Goal: Answer question/provide support: Share knowledge or assist other users

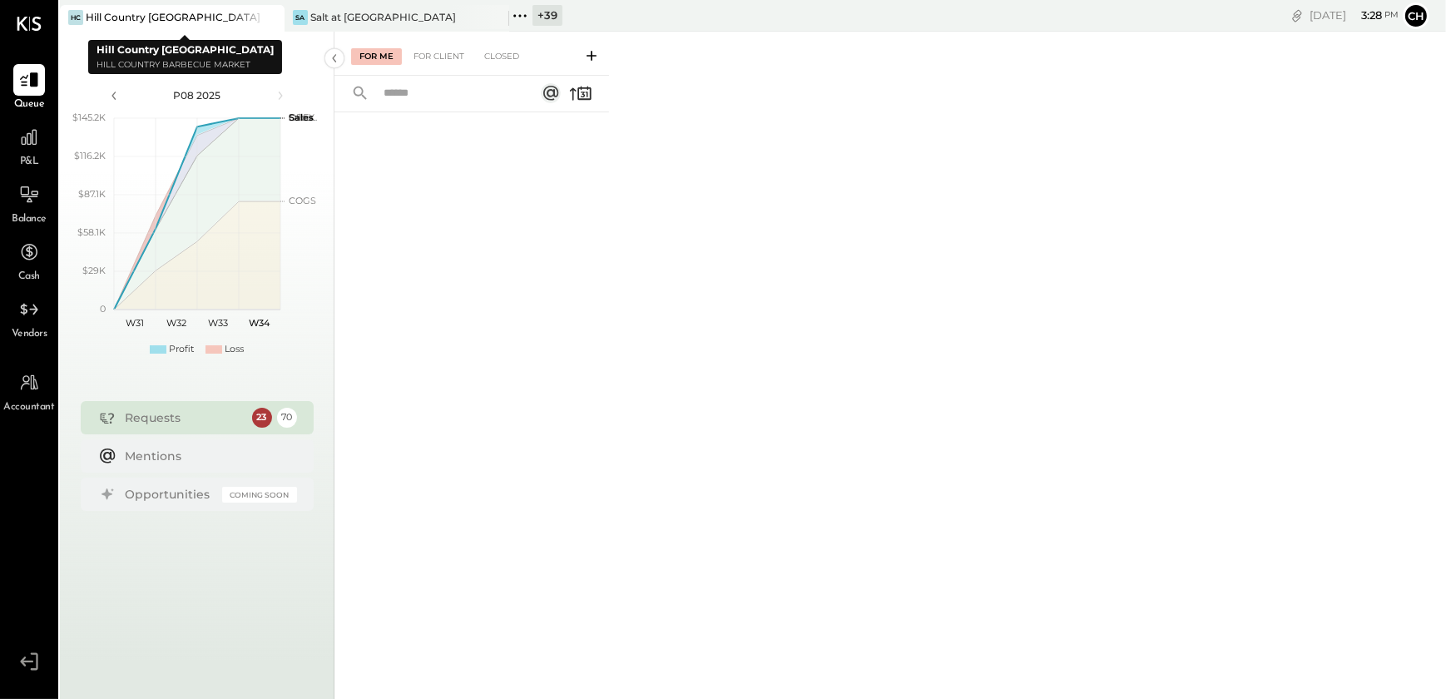
click at [274, 18] on icon at bounding box center [269, 17] width 21 height 20
click at [266, 17] on icon at bounding box center [269, 17] width 21 height 20
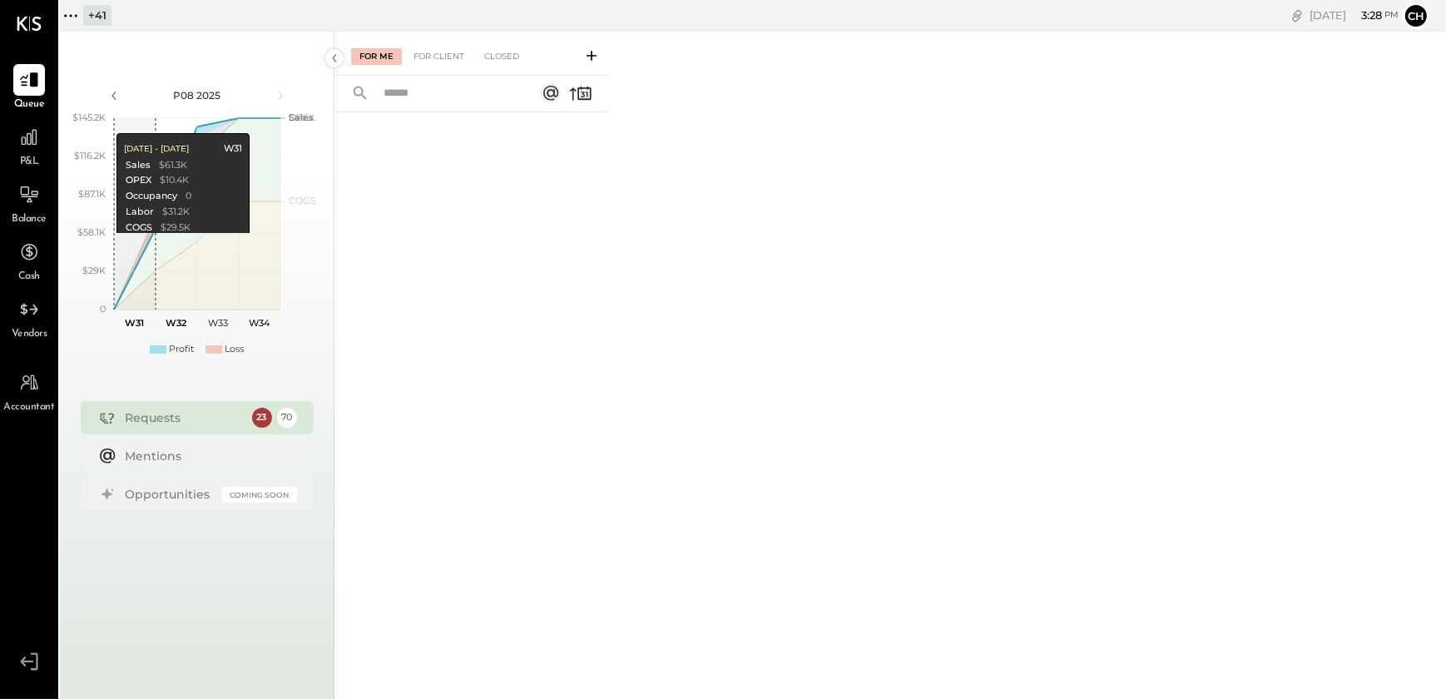
click at [72, 19] on icon at bounding box center [71, 16] width 22 height 22
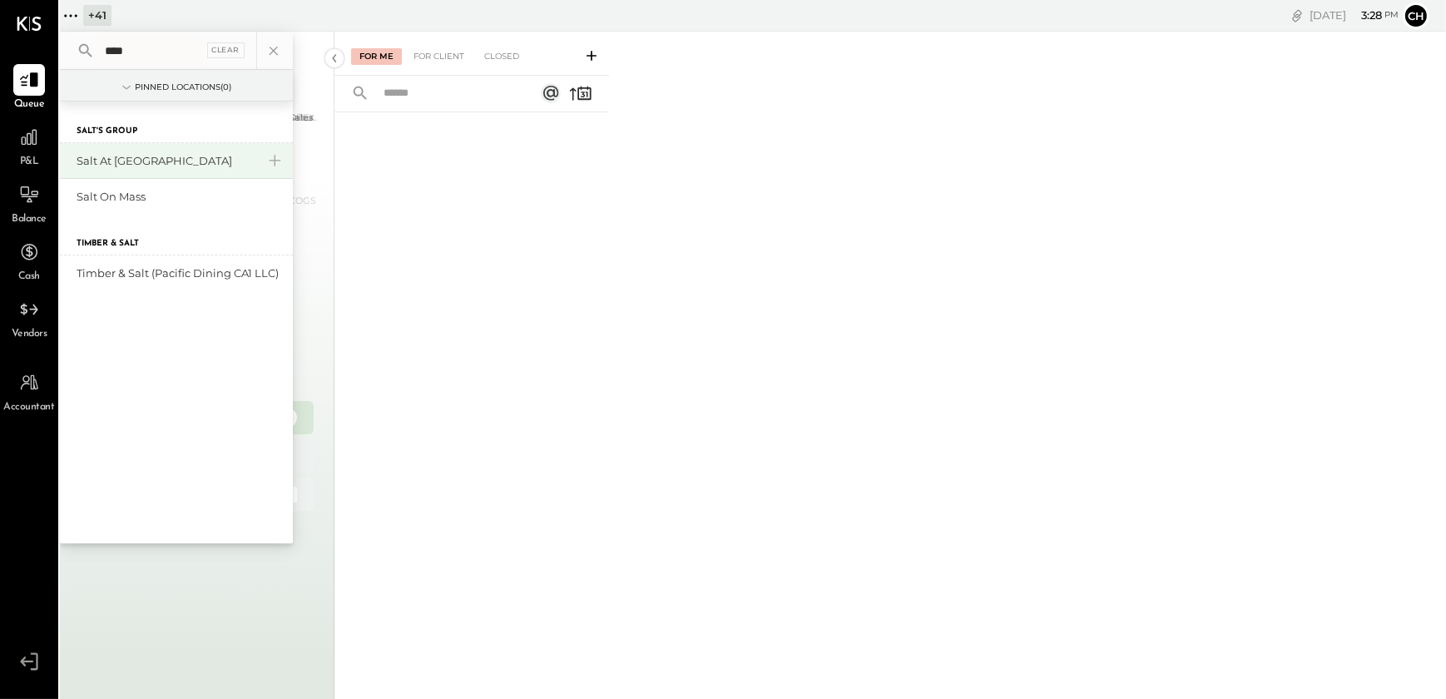
type input "****"
click at [125, 157] on div "Salt at Geist" at bounding box center [167, 161] width 180 height 16
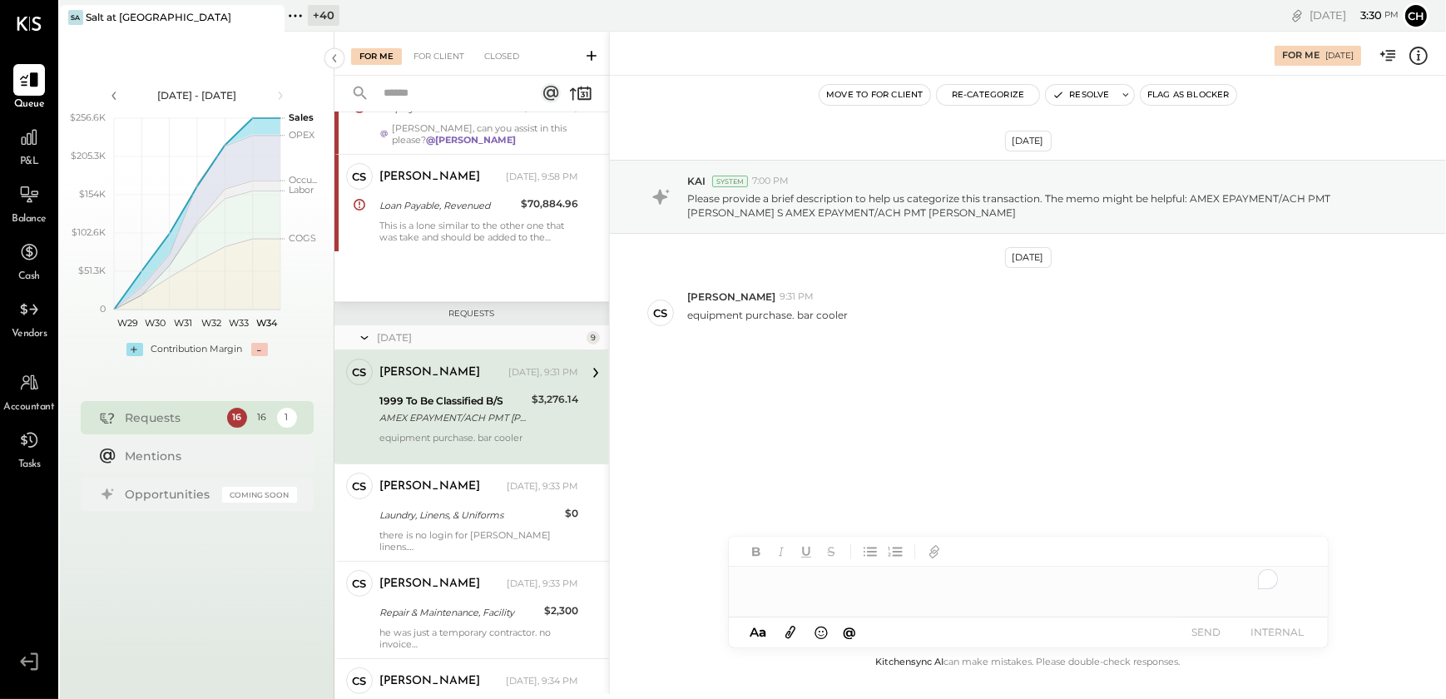
scroll to position [1223, 0]
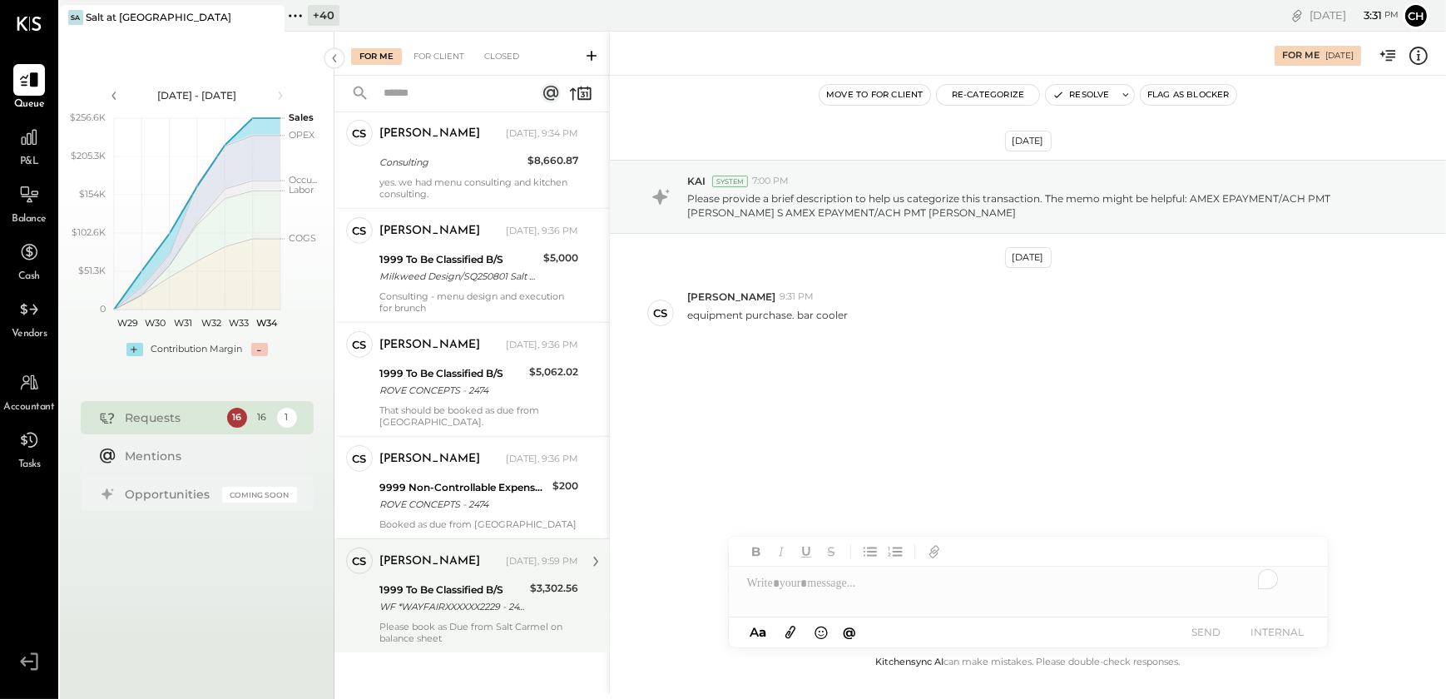
click at [428, 613] on div "1999 To Be Classified B/S WF *WAYFAIRXXXXXX2229 - 2474" at bounding box center [452, 598] width 146 height 37
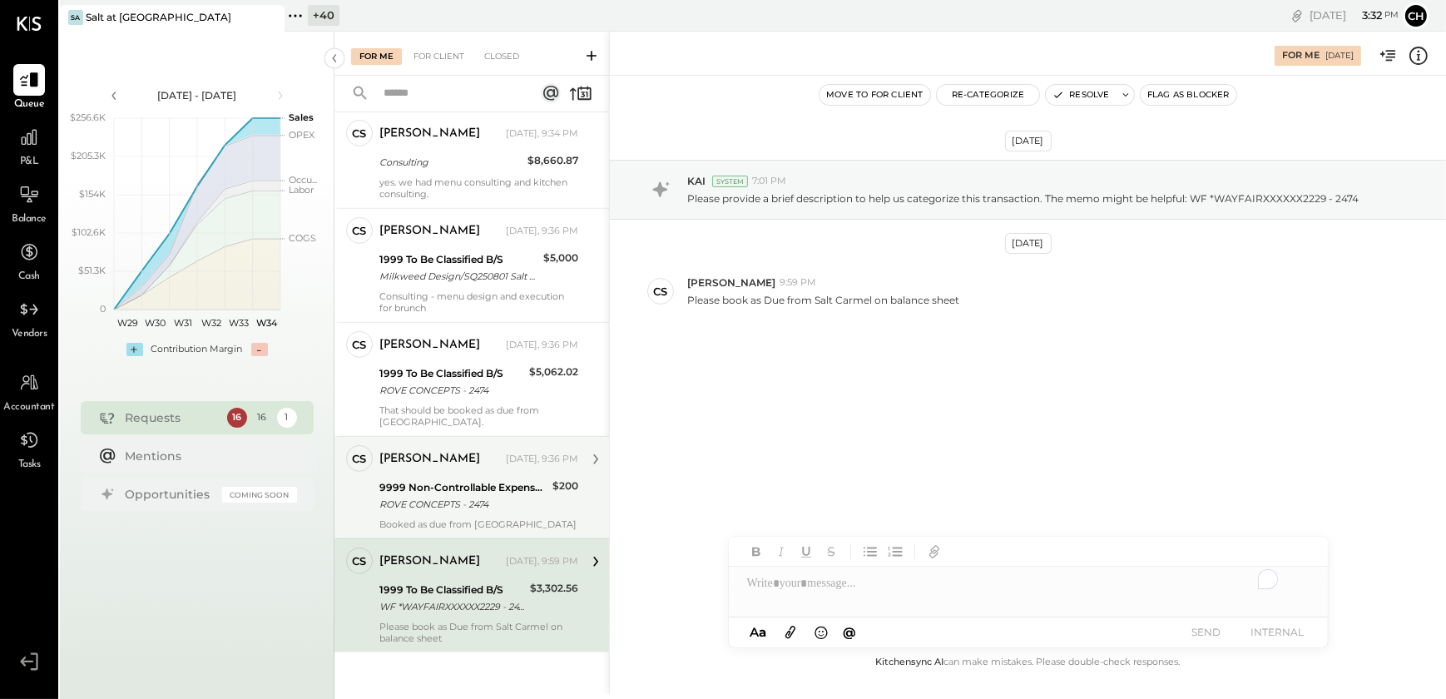
click at [447, 518] on div "Booked as due from Salt Carmel" at bounding box center [478, 524] width 199 height 12
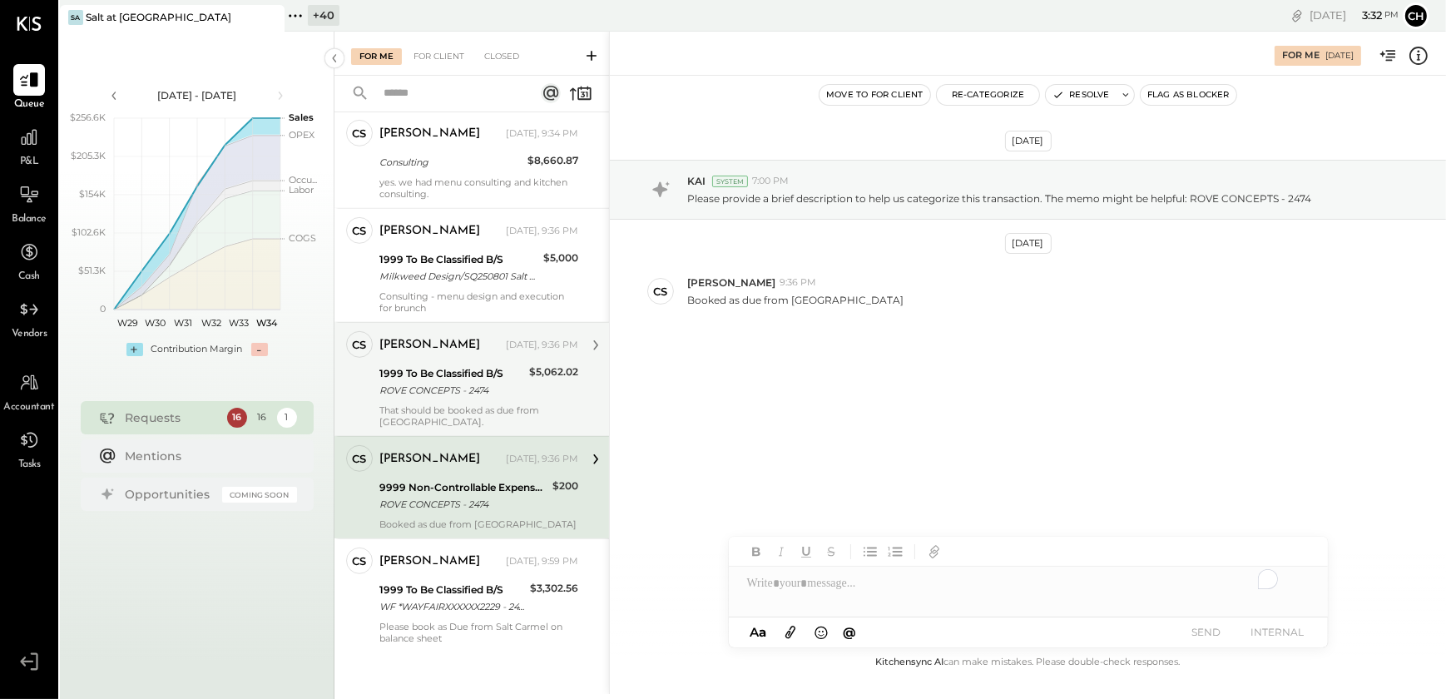
click at [456, 426] on div "CS Caroline Smith Owner Caroline Smith Yesterday, 9:36 PM 1999 To Be Classified…" at bounding box center [471, 379] width 274 height 114
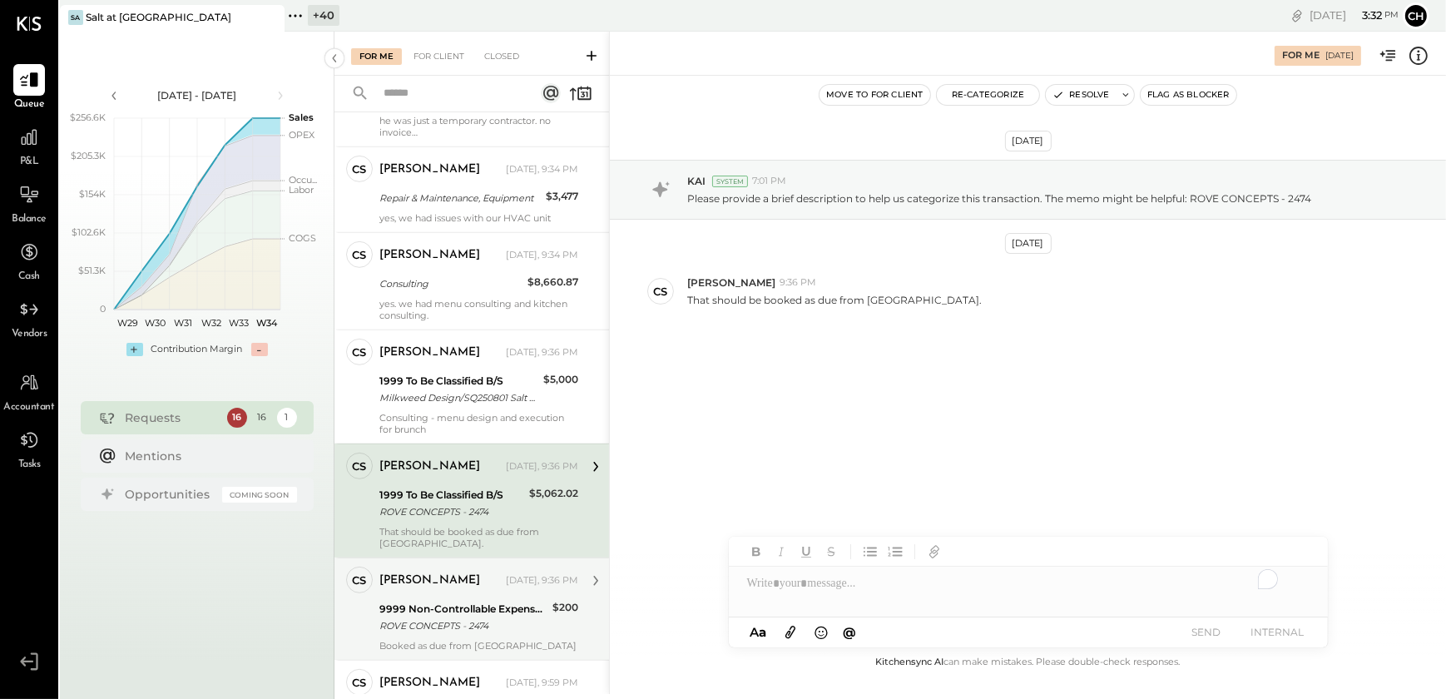
scroll to position [1072, 0]
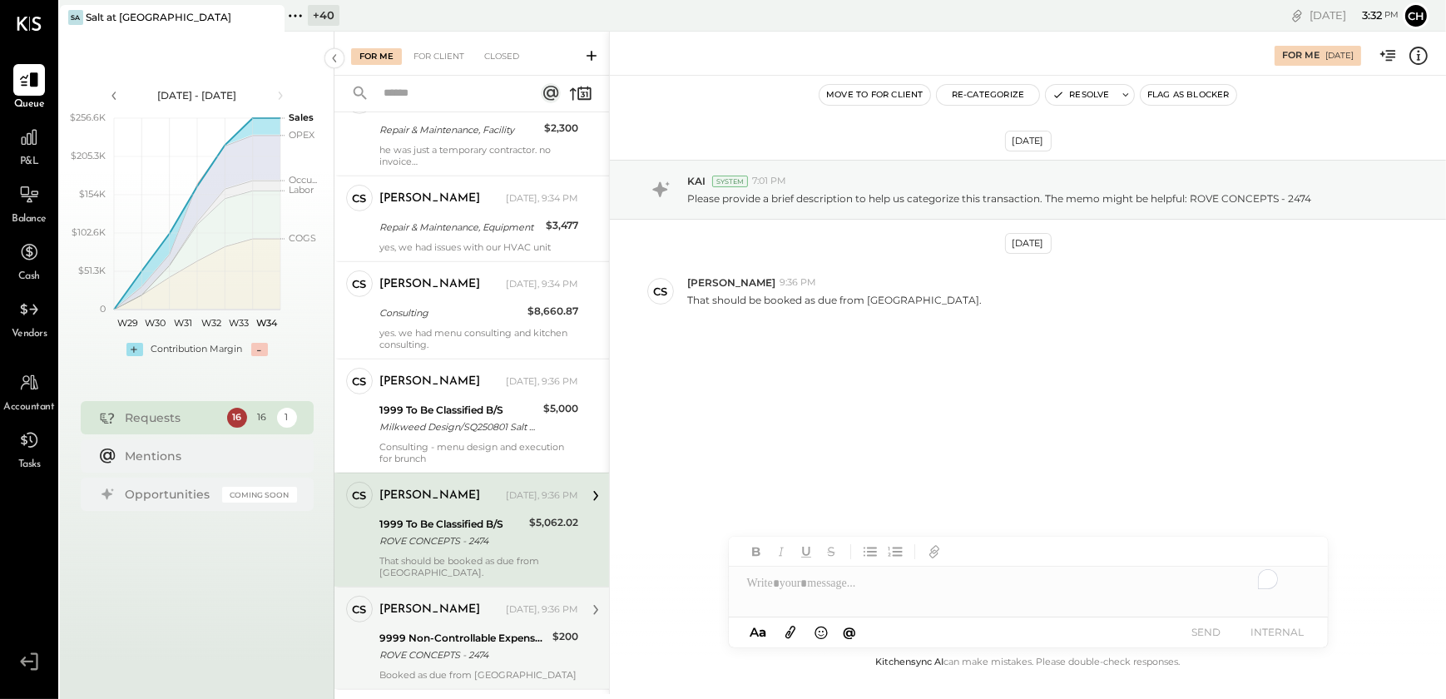
click at [456, 426] on div "Milkweed Design/SQ250801 Salt Di Milkweed Design/SQ250801 Salt Dining" at bounding box center [458, 426] width 159 height 17
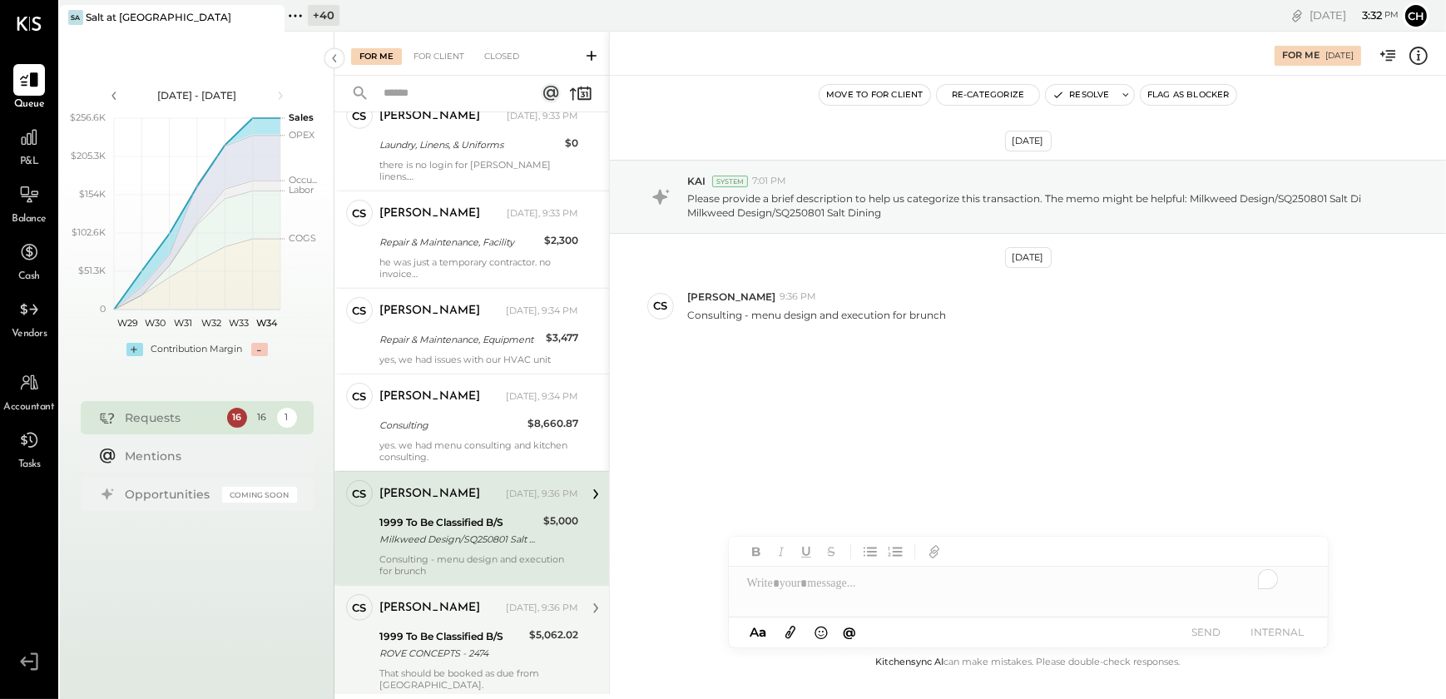
scroll to position [921, 0]
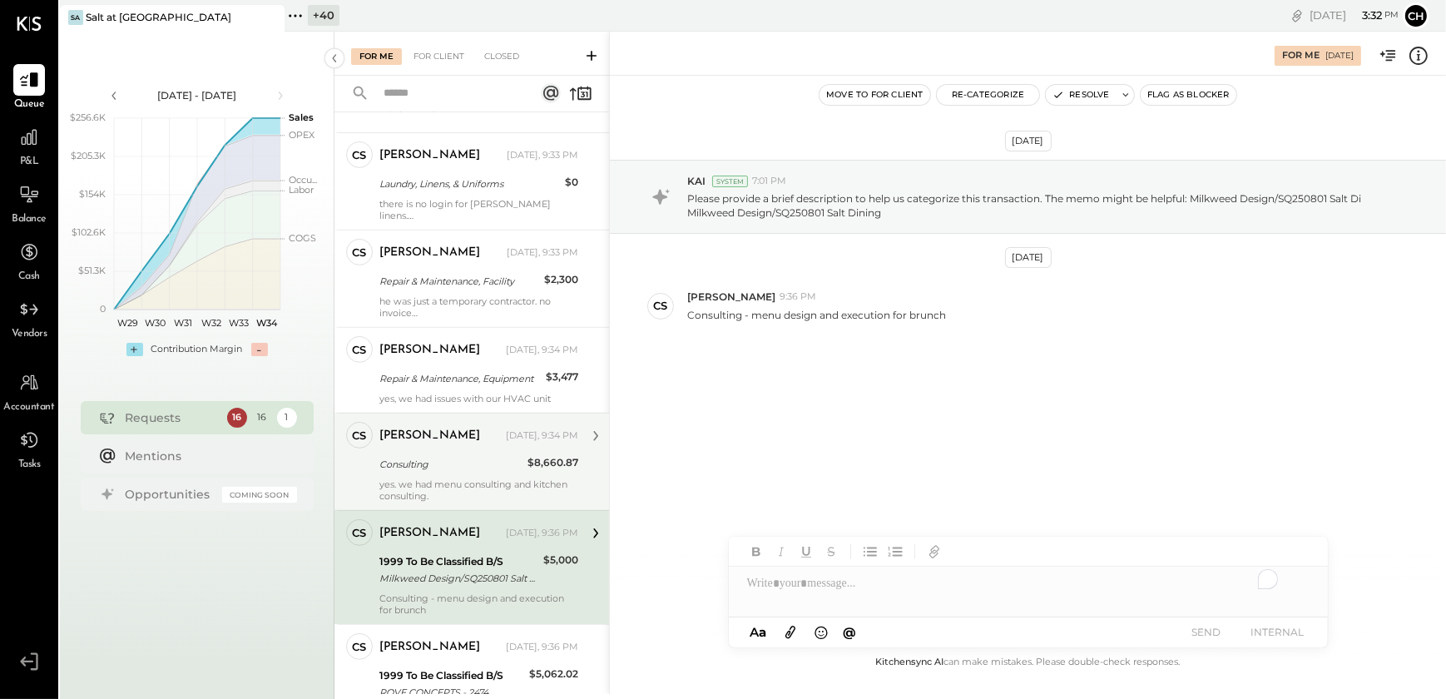
click at [439, 442] on div "[PERSON_NAME]" at bounding box center [429, 435] width 101 height 17
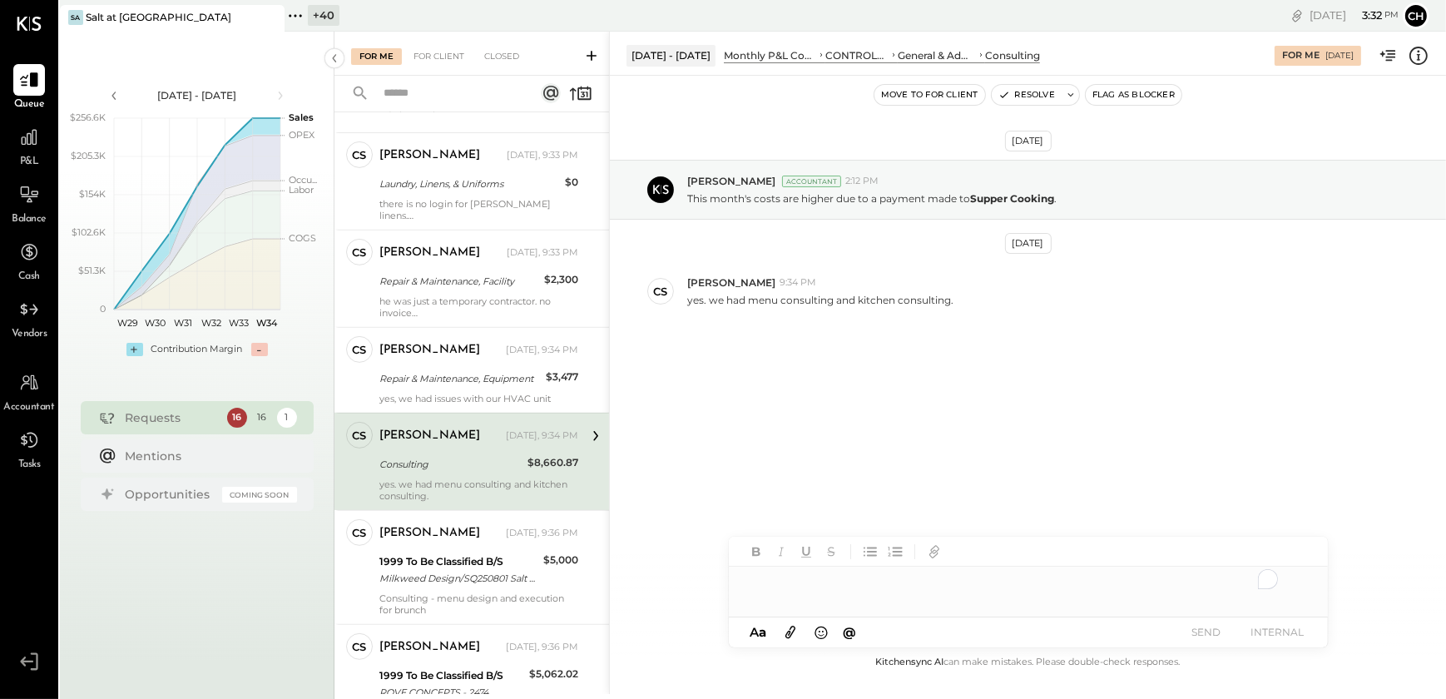
click at [793, 585] on div "To enrich screen reader interactions, please activate Accessibility in Grammarl…" at bounding box center [1028, 582] width 599 height 33
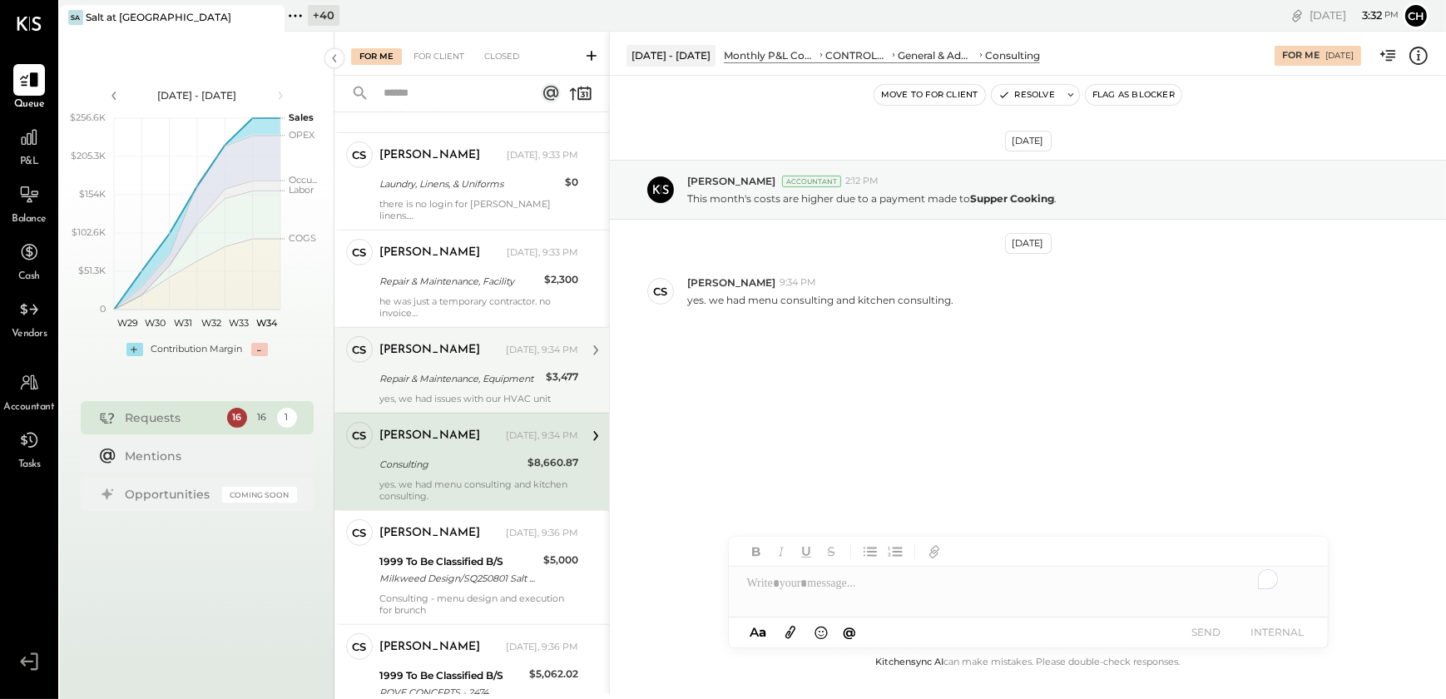
click at [452, 393] on div "yes, we had issues with our HVAC unit" at bounding box center [478, 399] width 199 height 12
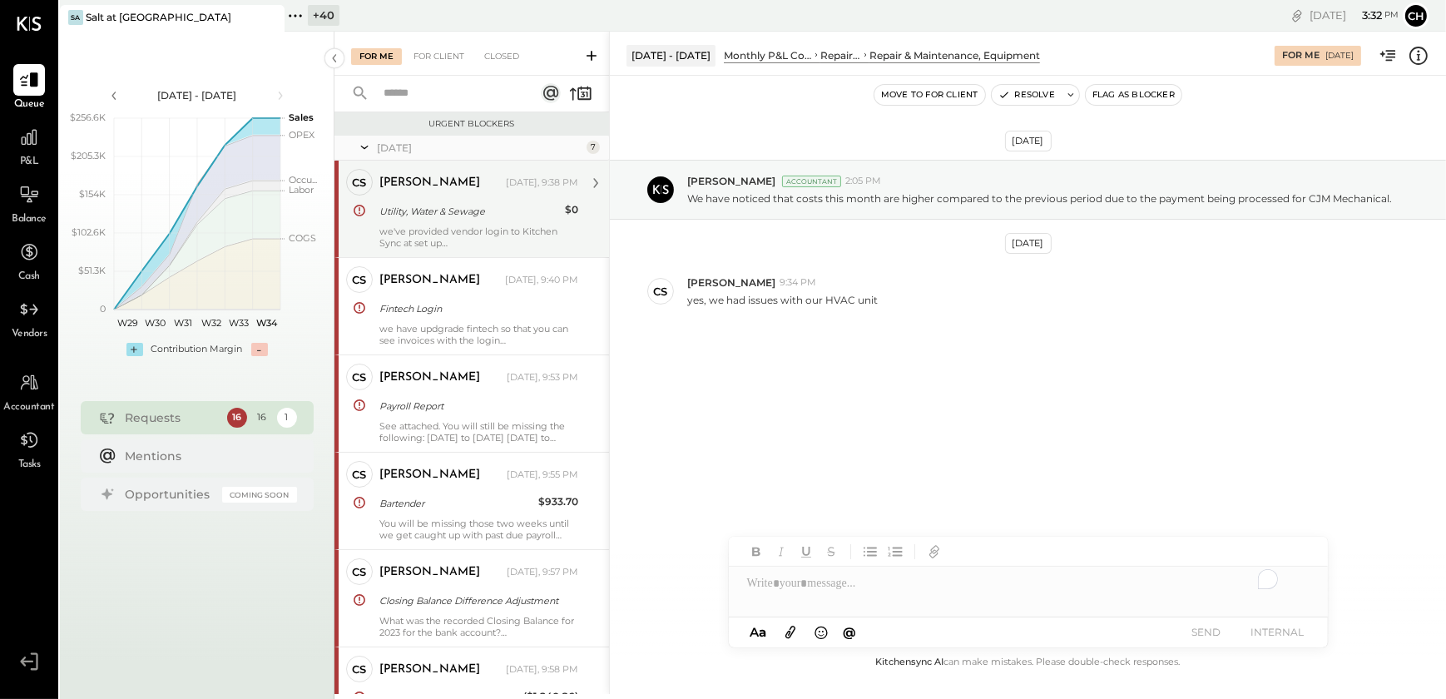
click at [437, 240] on div "we've provided vendor login to Kitchen Sync at set up" at bounding box center [478, 236] width 199 height 23
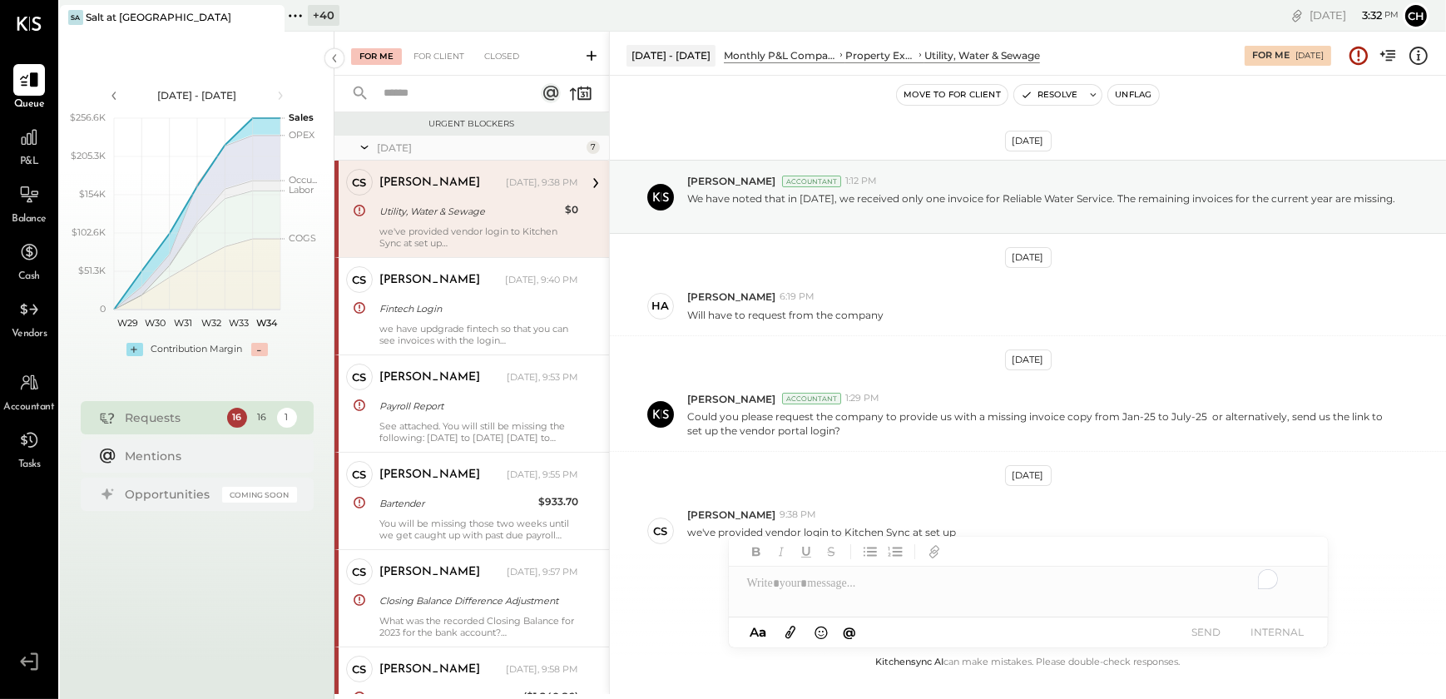
scroll to position [52, 0]
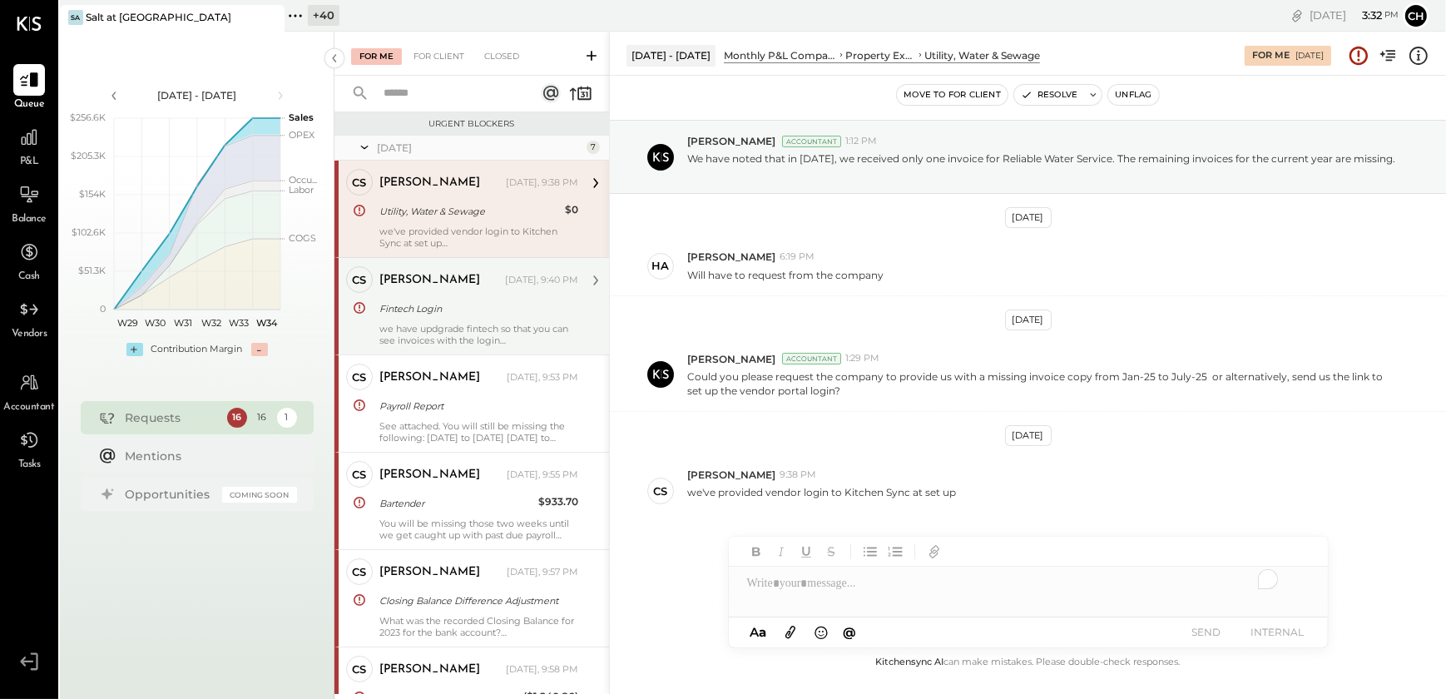
click at [430, 314] on div "Fintech Login" at bounding box center [476, 308] width 194 height 17
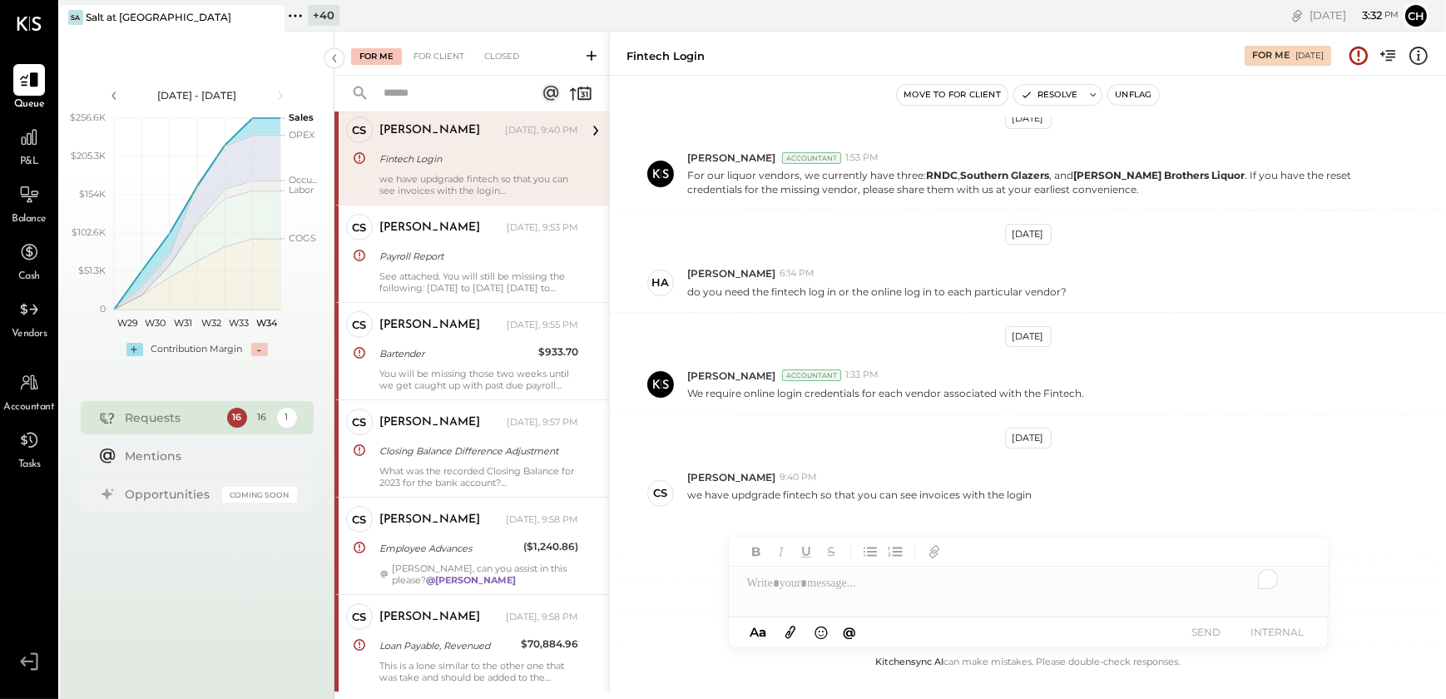
scroll to position [151, 0]
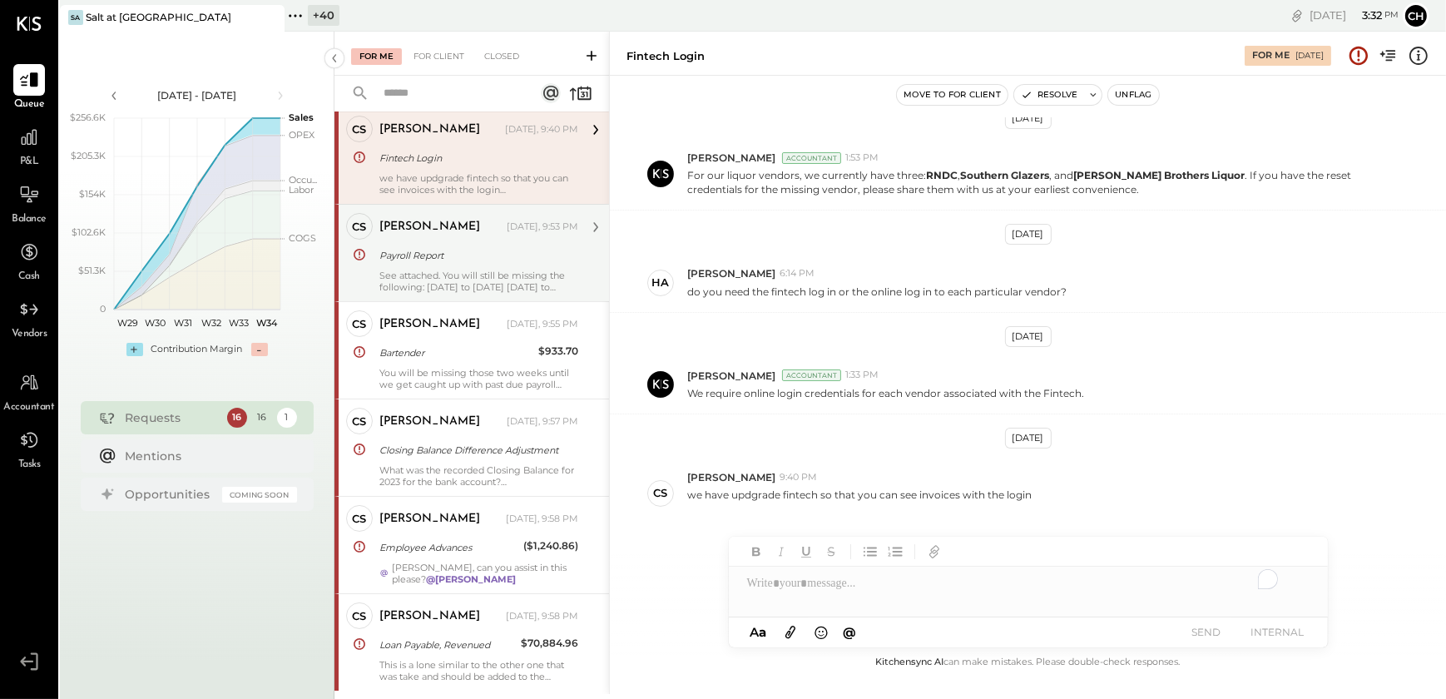
click at [415, 286] on div "See attached. You will still be missing the following: [DATE] to [DATE] [DATE] …" at bounding box center [478, 280] width 199 height 23
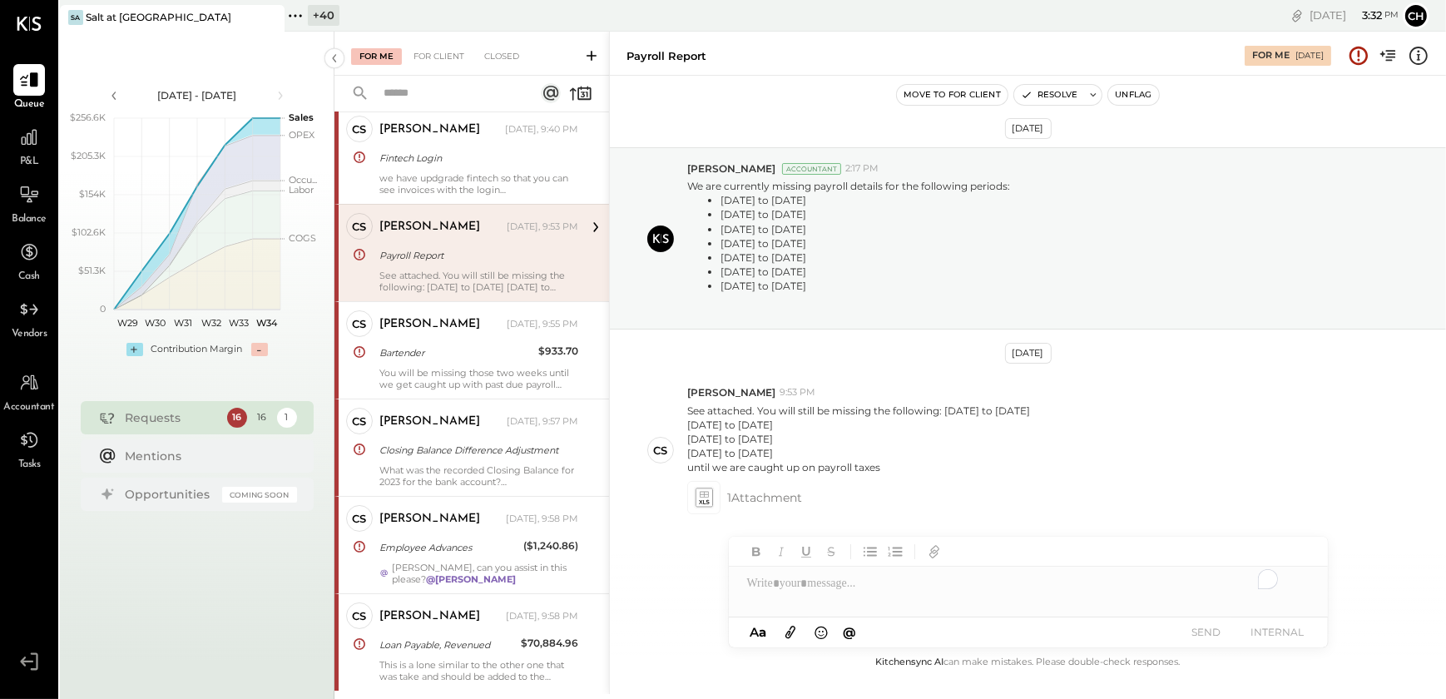
scroll to position [12, 0]
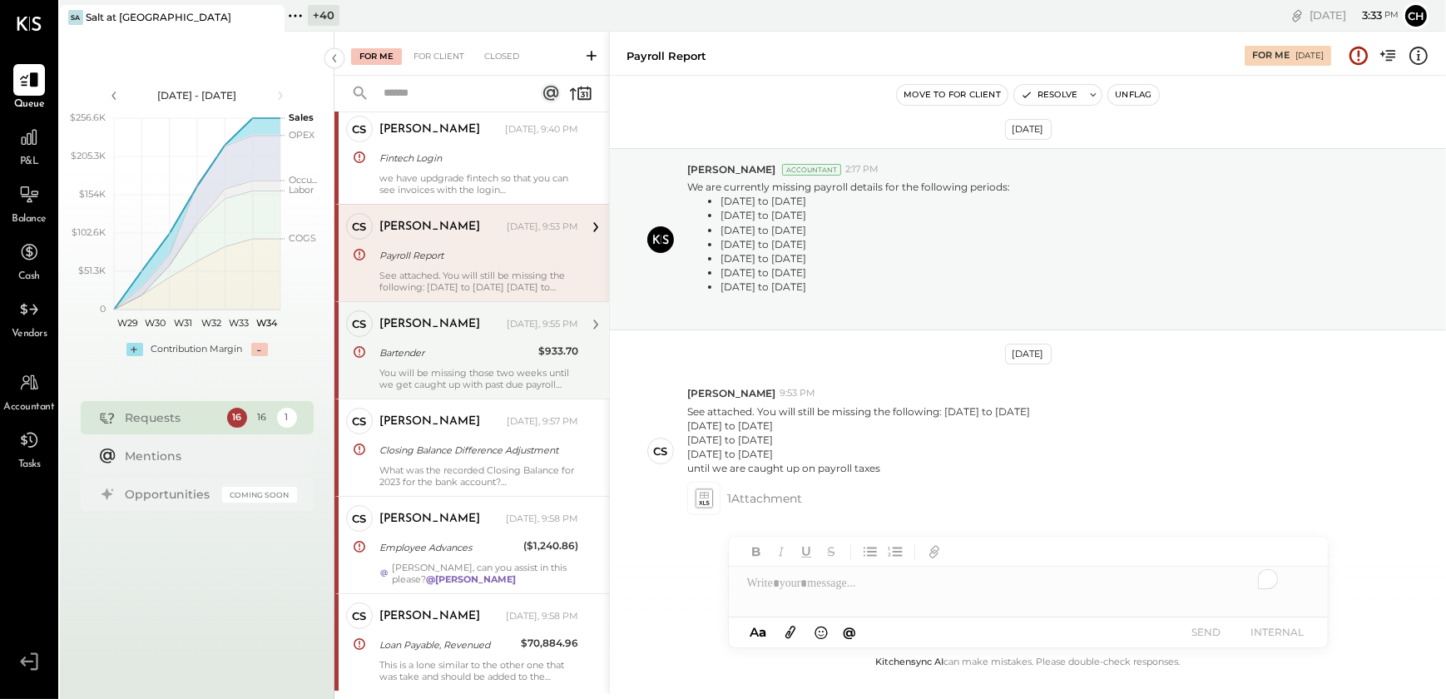
click at [403, 360] on div "Bartender" at bounding box center [456, 353] width 154 height 20
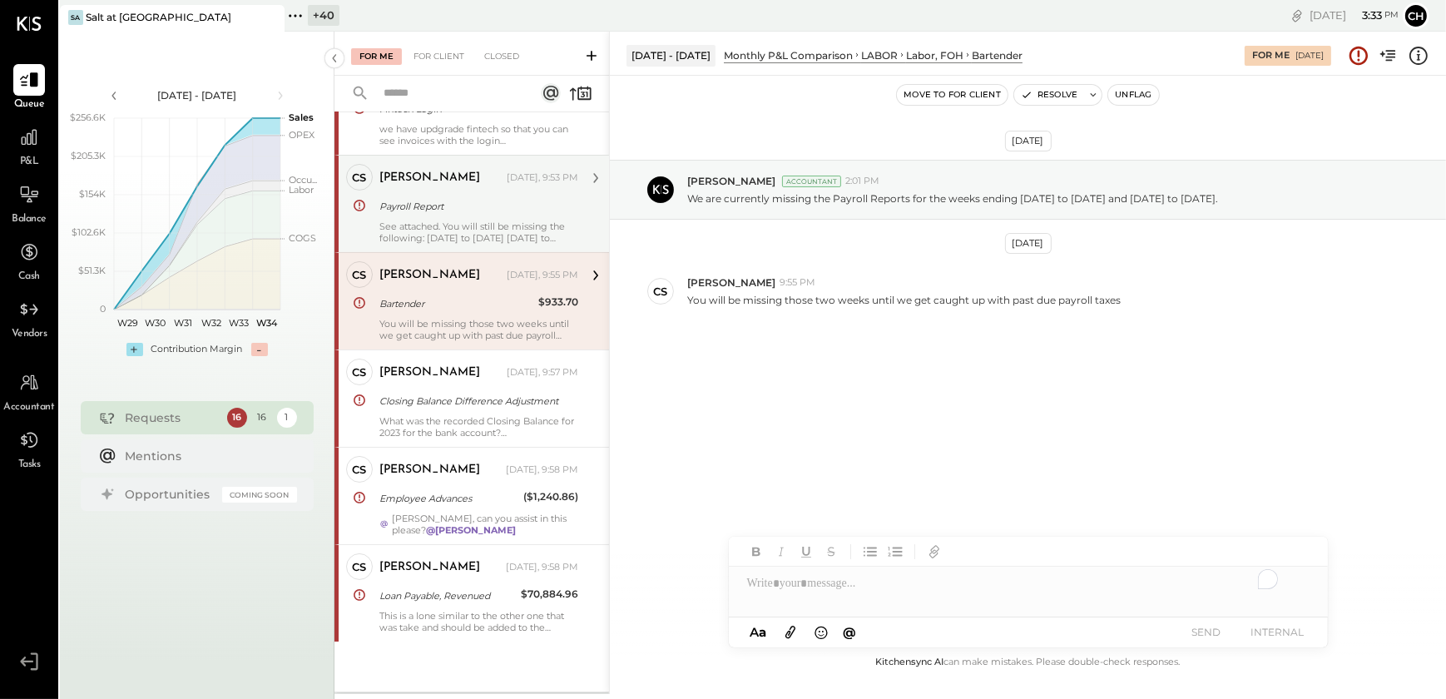
scroll to position [226, 0]
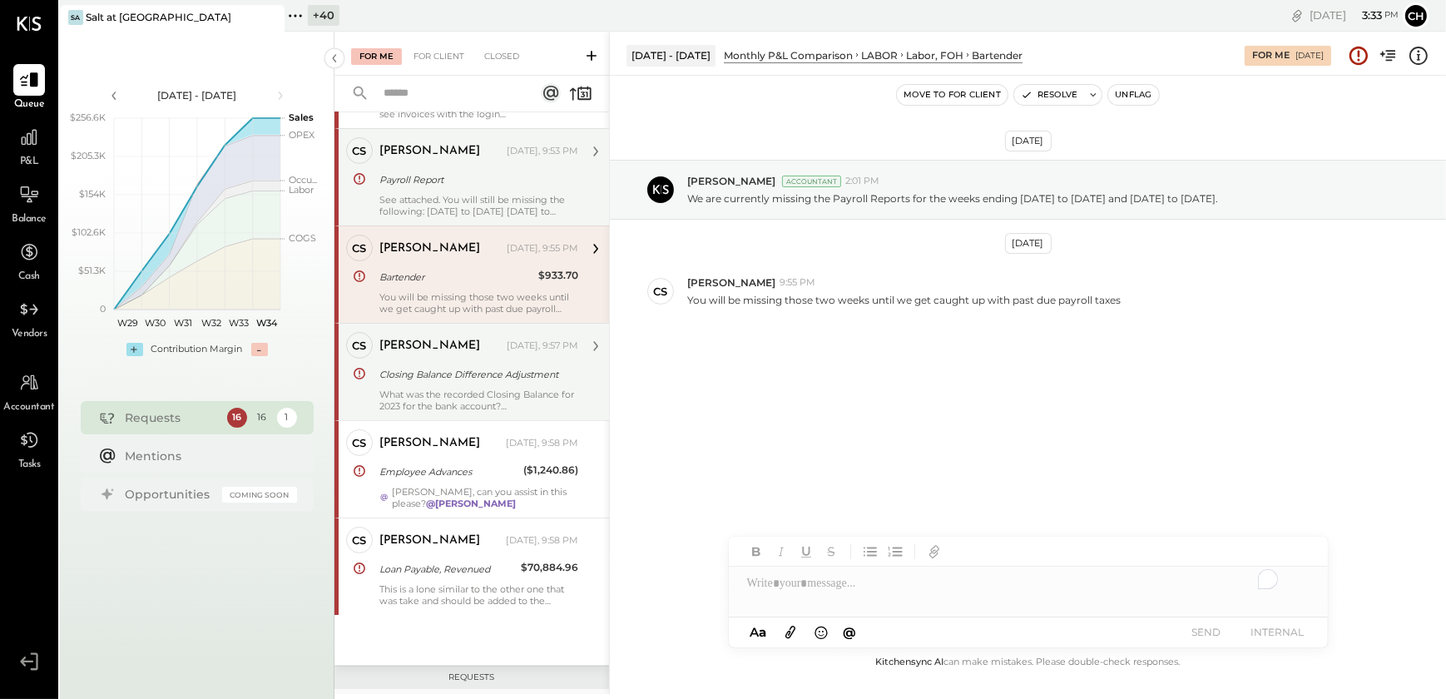
click at [406, 368] on div "Closing Balance Difference Adjustment" at bounding box center [476, 374] width 194 height 17
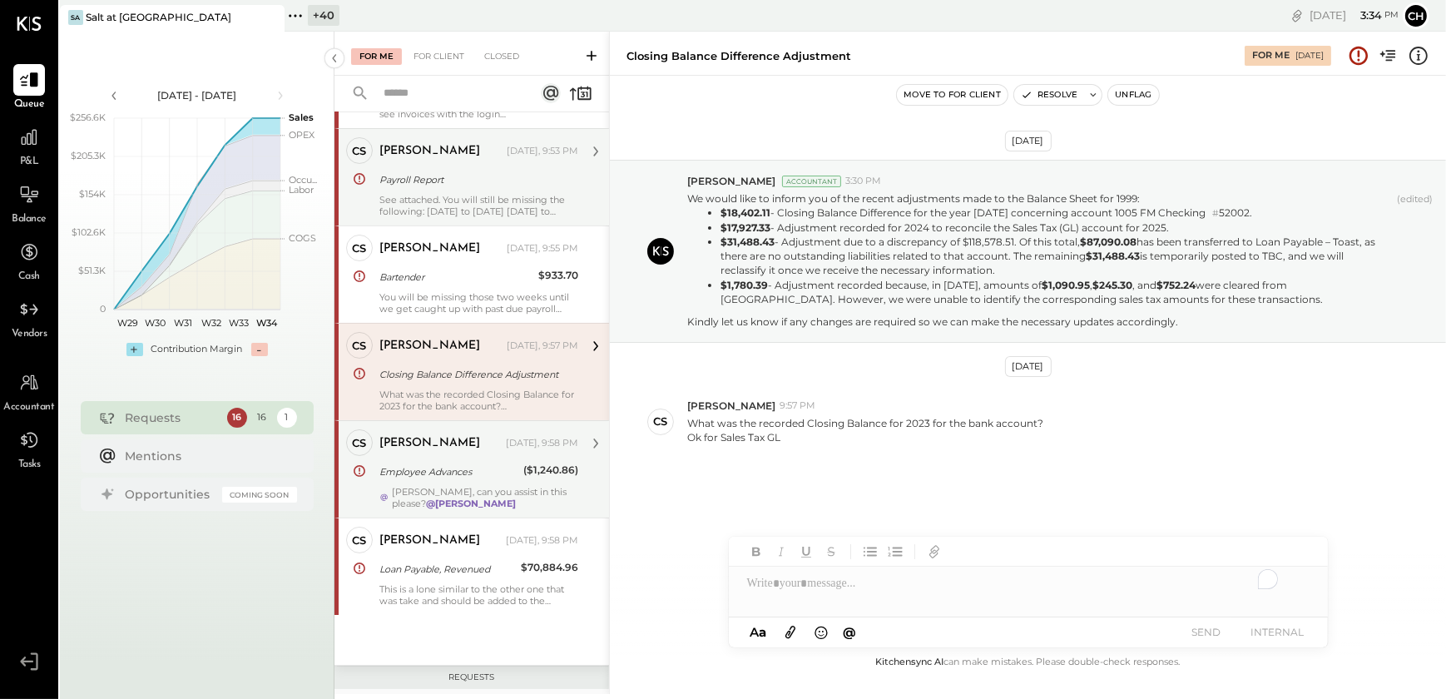
click at [409, 443] on div "[PERSON_NAME]" at bounding box center [429, 443] width 101 height 17
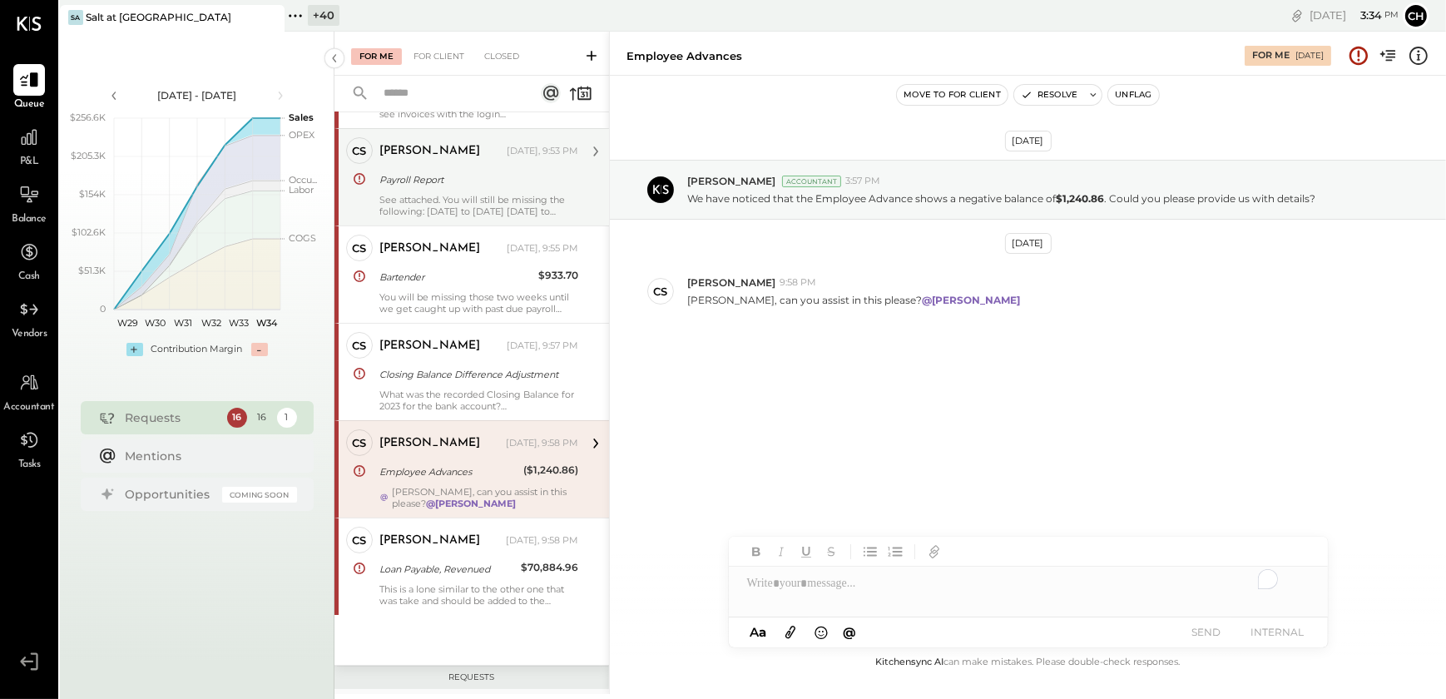
click at [926, 93] on button "Move to for client" at bounding box center [952, 95] width 111 height 20
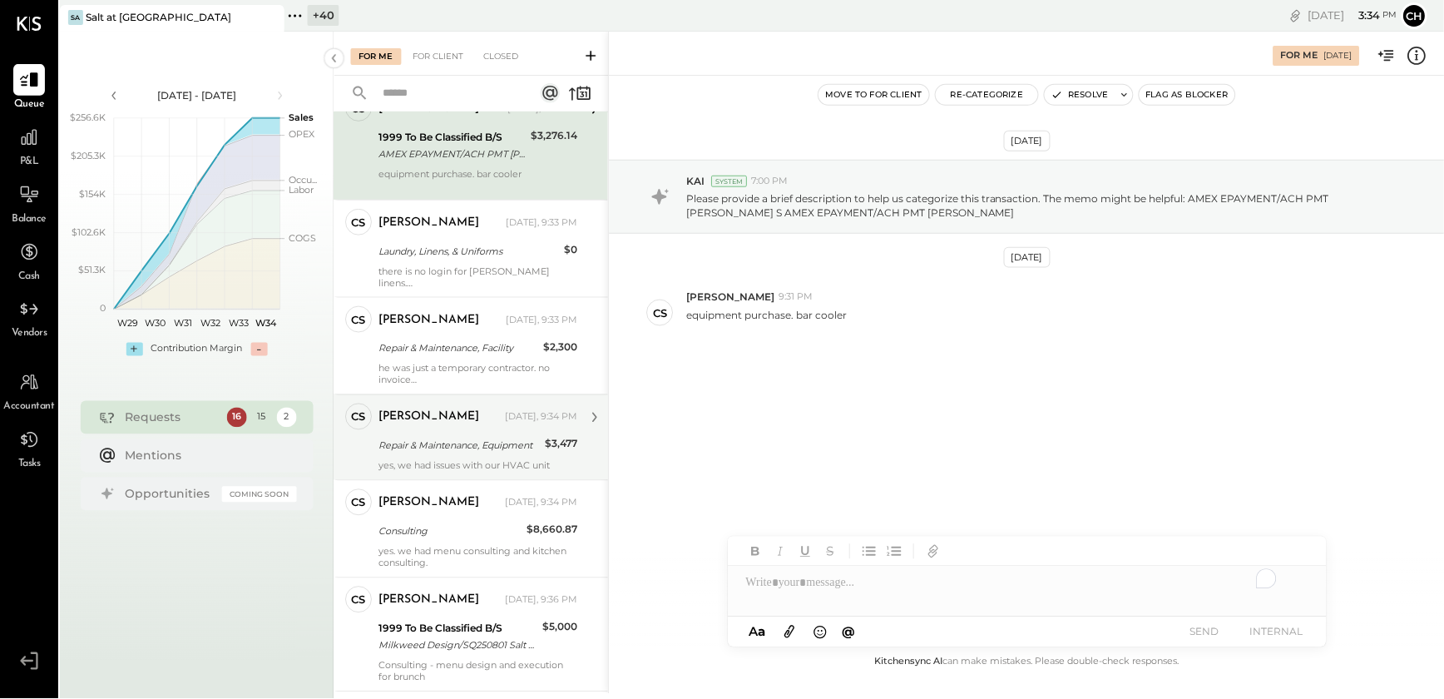
scroll to position [1125, 0]
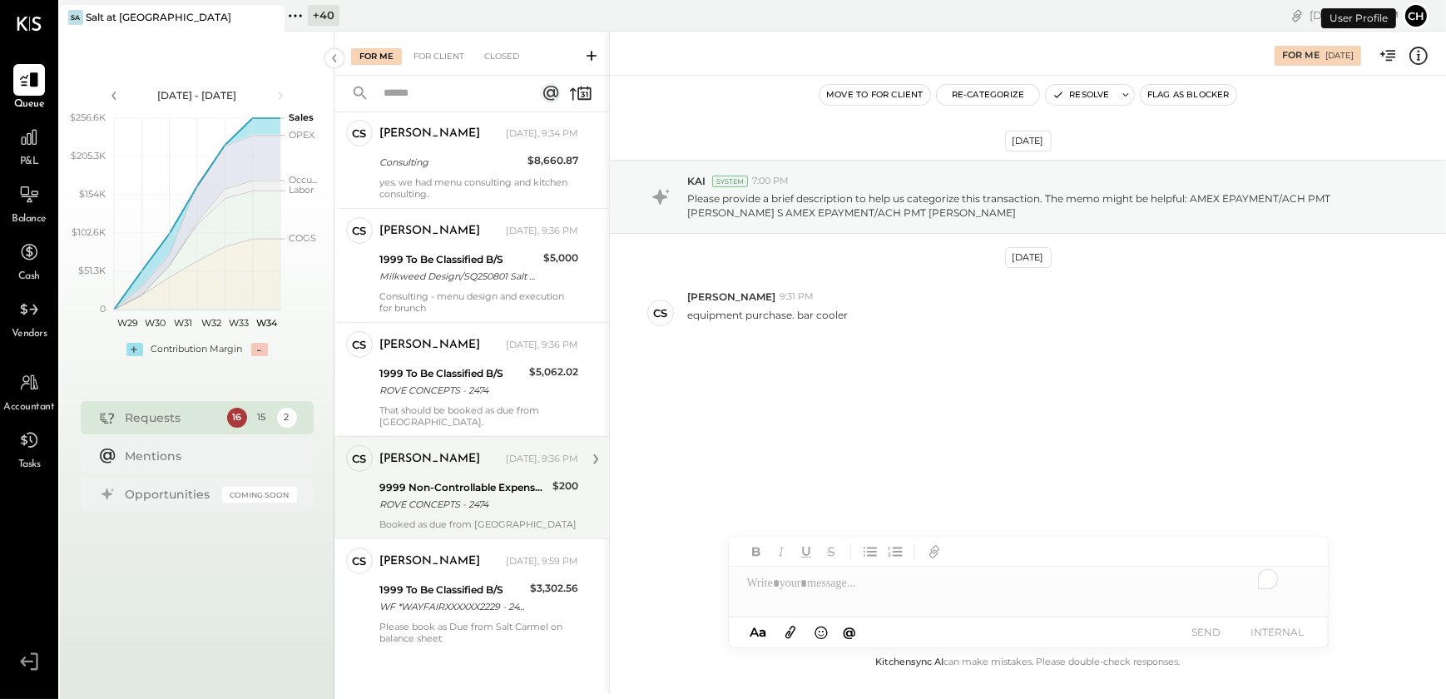
click at [1414, 21] on button "Ch" at bounding box center [1415, 15] width 27 height 27
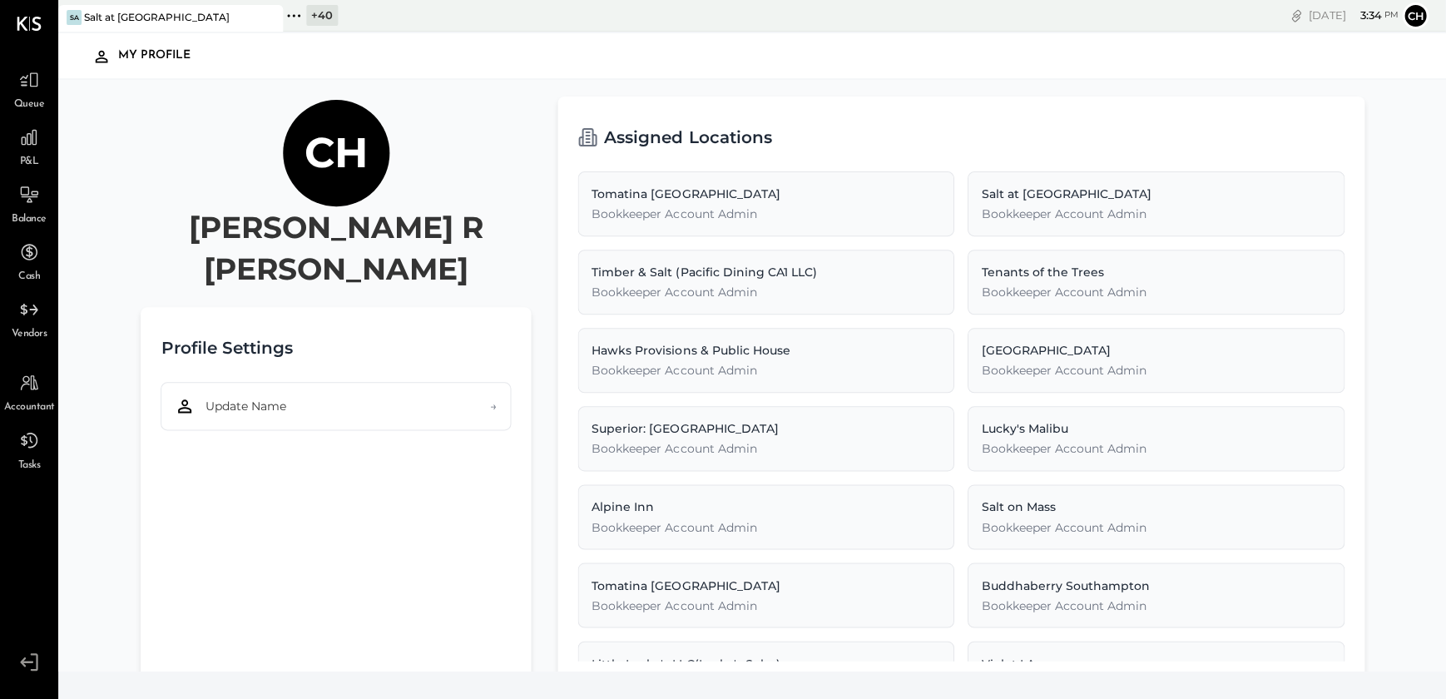
scroll to position [29, 0]
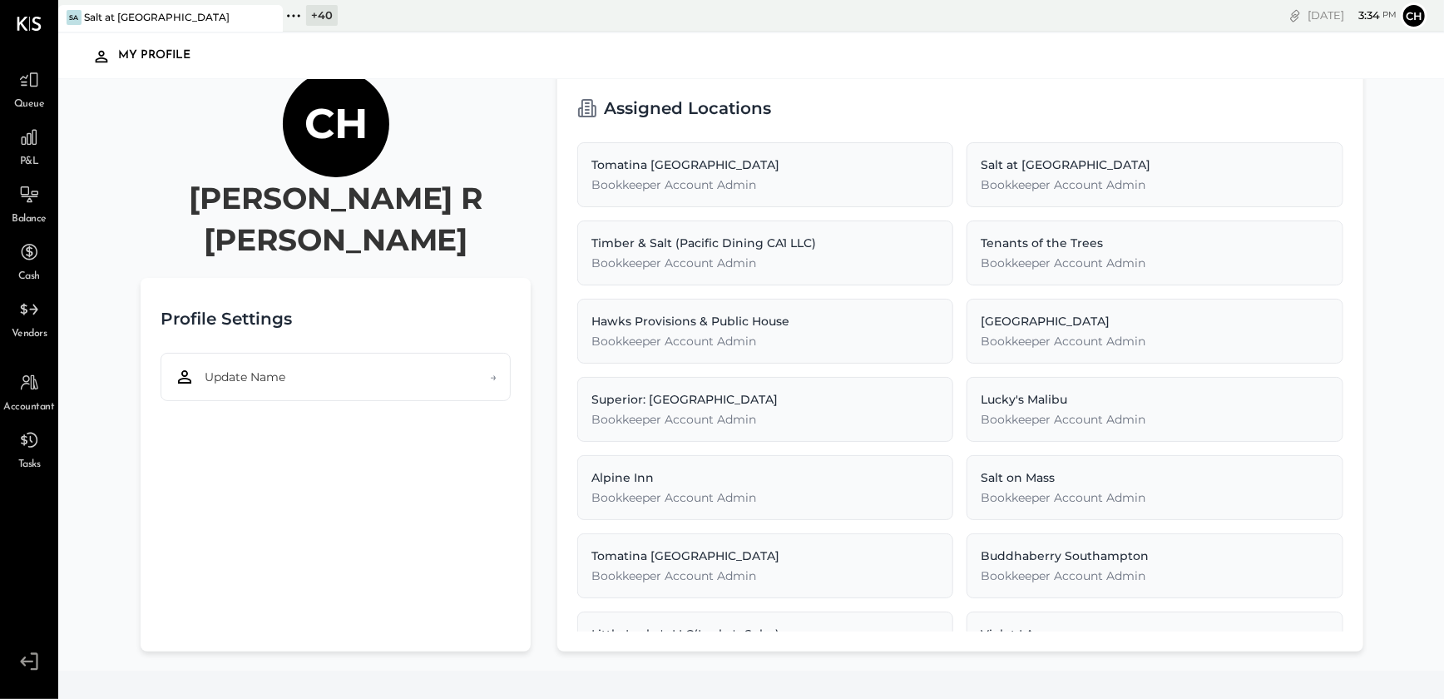
click at [33, 657] on icon at bounding box center [29, 661] width 30 height 25
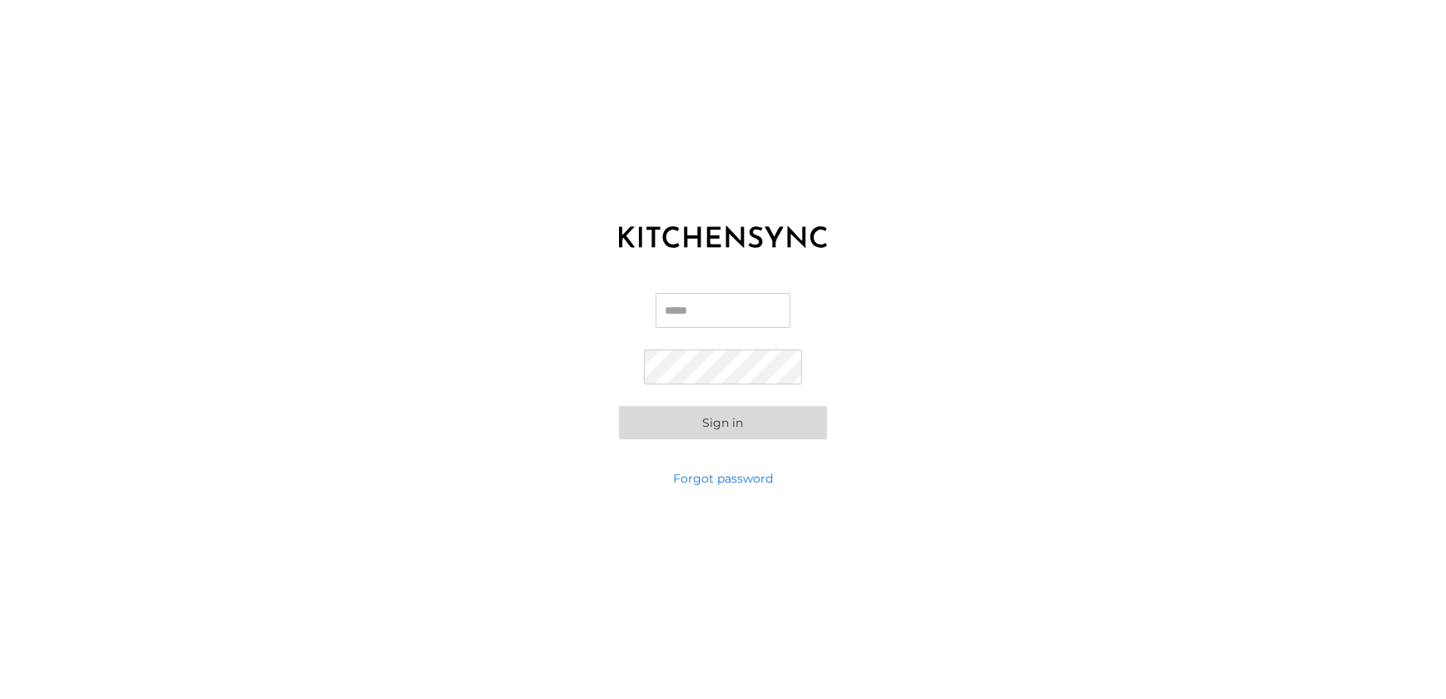
type input "**********"
click at [673, 309] on input "**********" at bounding box center [723, 310] width 159 height 35
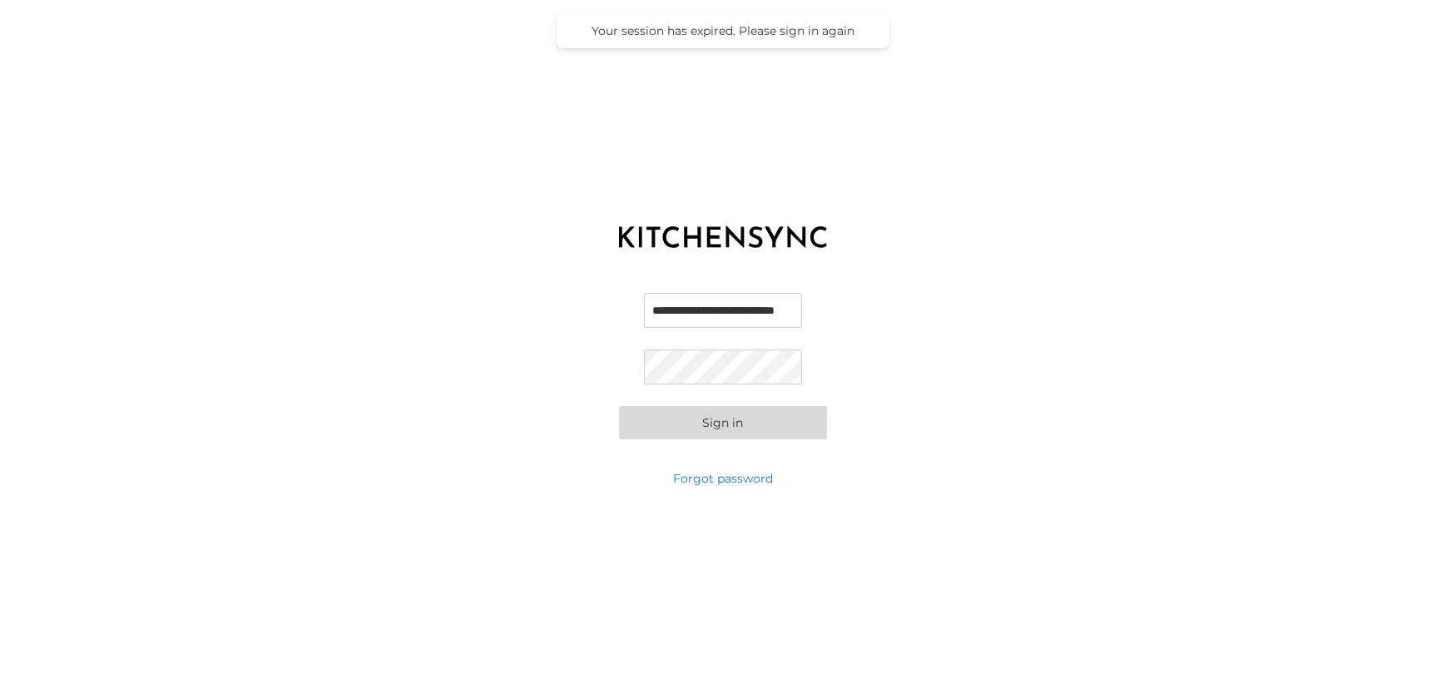
click at [673, 309] on input "**********" at bounding box center [723, 310] width 159 height 35
click at [565, 372] on div "Email Password Sign in" at bounding box center [723, 366] width 1446 height 208
click at [666, 316] on input "Email" at bounding box center [723, 310] width 159 height 35
paste input "**********"
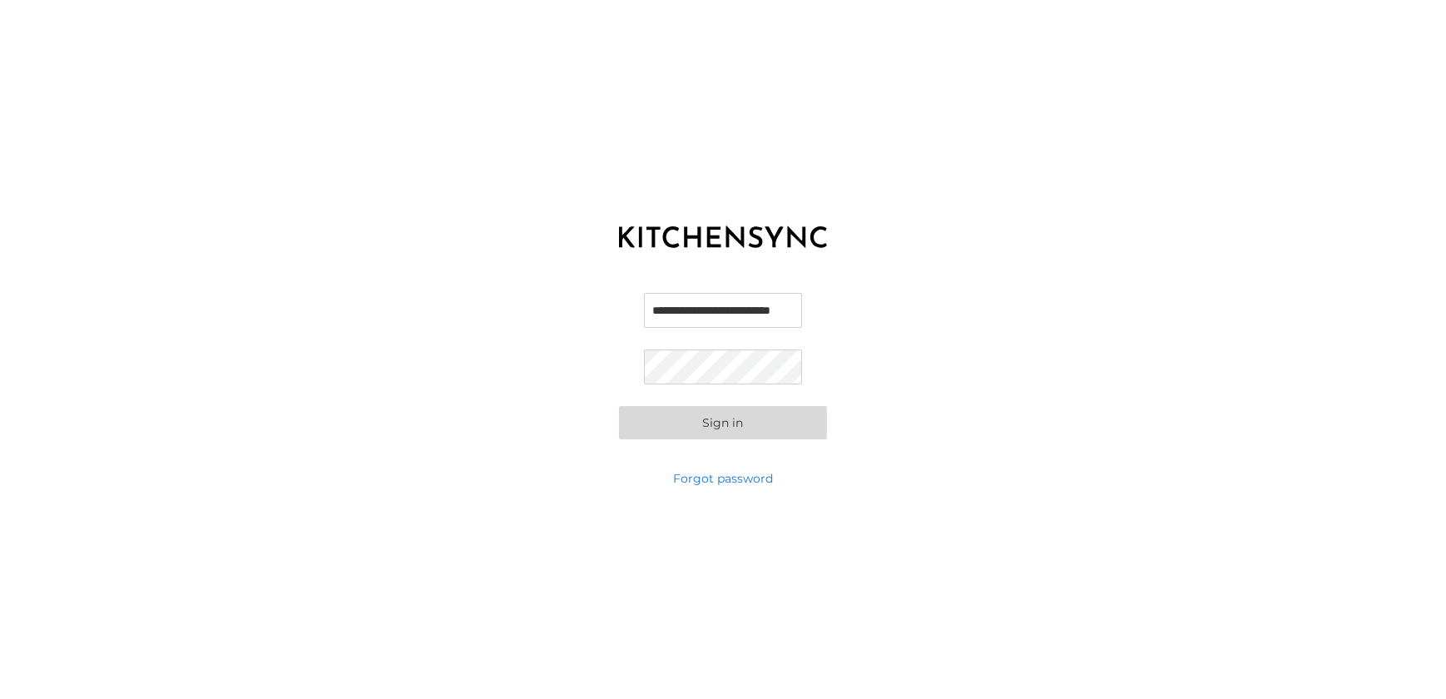
scroll to position [0, 34]
type input "**********"
click at [638, 423] on button "Sign in" at bounding box center [723, 422] width 208 height 33
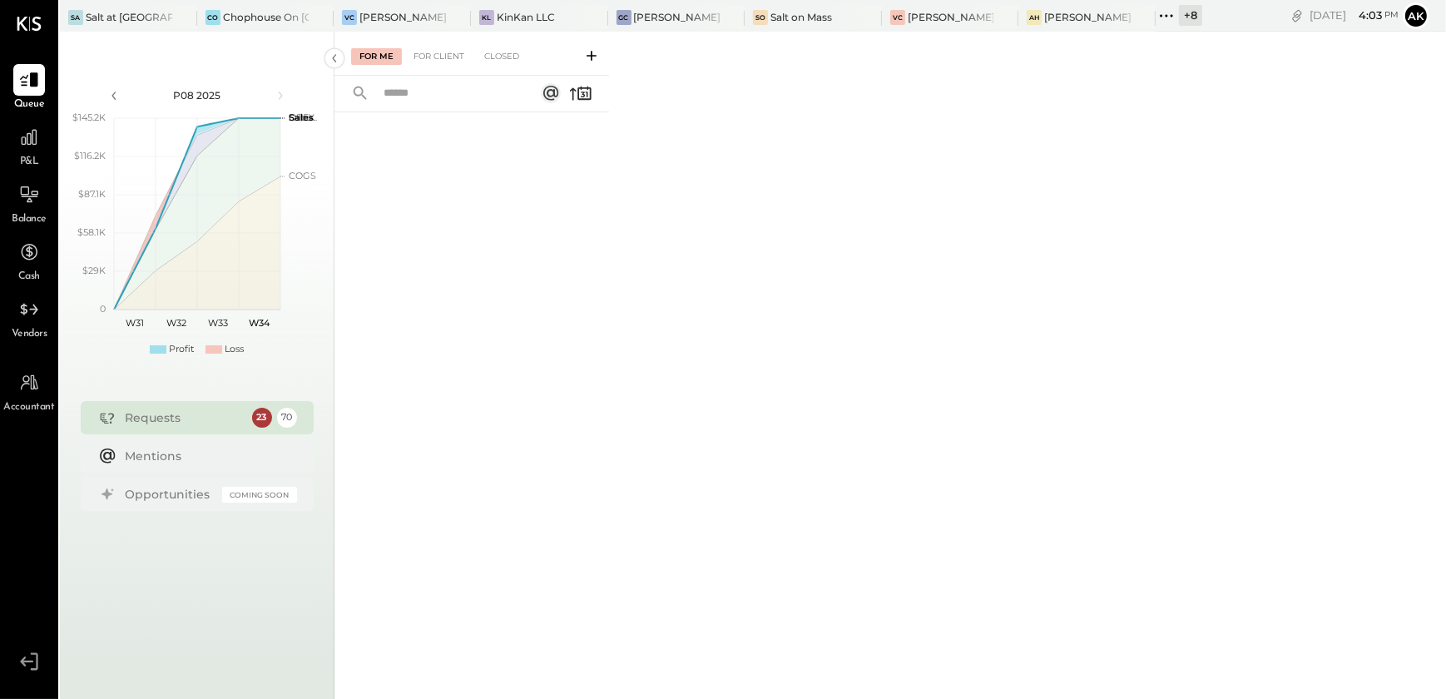
click at [834, 190] on div "For Me For Client Closed" at bounding box center [889, 363] width 1111 height 662
click at [316, 12] on icon at bounding box center [319, 17] width 21 height 20
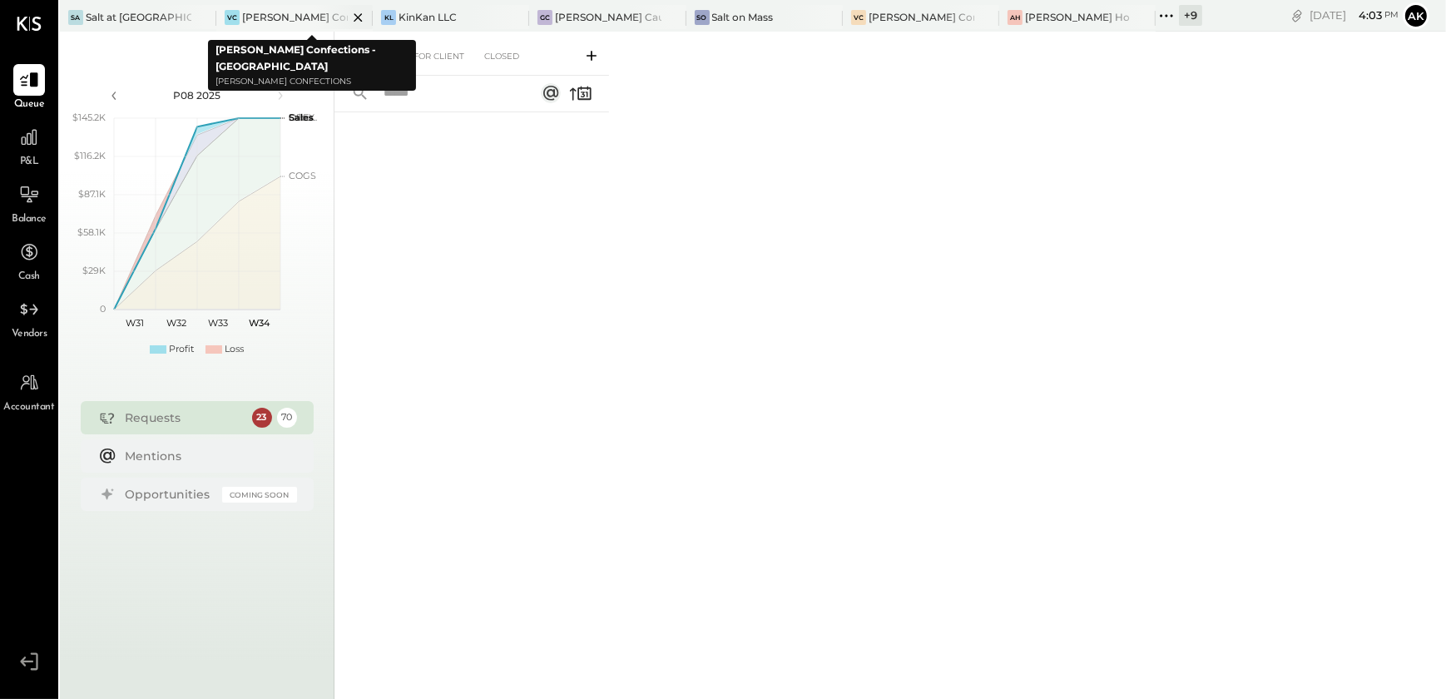
click at [354, 16] on icon at bounding box center [358, 17] width 21 height 20
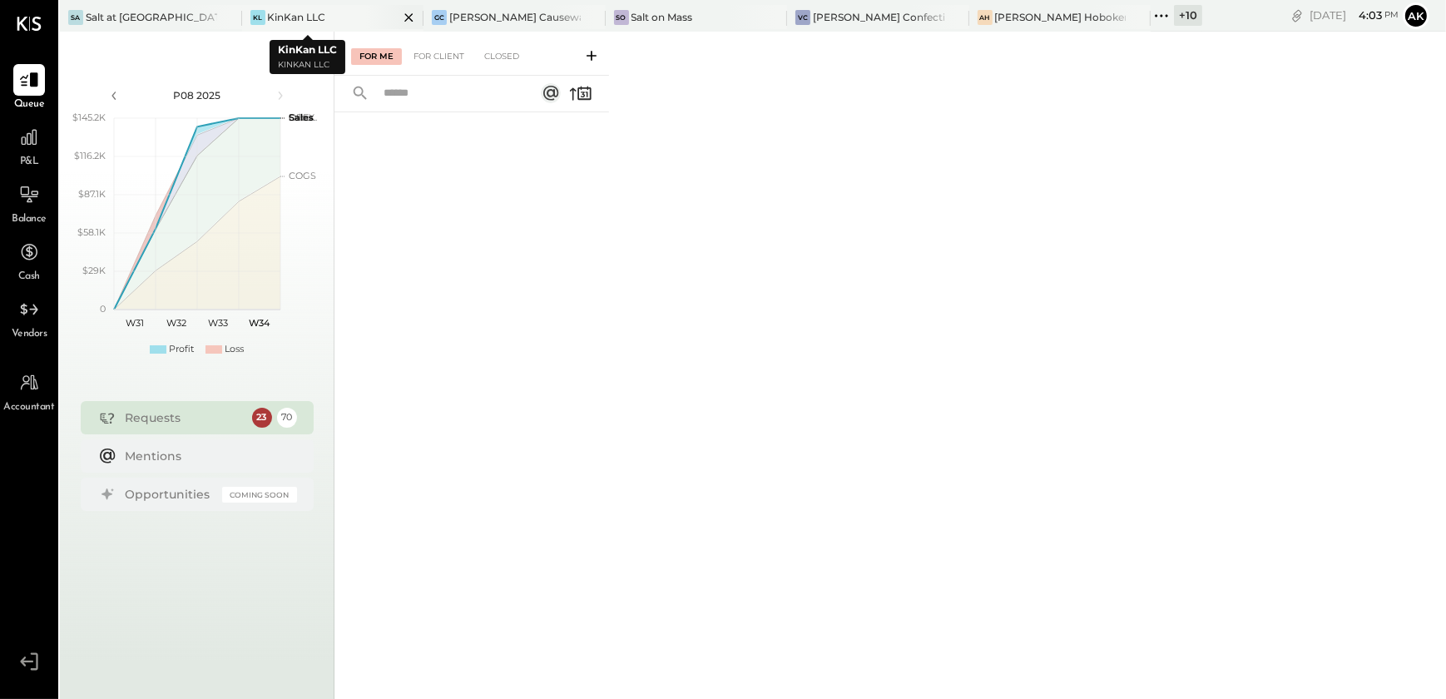
click at [231, 18] on icon at bounding box center [227, 17] width 8 height 8
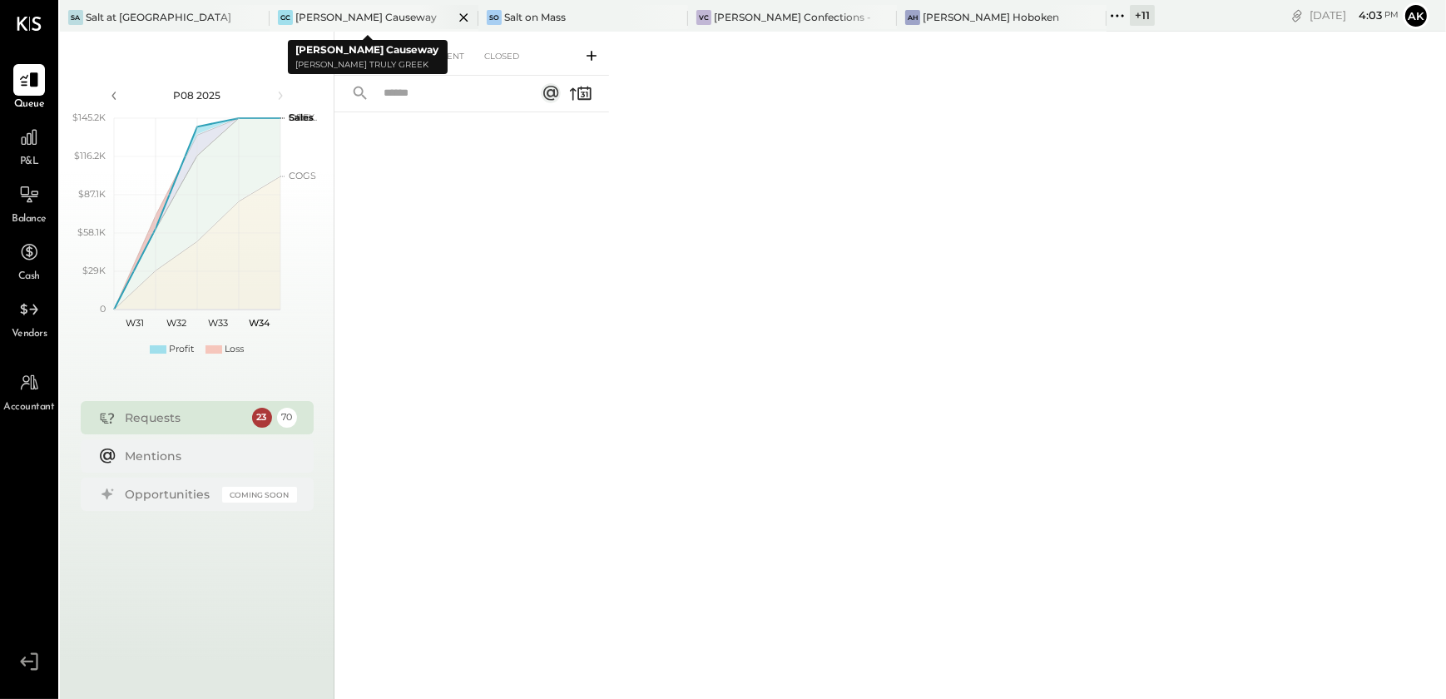
click at [453, 20] on icon at bounding box center [463, 17] width 21 height 20
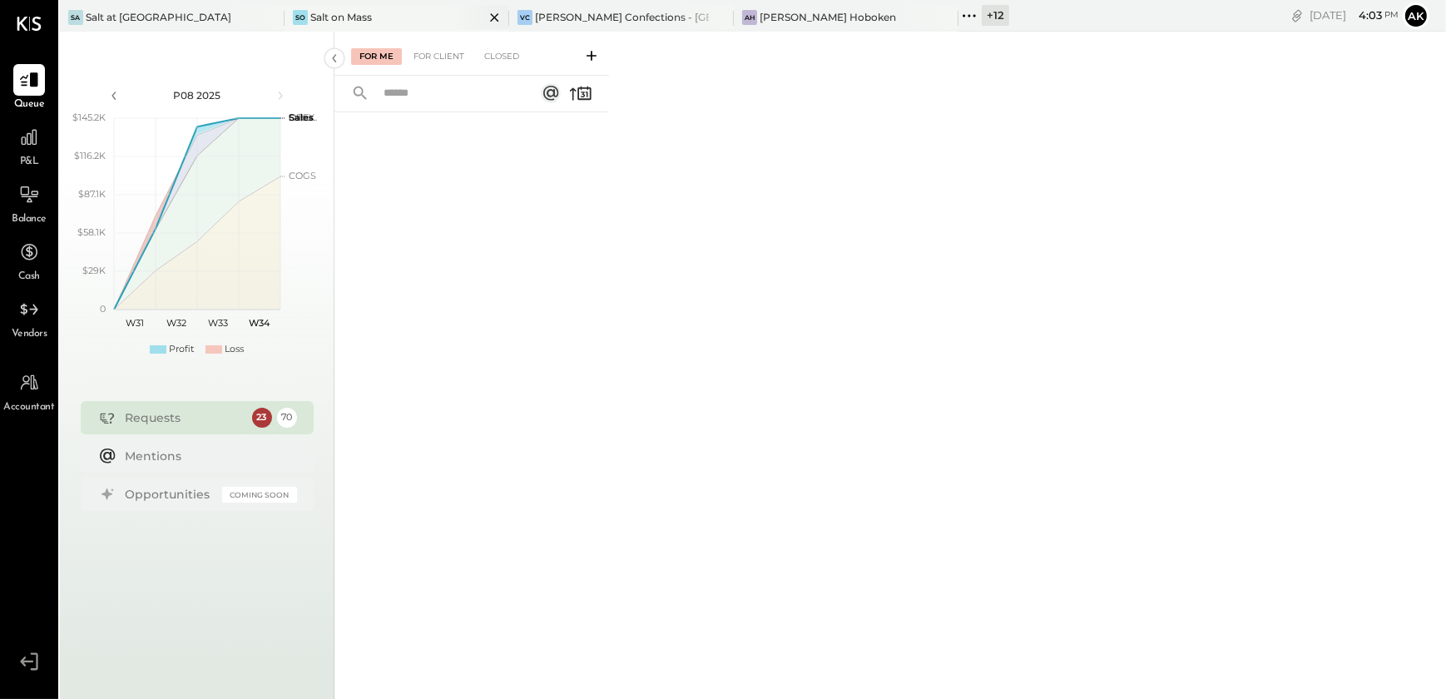
click at [484, 20] on icon at bounding box center [494, 17] width 21 height 20
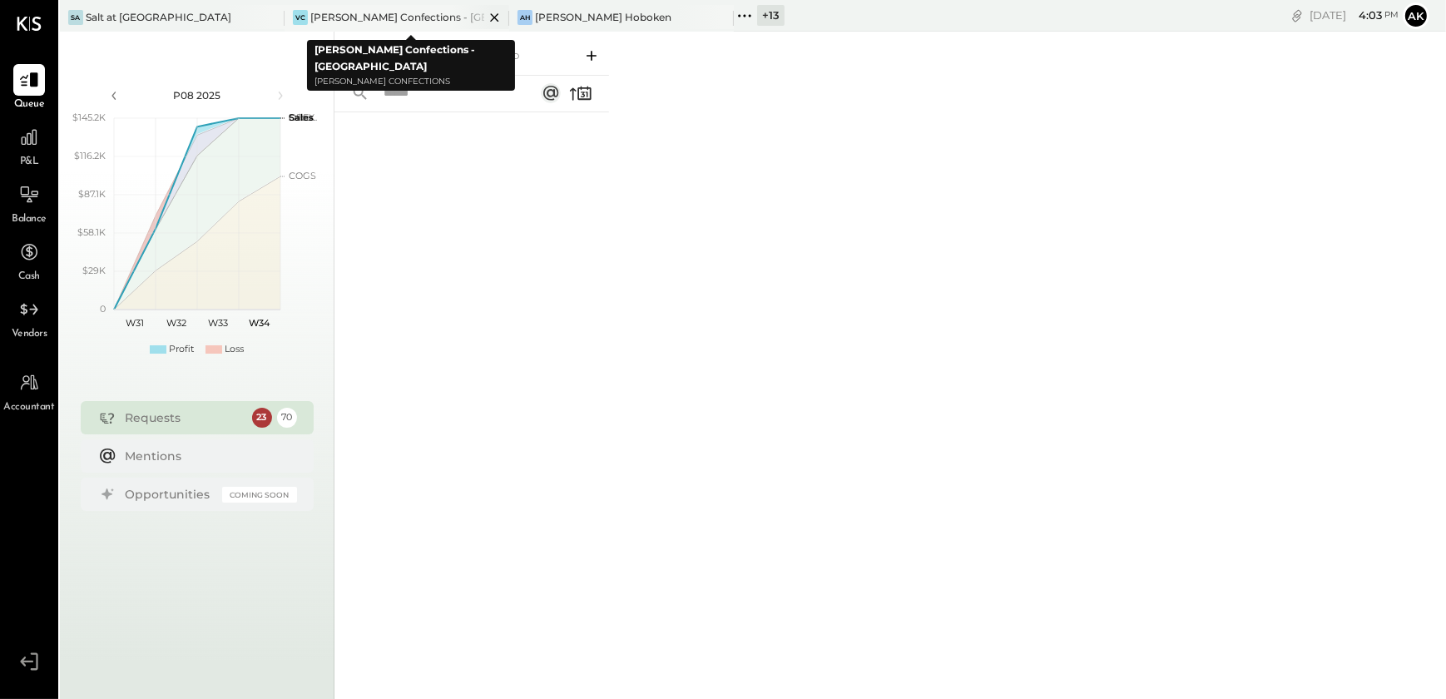
click at [499, 17] on icon at bounding box center [494, 17] width 21 height 20
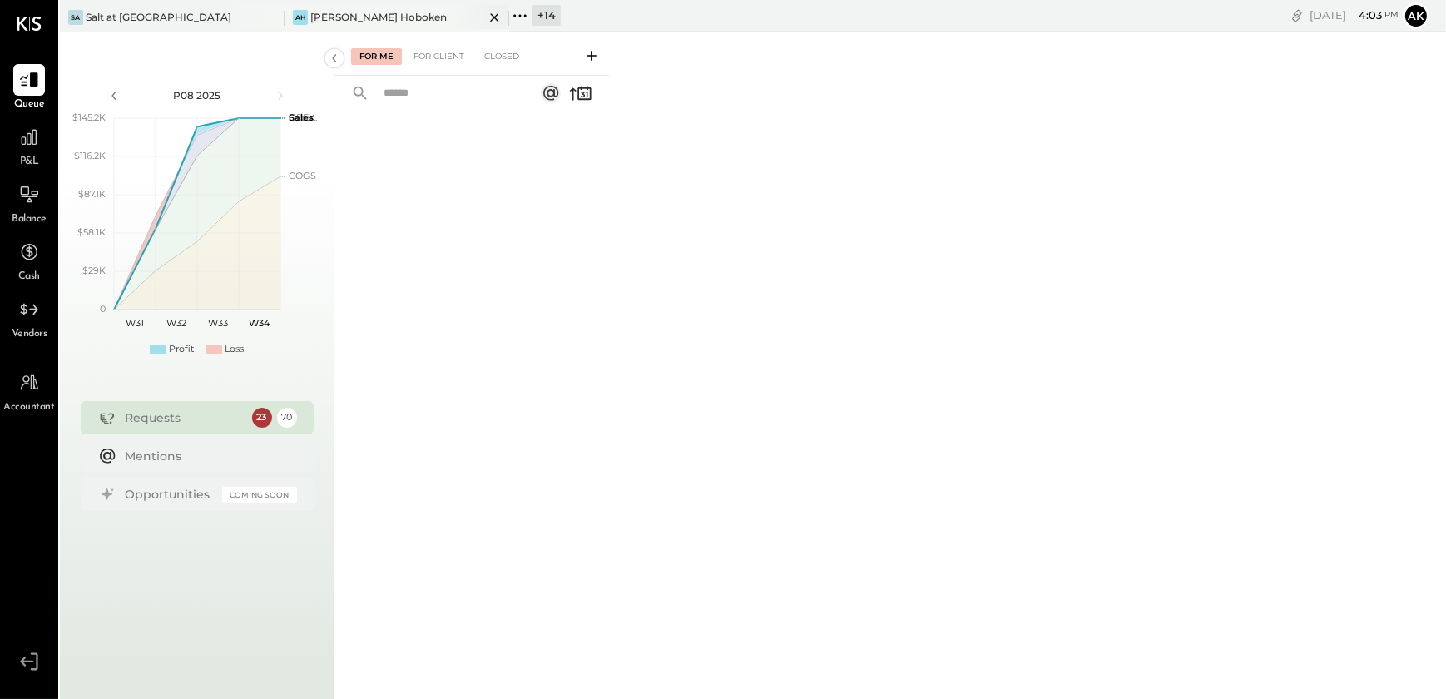
click at [491, 17] on icon at bounding box center [494, 17] width 21 height 20
click at [127, 19] on div "Salt at [GEOGRAPHIC_DATA]" at bounding box center [159, 17] width 146 height 14
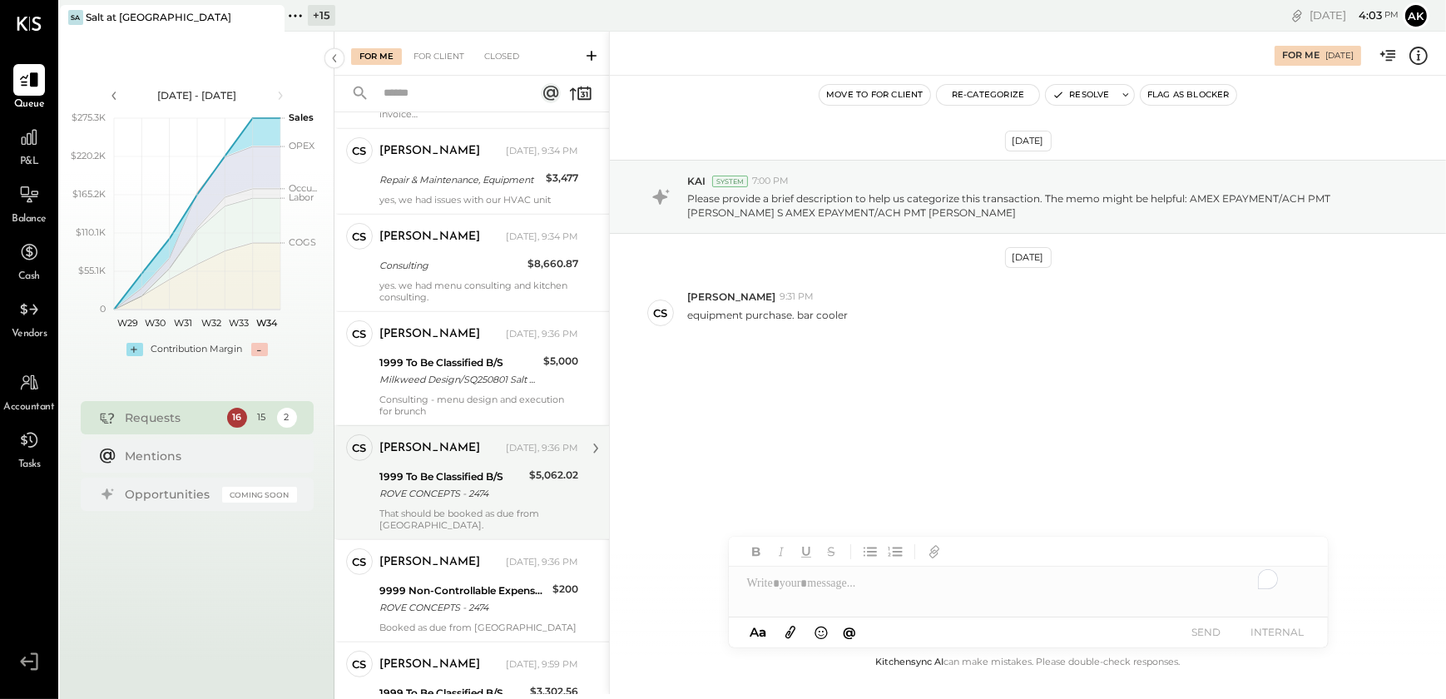
scroll to position [1125, 0]
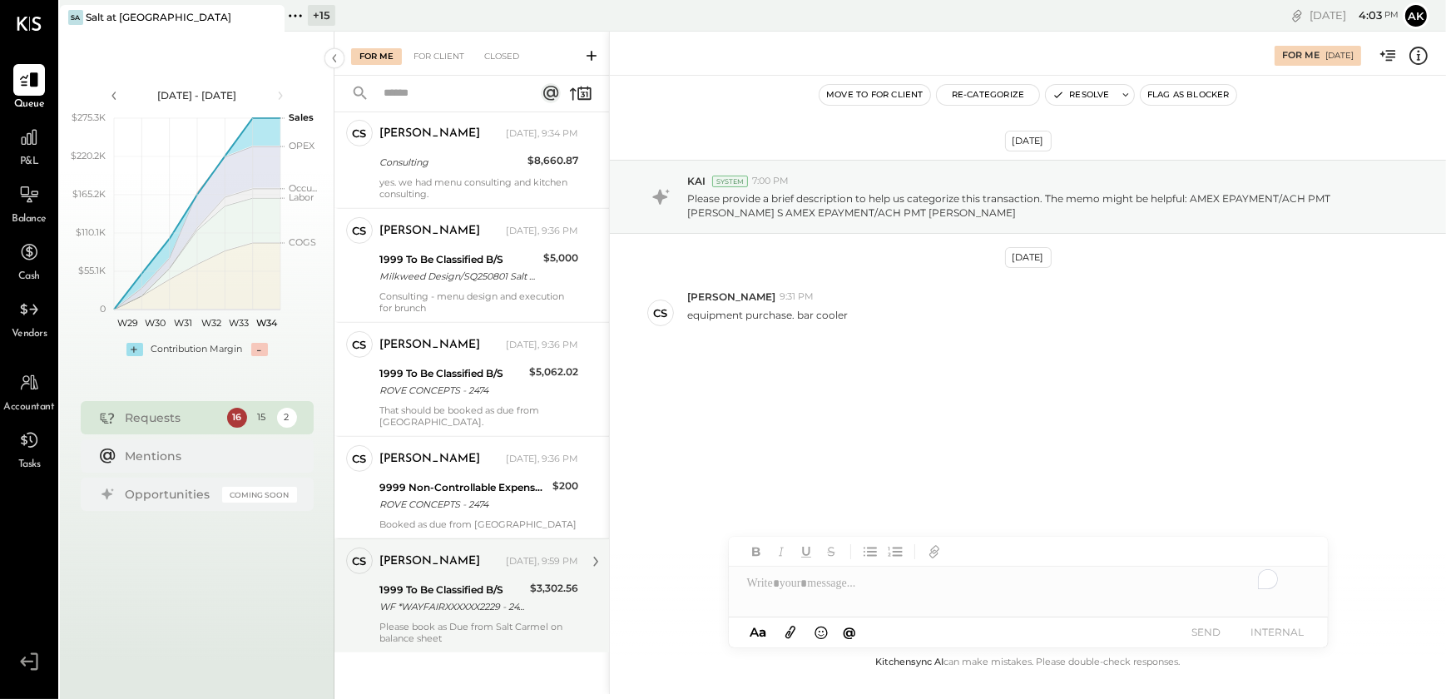
click at [448, 599] on div "WF *WAYFAIRXXXXXX2229 - 2474" at bounding box center [452, 606] width 146 height 17
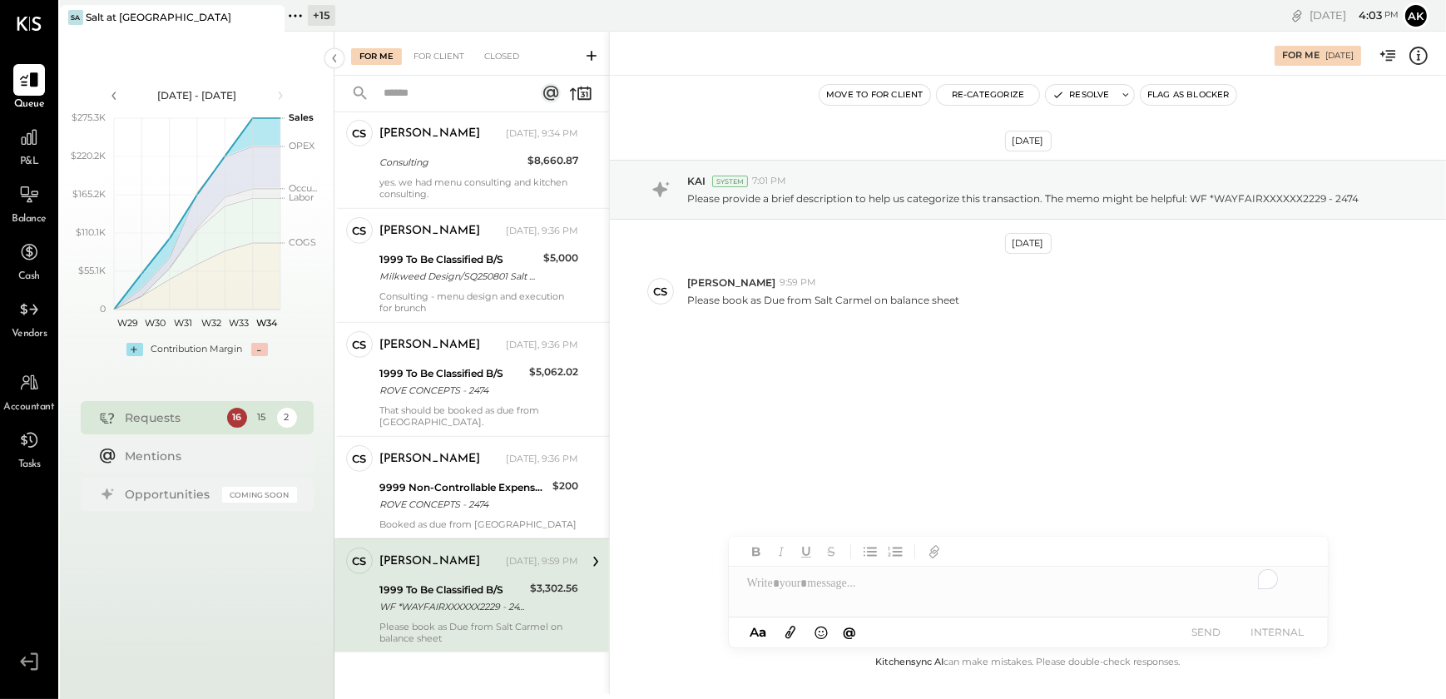
click at [768, 584] on div "To enrich screen reader interactions, please activate Accessibility in Grammarl…" at bounding box center [1028, 582] width 599 height 33
click at [782, 586] on div "To enrich screen reader interactions, please activate Accessibility in Grammarl…" at bounding box center [1028, 582] width 599 height 33
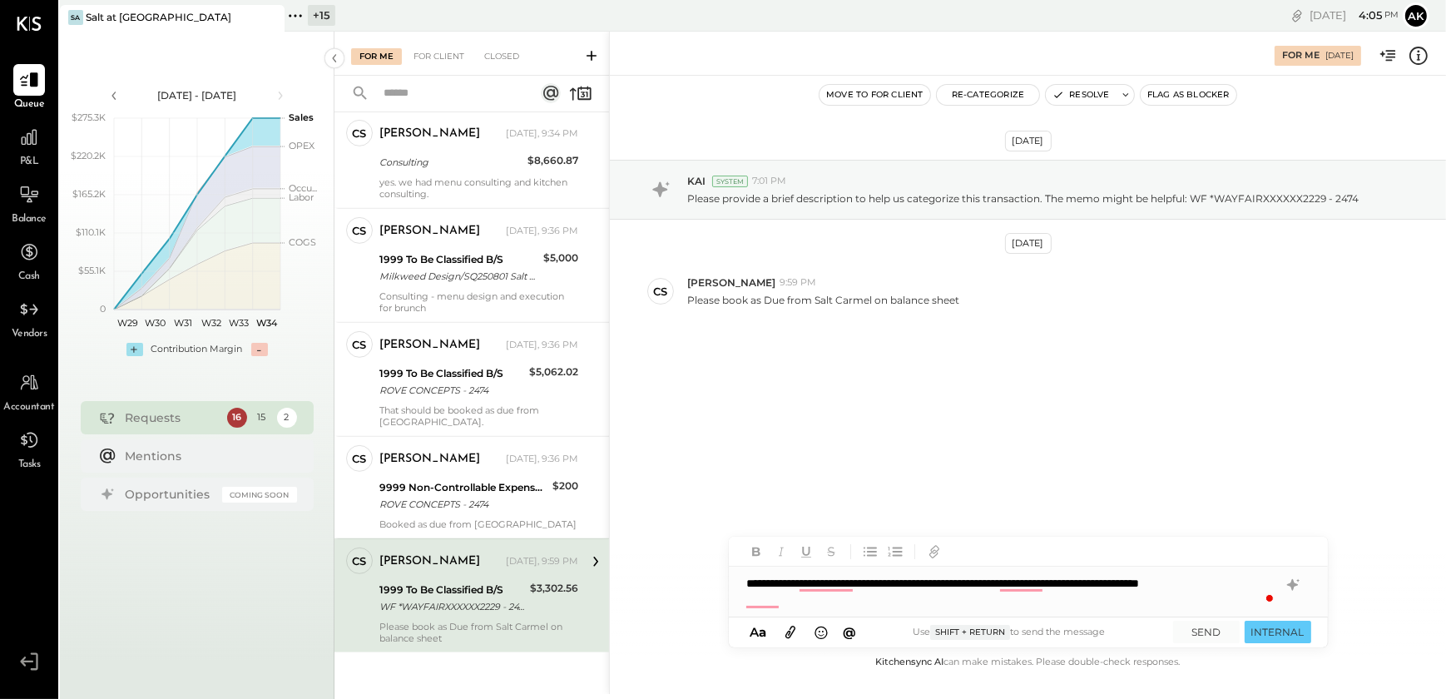
click at [798, 605] on div "**********" at bounding box center [1028, 591] width 599 height 50
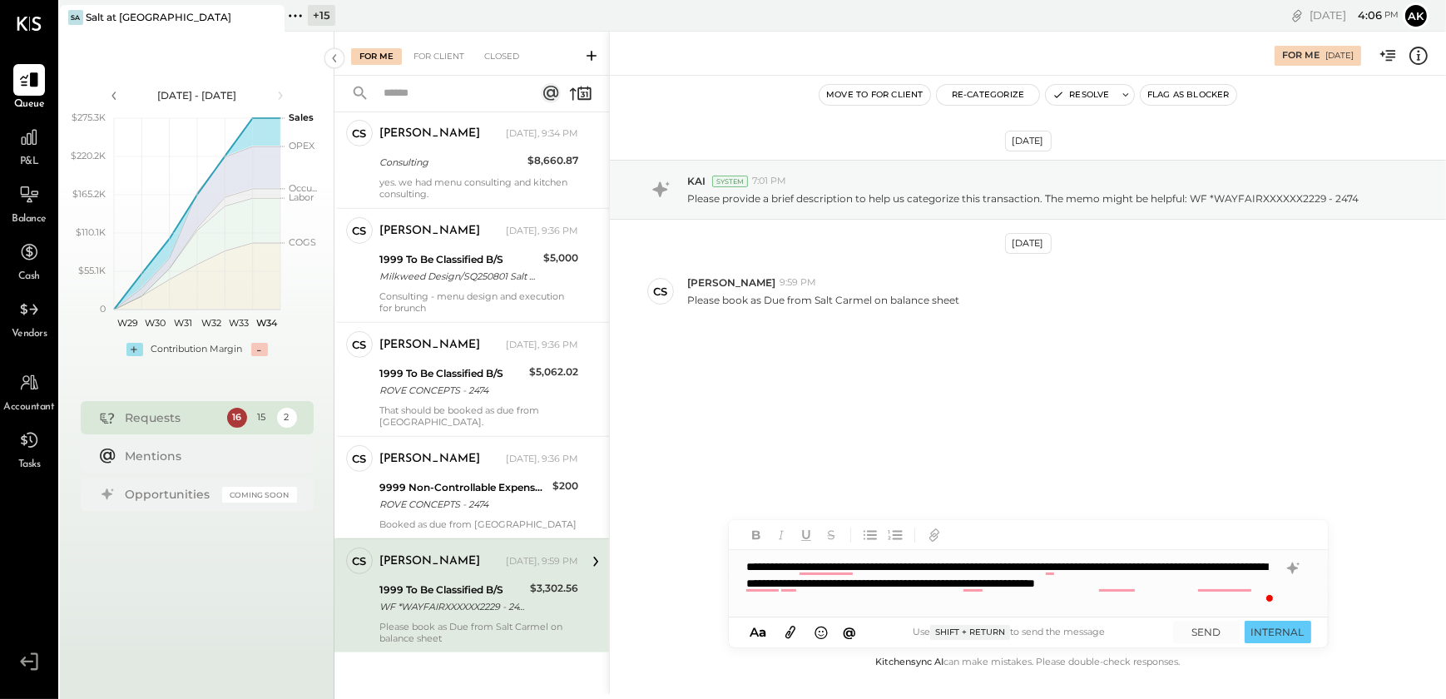
click at [855, 605] on div "**********" at bounding box center [1028, 583] width 599 height 67
click at [916, 599] on div "**********" at bounding box center [1028, 583] width 599 height 67
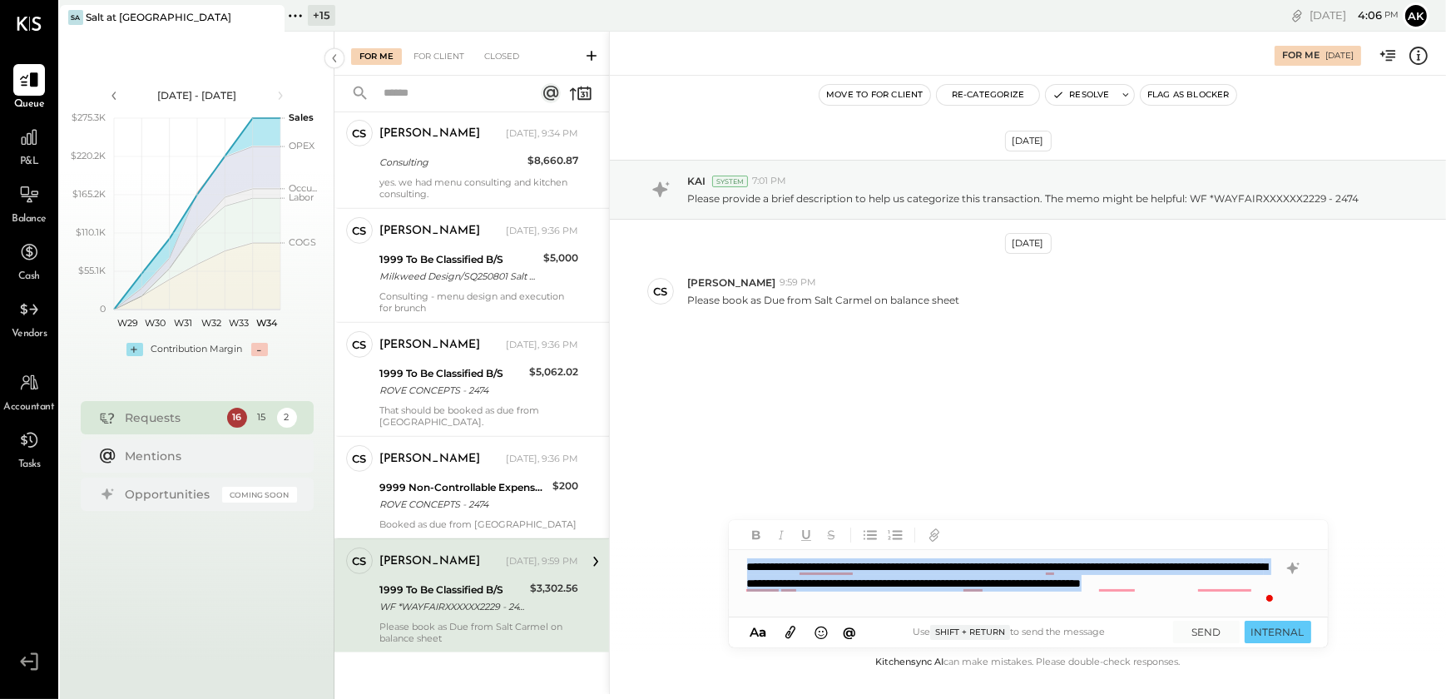
click at [916, 599] on div "**********" at bounding box center [1028, 583] width 599 height 67
copy div "**********"
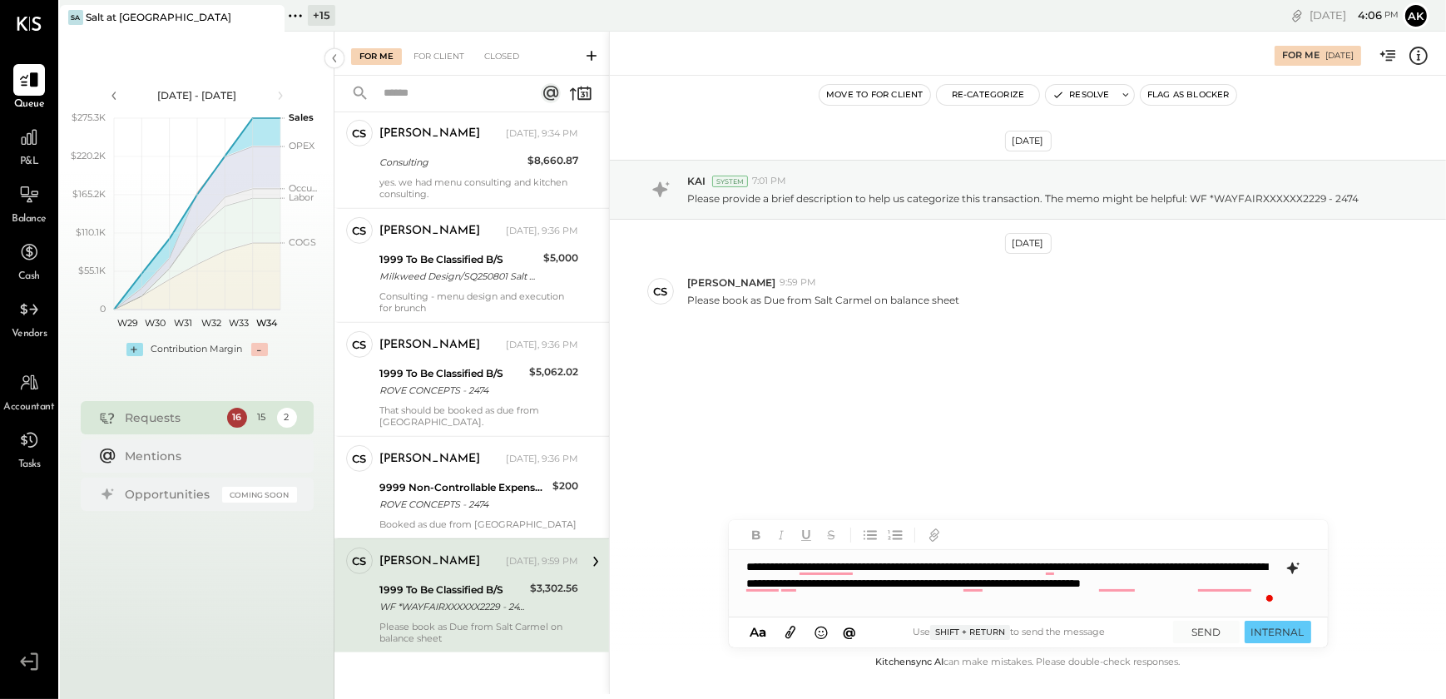
click at [1292, 574] on icon at bounding box center [1292, 568] width 20 height 20
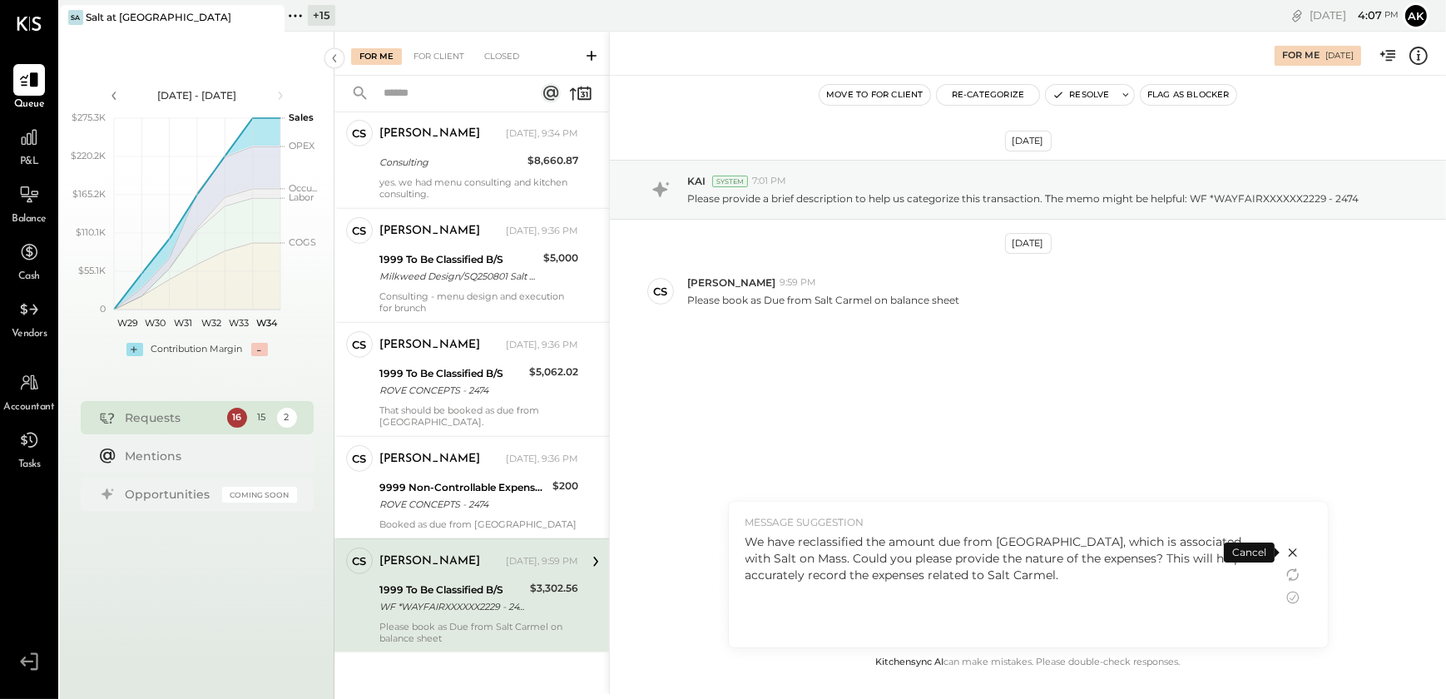
click at [1292, 554] on icon at bounding box center [1291, 552] width 8 height 8
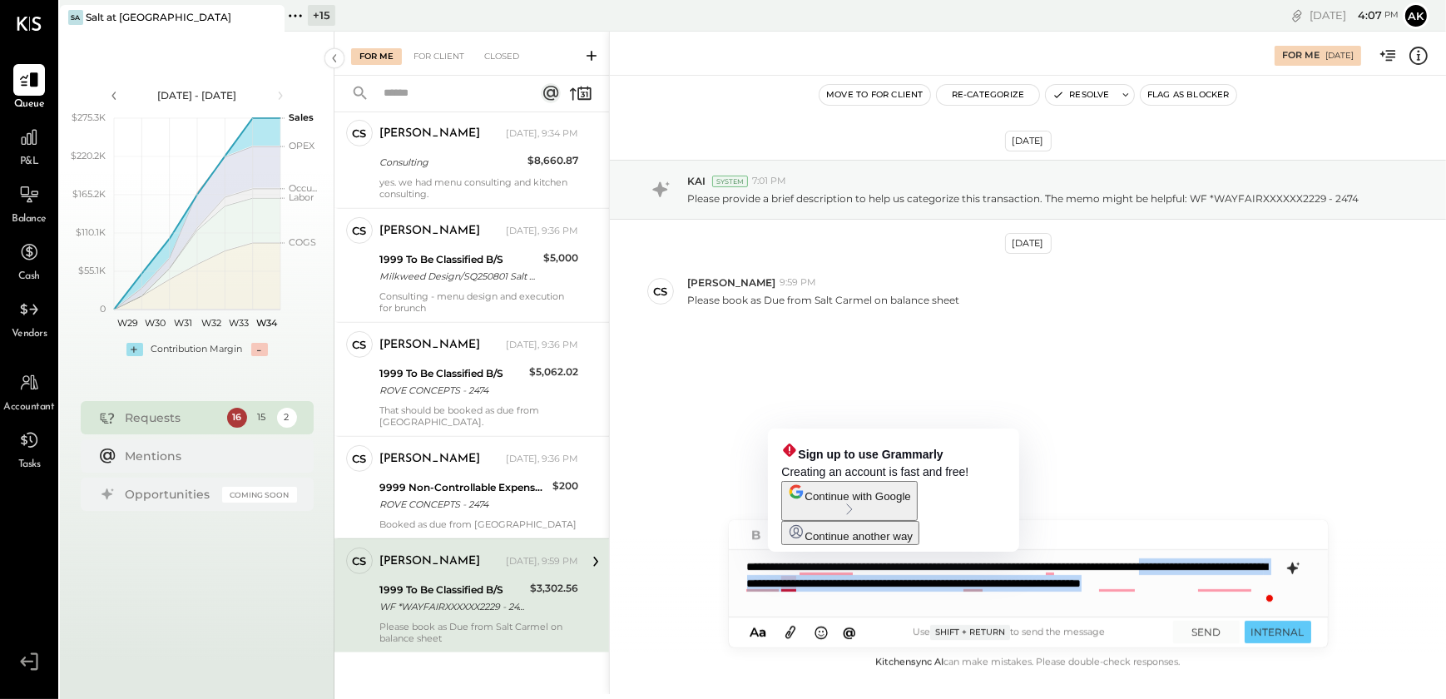
drag, startPoint x: 922, startPoint y: 603, endPoint x: 781, endPoint y: 587, distance: 141.4
click at [781, 587] on div "**********" at bounding box center [1028, 583] width 599 height 67
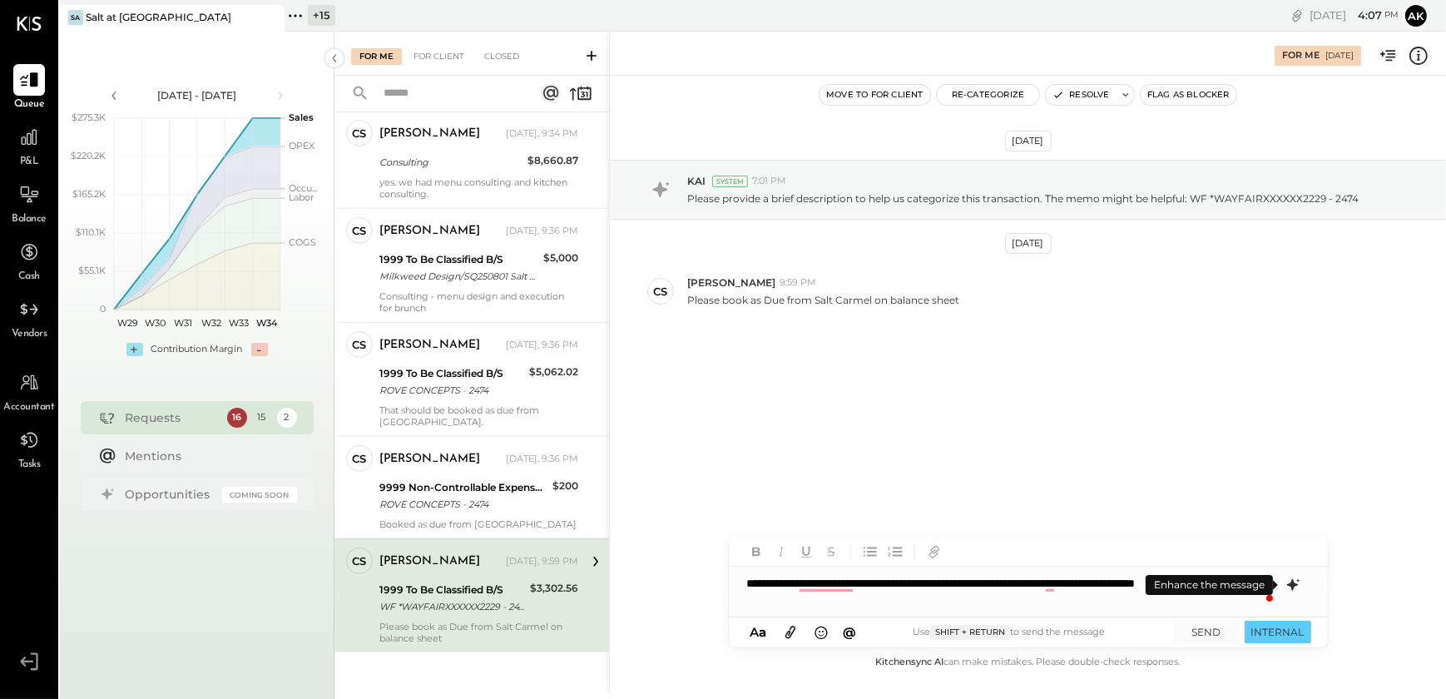
click at [1294, 590] on icon at bounding box center [1292, 585] width 20 height 20
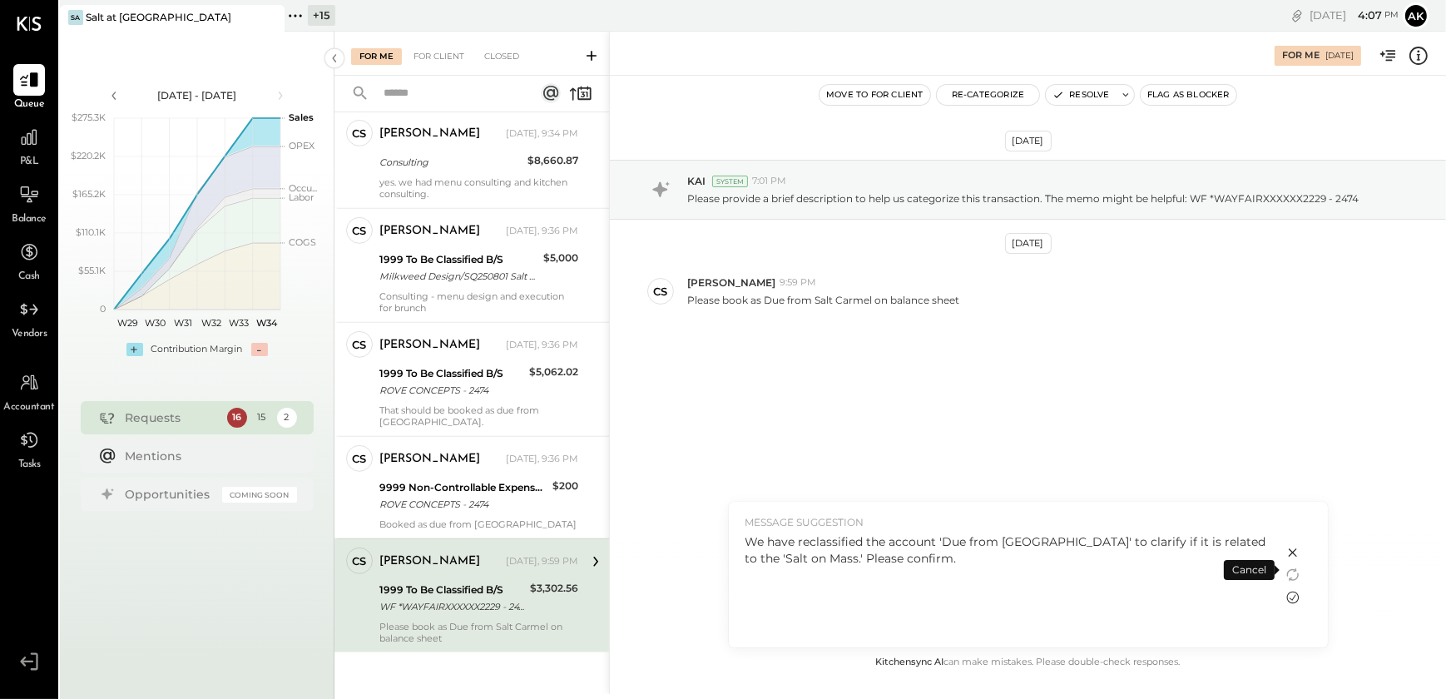
click at [1287, 592] on icon at bounding box center [1292, 597] width 20 height 20
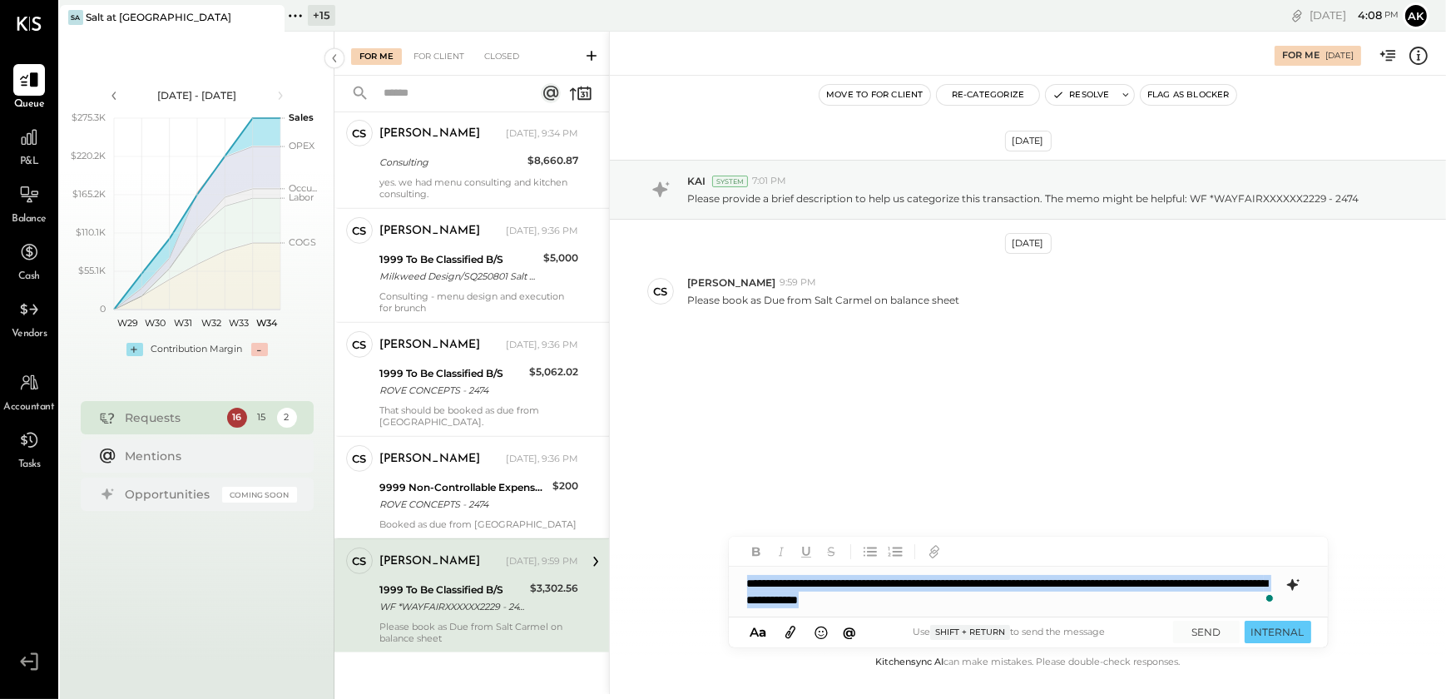
copy div "**********"
click at [981, 604] on div "**********" at bounding box center [1028, 591] width 599 height 50
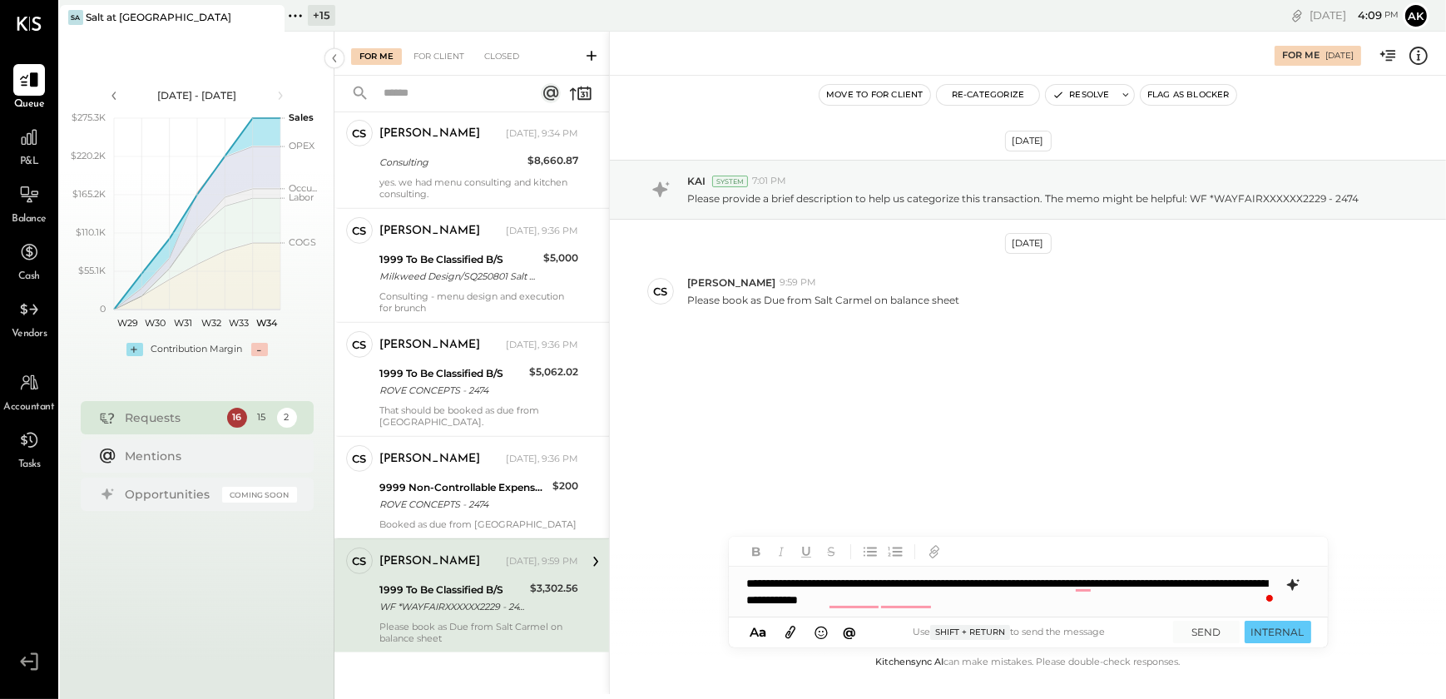
click at [981, 604] on div "**********" at bounding box center [1028, 591] width 599 height 50
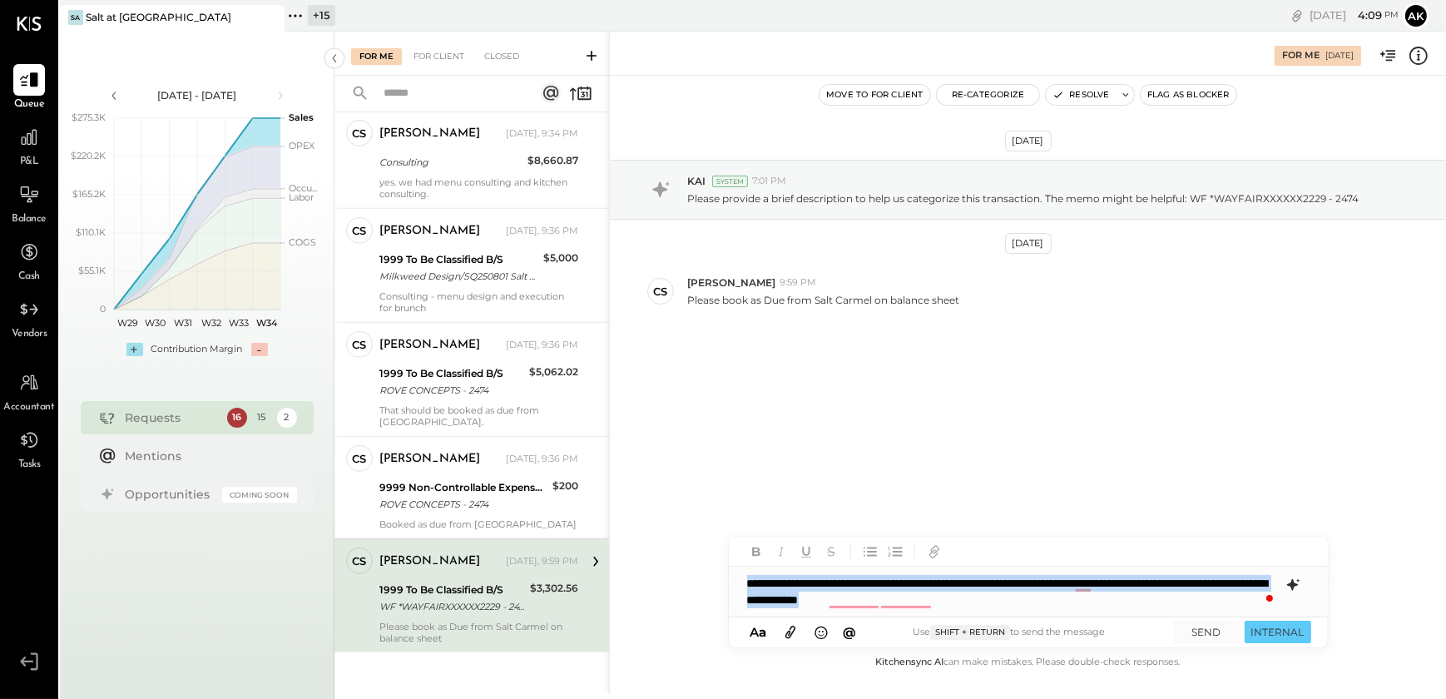
click at [981, 604] on div "**********" at bounding box center [1028, 591] width 599 height 50
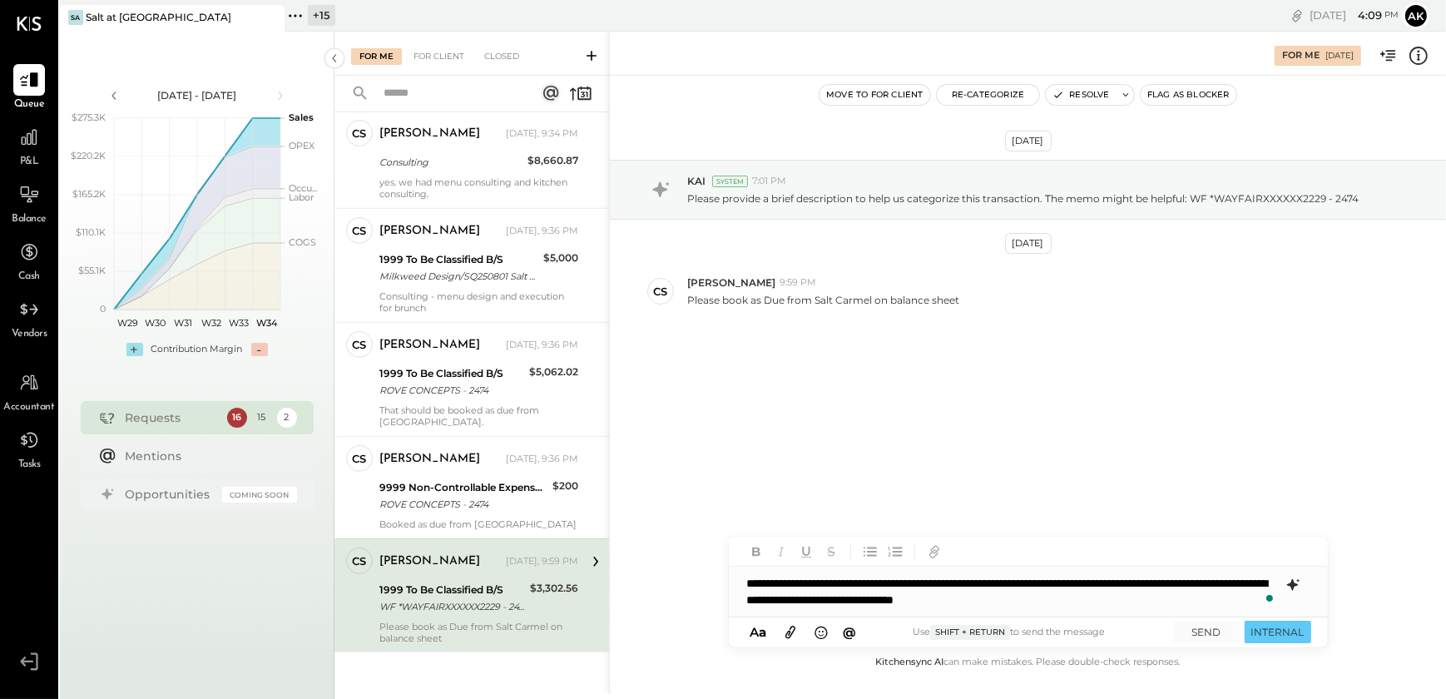
click at [750, 579] on div "**********" at bounding box center [1028, 591] width 599 height 50
click at [1016, 601] on div "**********" at bounding box center [1028, 591] width 599 height 50
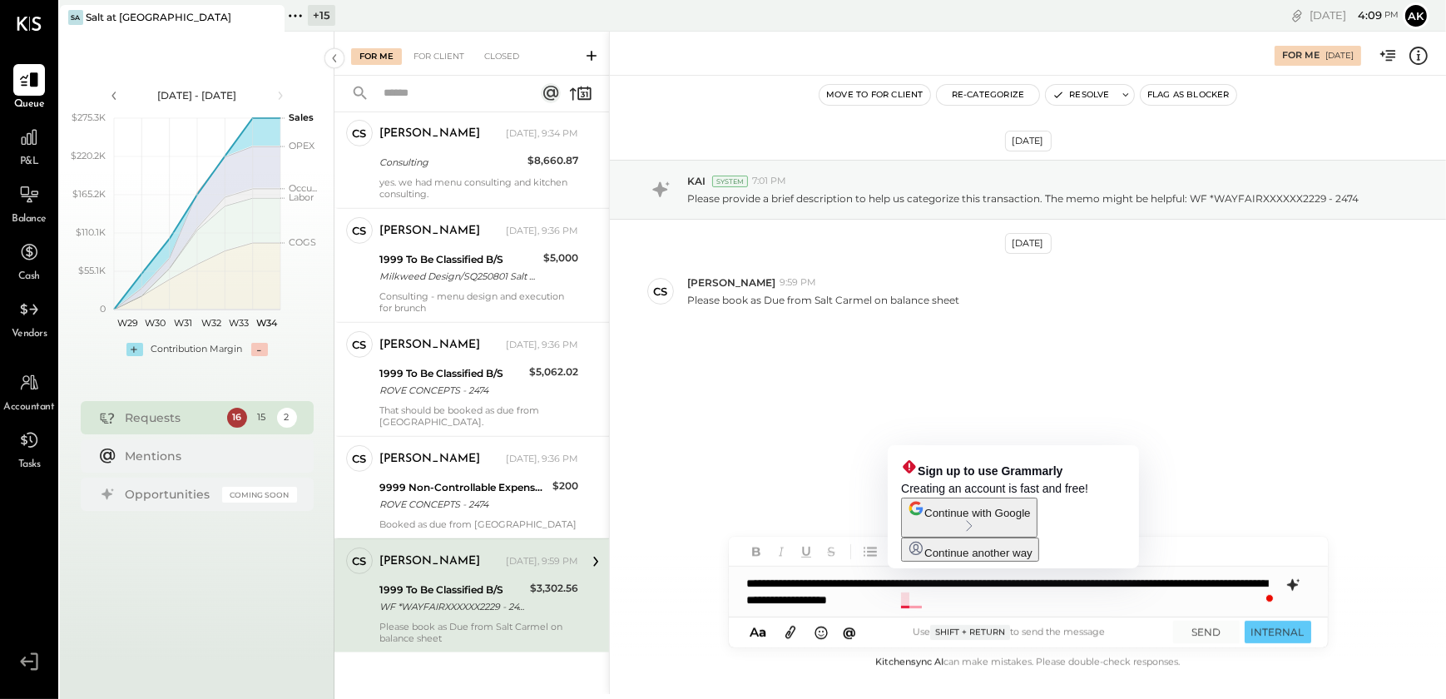
click at [908, 600] on div "**********" at bounding box center [1028, 591] width 599 height 50
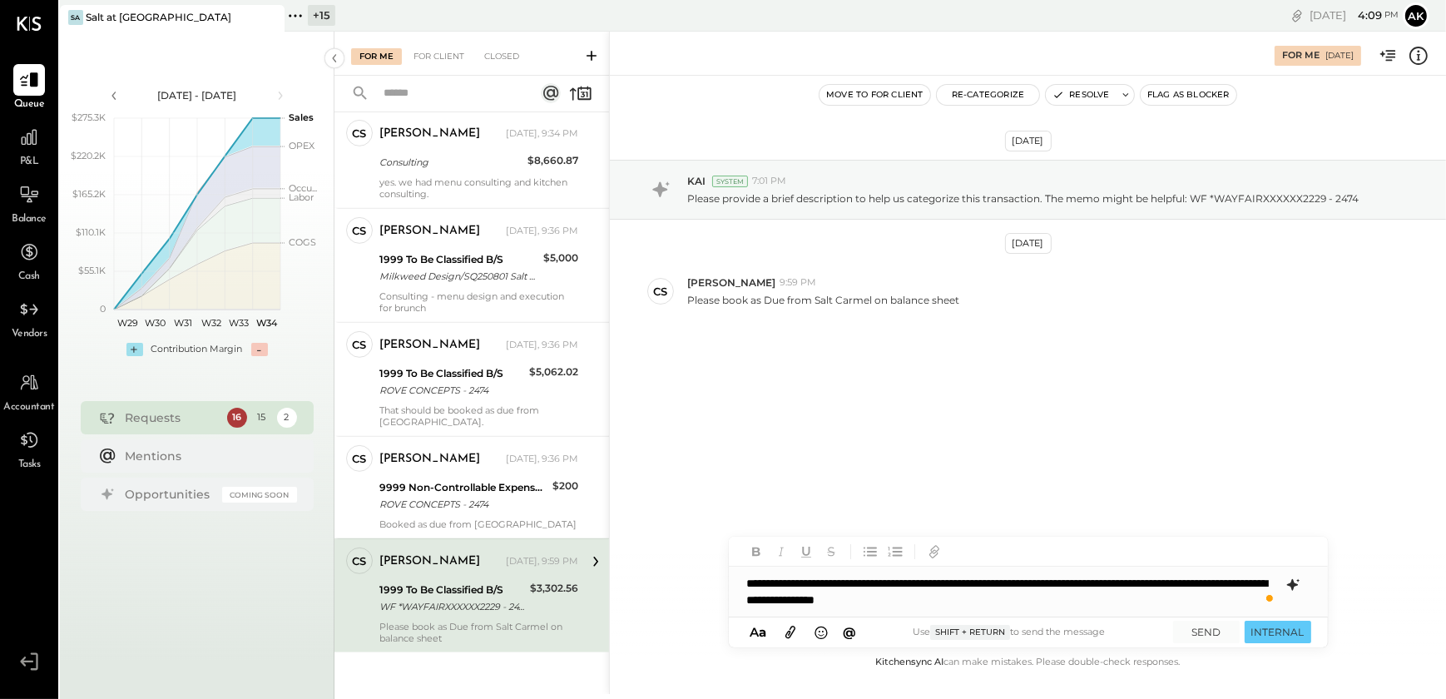
click at [1014, 597] on div "**********" at bounding box center [1028, 591] width 599 height 50
click at [1203, 633] on button "SEND" at bounding box center [1206, 631] width 67 height 22
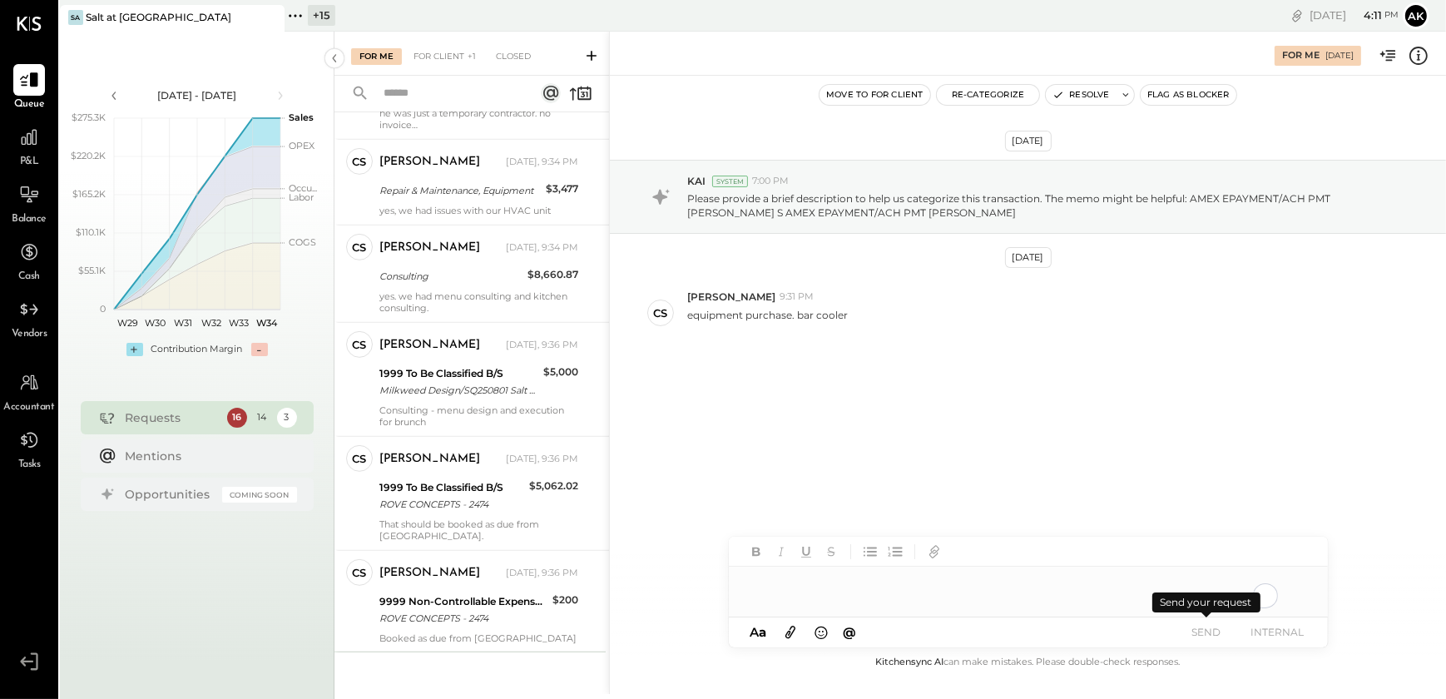
scroll to position [492, 0]
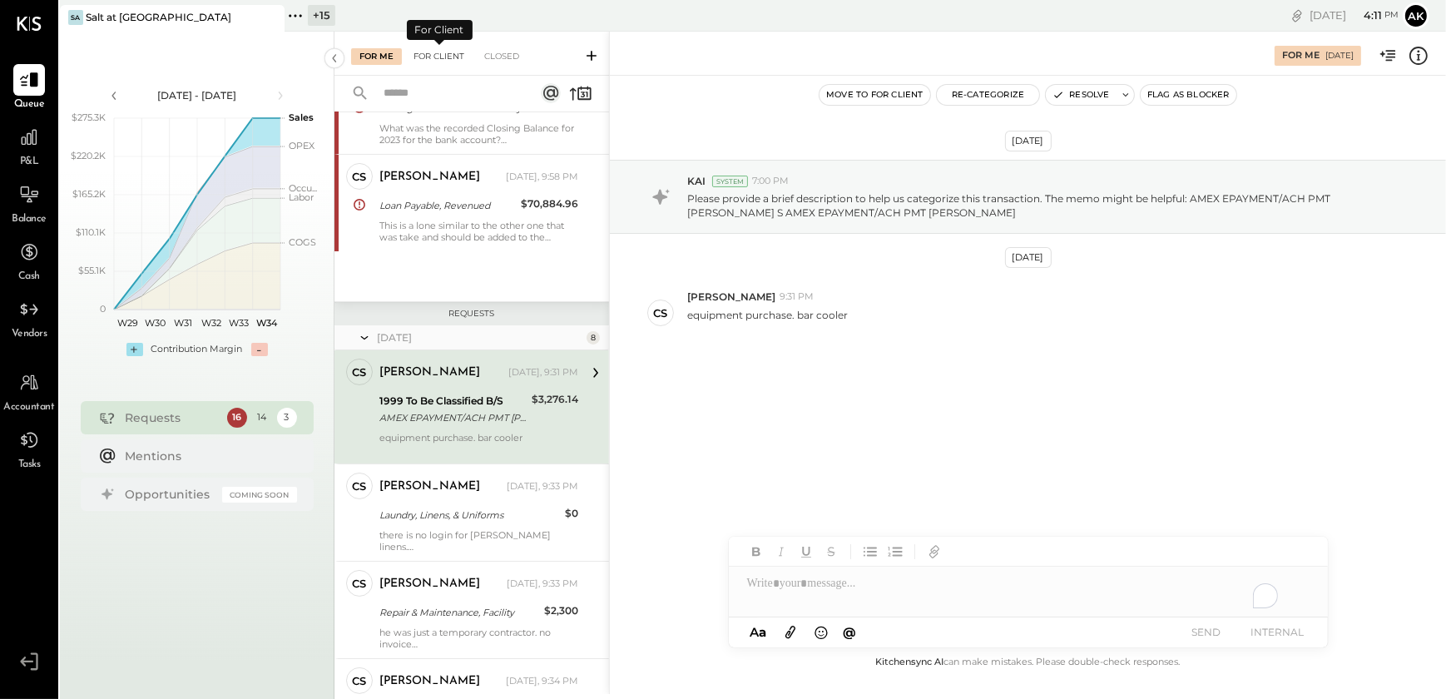
click at [425, 58] on div "For Client" at bounding box center [438, 56] width 67 height 17
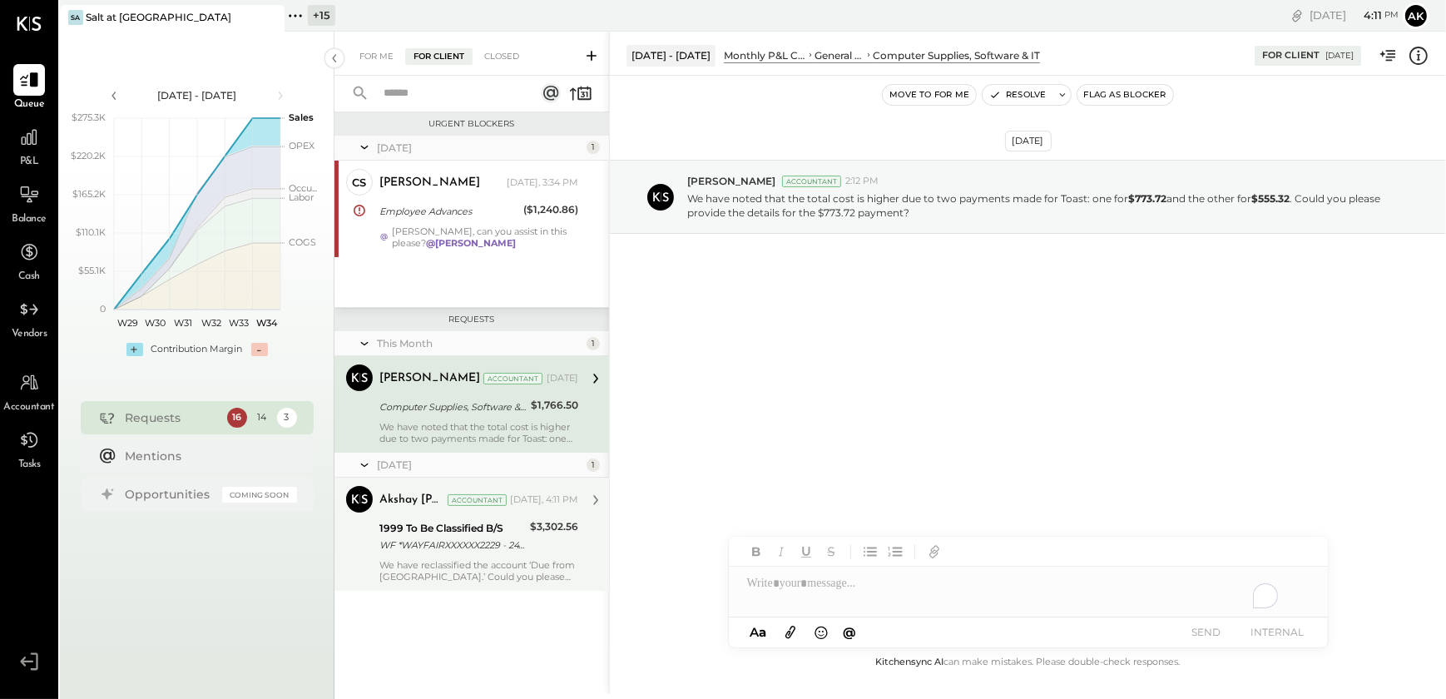
click at [424, 551] on div "WF *WAYFAIRXXXXXX2229 - 2474" at bounding box center [452, 544] width 146 height 17
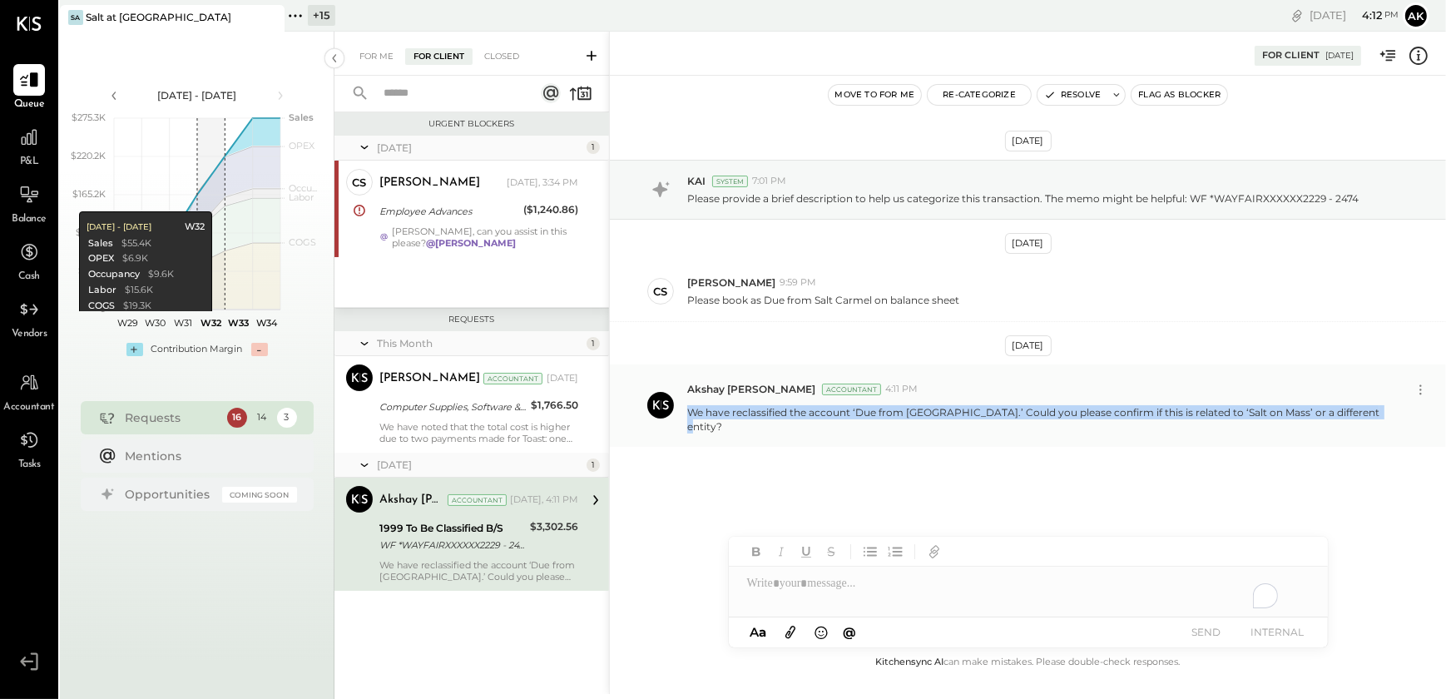
drag, startPoint x: 1362, startPoint y: 409, endPoint x: 685, endPoint y: 415, distance: 676.2
click at [685, 415] on div "Akshay [PERSON_NAME] Accountant 4:11 PM We have reclassified the account ‘Due f…" at bounding box center [1028, 405] width 836 height 82
copy p "We have reclassified the account ‘Due from [GEOGRAPHIC_DATA].’ Could you please…"
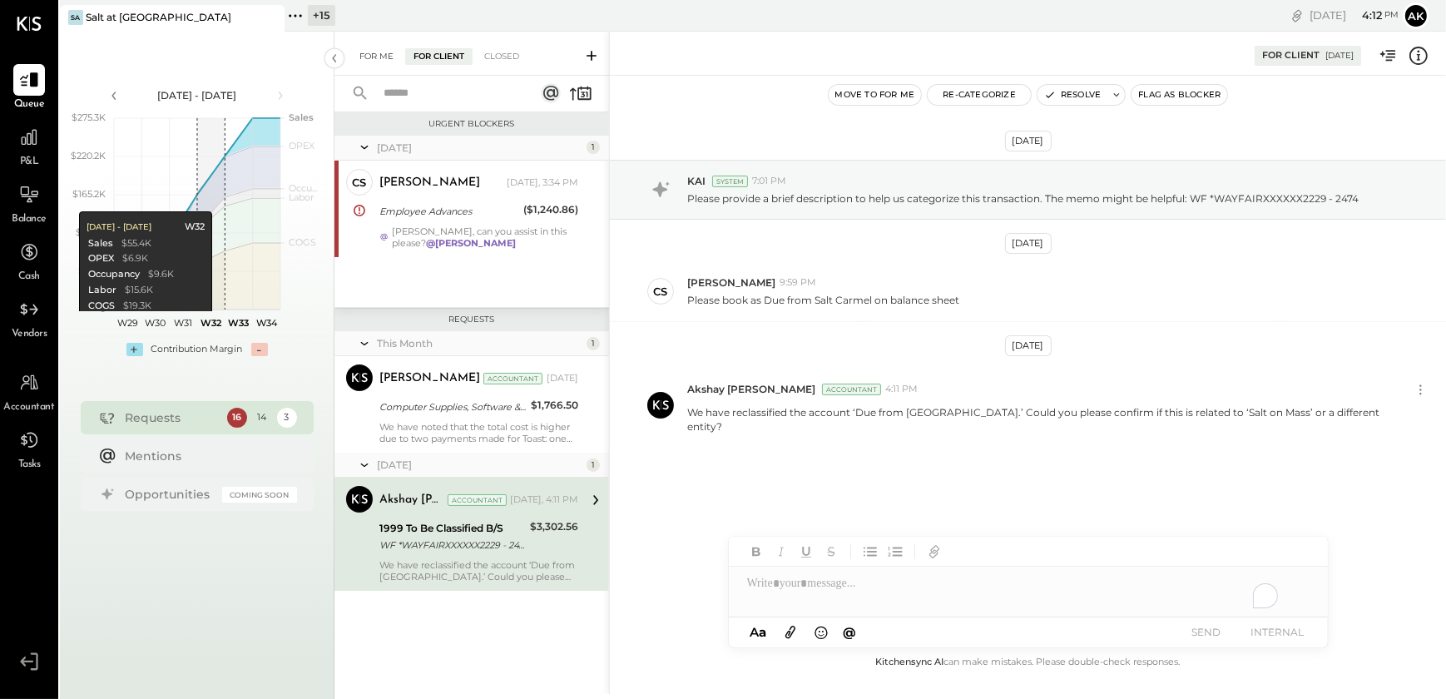
click at [366, 61] on div "For Me" at bounding box center [376, 56] width 51 height 17
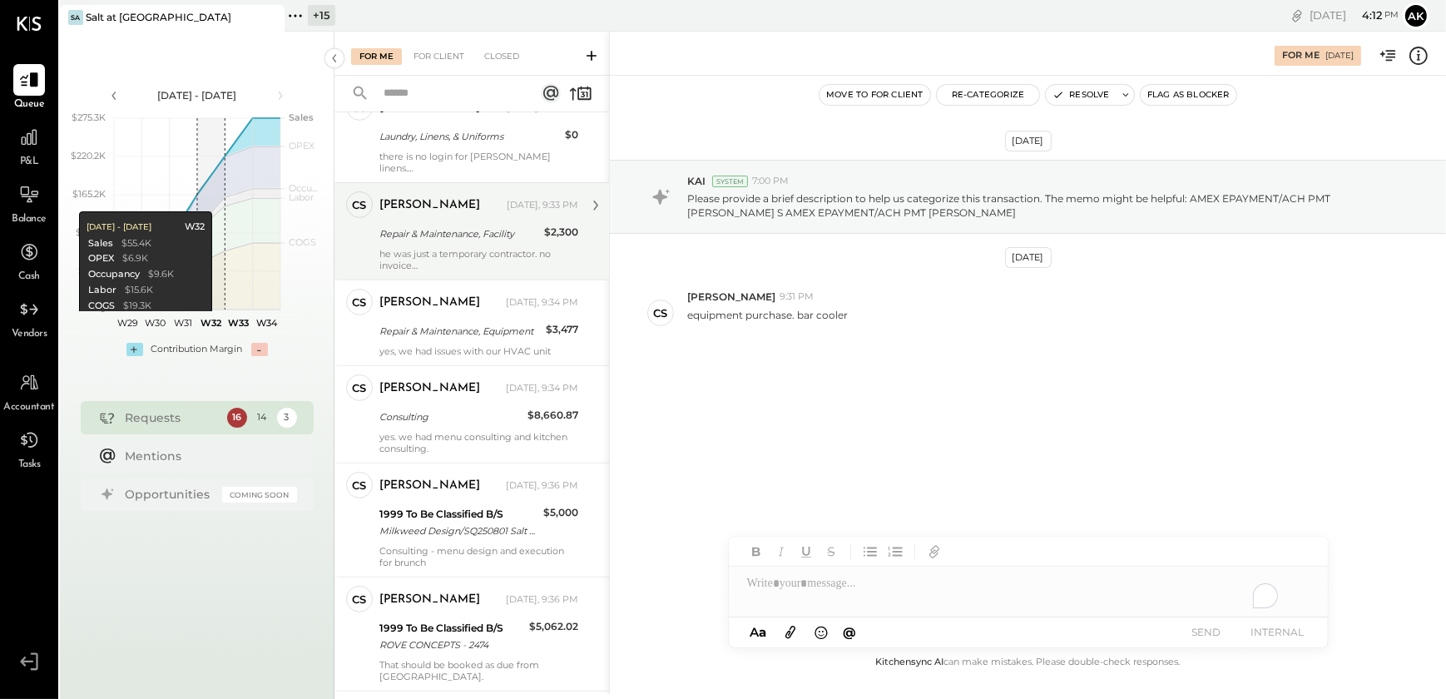
scroll to position [1011, 0]
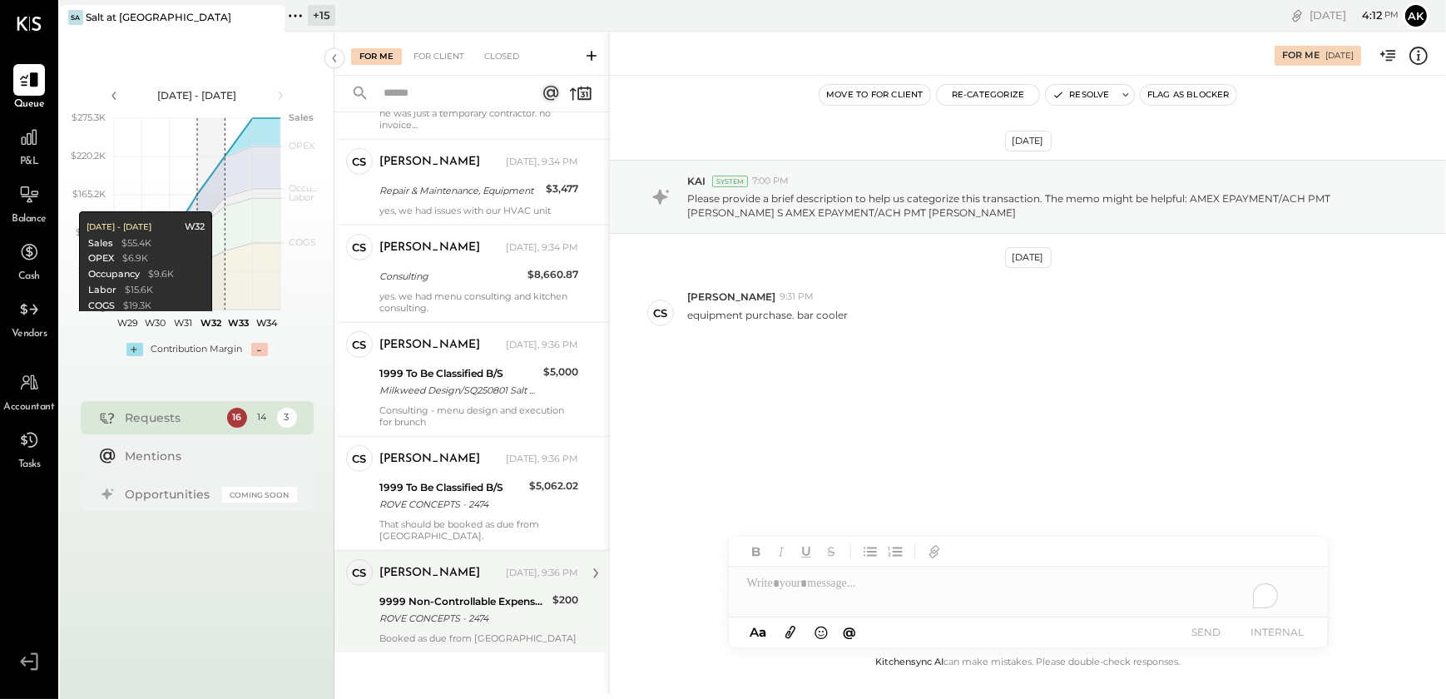
click at [476, 589] on div "[PERSON_NAME] [DATE], 9:36 PM 9999 Non-Controllable Expenses:Other Income and E…" at bounding box center [478, 601] width 199 height 85
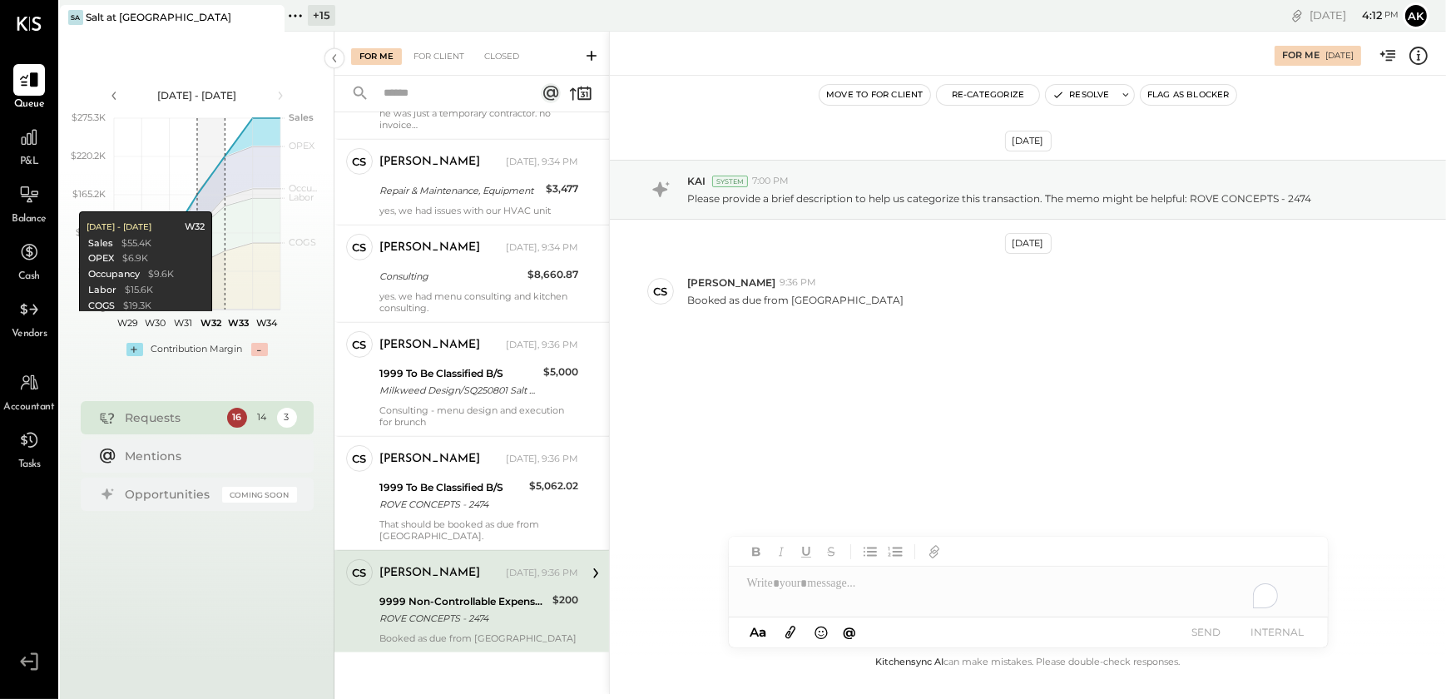
click at [791, 588] on div "To enrich screen reader interactions, please activate Accessibility in Grammarl…" at bounding box center [1028, 591] width 599 height 50
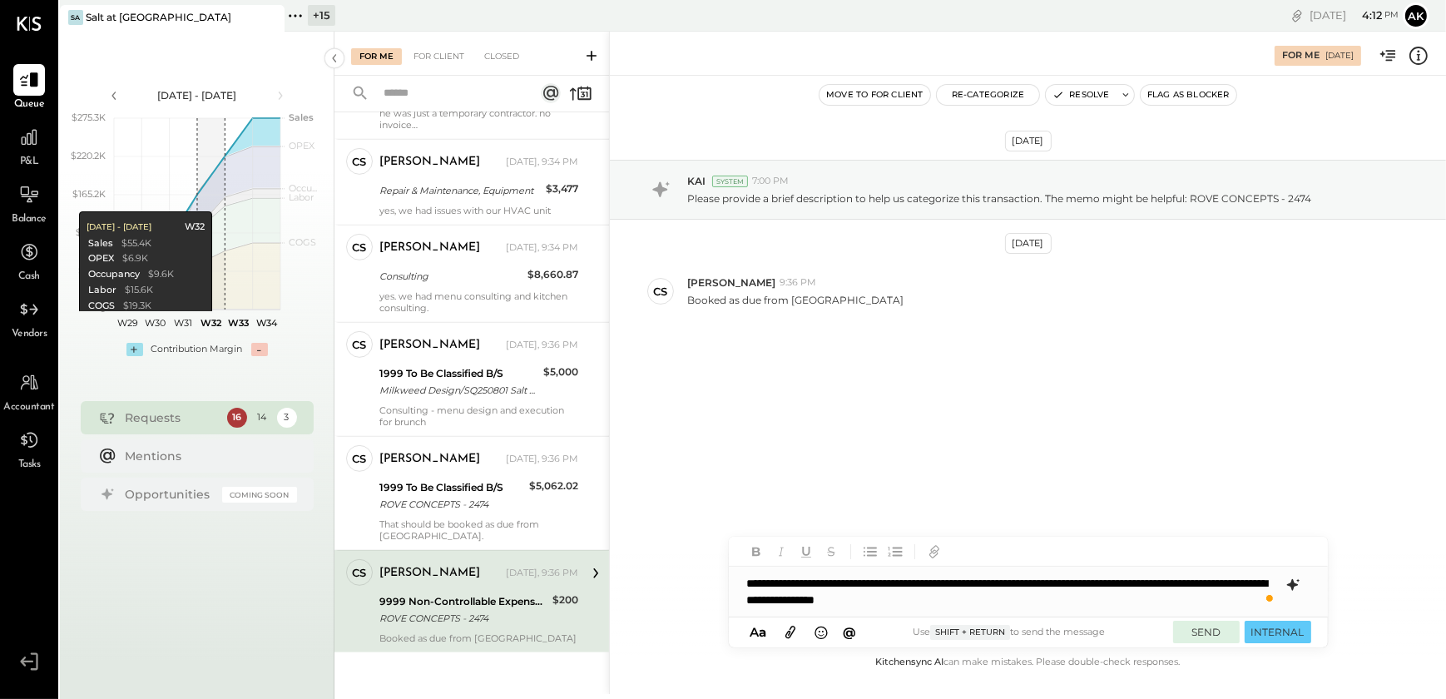
click at [1204, 632] on button "SEND" at bounding box center [1206, 631] width 67 height 22
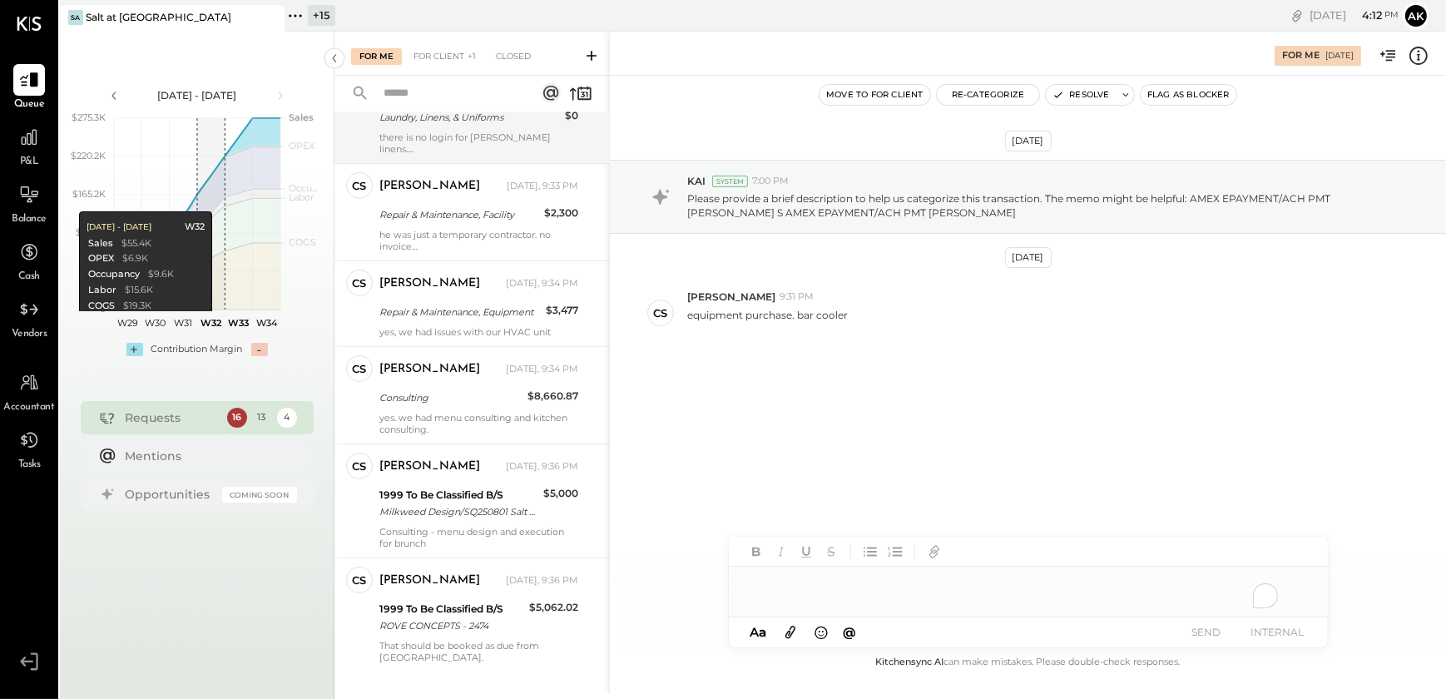
scroll to position [909, 0]
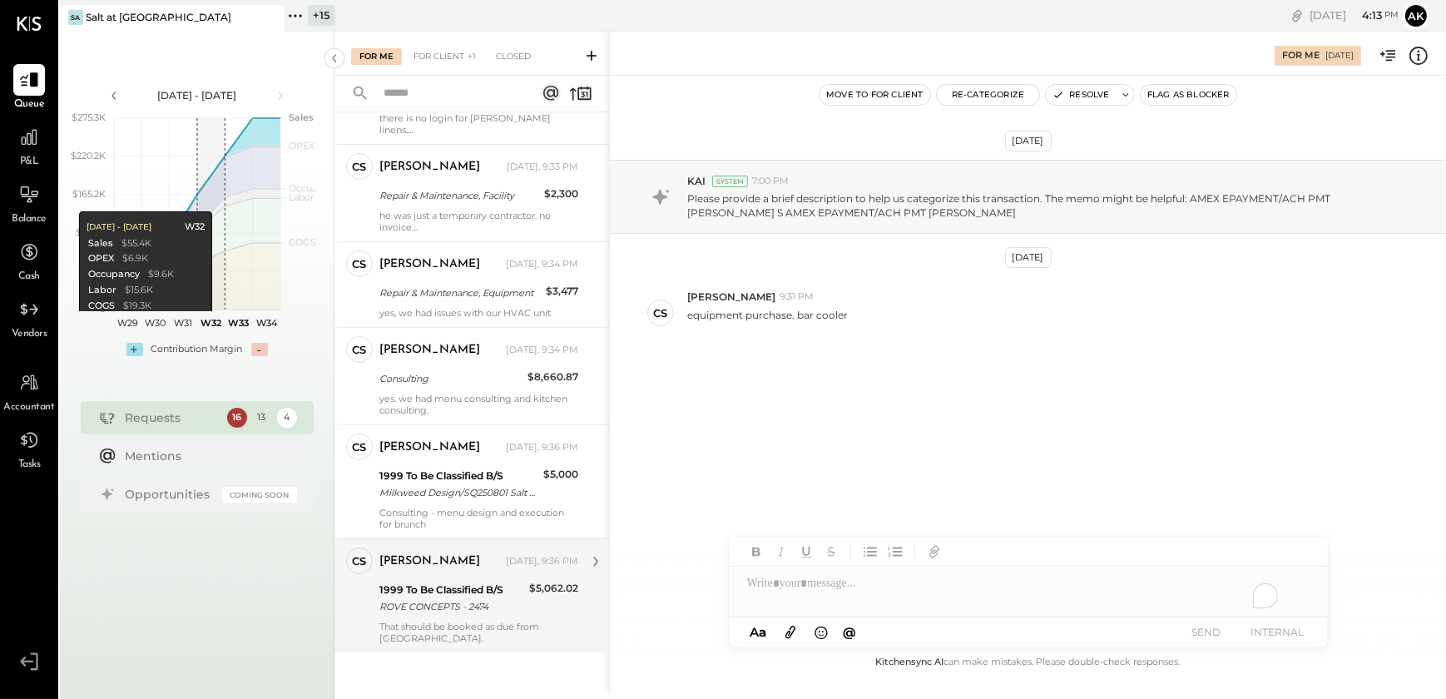
click at [438, 624] on div "That should be booked as due from [GEOGRAPHIC_DATA]." at bounding box center [478, 631] width 199 height 23
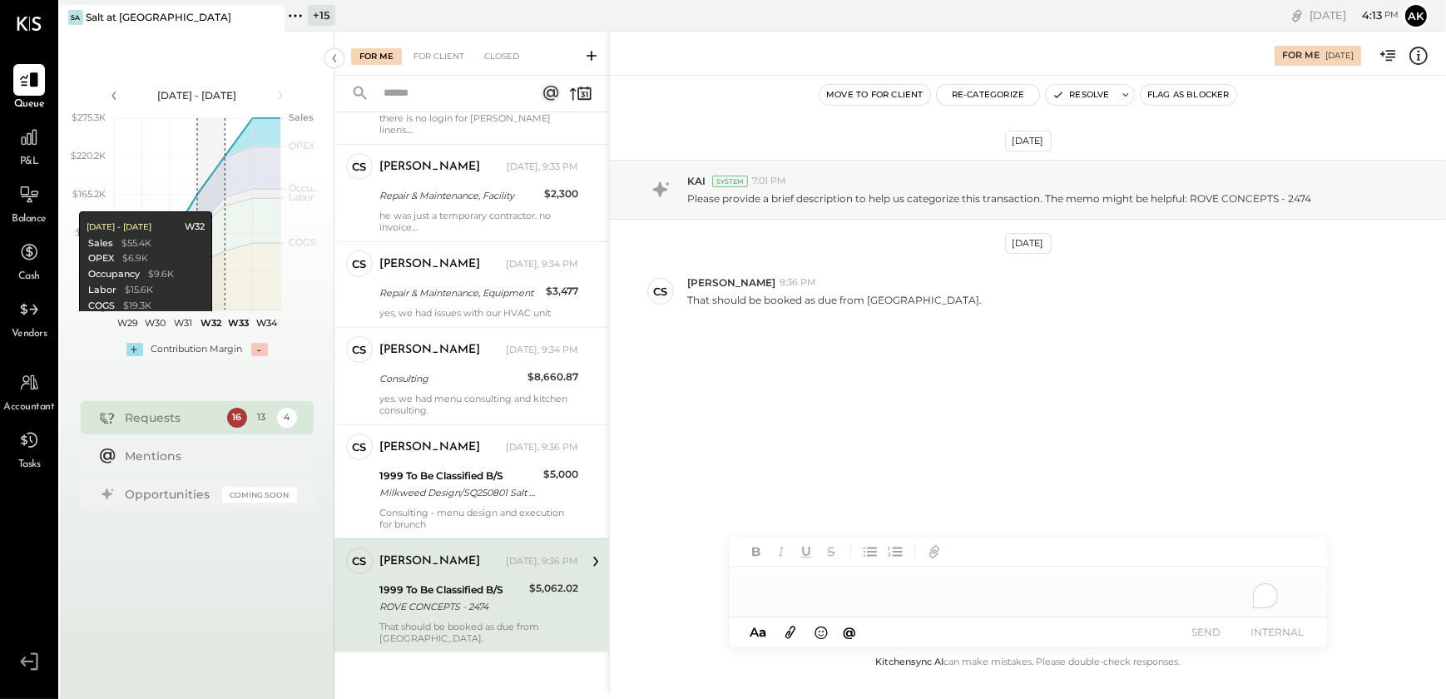
click at [777, 597] on div "To enrich screen reader interactions, please activate Accessibility in Grammarl…" at bounding box center [1028, 591] width 599 height 50
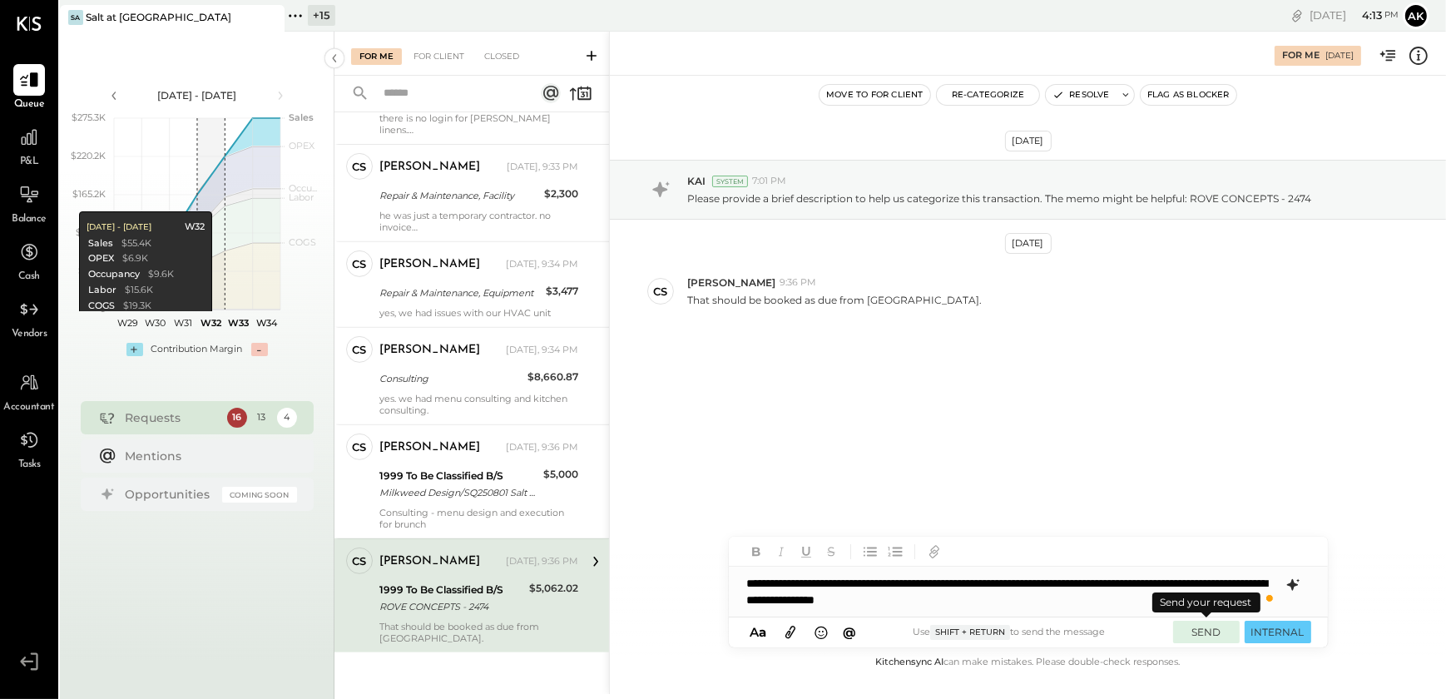
click at [1198, 632] on button "SEND" at bounding box center [1206, 631] width 67 height 22
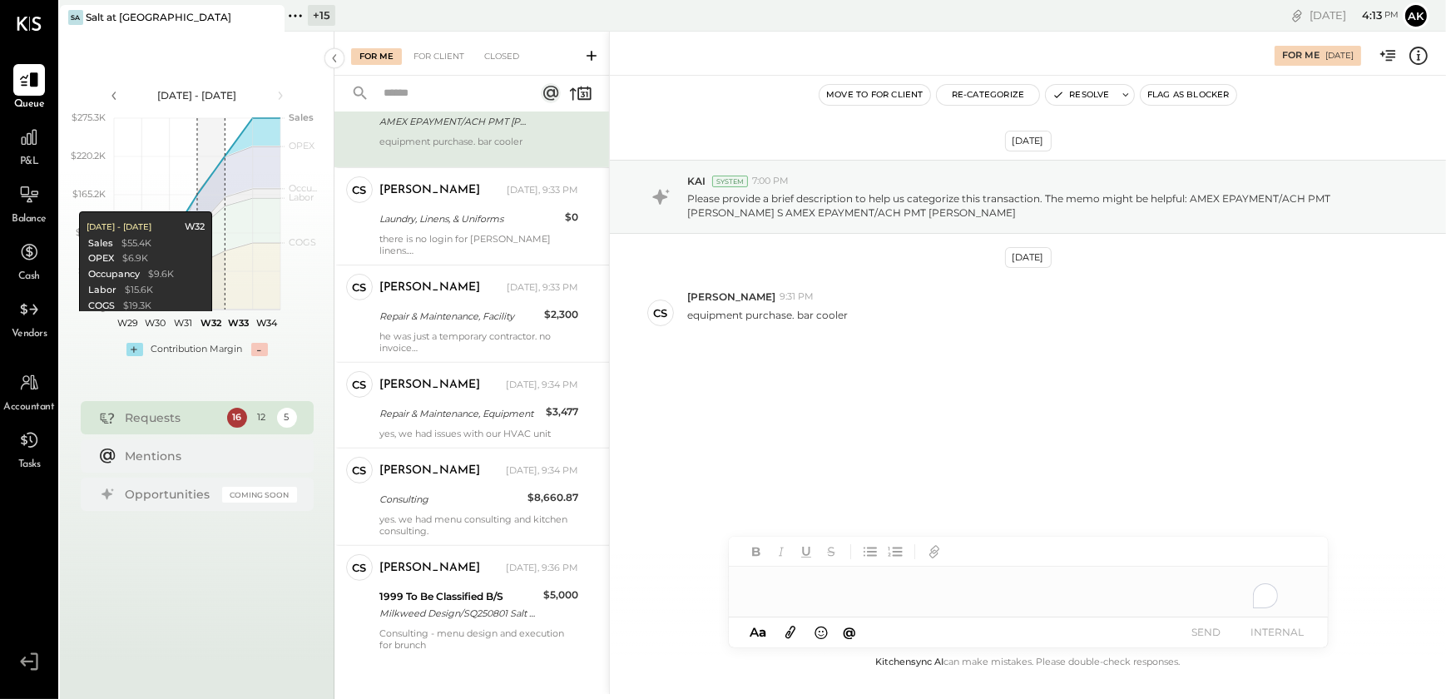
scroll to position [796, 0]
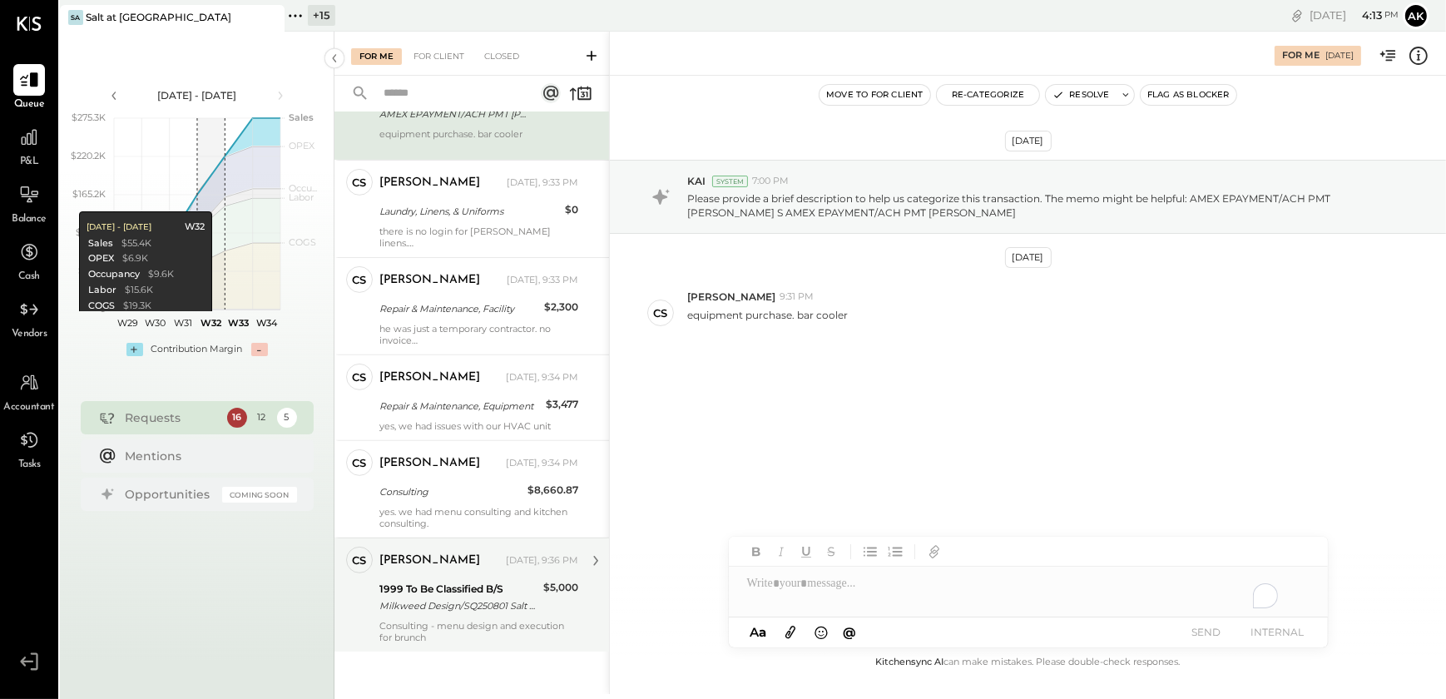
click at [452, 597] on div "Milkweed Design/SQ250801 Salt Di Milkweed Design/SQ250801 Salt Dining" at bounding box center [458, 605] width 159 height 17
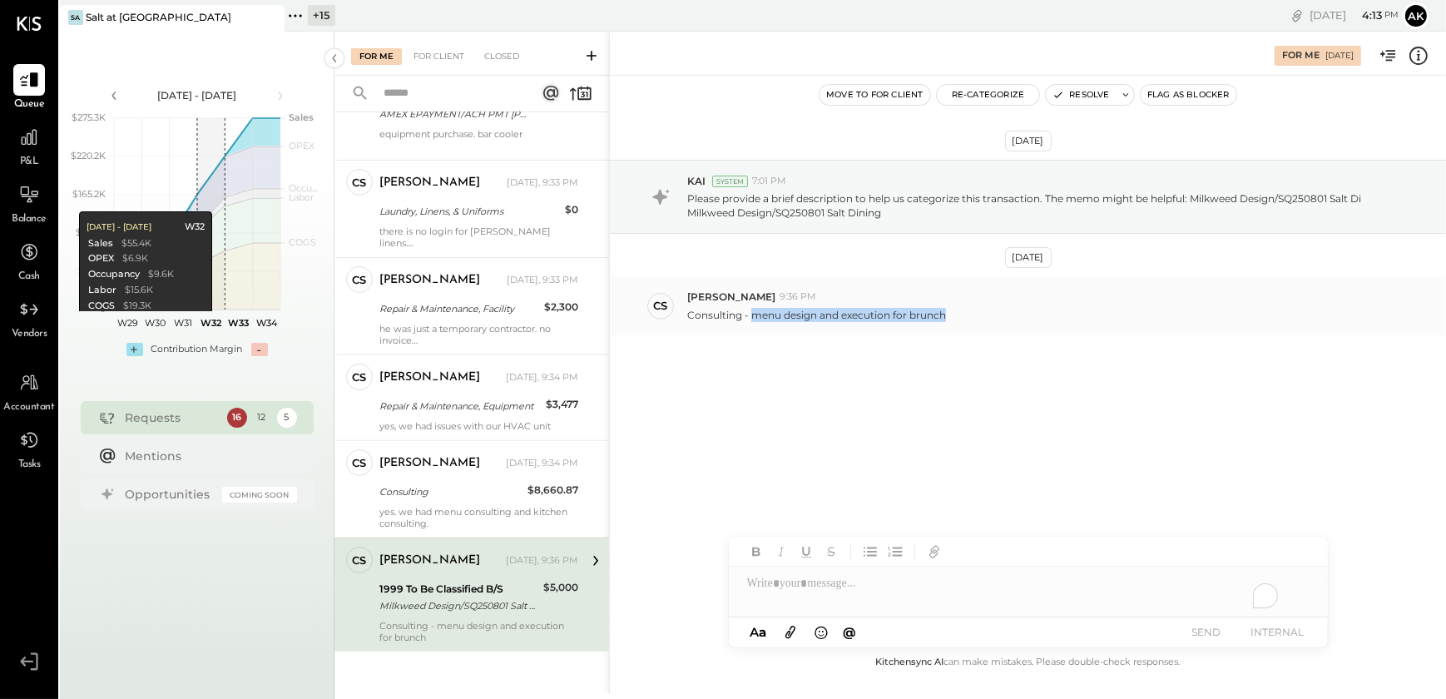
drag, startPoint x: 749, startPoint y: 310, endPoint x: 948, endPoint y: 320, distance: 199.9
click at [948, 320] on div "Consulting - menu design and execution for brunch" at bounding box center [1059, 312] width 745 height 17
copy p "menu design and execution for brunch"
click at [762, 393] on div "[DATE] KAI System 7:01 PM Please provide a brief description to help us categor…" at bounding box center [1028, 288] width 836 height 343
drag, startPoint x: 682, startPoint y: 316, endPoint x: 945, endPoint y: 305, distance: 263.0
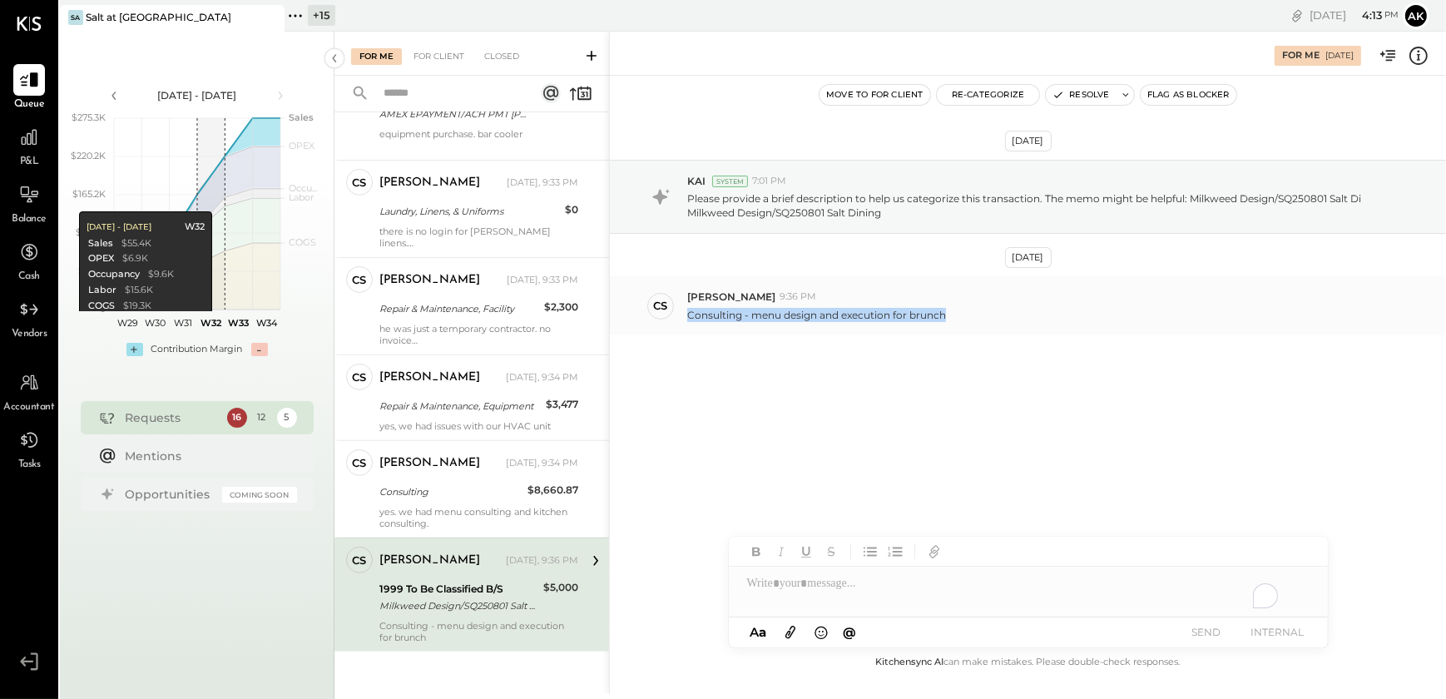
click at [945, 305] on div "CS [PERSON_NAME] 9:36 PM Consulting - menu design and execution for brunch" at bounding box center [1028, 305] width 836 height 58
copy p "Consulting - menu design and execution for brunch"
click at [983, 91] on button "Re-Categorize" at bounding box center [988, 95] width 103 height 20
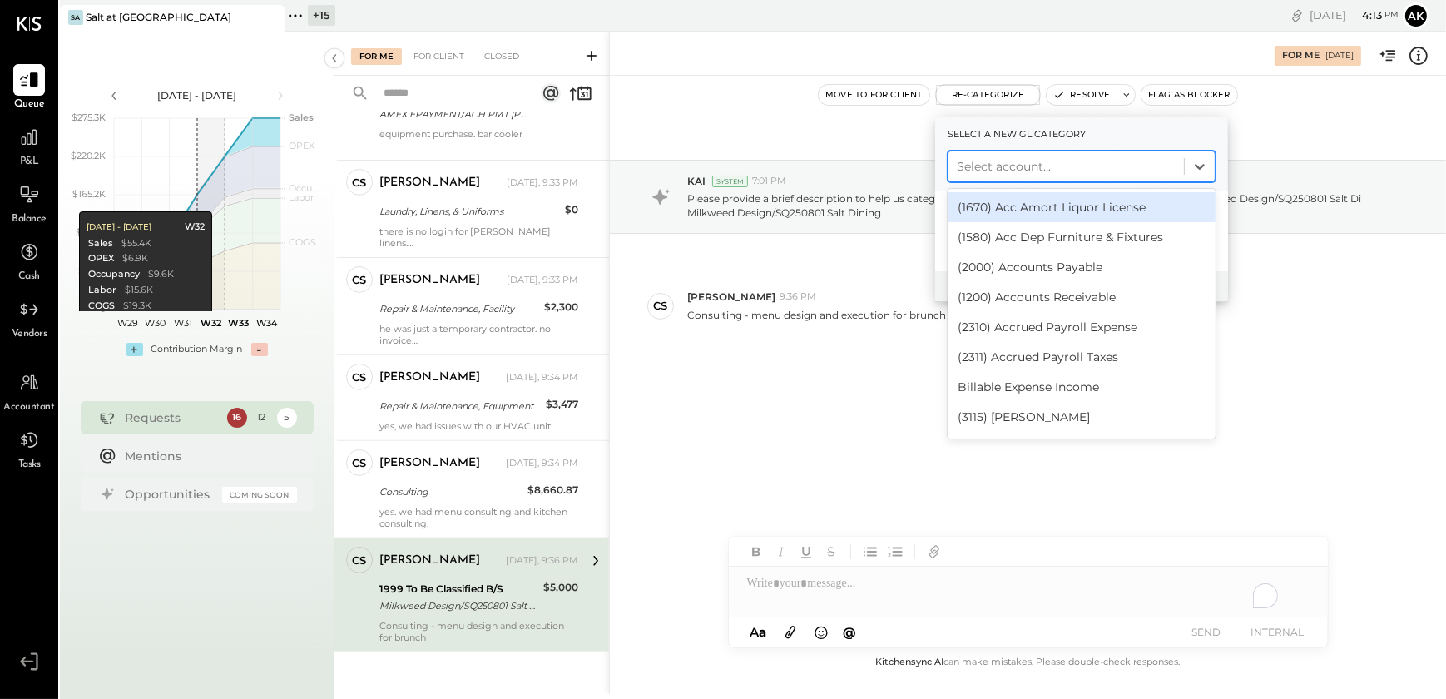
click at [983, 170] on div at bounding box center [1065, 166] width 219 height 20
type input "****"
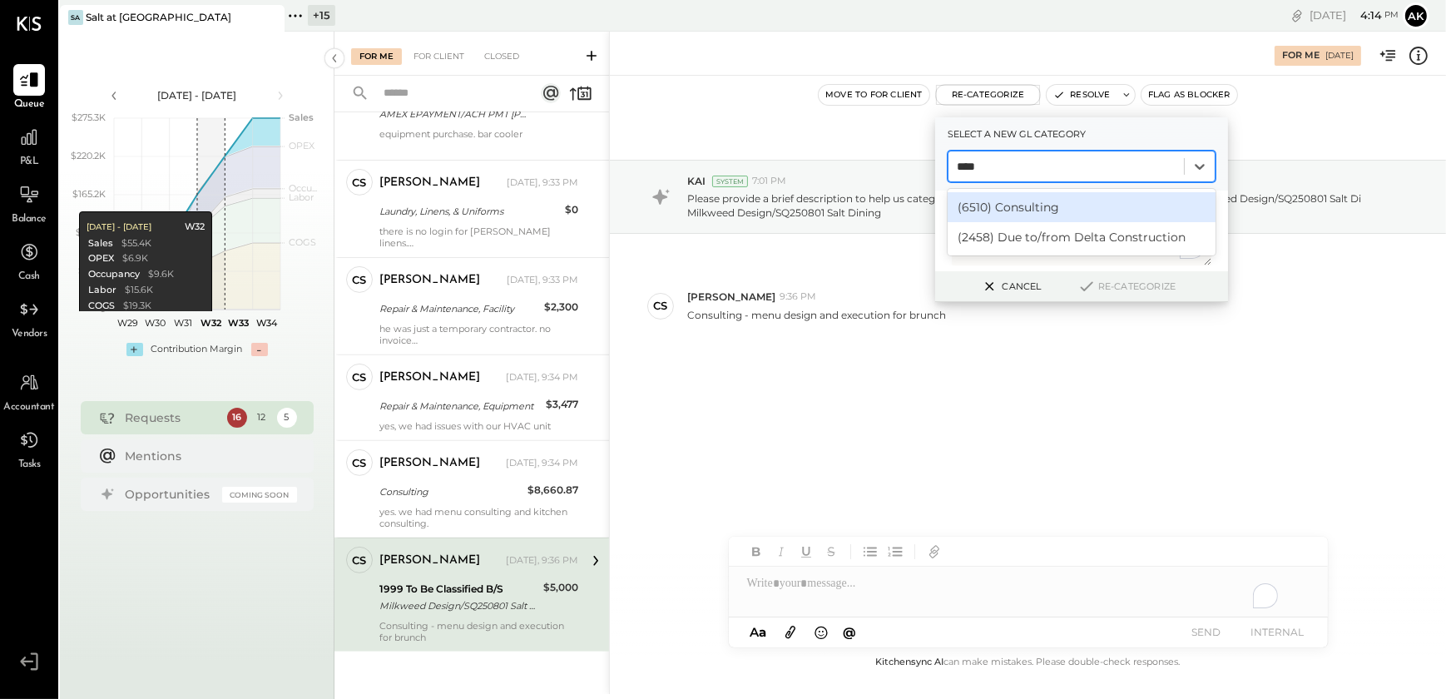
click at [984, 211] on div "(6510) Consulting" at bounding box center [1081, 207] width 268 height 30
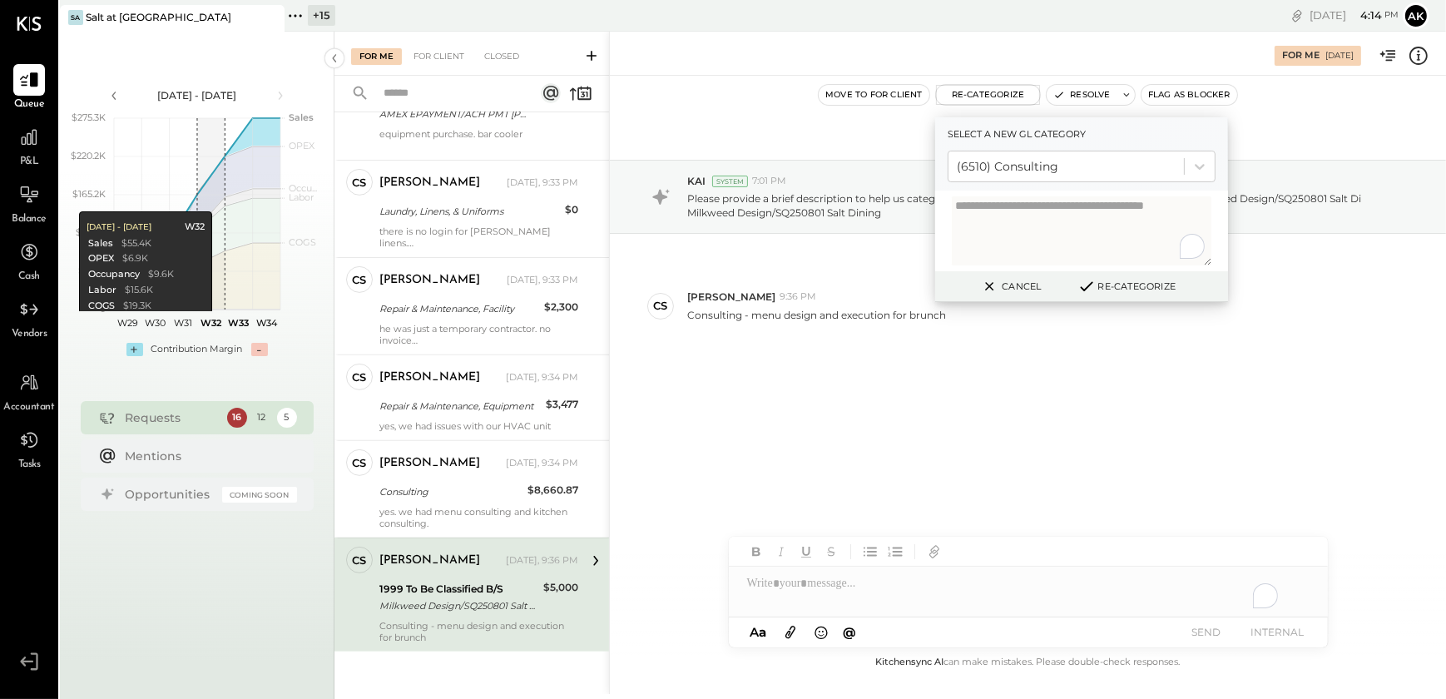
click at [1118, 291] on button "Re-Categorize" at bounding box center [1126, 286] width 110 height 20
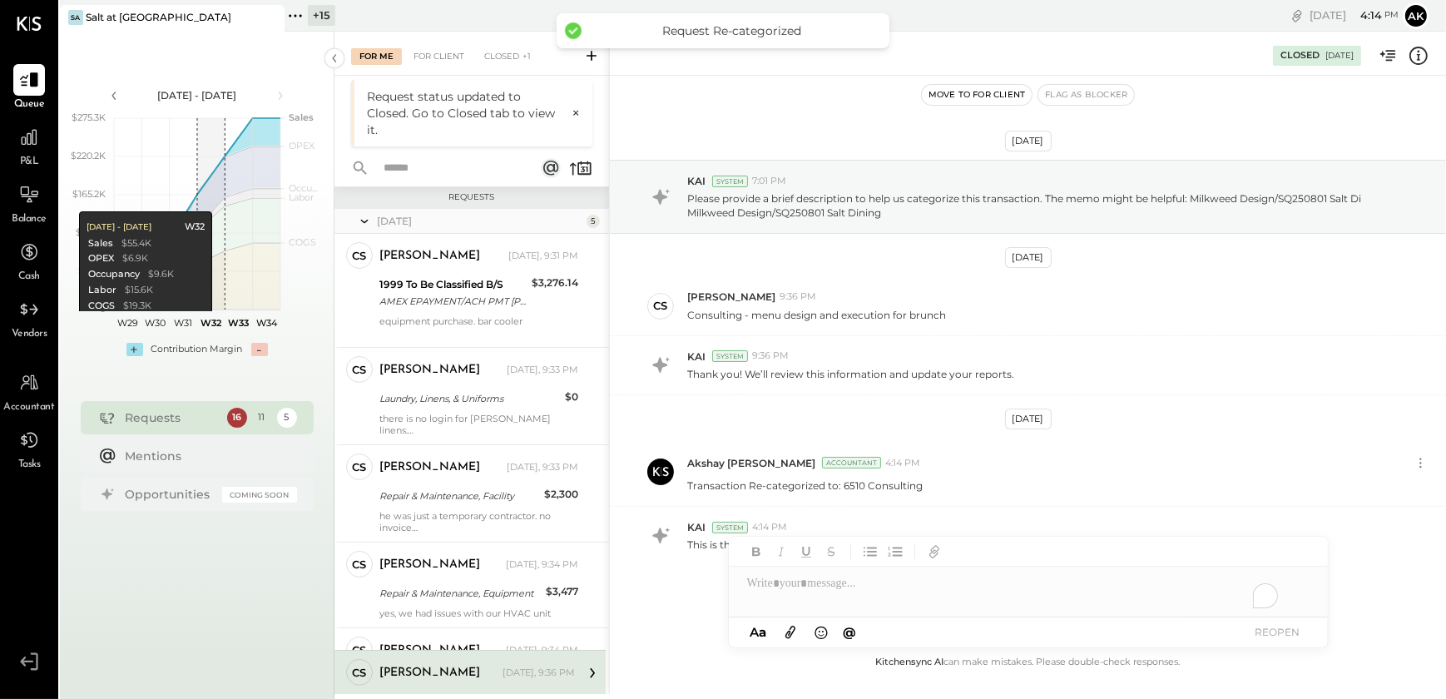
scroll to position [682, 0]
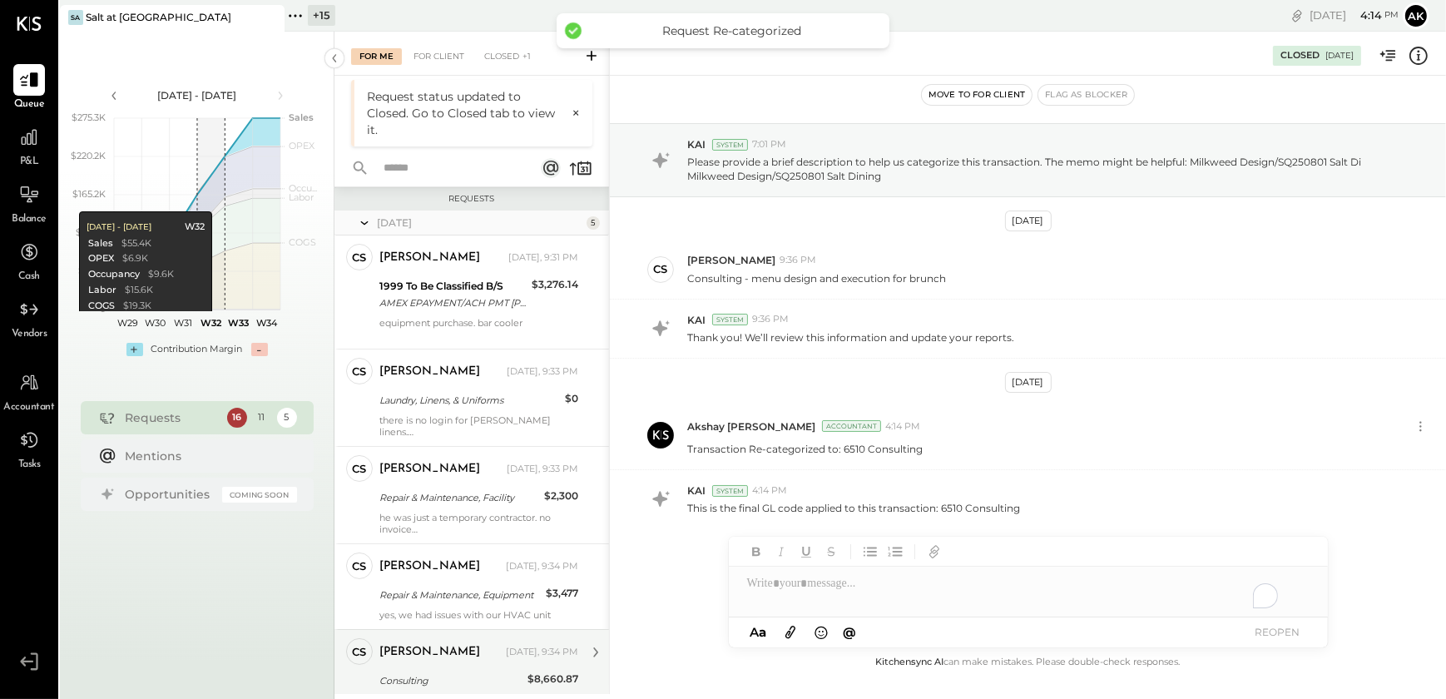
click at [454, 666] on div "[DATE] 5 CS [PERSON_NAME] Owner [PERSON_NAME] [DATE], 9:31 PM 1999 To Be Classi…" at bounding box center [471, 493] width 274 height 566
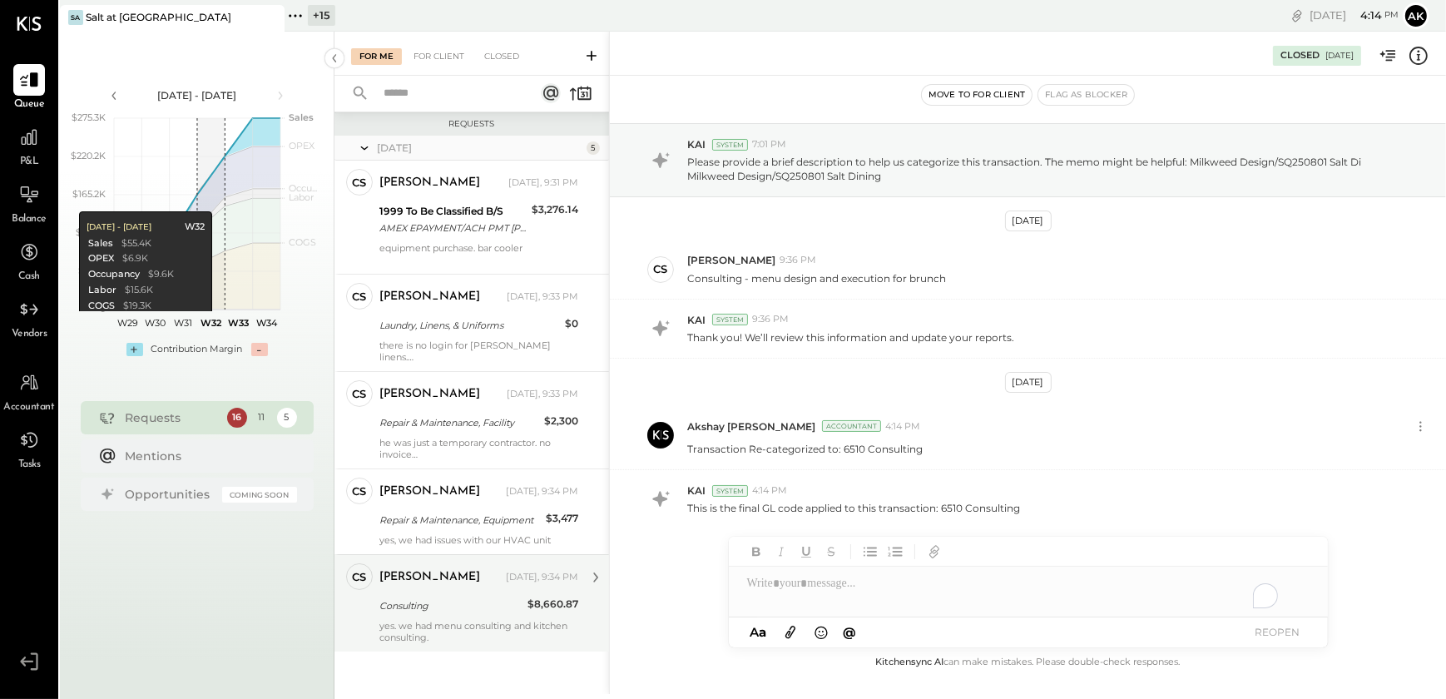
click at [471, 627] on div "yes. we had menu consulting and kitchen consulting." at bounding box center [478, 631] width 199 height 23
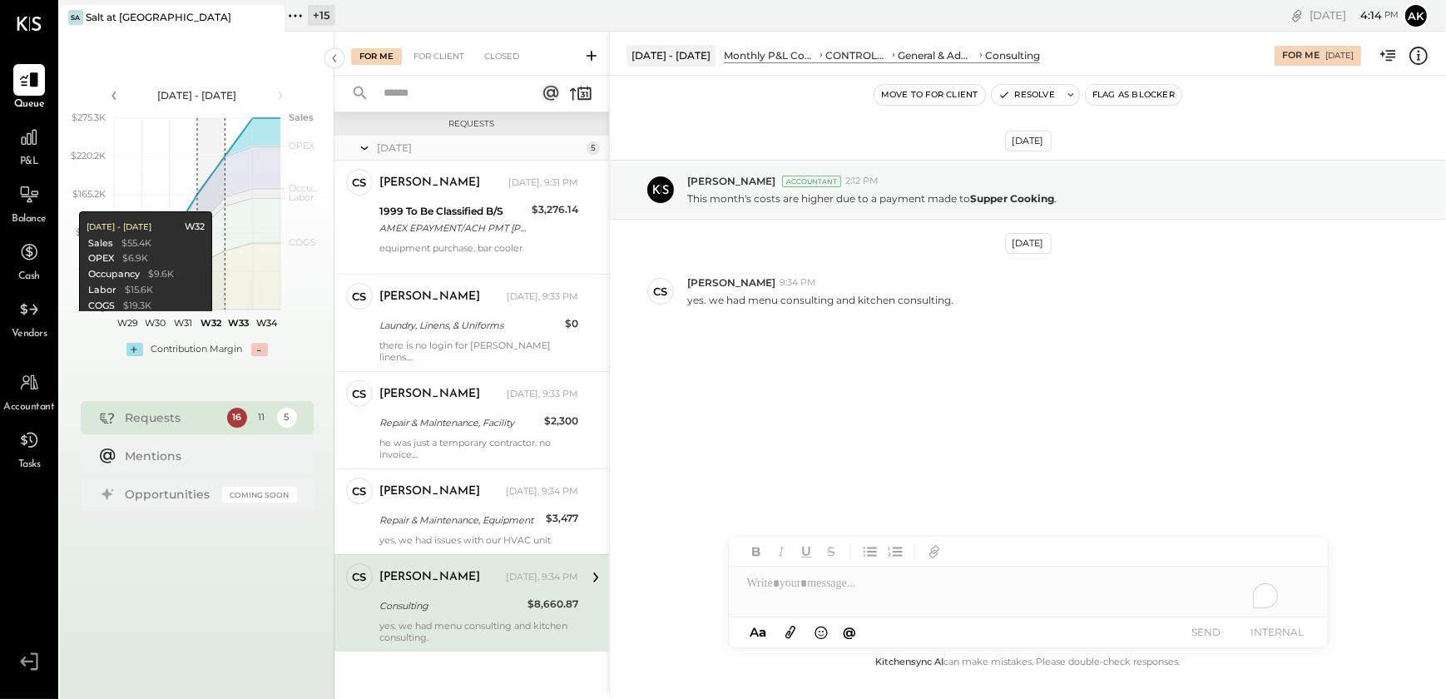
click at [757, 590] on div "To enrich screen reader interactions, please activate Accessibility in Grammarl…" at bounding box center [1028, 591] width 599 height 50
click at [1021, 95] on button "Resolve" at bounding box center [1026, 95] width 70 height 20
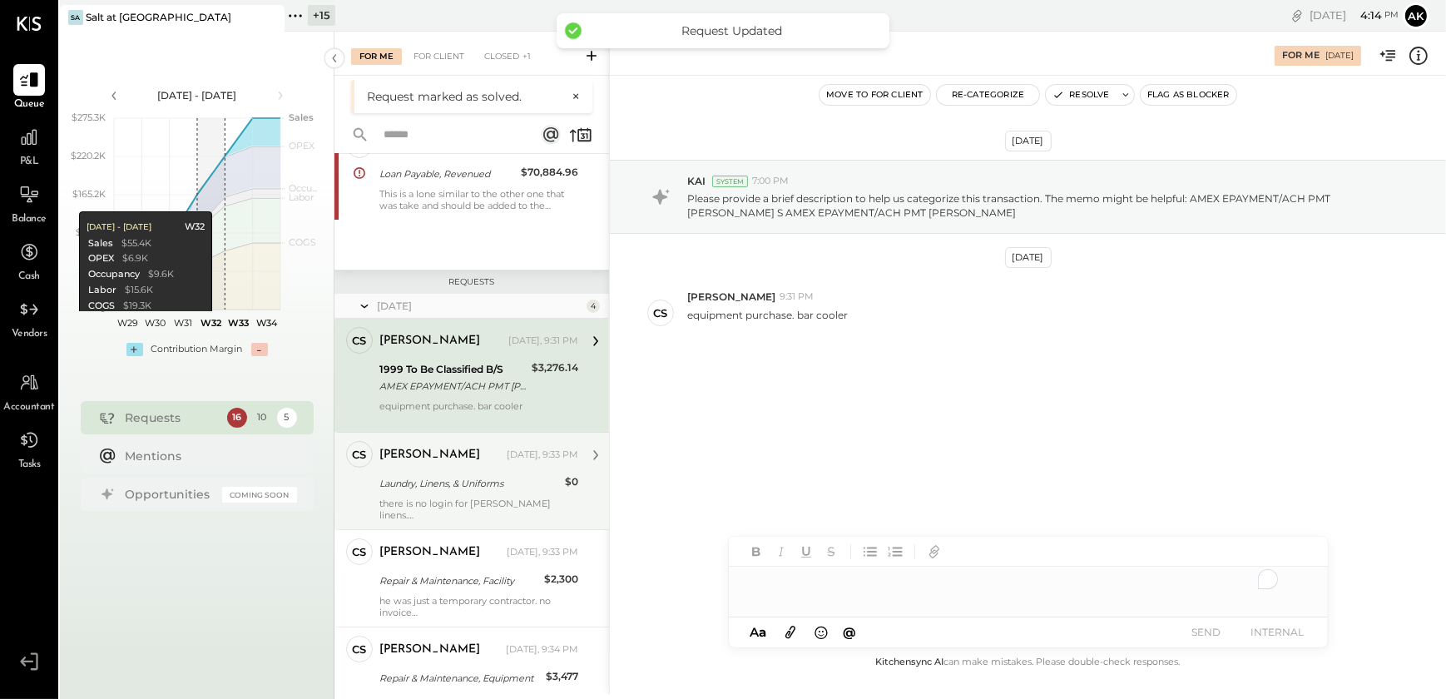
scroll to position [585, 0]
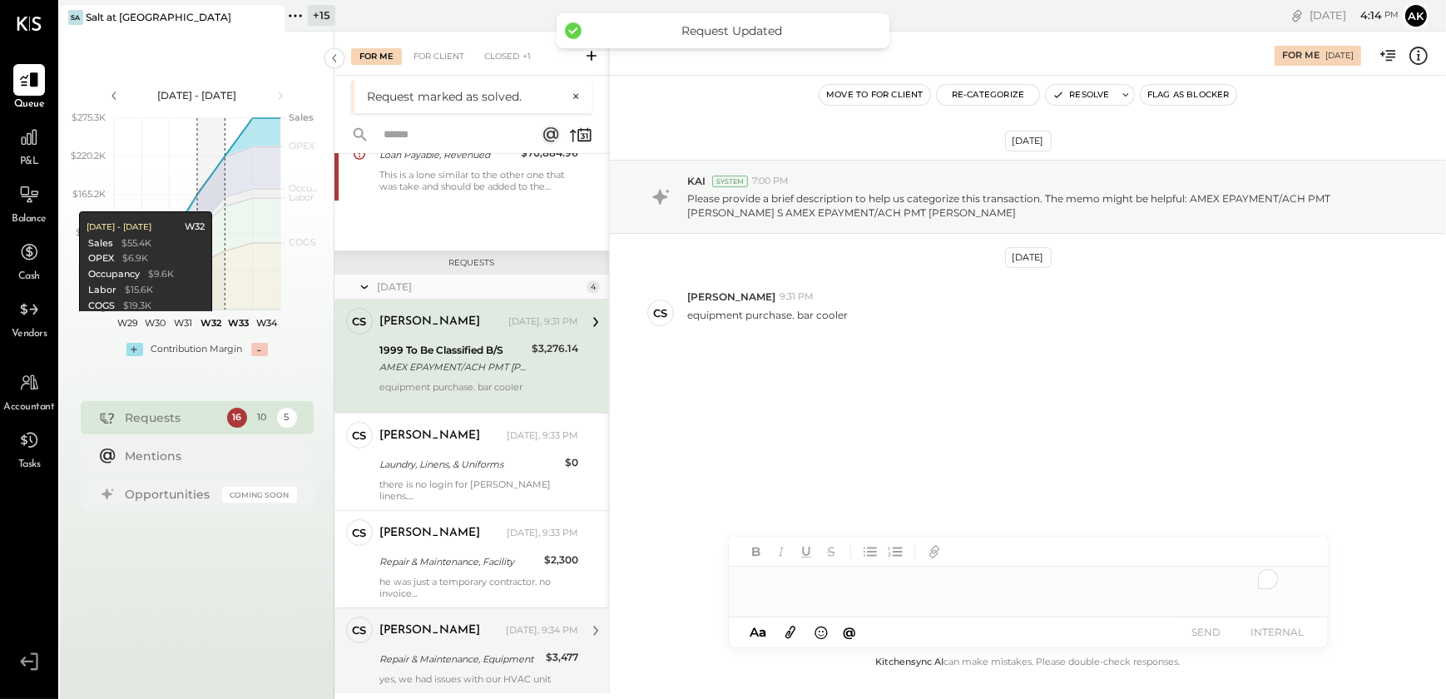
click at [441, 673] on div "yes, we had issues with our HVAC unit" at bounding box center [478, 679] width 199 height 12
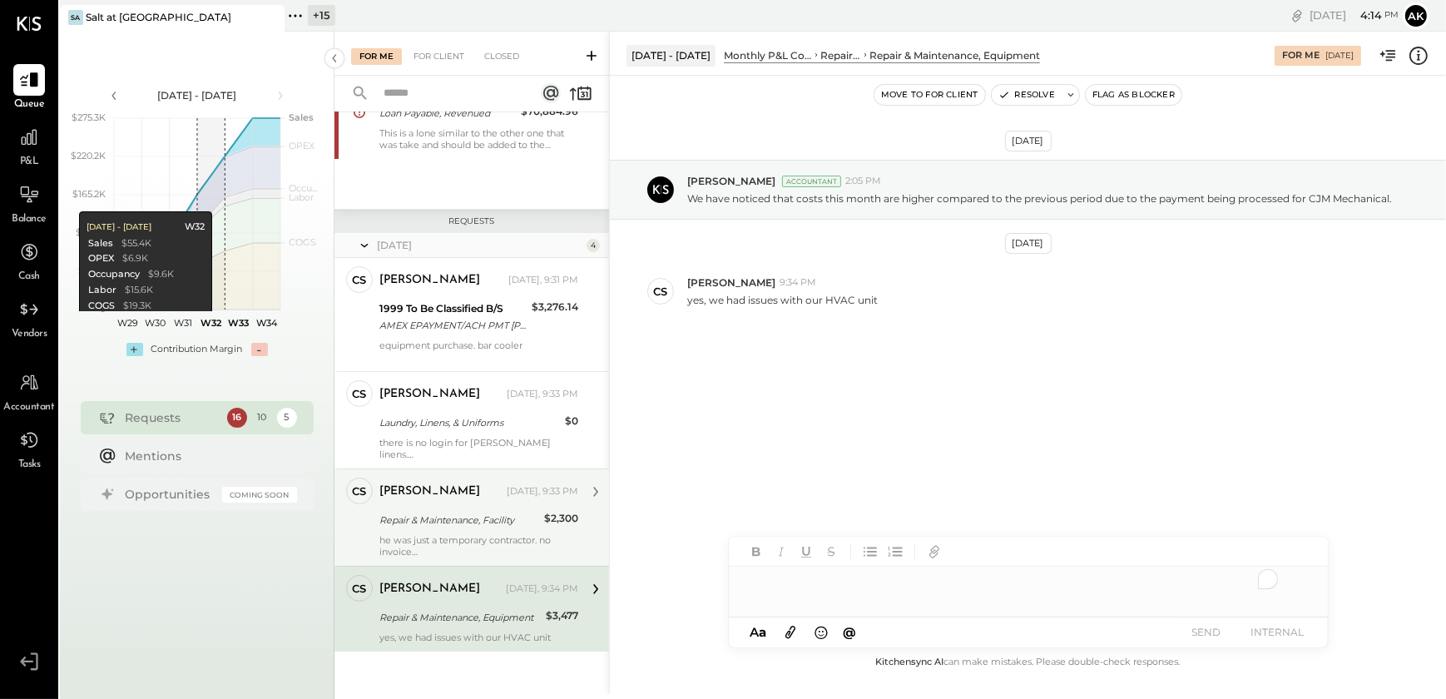
click at [463, 549] on div "he was just a temporary contractor. no invoice" at bounding box center [478, 545] width 199 height 23
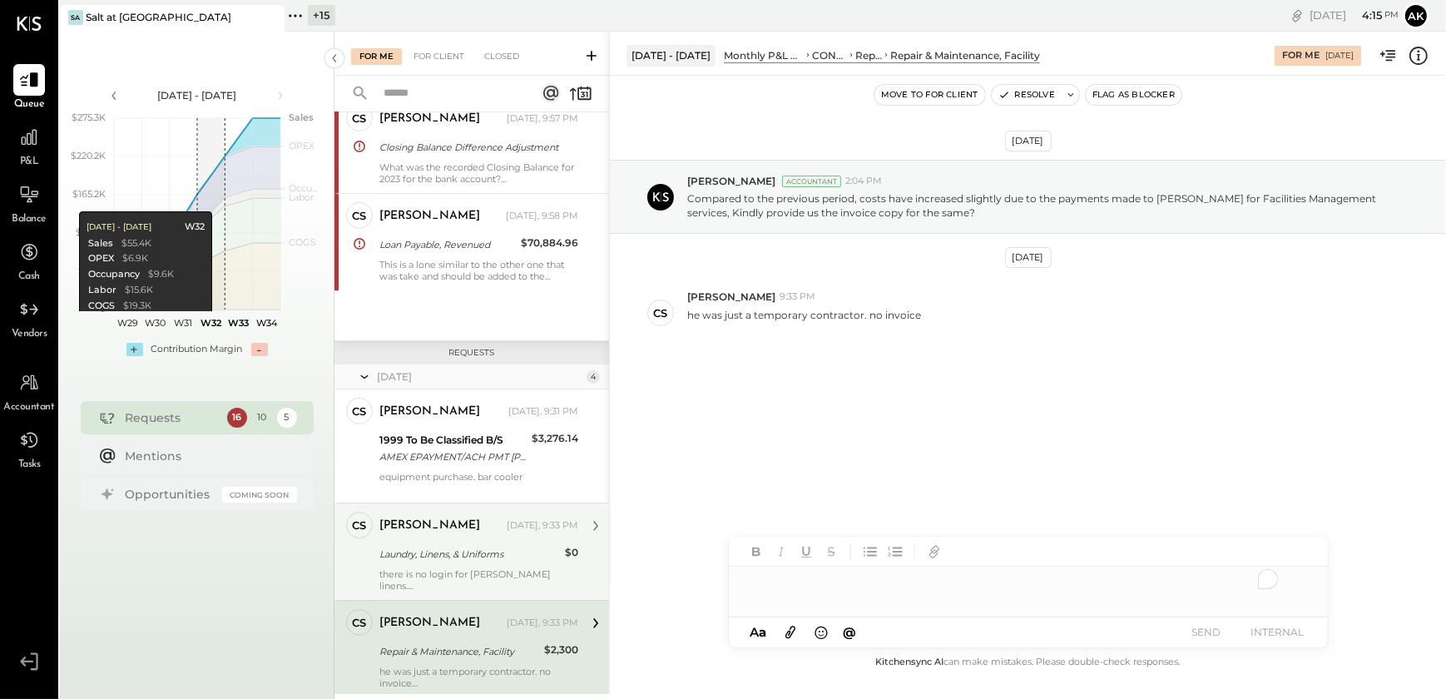
scroll to position [585, 0]
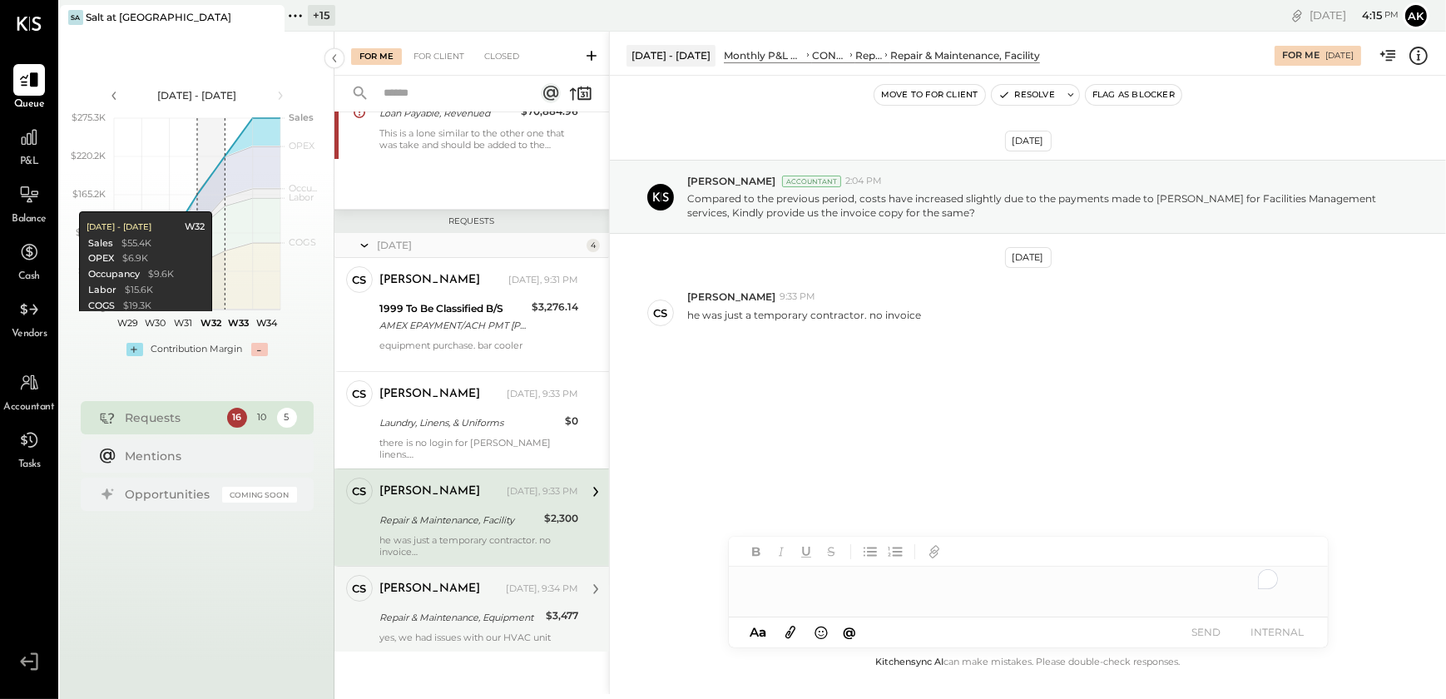
click at [445, 616] on div "Repair & Maintenance, Equipment" at bounding box center [459, 617] width 161 height 17
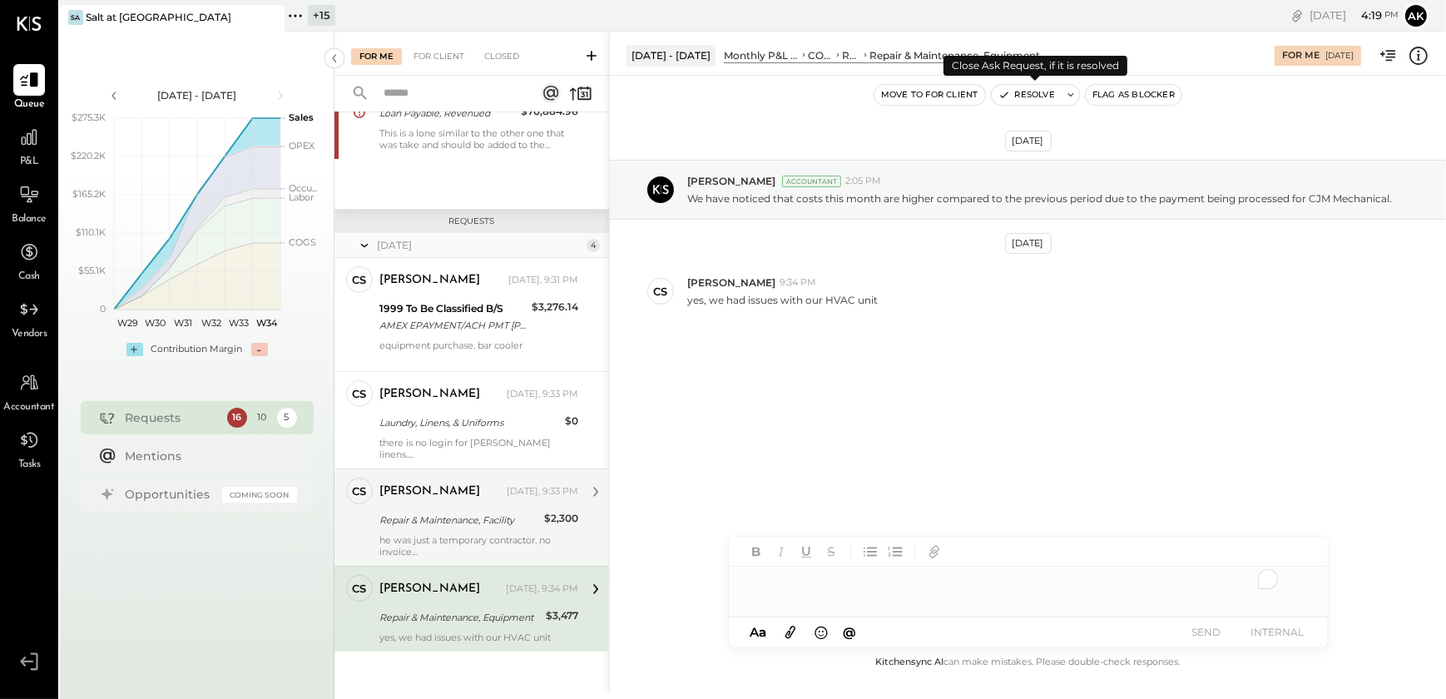
click at [1021, 86] on button "Resolve" at bounding box center [1026, 95] width 70 height 20
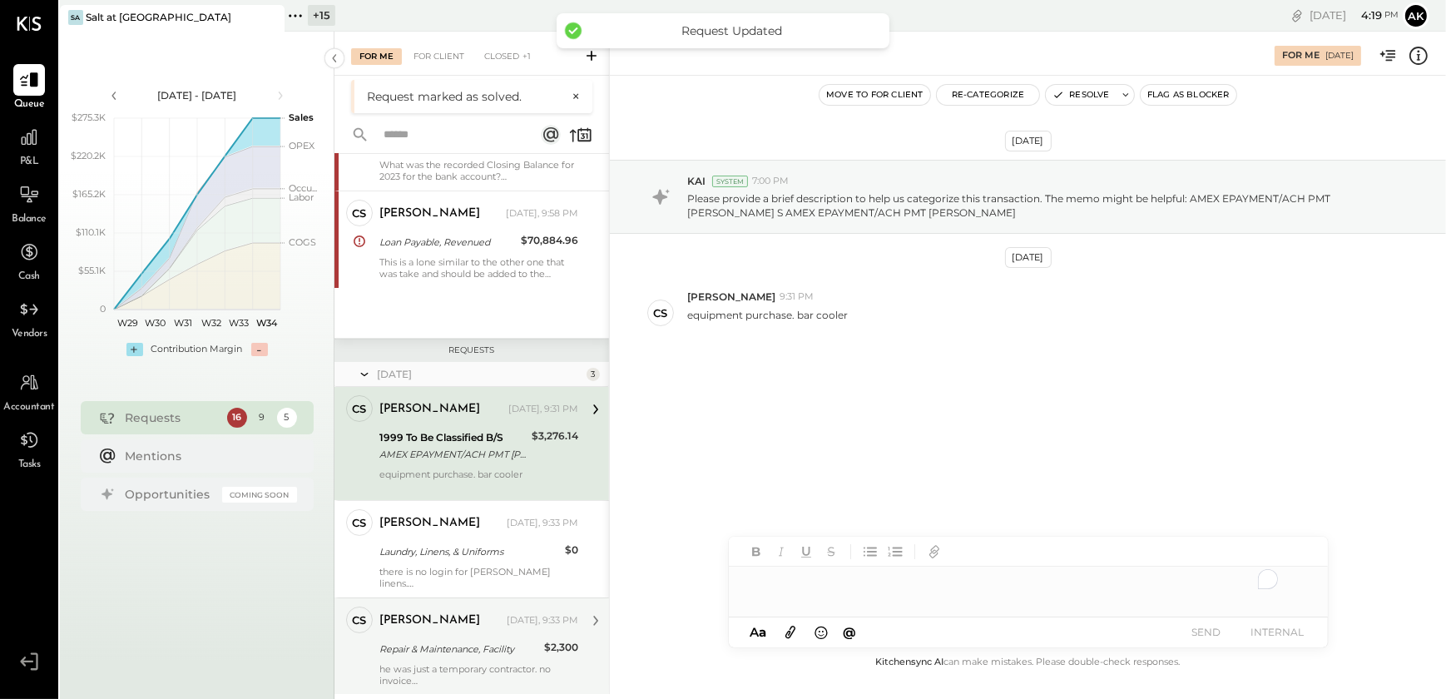
scroll to position [499, 0]
click at [462, 661] on div "he was just a temporary contractor. no invoice" at bounding box center [478, 672] width 199 height 23
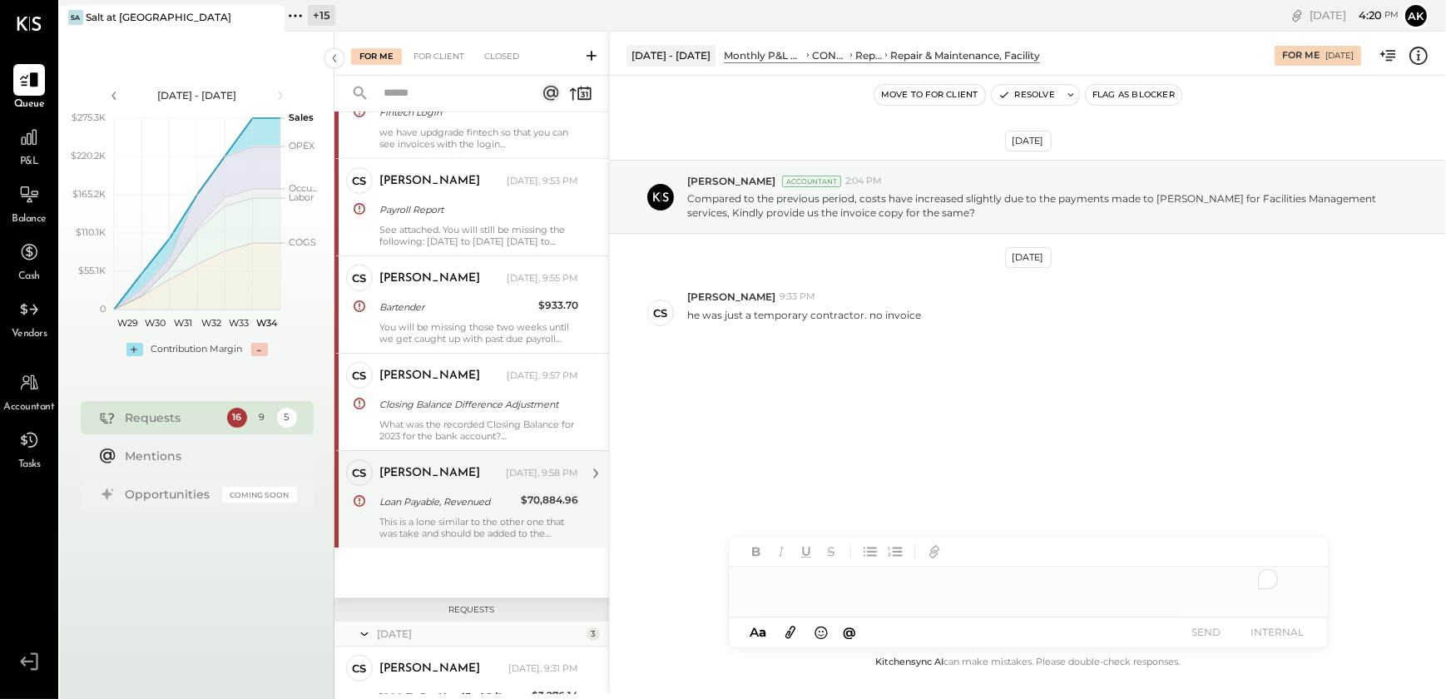
scroll to position [499, 0]
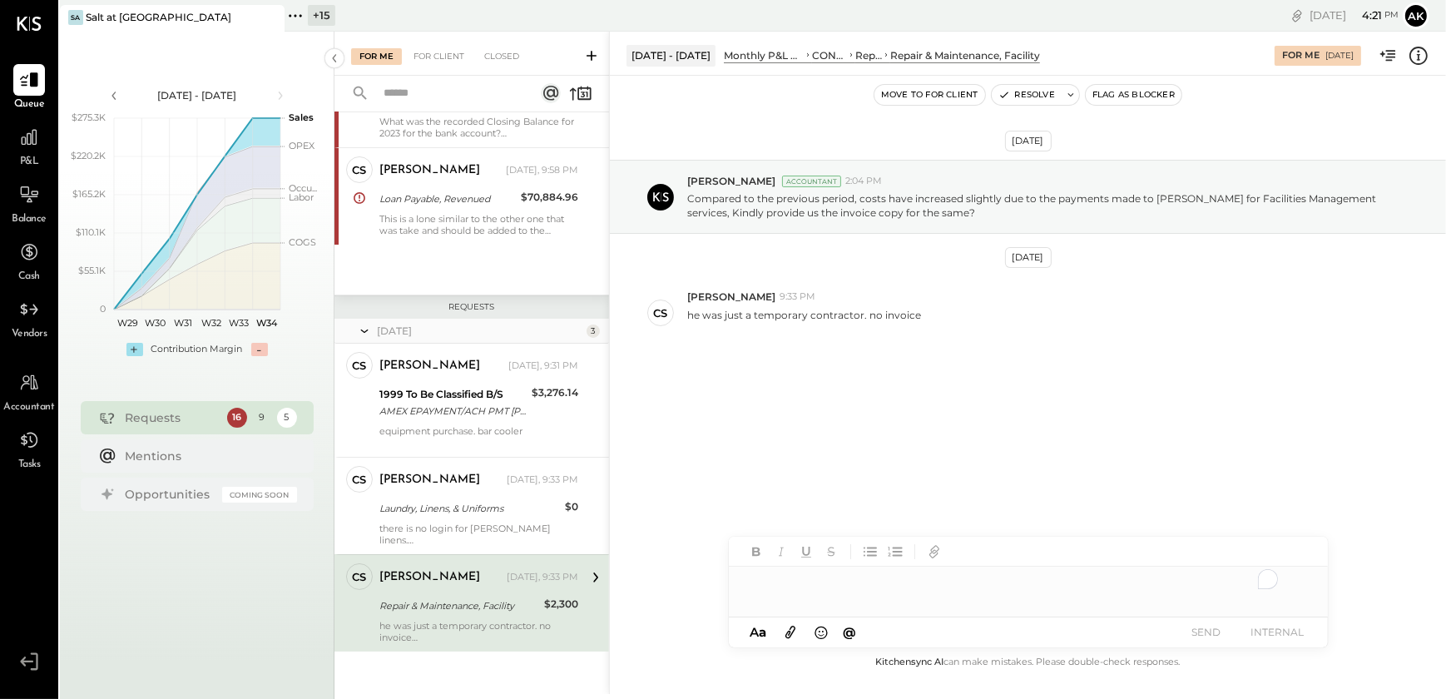
click at [842, 386] on div "[DATE] [PERSON_NAME] Accountant 2:04 PM Compared to the previous period, costs …" at bounding box center [1028, 295] width 836 height 357
click at [1022, 90] on button "Resolve" at bounding box center [1026, 95] width 70 height 20
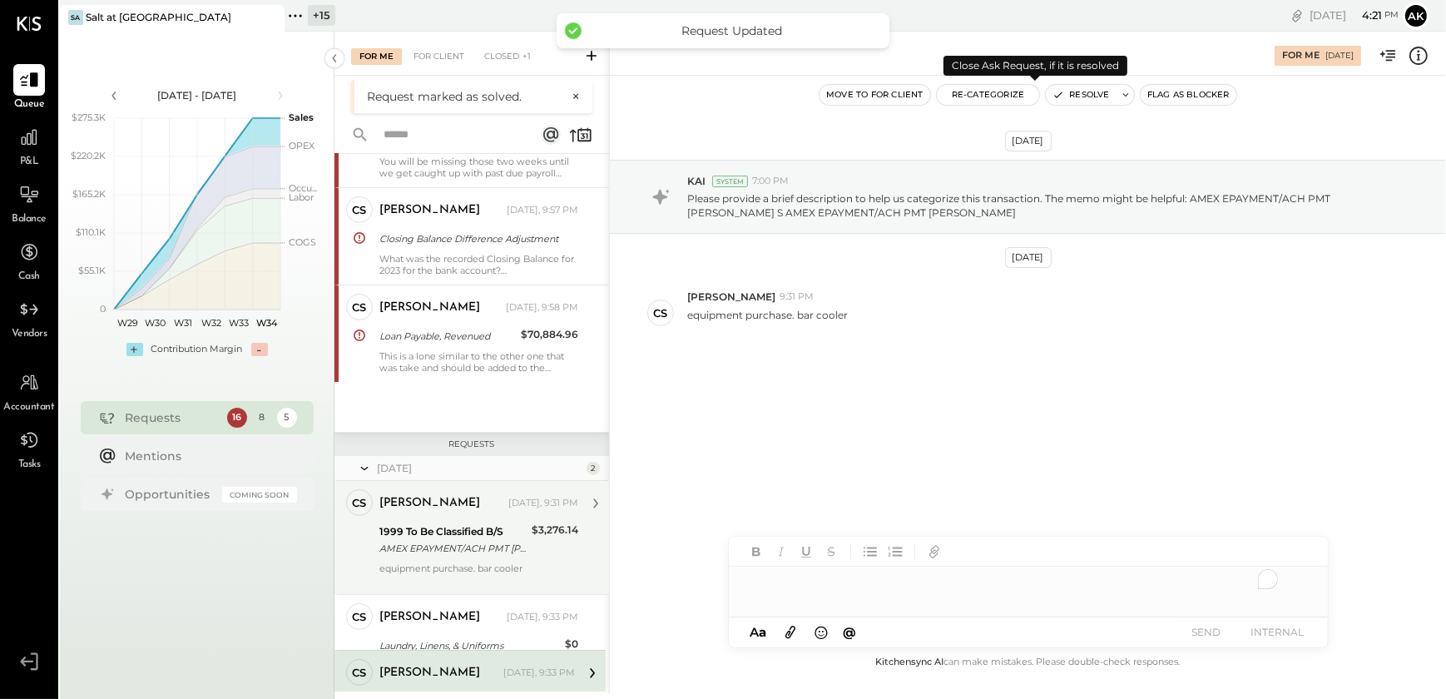
scroll to position [402, 0]
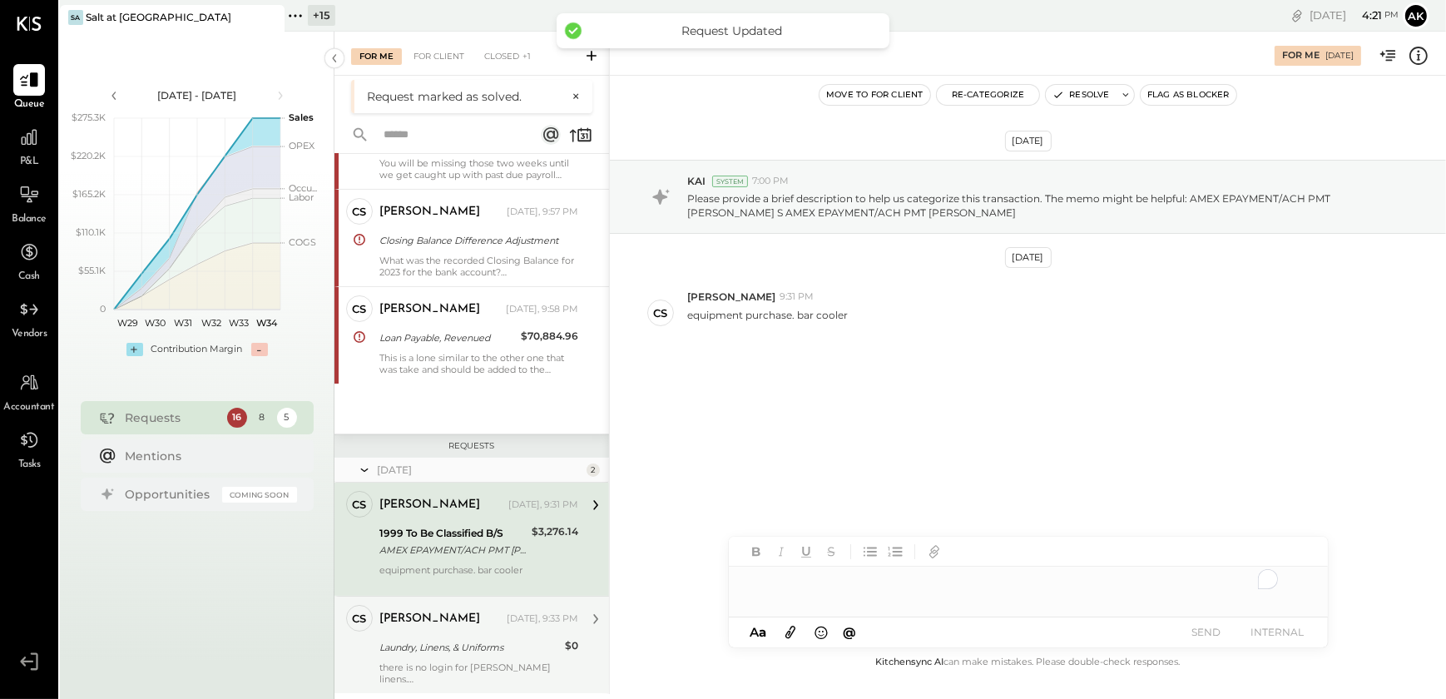
click at [406, 656] on div "[PERSON_NAME] [DATE], 9:33 PM Laundry, Linens, & Uniforms $0 there is no login …" at bounding box center [478, 645] width 199 height 80
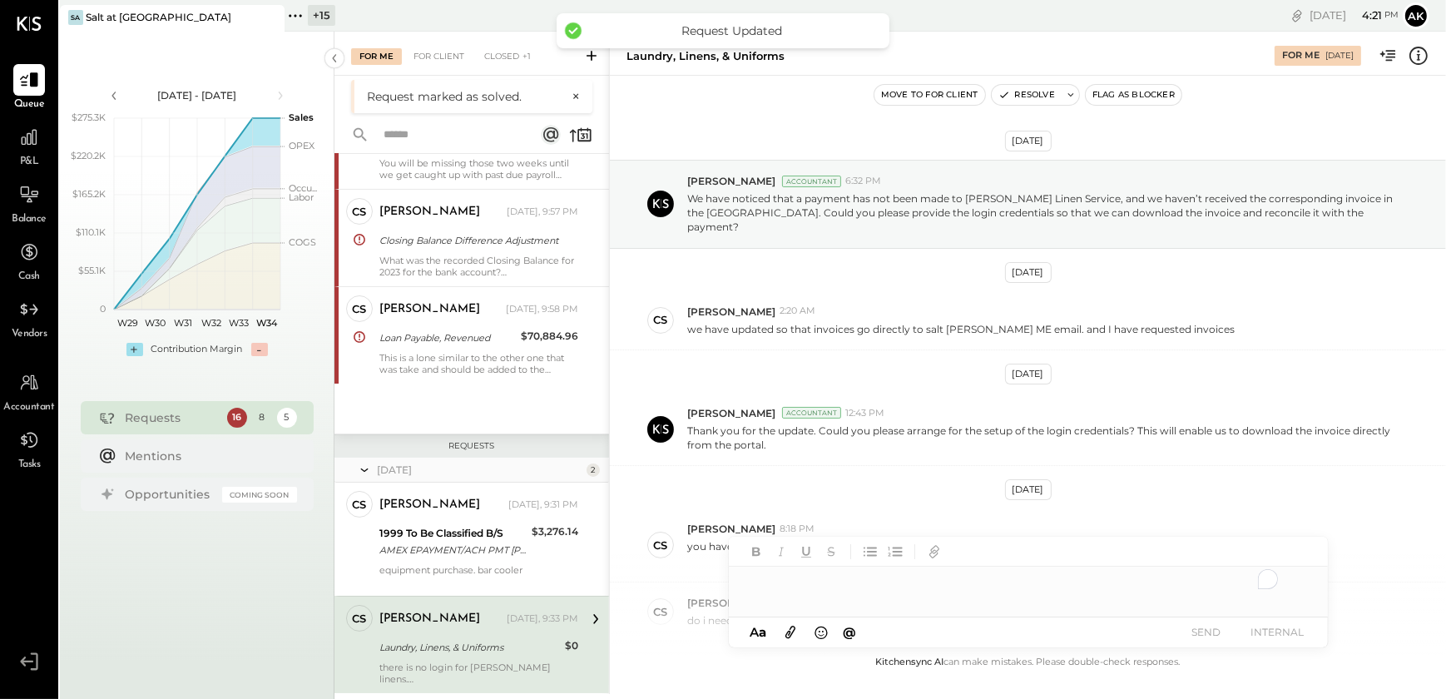
scroll to position [789, 0]
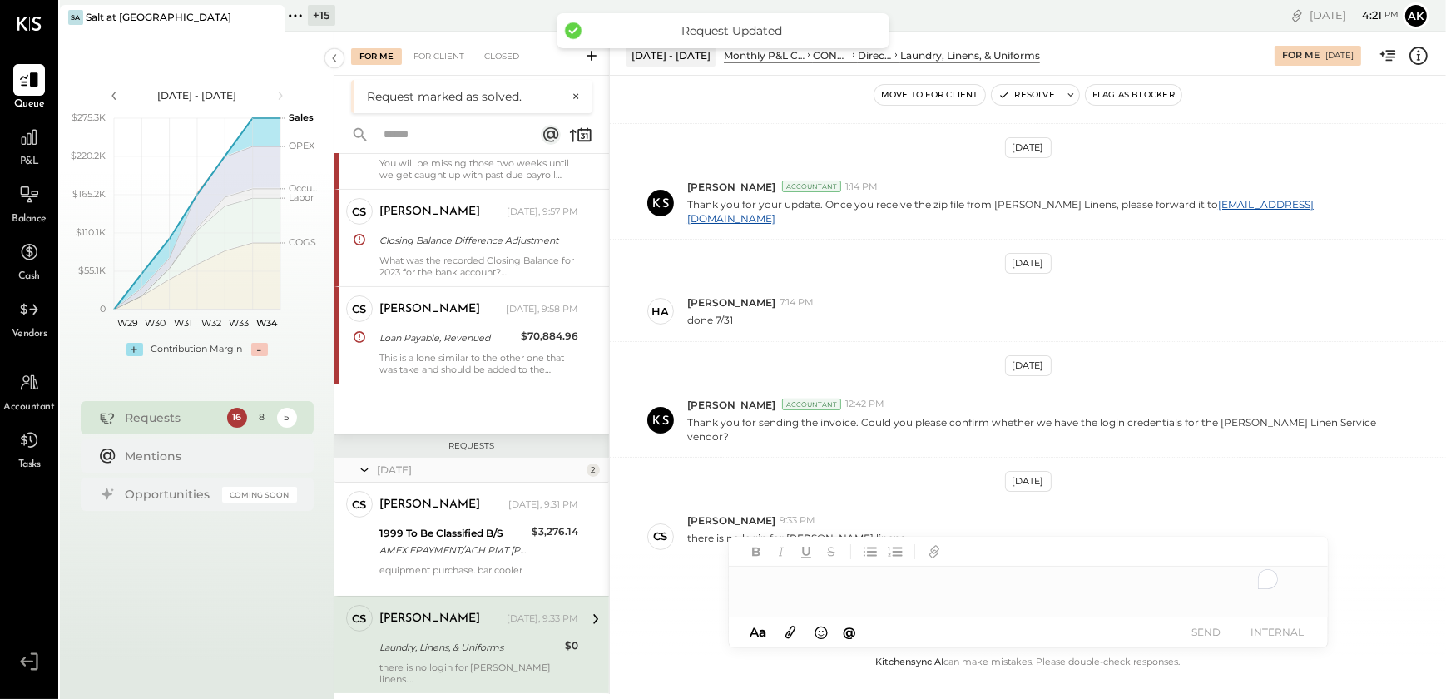
click at [808, 581] on div "To enrich screen reader interactions, please activate Accessibility in Grammarl…" at bounding box center [1028, 582] width 599 height 33
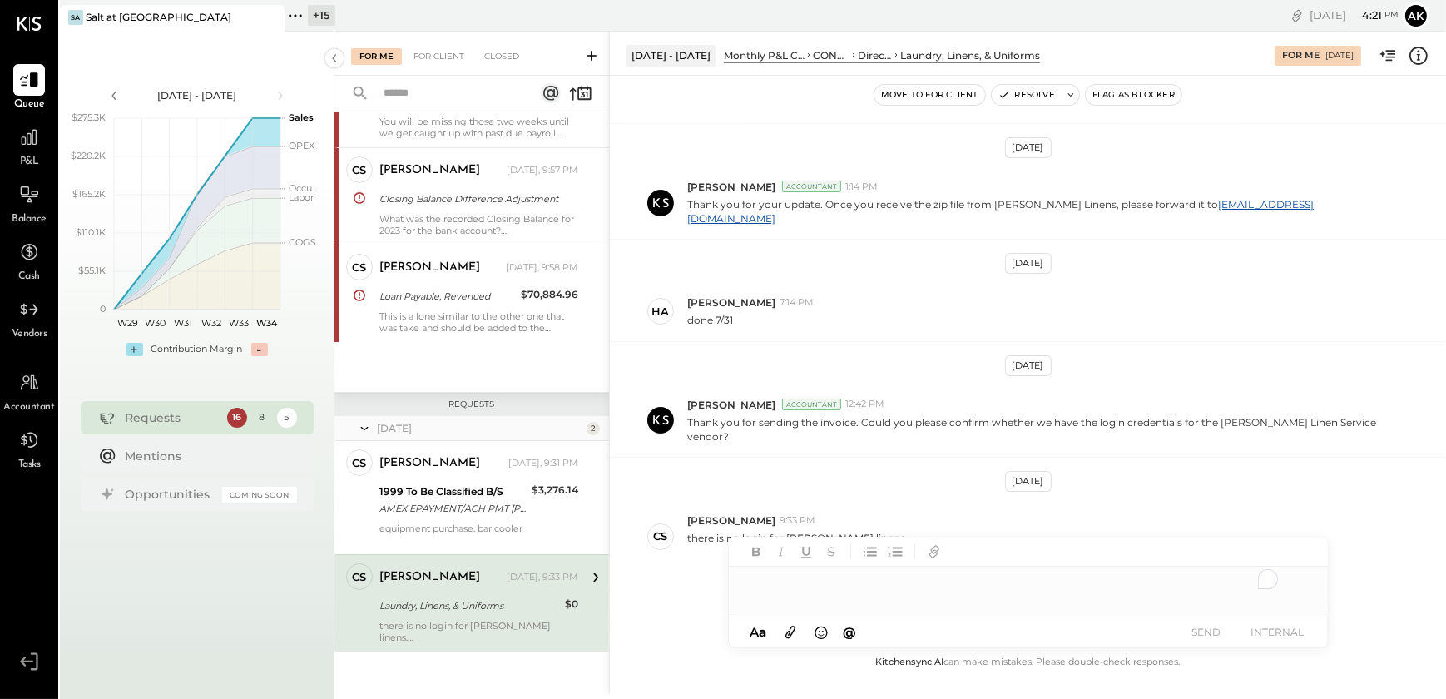
click at [748, 576] on div "To enrich screen reader interactions, please activate Accessibility in Grammarl…" at bounding box center [1028, 582] width 599 height 33
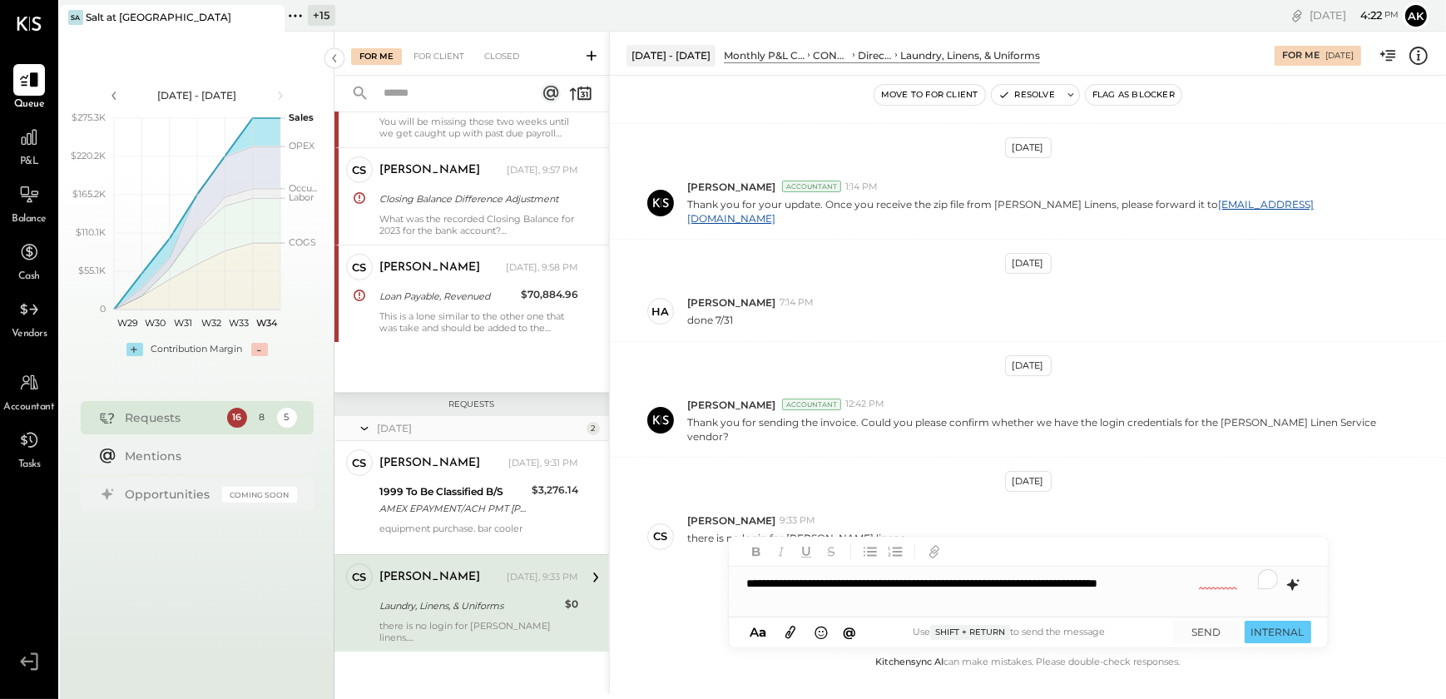
click at [1290, 583] on icon at bounding box center [1291, 585] width 11 height 12
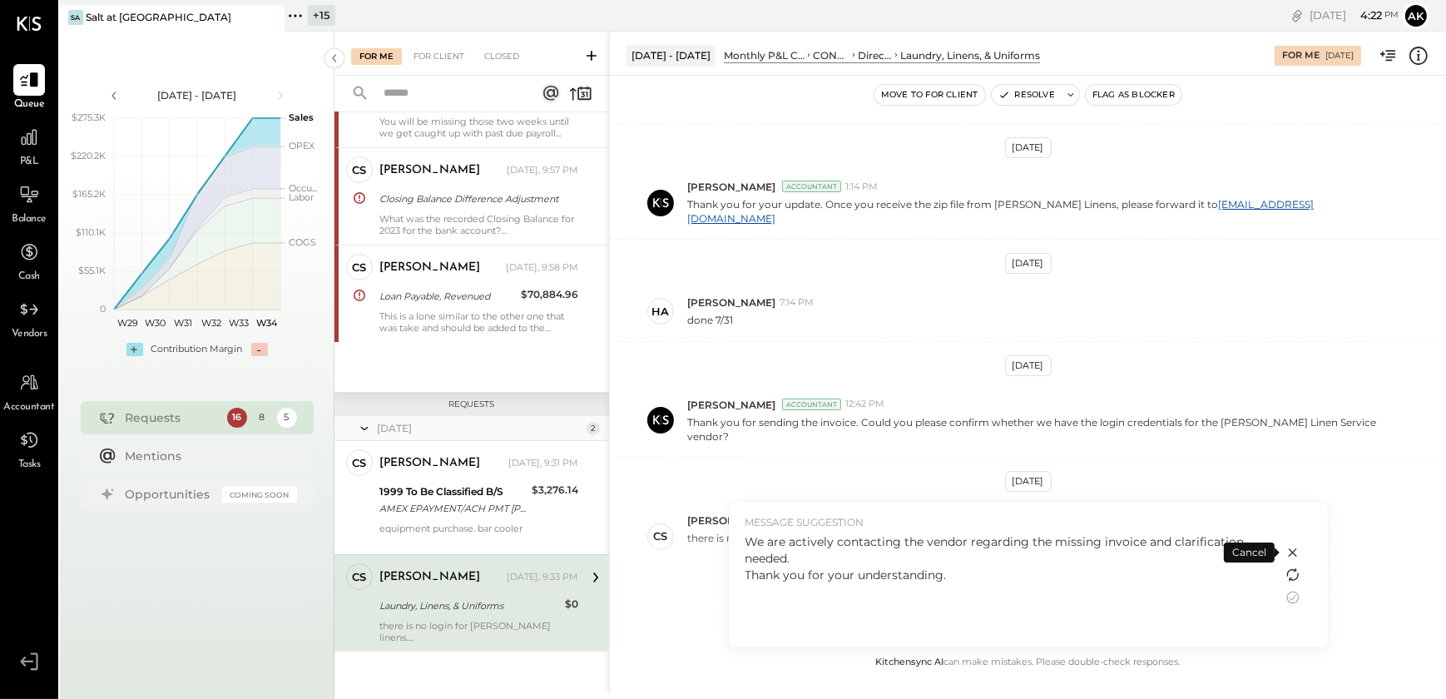
click at [1286, 574] on icon at bounding box center [1291, 572] width 10 height 8
click at [1288, 601] on icon at bounding box center [1292, 597] width 12 height 12
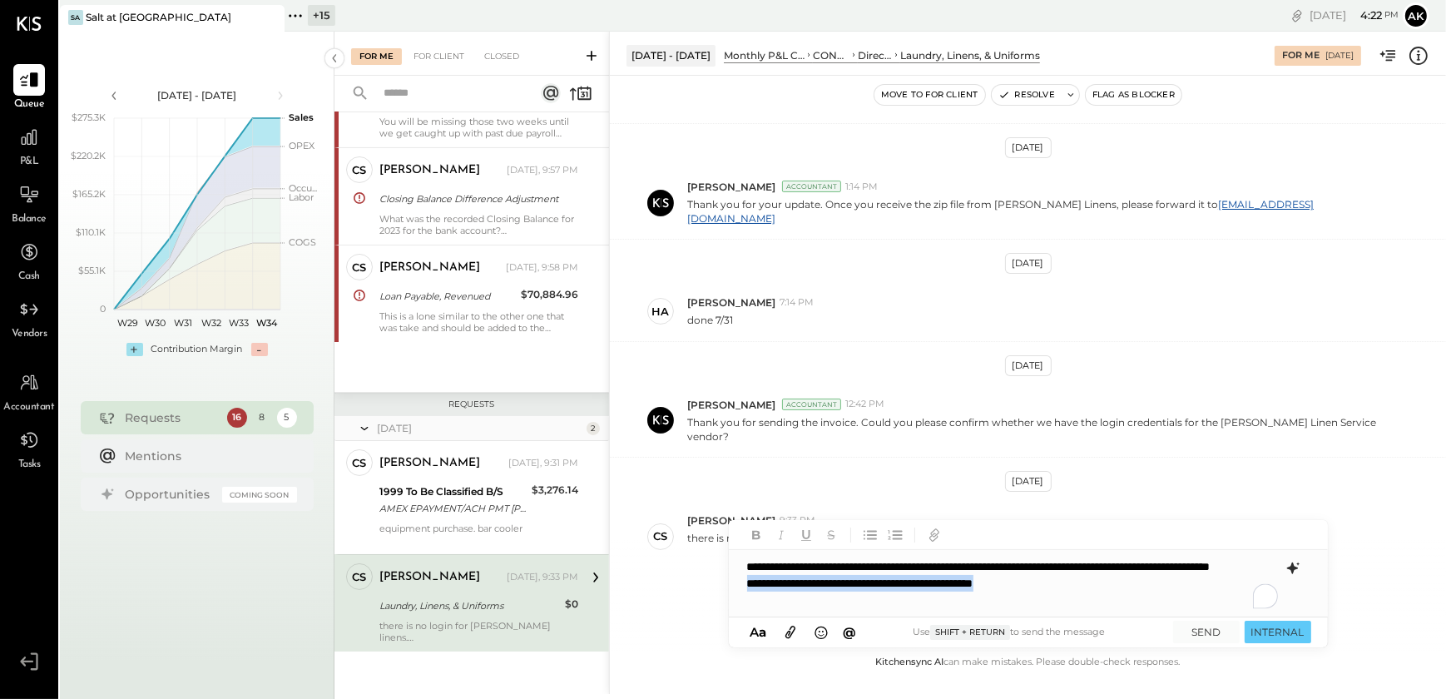
drag, startPoint x: 1082, startPoint y: 603, endPoint x: 748, endPoint y: 599, distance: 334.4
click at [748, 599] on div "**********" at bounding box center [1028, 583] width 599 height 67
drag, startPoint x: 843, startPoint y: 565, endPoint x: 858, endPoint y: 566, distance: 15.0
click at [858, 566] on div "**********" at bounding box center [1028, 583] width 599 height 67
click at [901, 577] on div "**********" at bounding box center [1028, 583] width 599 height 67
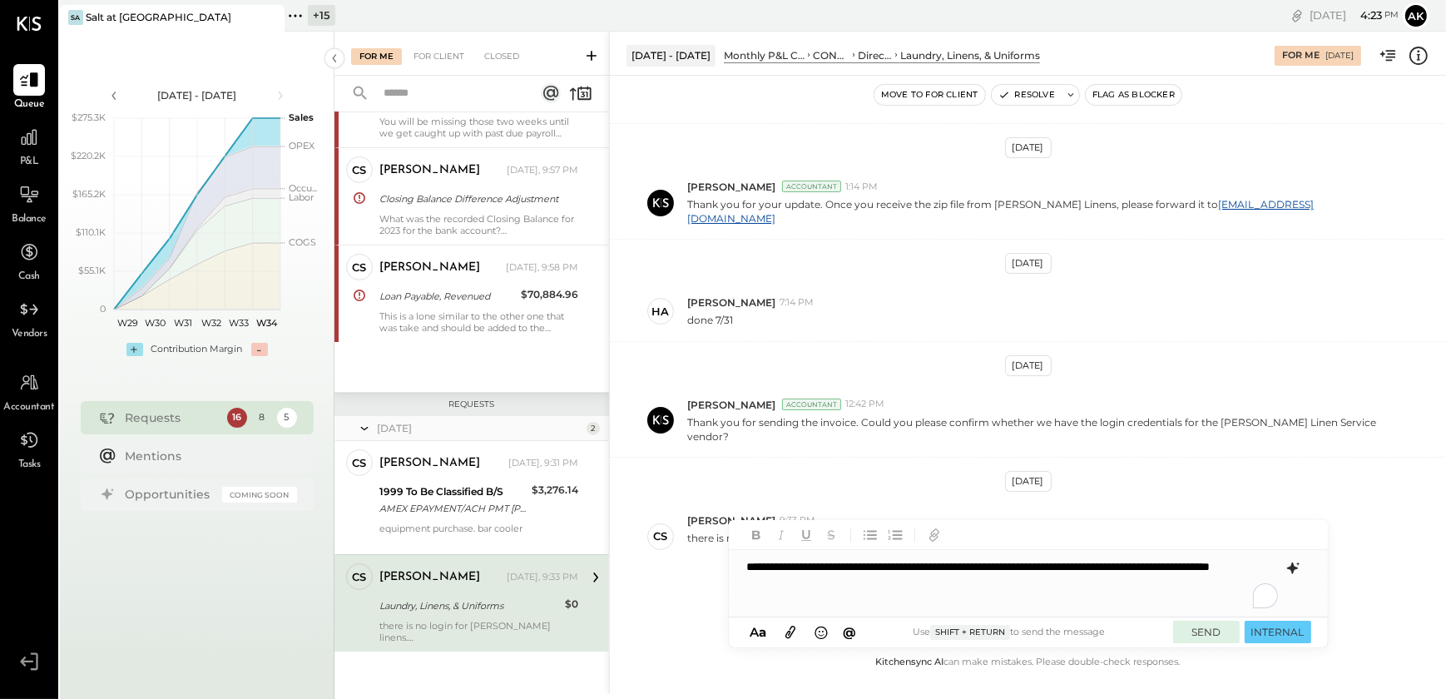
click at [1209, 630] on button "SEND" at bounding box center [1206, 631] width 67 height 22
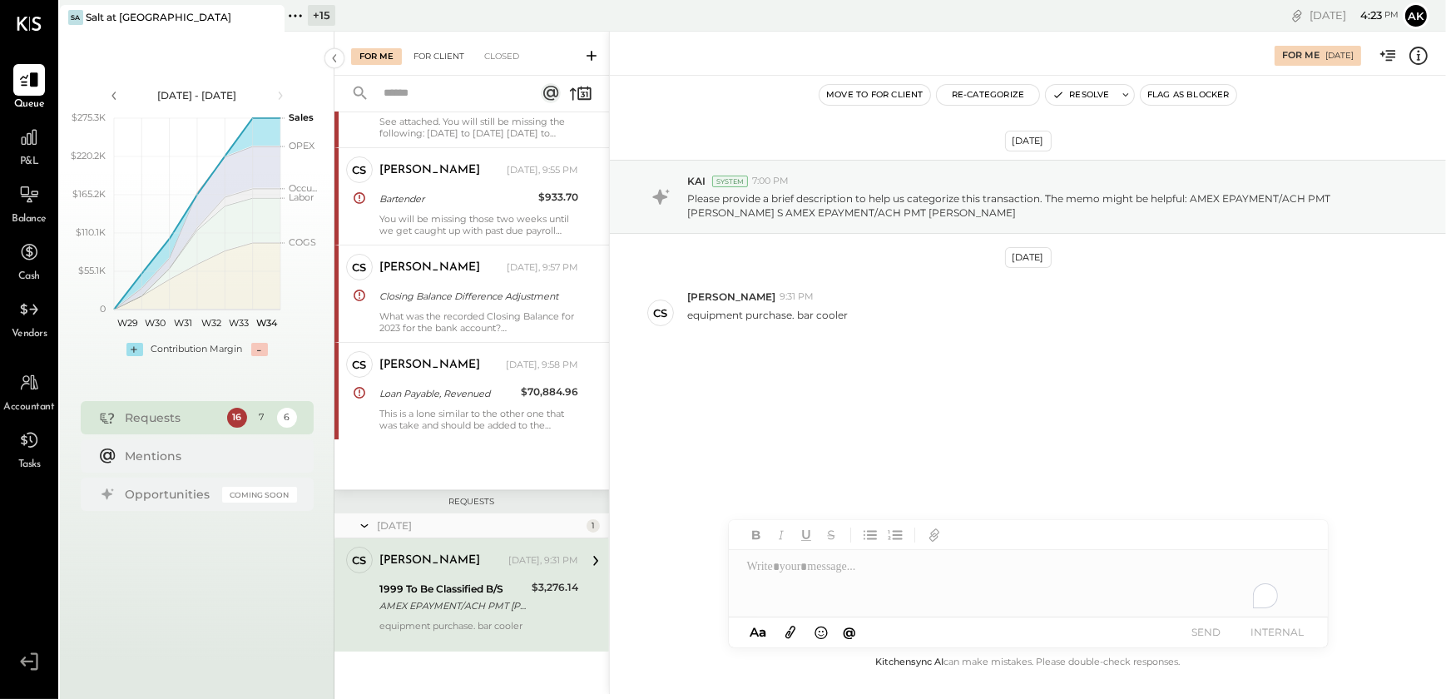
click at [437, 55] on div "For Client" at bounding box center [438, 56] width 67 height 17
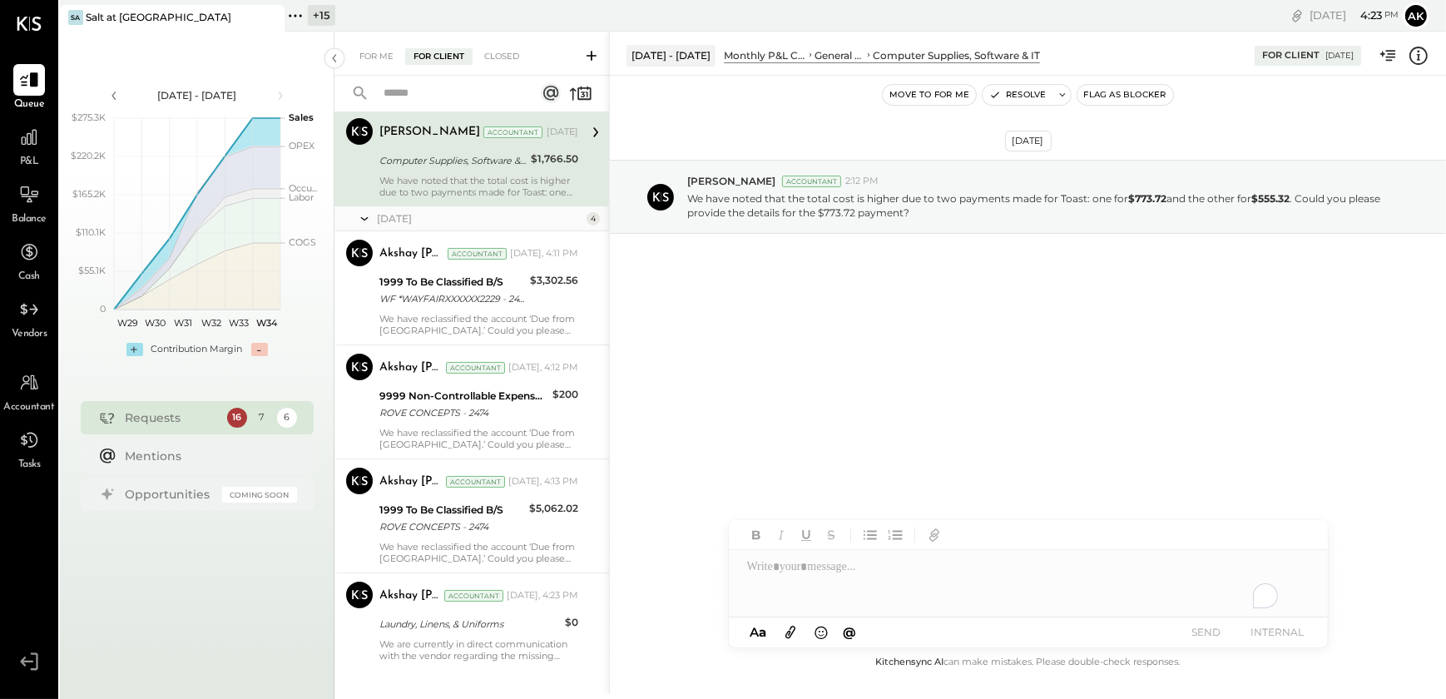
scroll to position [265, 0]
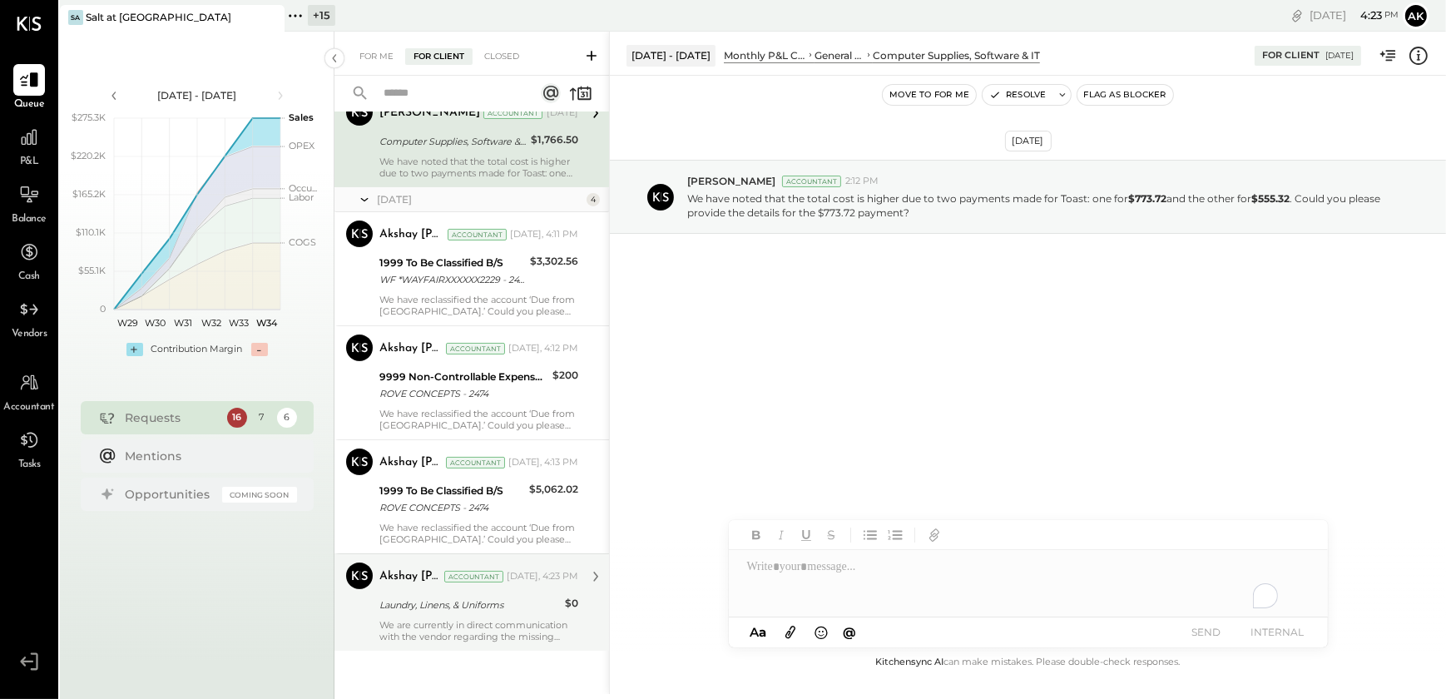
click at [466, 615] on div "Akshay [PERSON_NAME] Accountant [DATE], 4:23 PM Laundry, Linens, & Uniforms $0 …" at bounding box center [478, 602] width 199 height 80
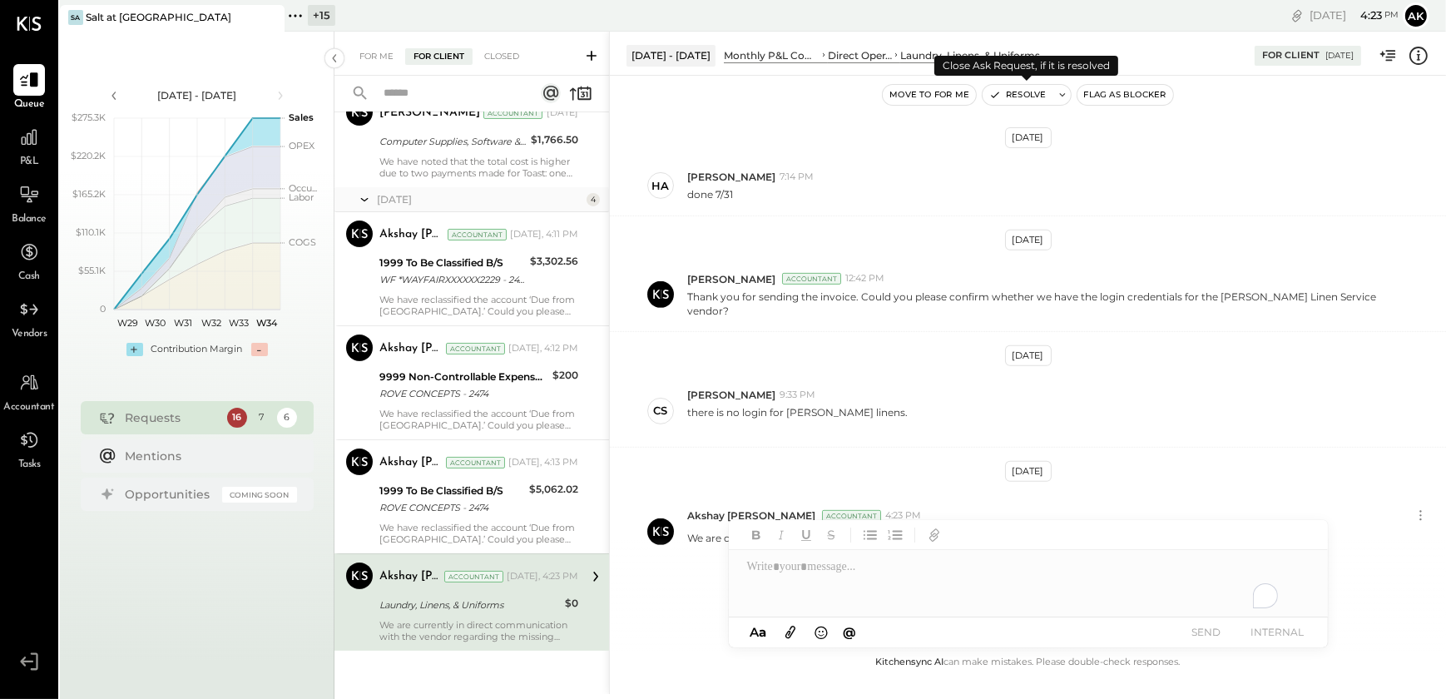
click at [1006, 96] on button "Resolve" at bounding box center [1017, 95] width 70 height 20
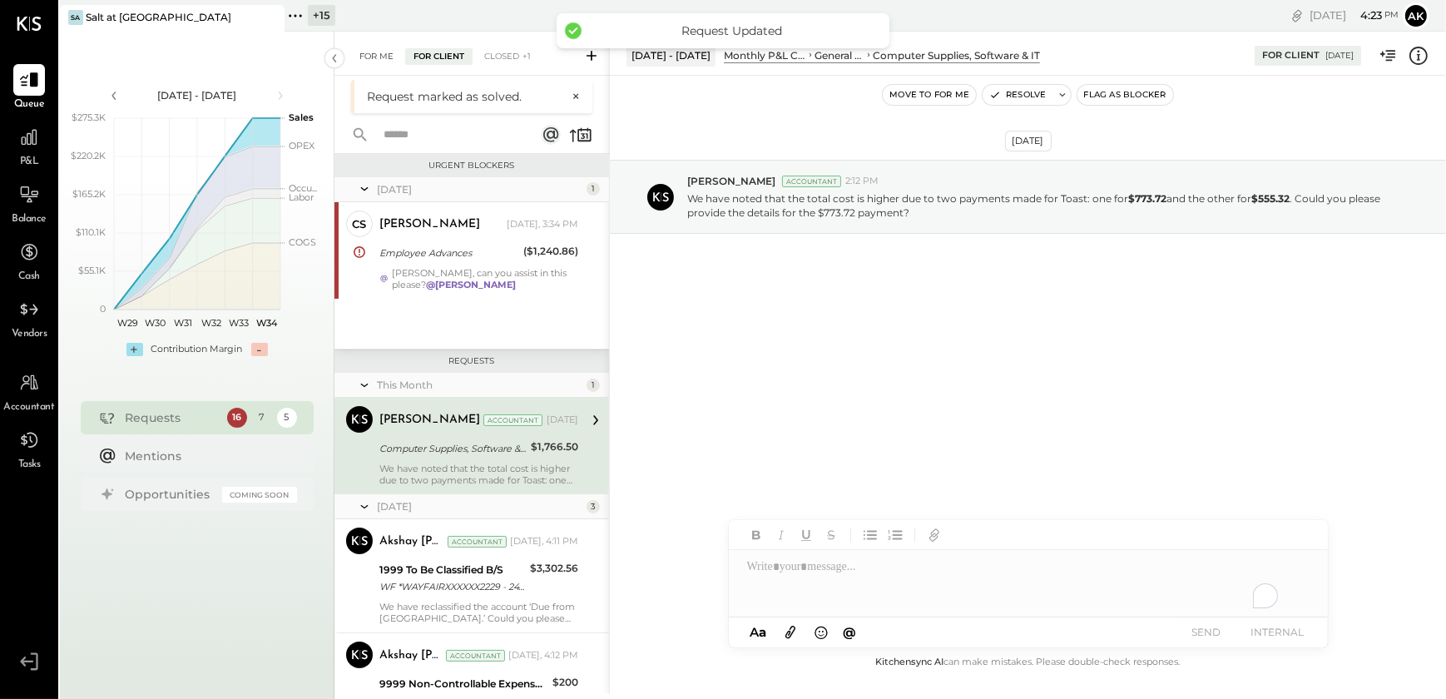
click at [363, 52] on div "For Me" at bounding box center [376, 56] width 51 height 17
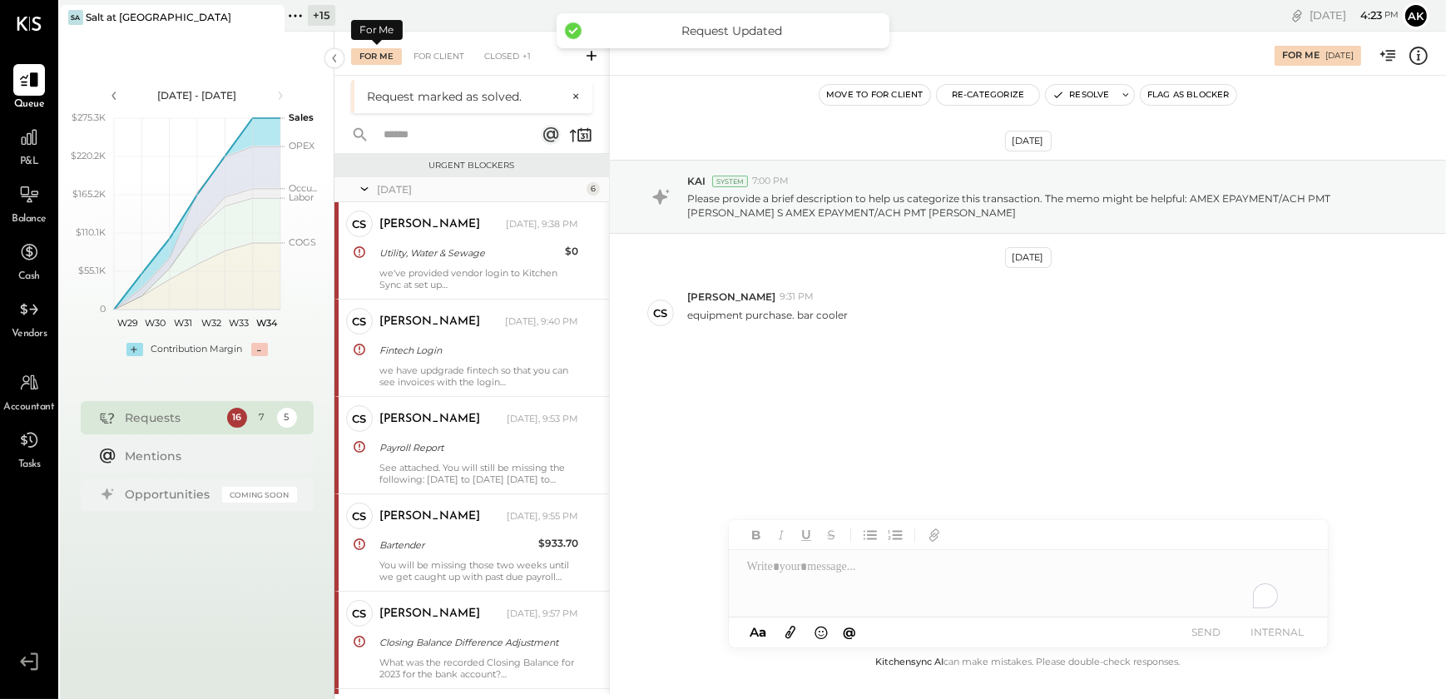
scroll to position [304, 0]
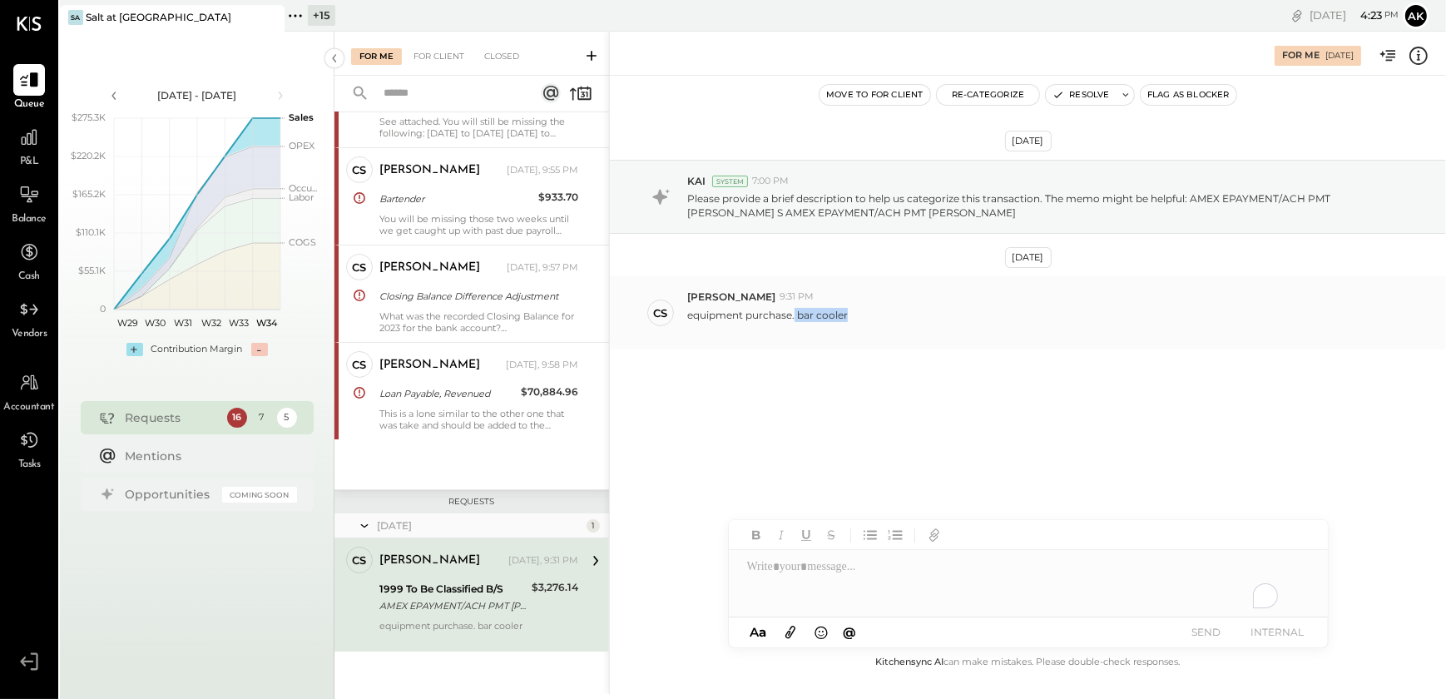
drag, startPoint x: 794, startPoint y: 312, endPoint x: 848, endPoint y: 315, distance: 53.3
click at [848, 315] on div "equipment purchase. bar cooler" at bounding box center [1059, 320] width 745 height 32
copy p "bar cooler"
click at [986, 93] on button "Re-Categorize" at bounding box center [988, 95] width 103 height 20
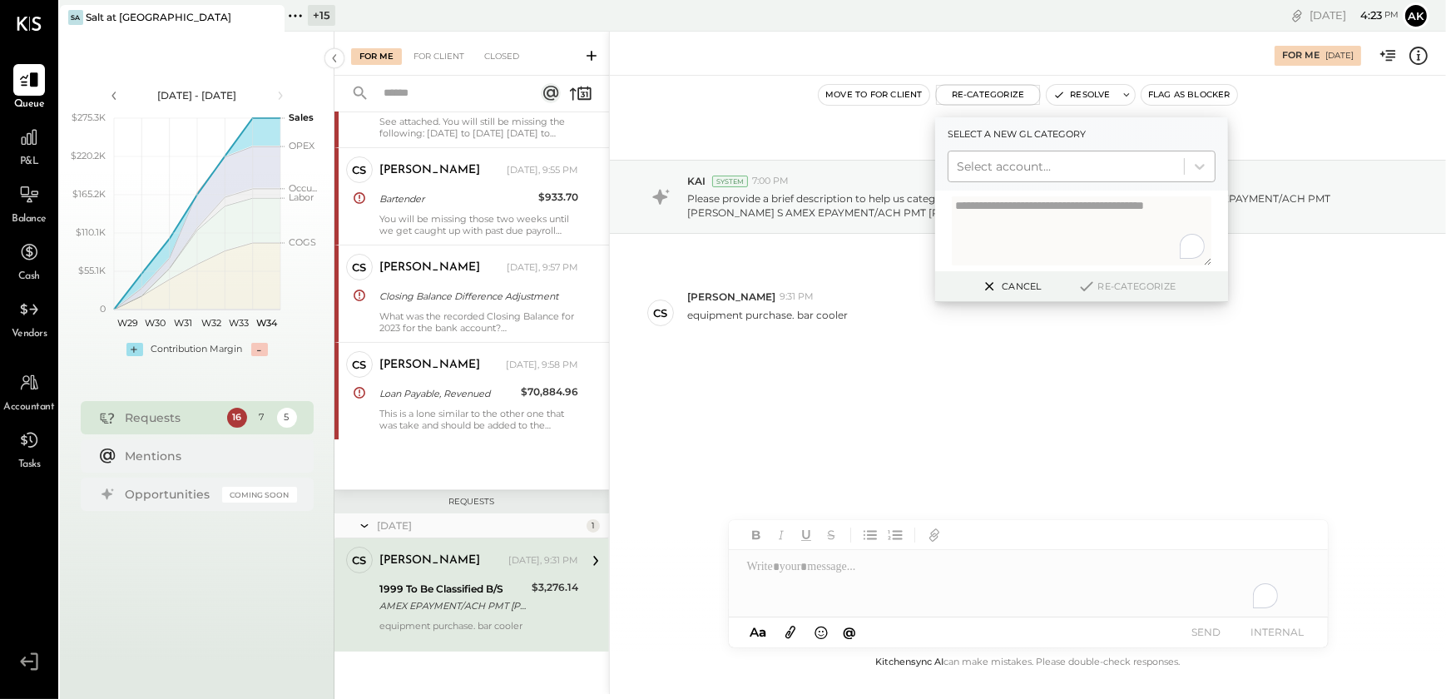
click at [999, 165] on div at bounding box center [1065, 166] width 219 height 20
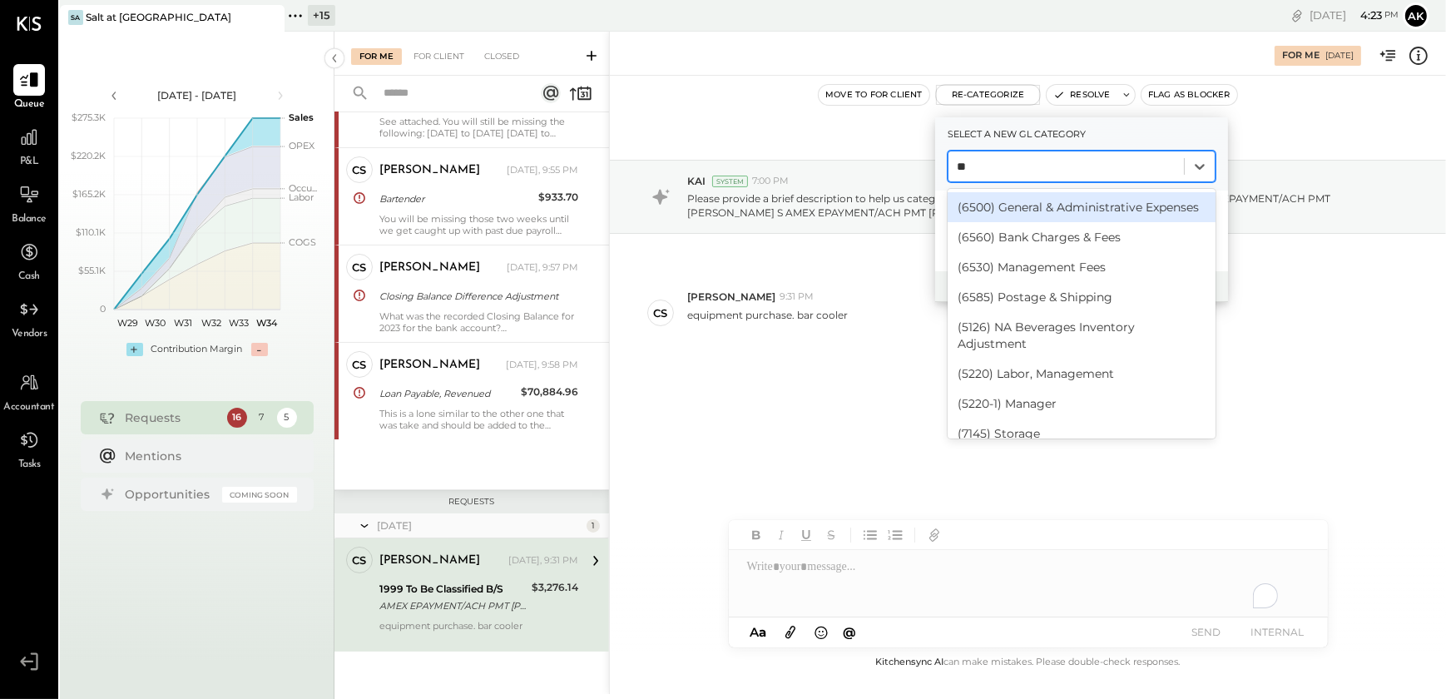
type input "*"
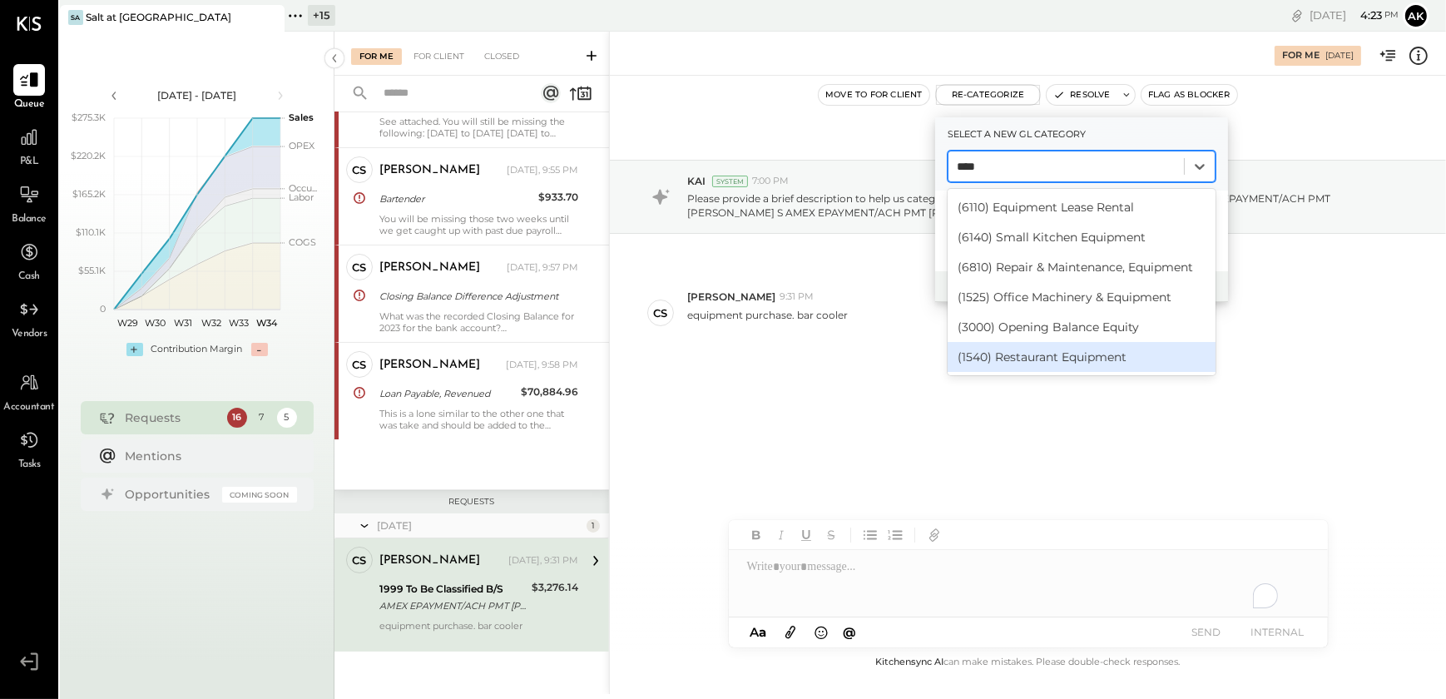
type input "****"
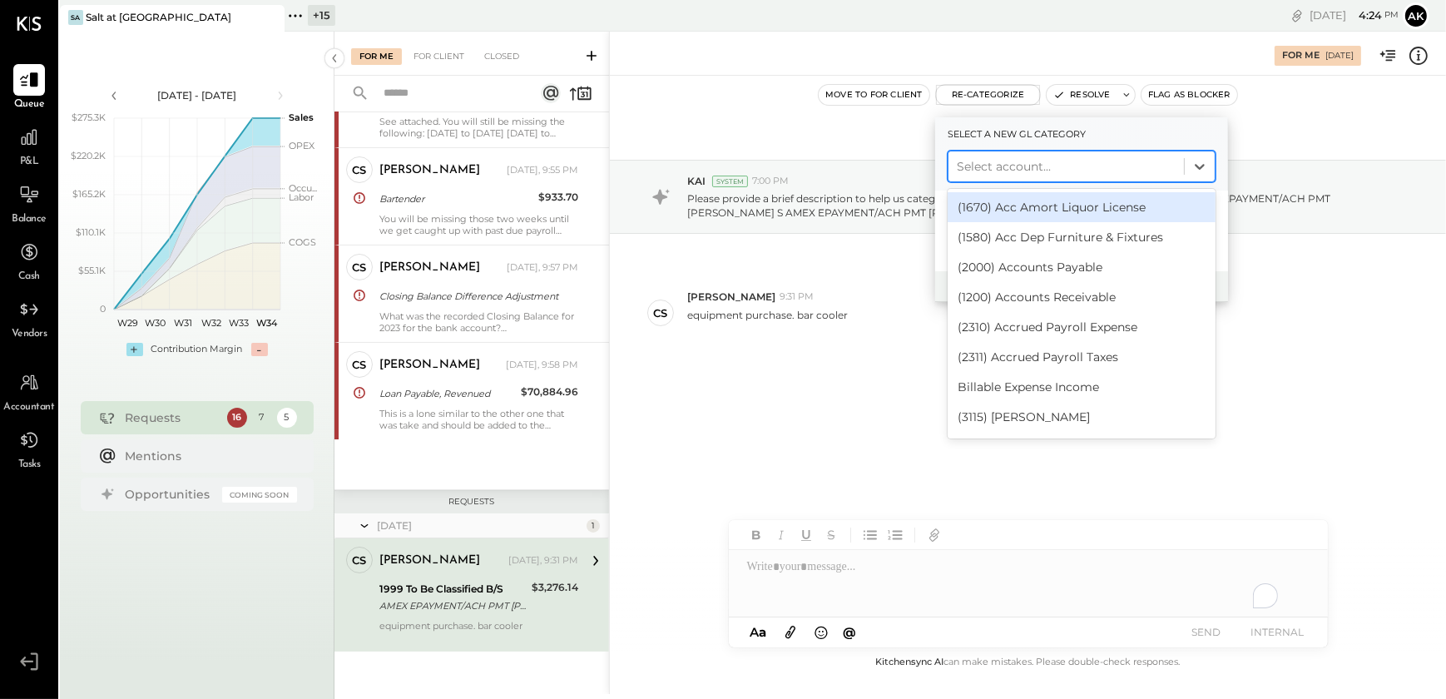
click at [1006, 167] on div at bounding box center [1065, 166] width 219 height 20
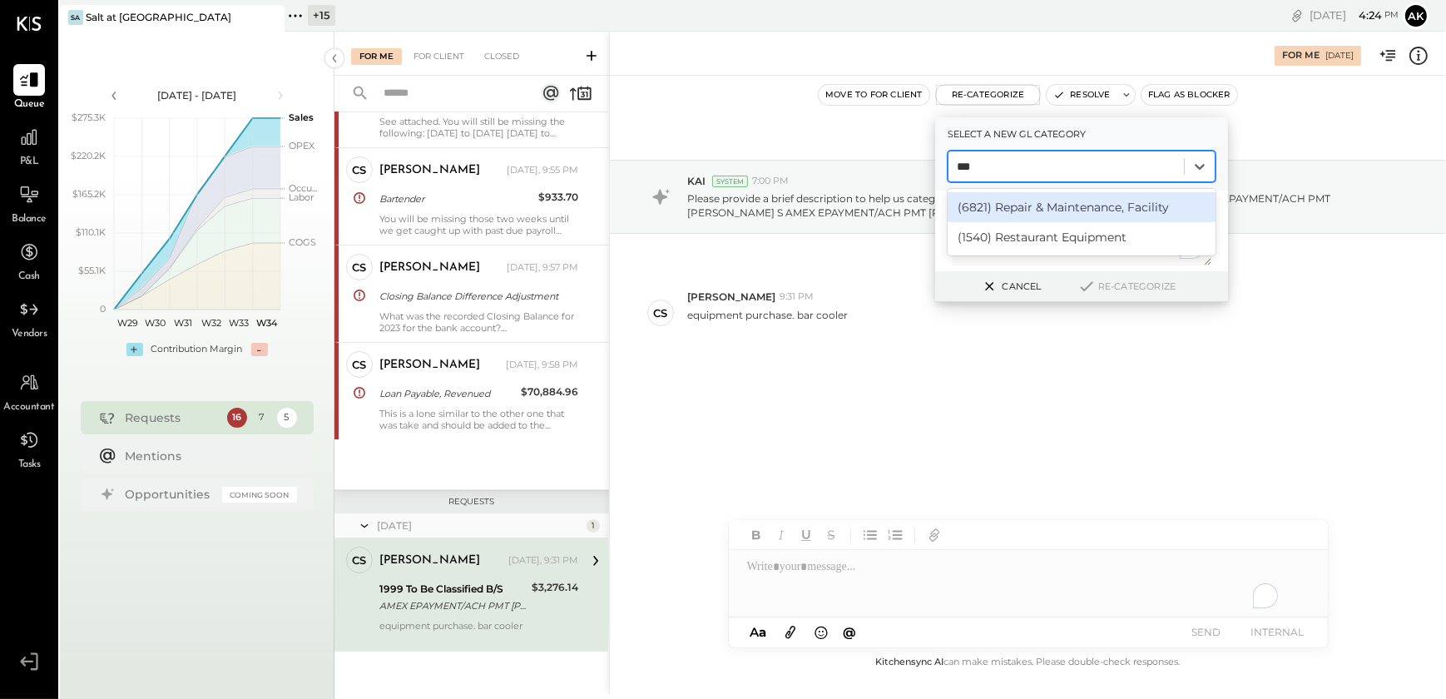
type input "****"
click at [1030, 209] on div "(1540) Restaurant Equipment" at bounding box center [1081, 207] width 268 height 30
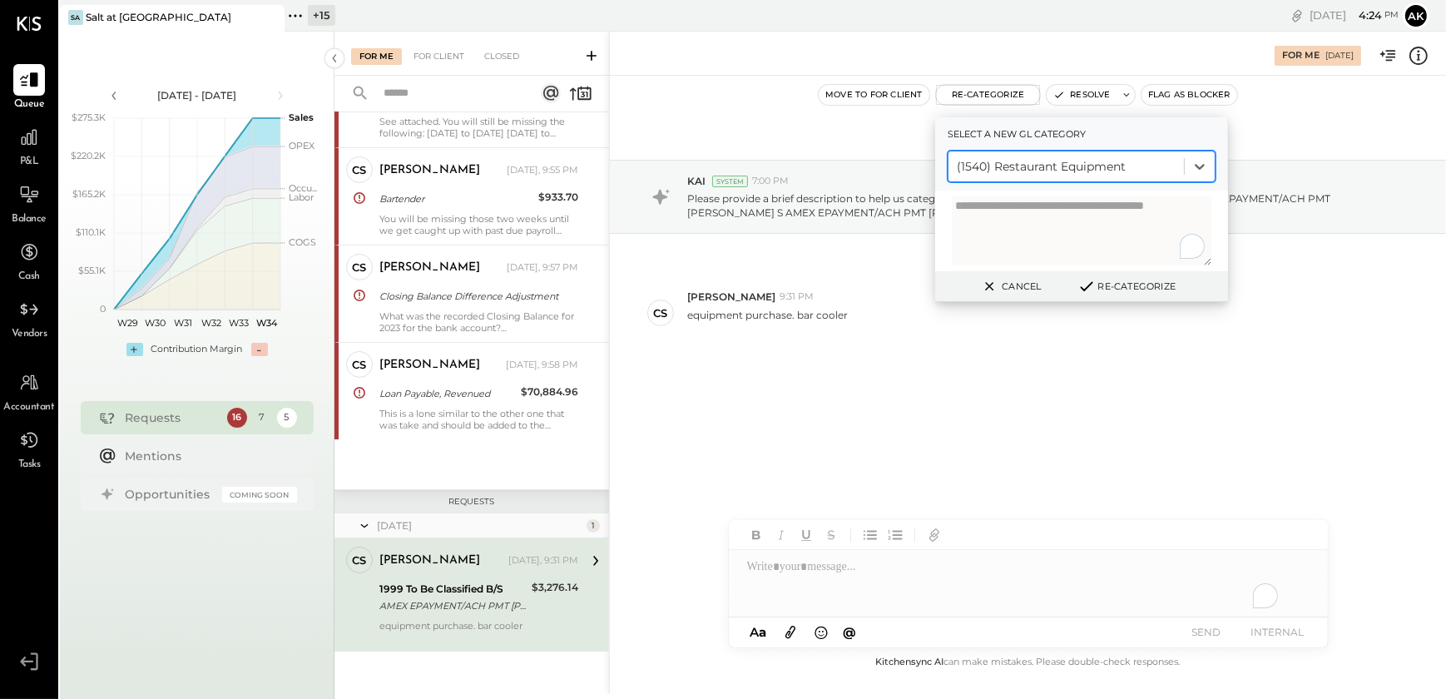
click at [1120, 285] on button "Re-Categorize" at bounding box center [1126, 286] width 110 height 20
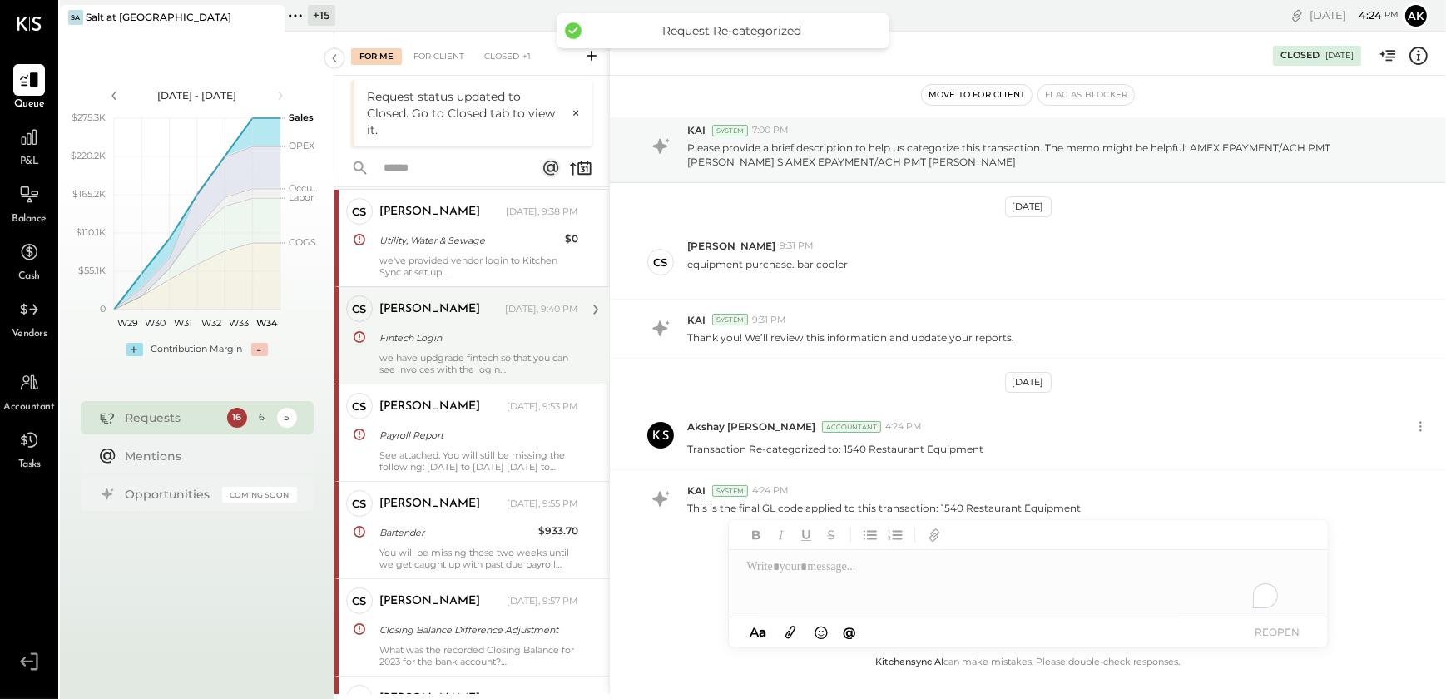
scroll to position [93, 0]
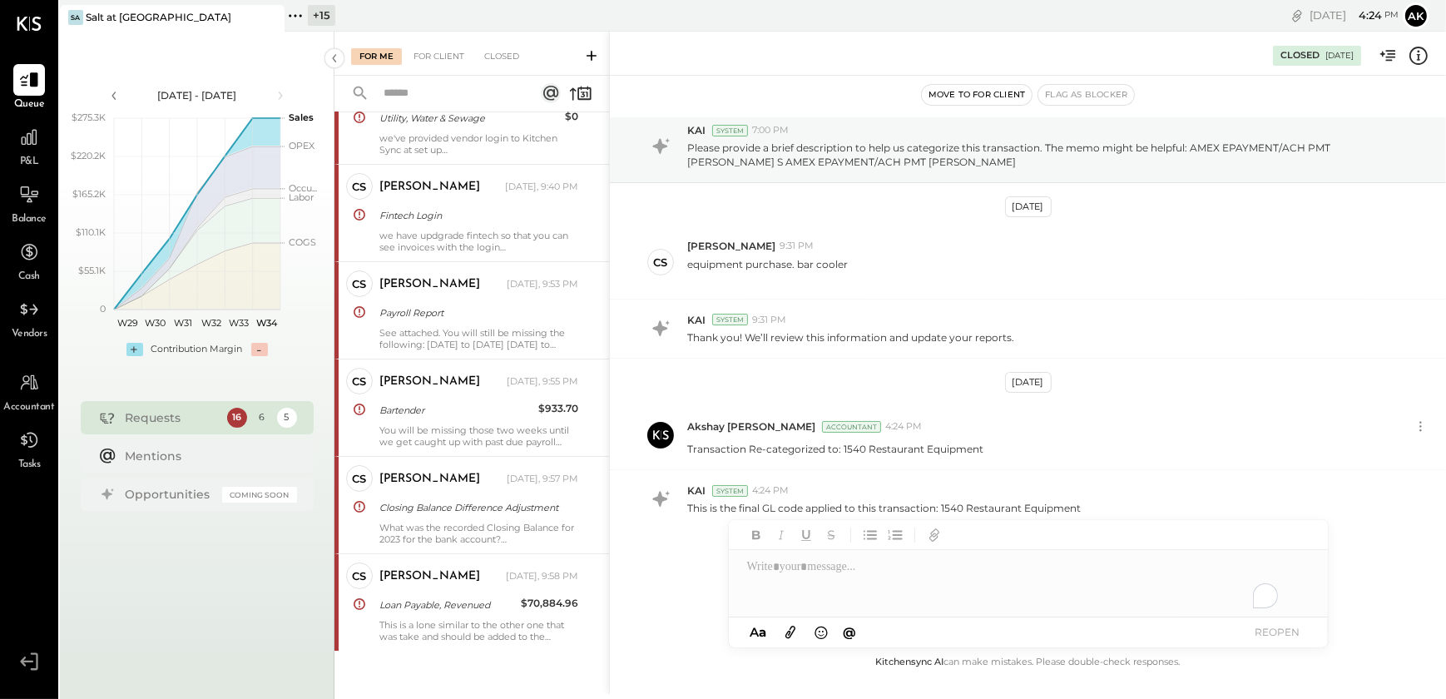
click at [441, 660] on div "[DATE] 6 CS [PERSON_NAME] Owner [PERSON_NAME] [DATE], 9:38 PM Utility, Water & …" at bounding box center [471, 371] width 274 height 658
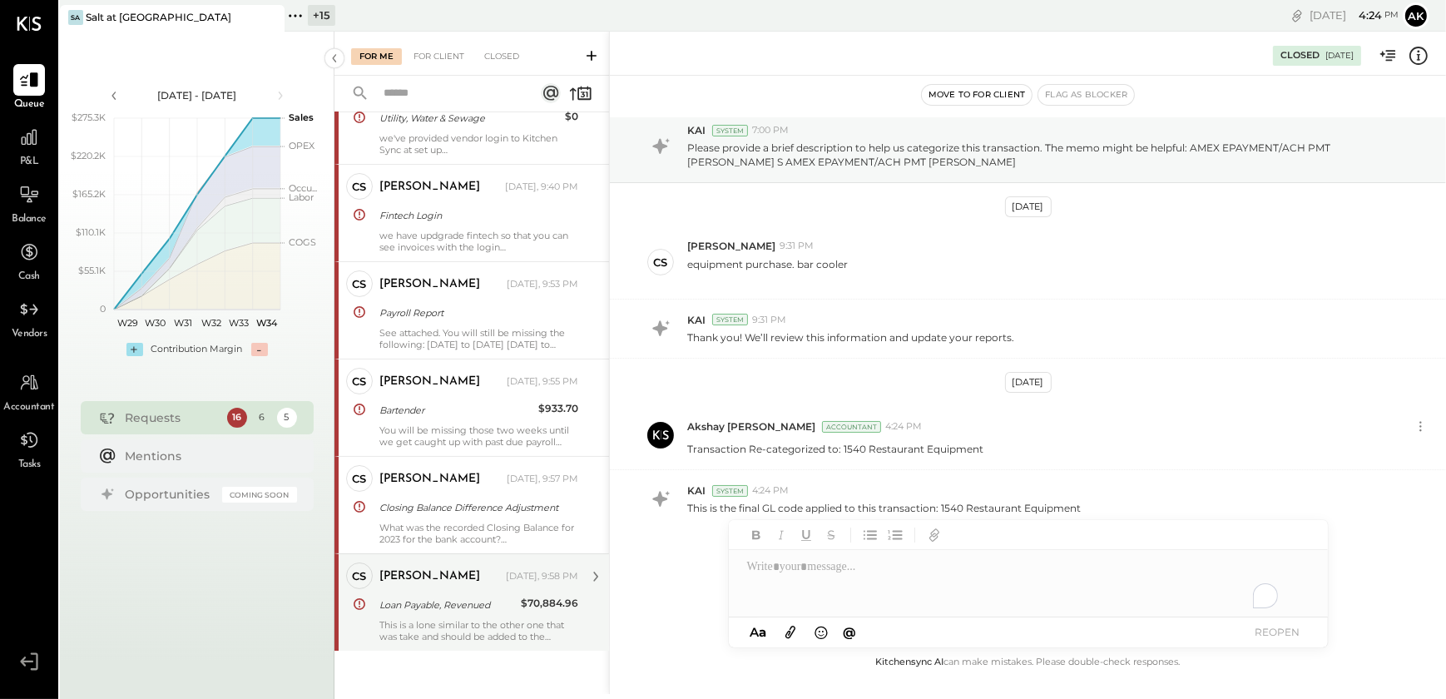
click at [420, 610] on div "Loan Payable, Revenued" at bounding box center [447, 604] width 136 height 17
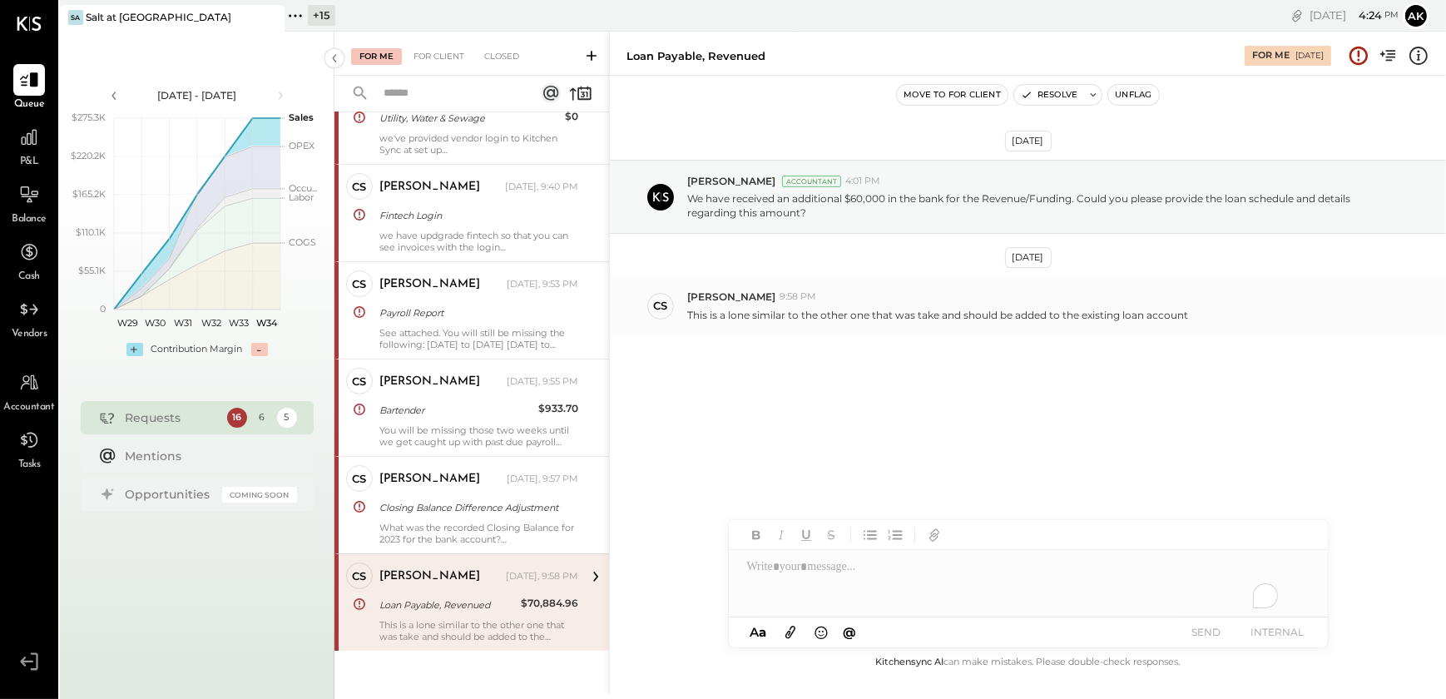
click at [738, 316] on p "This is a lone similar to the other one that was take and should be added to th…" at bounding box center [937, 315] width 501 height 14
drag, startPoint x: 729, startPoint y: 311, endPoint x: 749, endPoint y: 311, distance: 20.0
click at [749, 311] on p "This is a lone similar to the other one that was take and should be added to th…" at bounding box center [937, 315] width 501 height 14
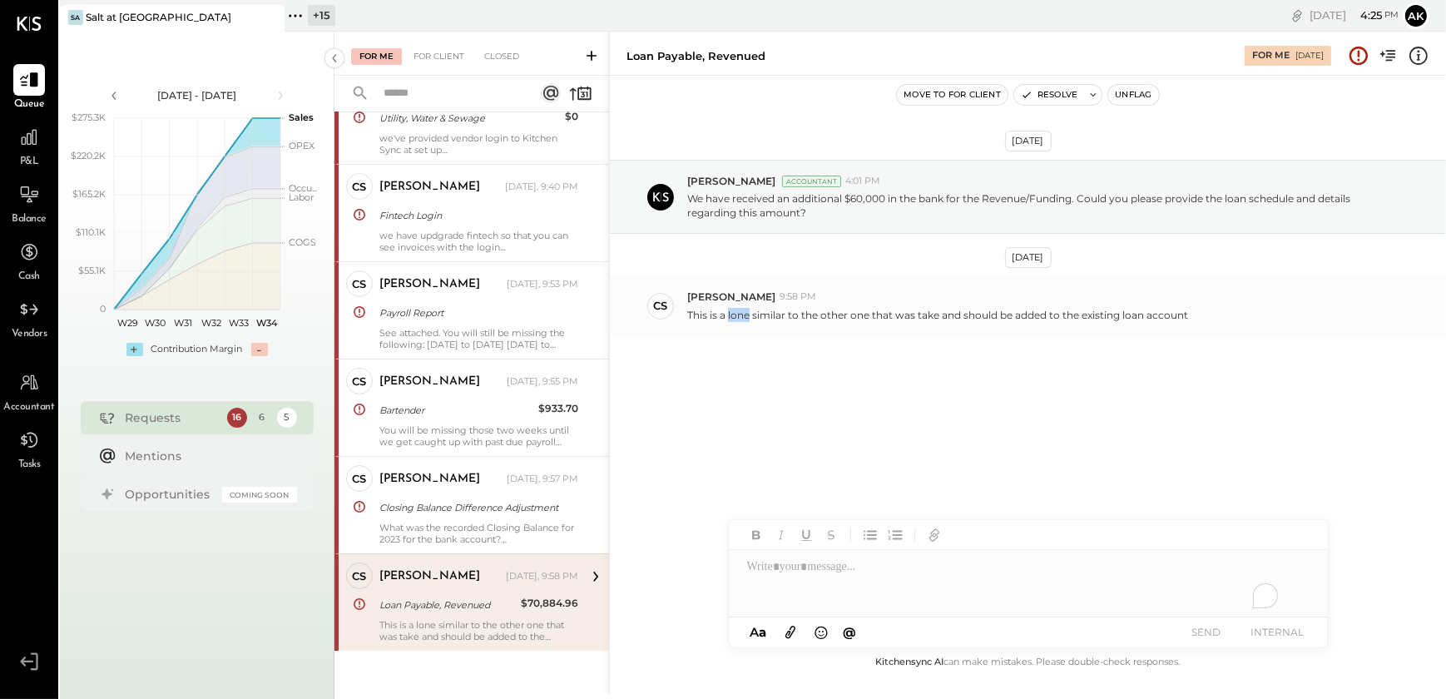
copy p "lone"
click at [765, 348] on div "[DATE] [PERSON_NAME] Accountant 4:01 PM We have received an additional $60,000 …" at bounding box center [1028, 288] width 836 height 343
drag, startPoint x: 726, startPoint y: 316, endPoint x: 785, endPoint y: 318, distance: 59.1
click at [785, 318] on p "This is a lone similar to the other one that was take and should be added to th…" at bounding box center [937, 315] width 501 height 14
copy p "lone similar"
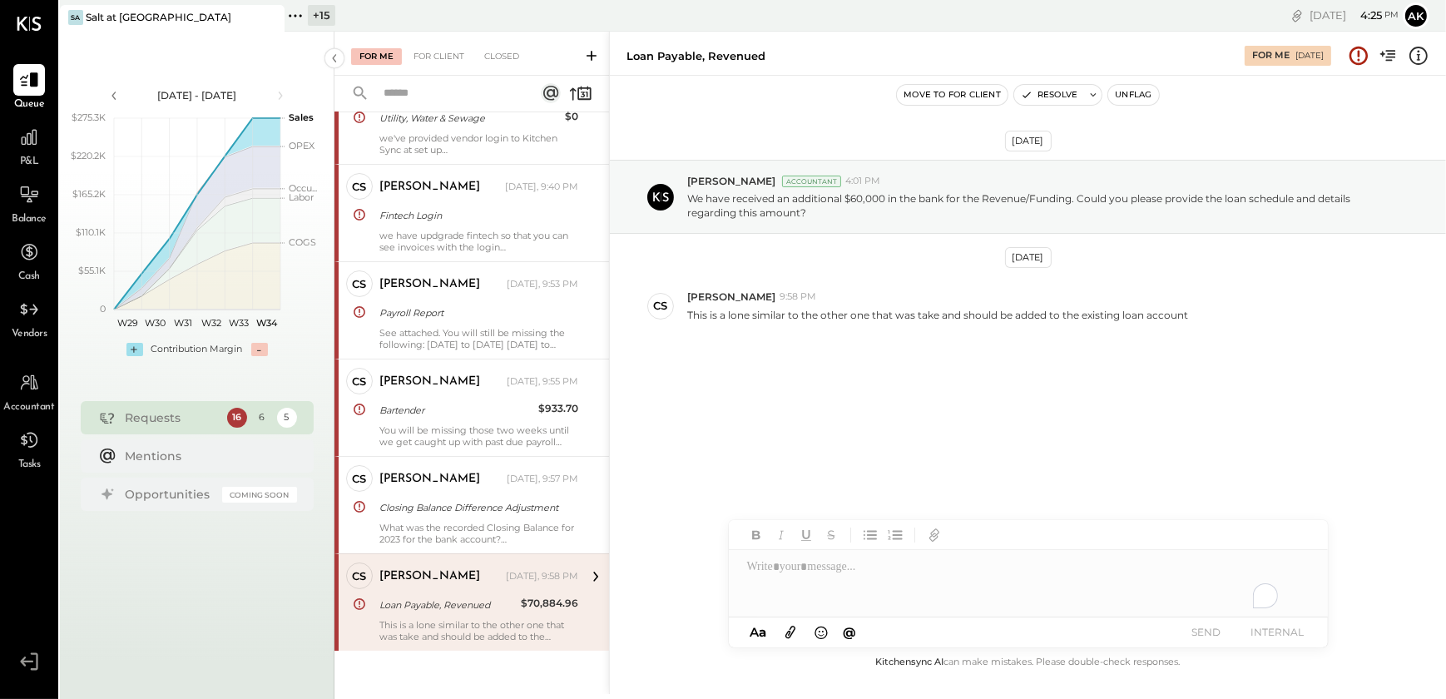
click at [748, 571] on div "To enrich screen reader interactions, please activate Accessibility in Grammarl…" at bounding box center [1028, 583] width 599 height 67
click at [929, 448] on div "[DATE] [PERSON_NAME] Accountant 4:01 PM We have received an additional $60,000 …" at bounding box center [1028, 288] width 836 height 343
click at [926, 591] on div "**********" at bounding box center [1028, 582] width 599 height 33
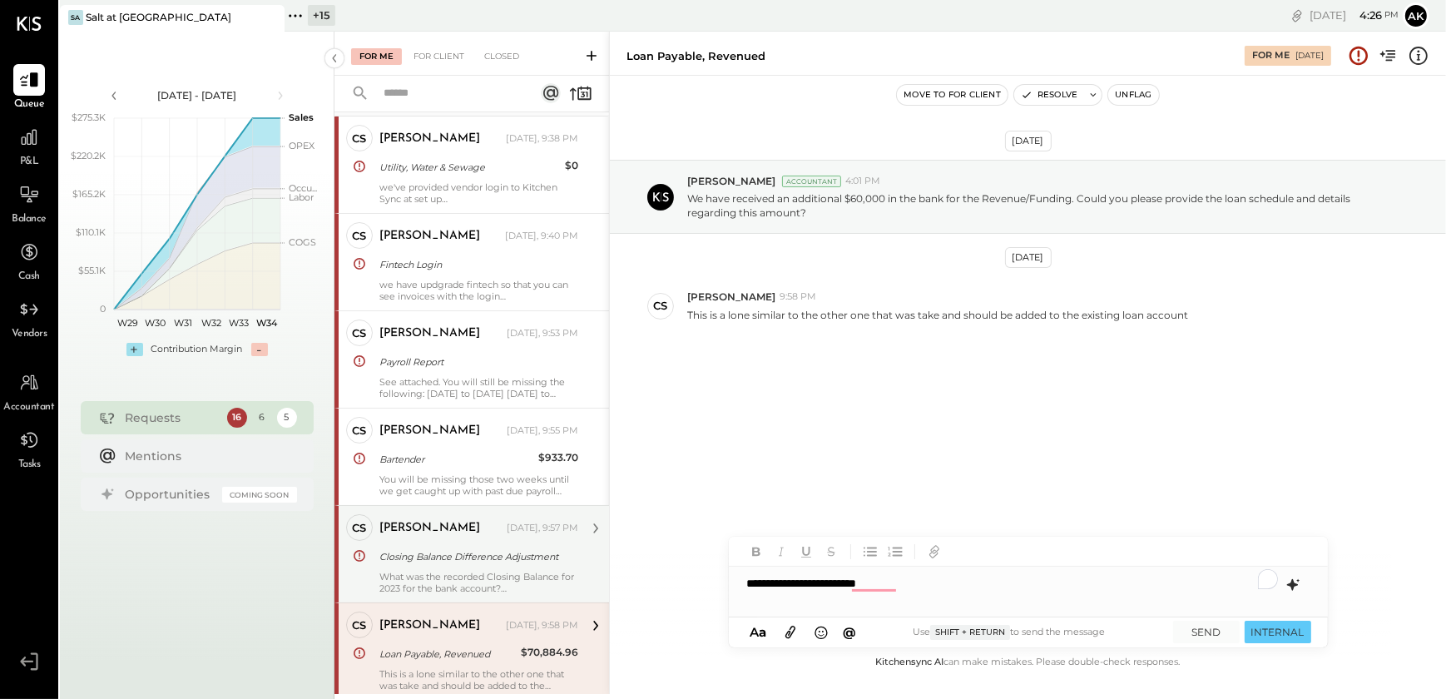
scroll to position [93, 0]
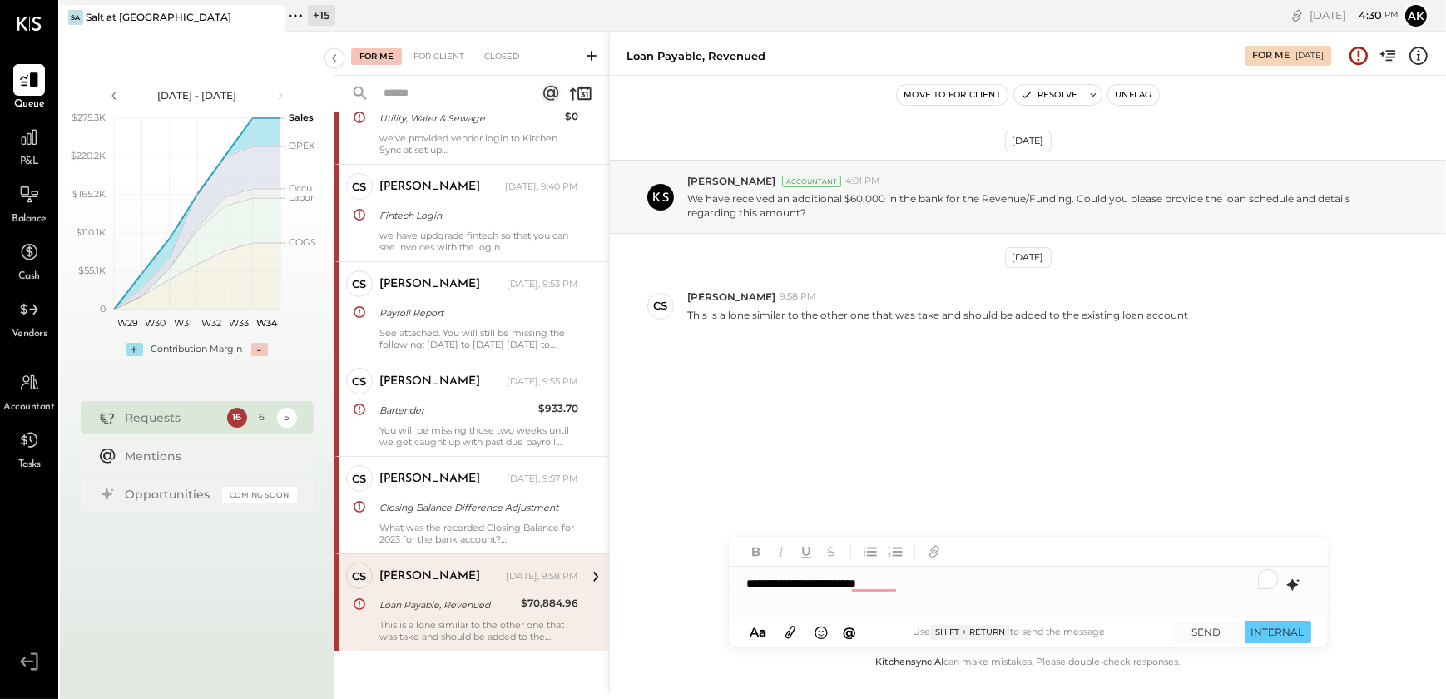
click at [907, 580] on div "**********" at bounding box center [1028, 582] width 599 height 33
click at [912, 582] on div "**********" at bounding box center [1028, 582] width 599 height 33
click at [1204, 635] on button "SEND" at bounding box center [1206, 631] width 67 height 22
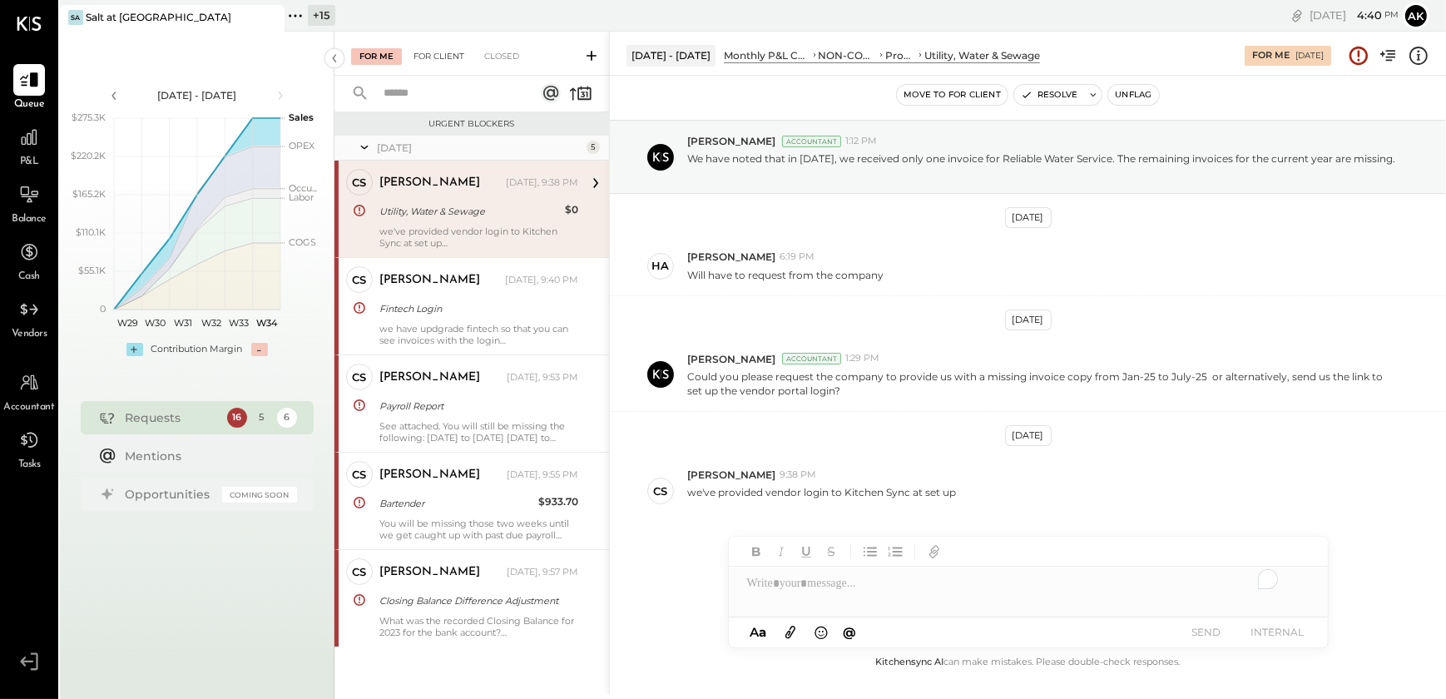
click at [441, 57] on div "For Client" at bounding box center [438, 56] width 67 height 17
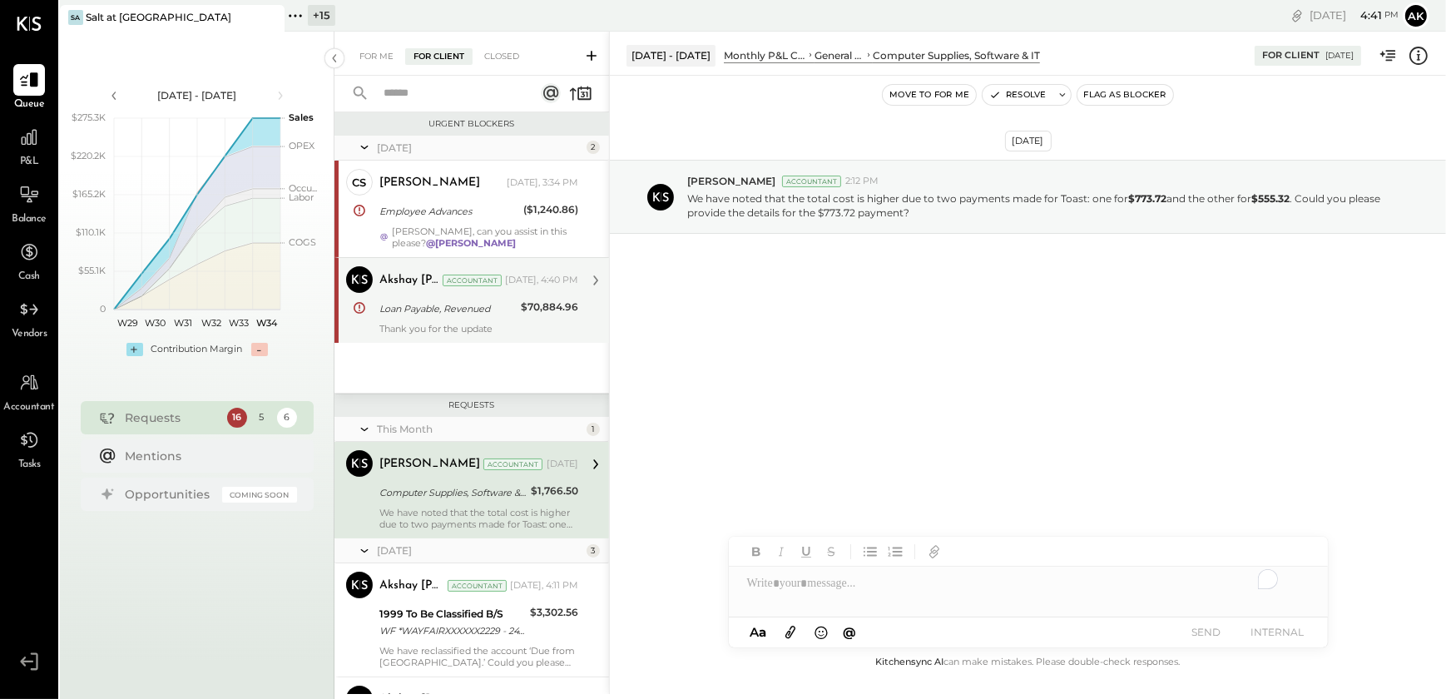
click at [486, 324] on div "Thank you for the update" at bounding box center [478, 329] width 199 height 12
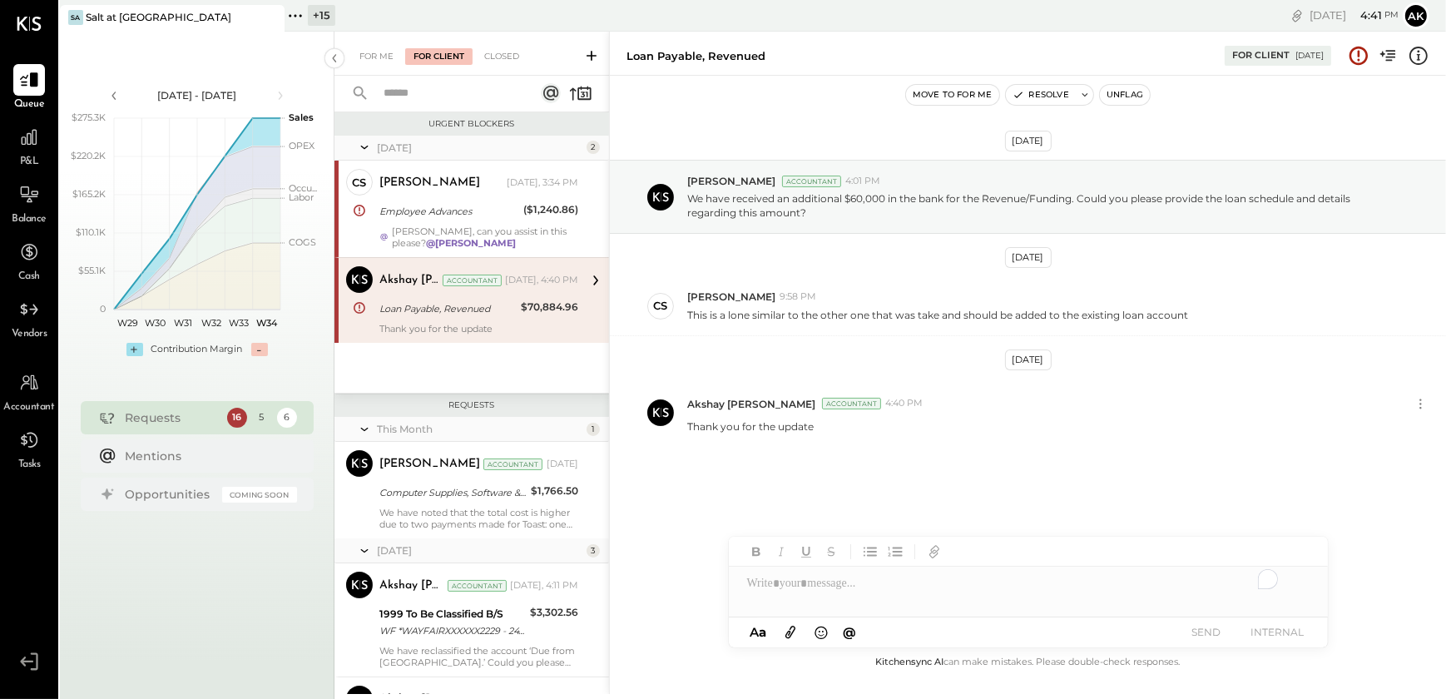
click at [1128, 100] on button "Unflag" at bounding box center [1125, 95] width 50 height 20
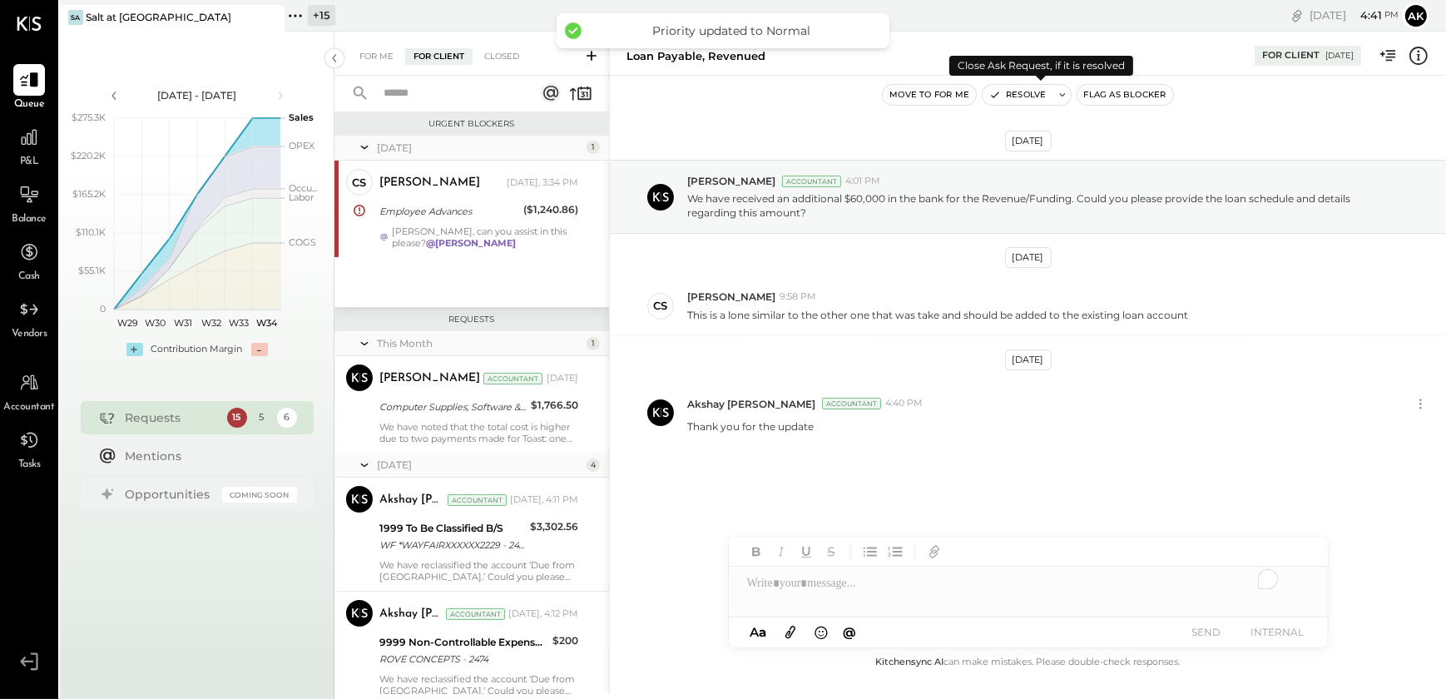
click at [1015, 96] on button "Resolve" at bounding box center [1017, 95] width 70 height 20
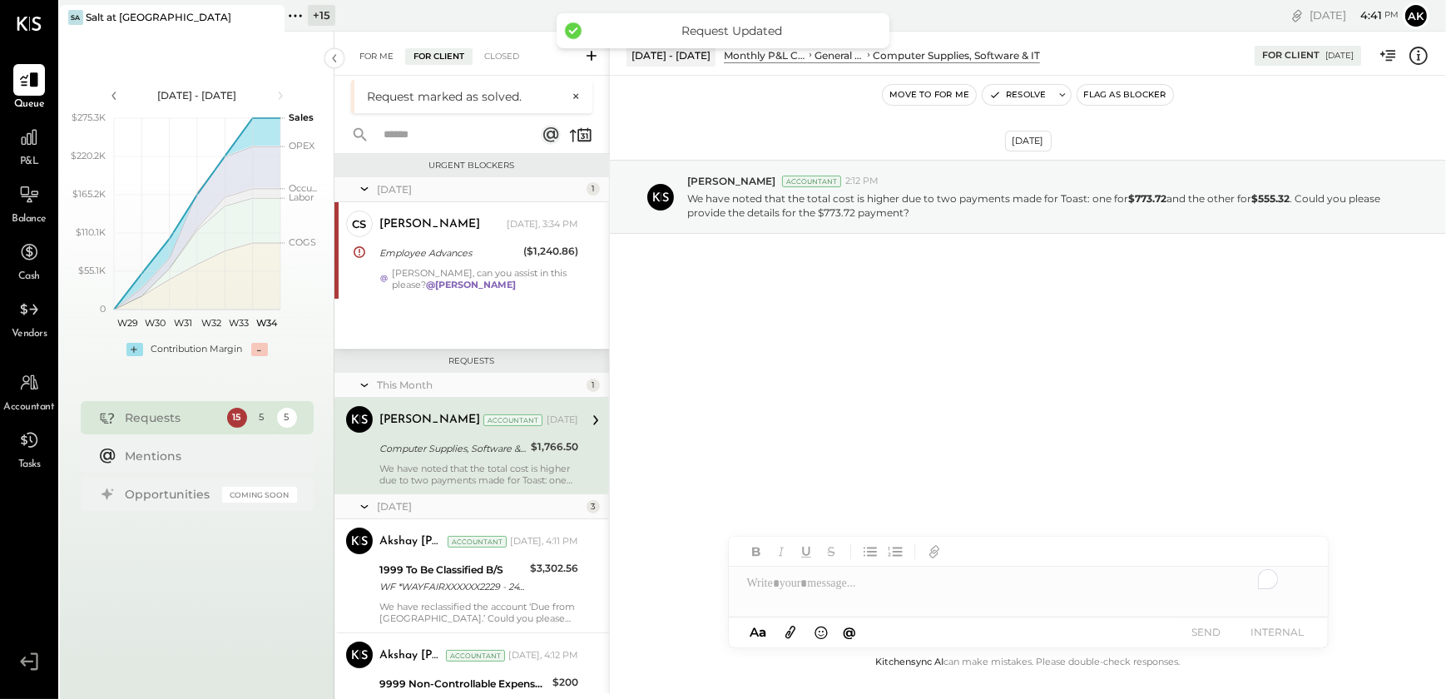
click at [387, 58] on div "For Me" at bounding box center [376, 56] width 51 height 17
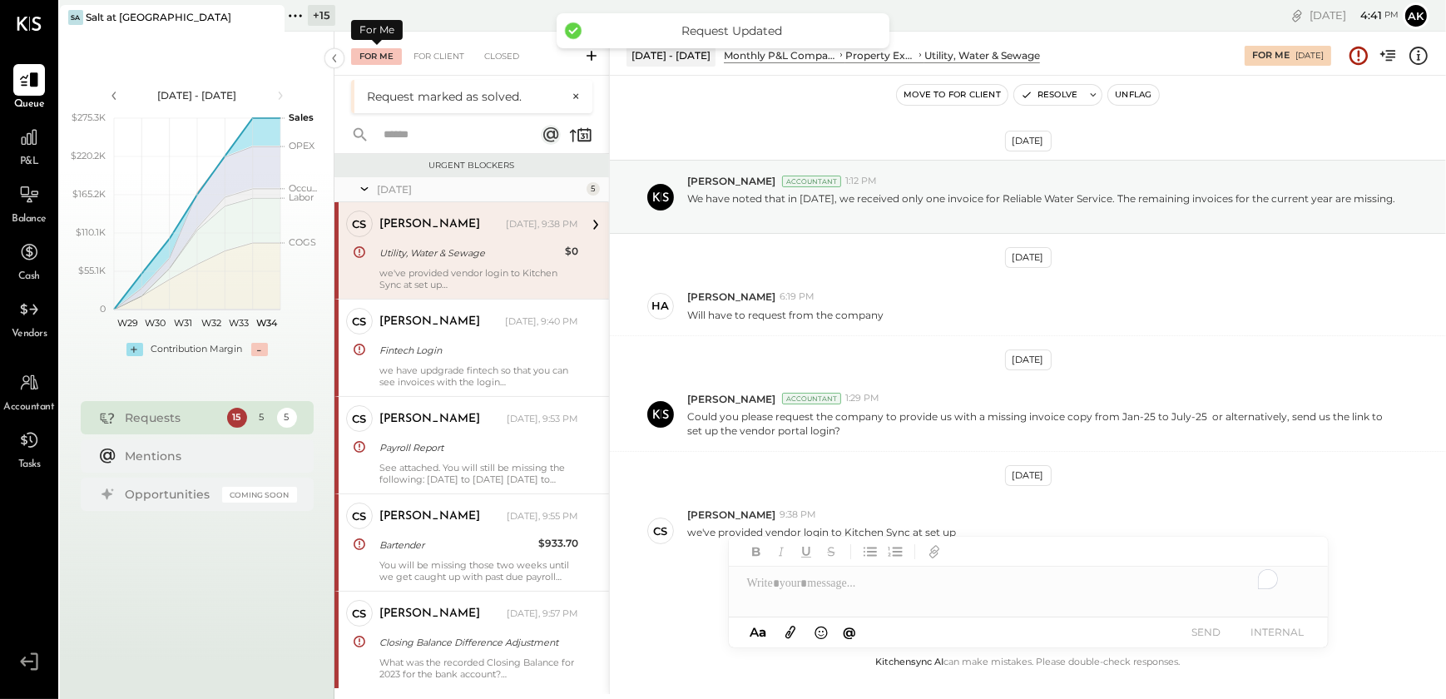
scroll to position [52, 0]
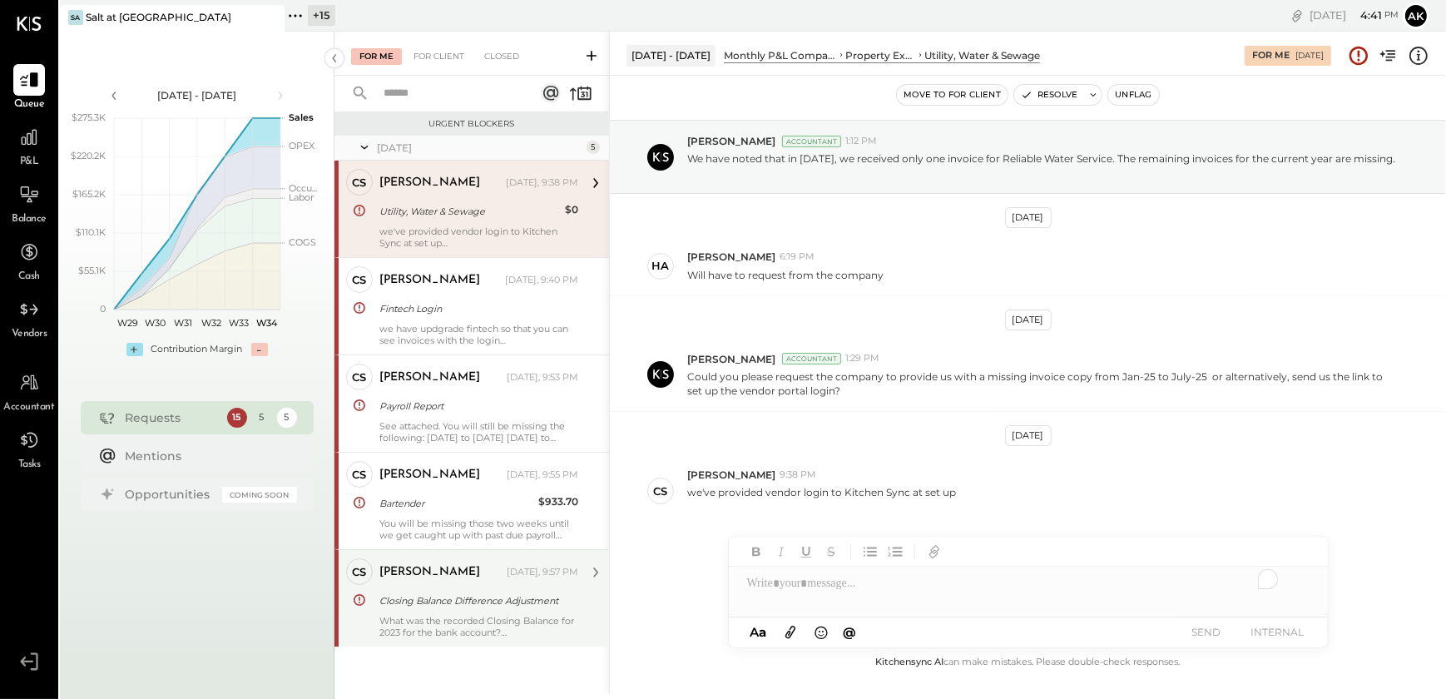
click at [466, 607] on div "Closing Balance Difference Adjustment" at bounding box center [476, 600] width 194 height 17
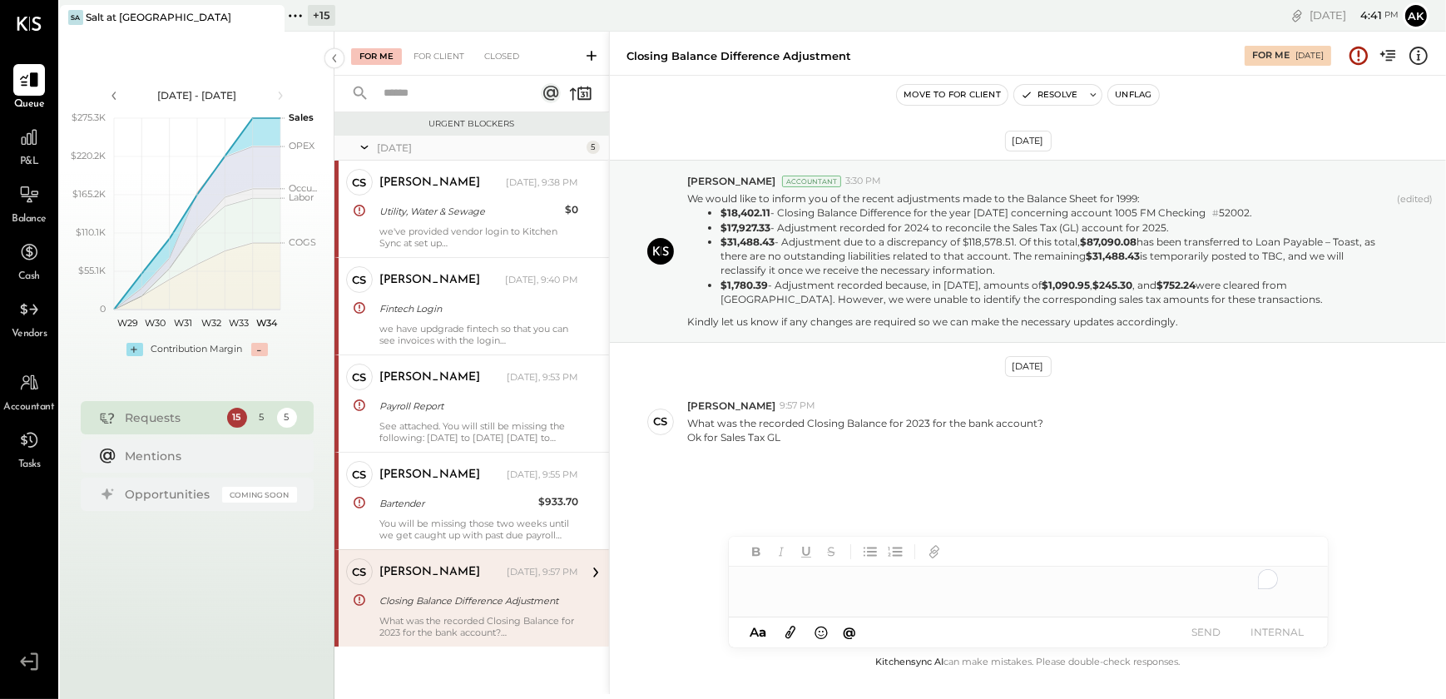
click at [784, 589] on div "To enrich screen reader interactions, please activate Accessibility in Grammarl…" at bounding box center [1028, 582] width 599 height 33
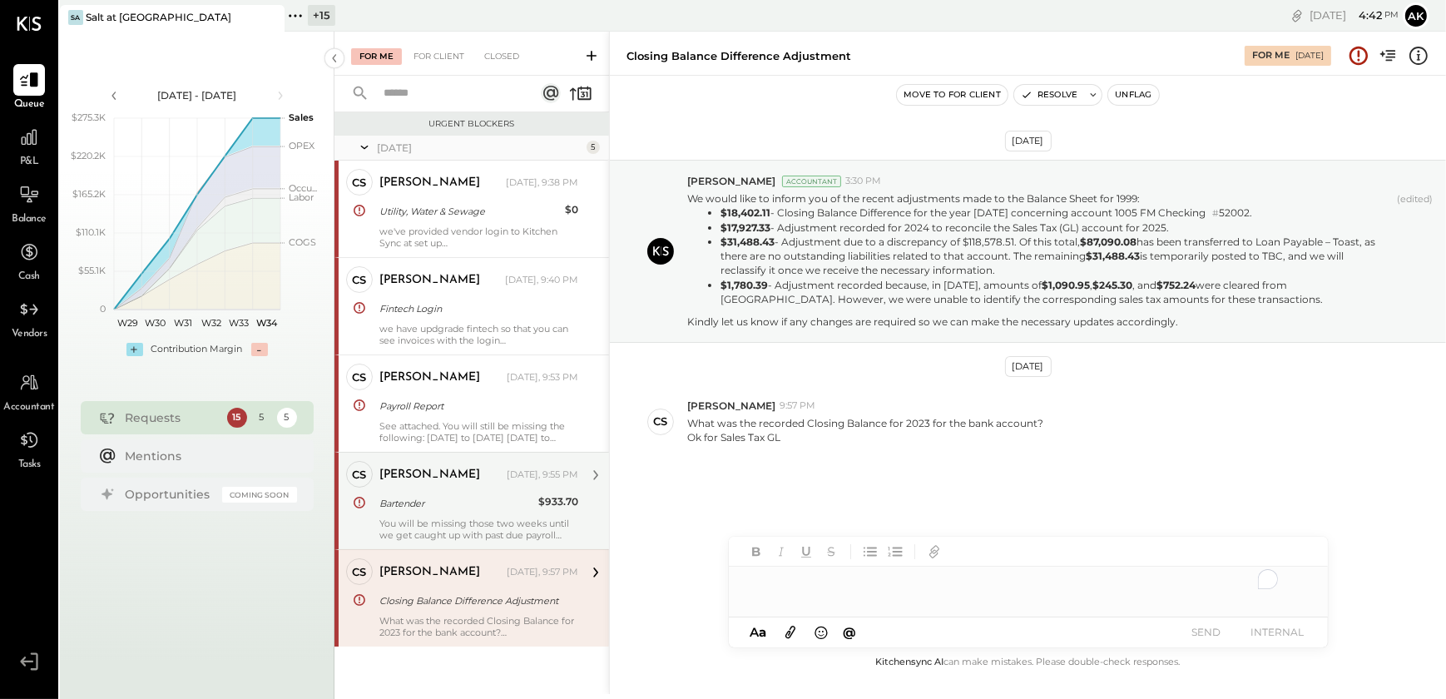
click at [482, 526] on div "You will be missing those two weeks until we get caught up with past due payrol…" at bounding box center [478, 528] width 199 height 23
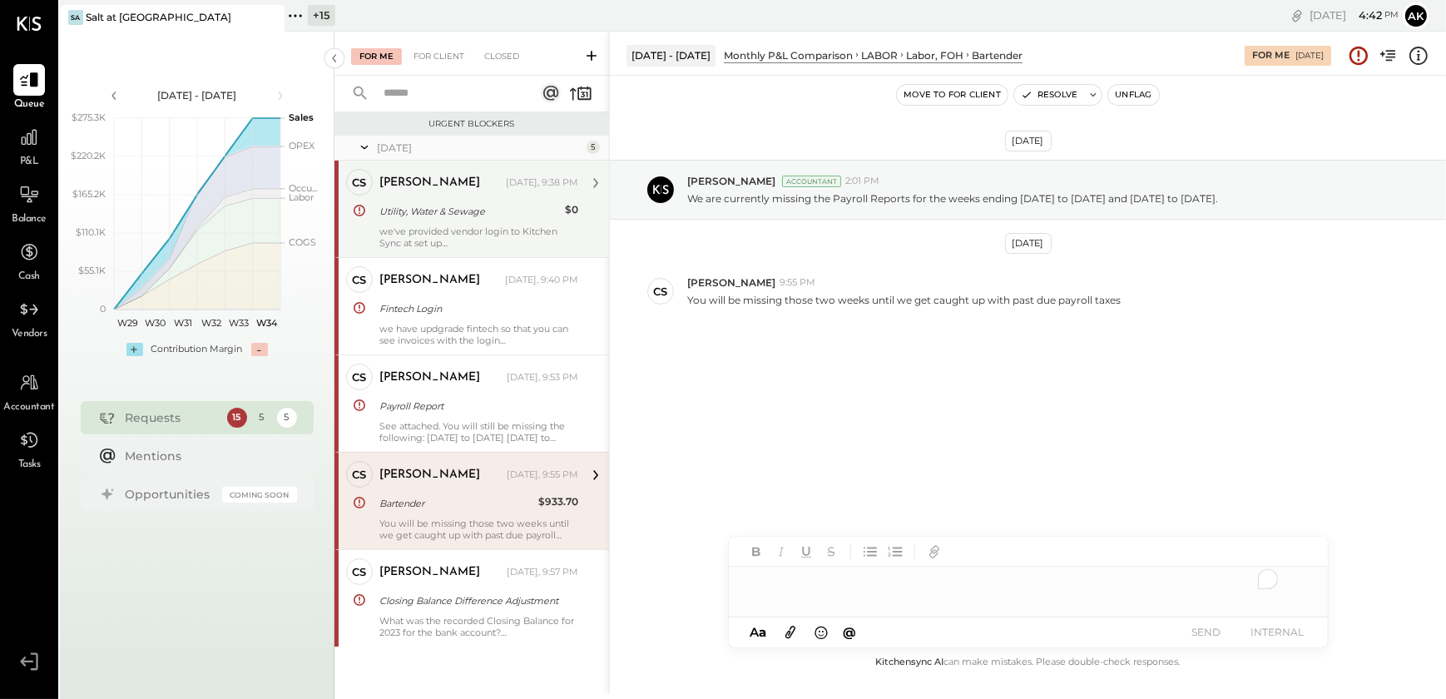
click at [445, 244] on div "we've provided vendor login to Kitchen Sync at set up" at bounding box center [478, 236] width 199 height 23
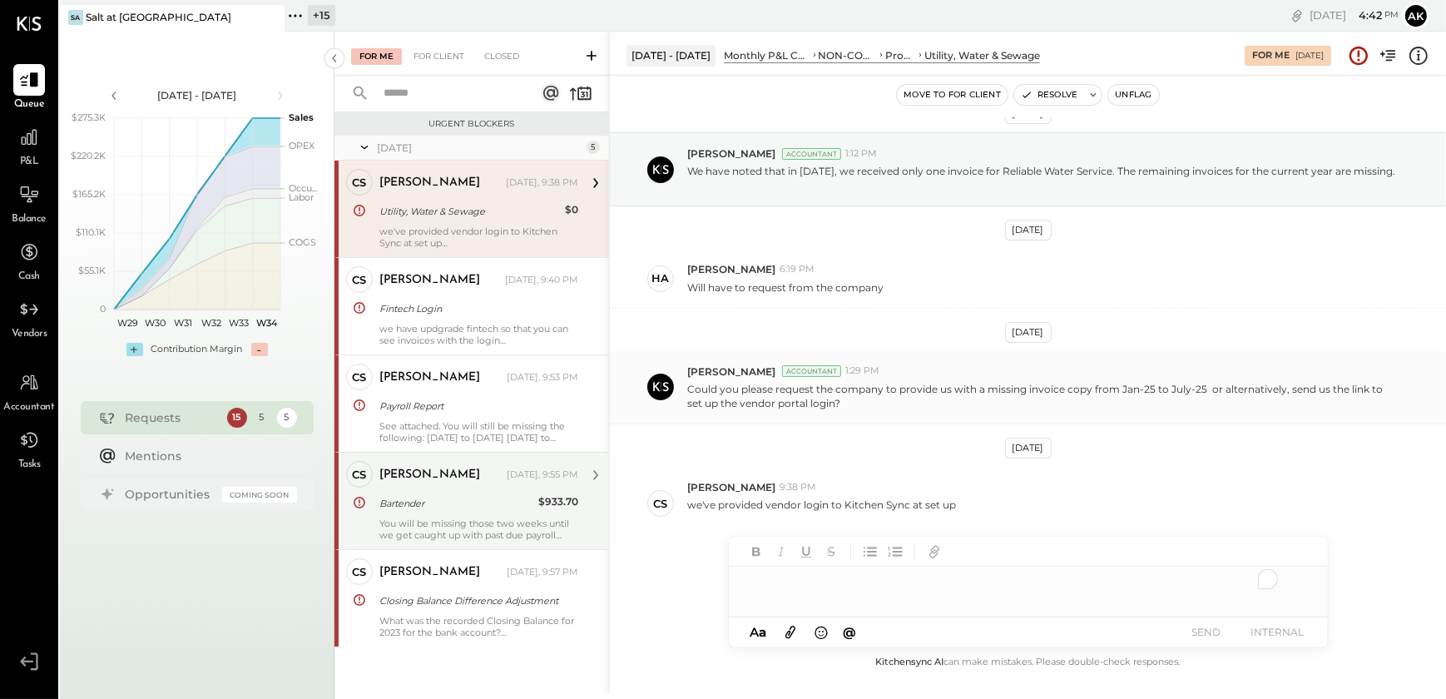
scroll to position [52, 0]
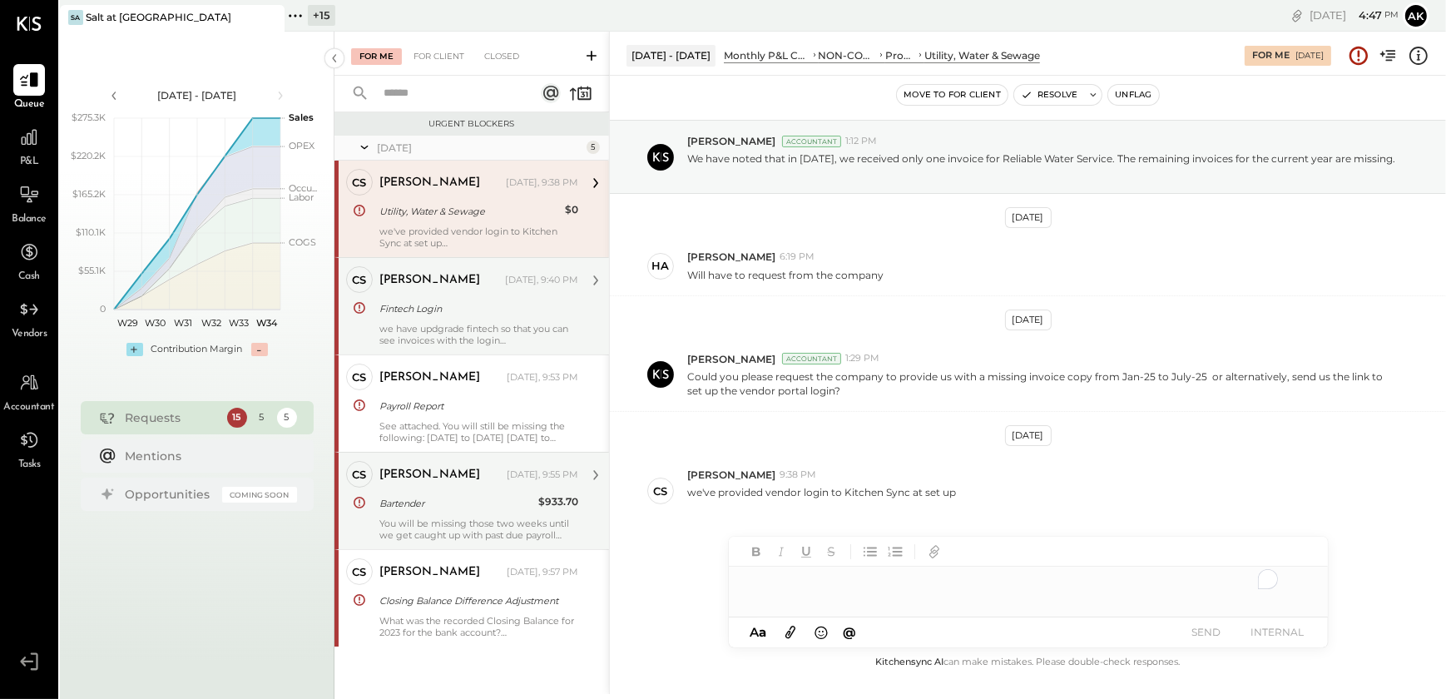
click at [456, 323] on div "we have updgrade fintech so that you can see invoices with the login" at bounding box center [478, 334] width 199 height 23
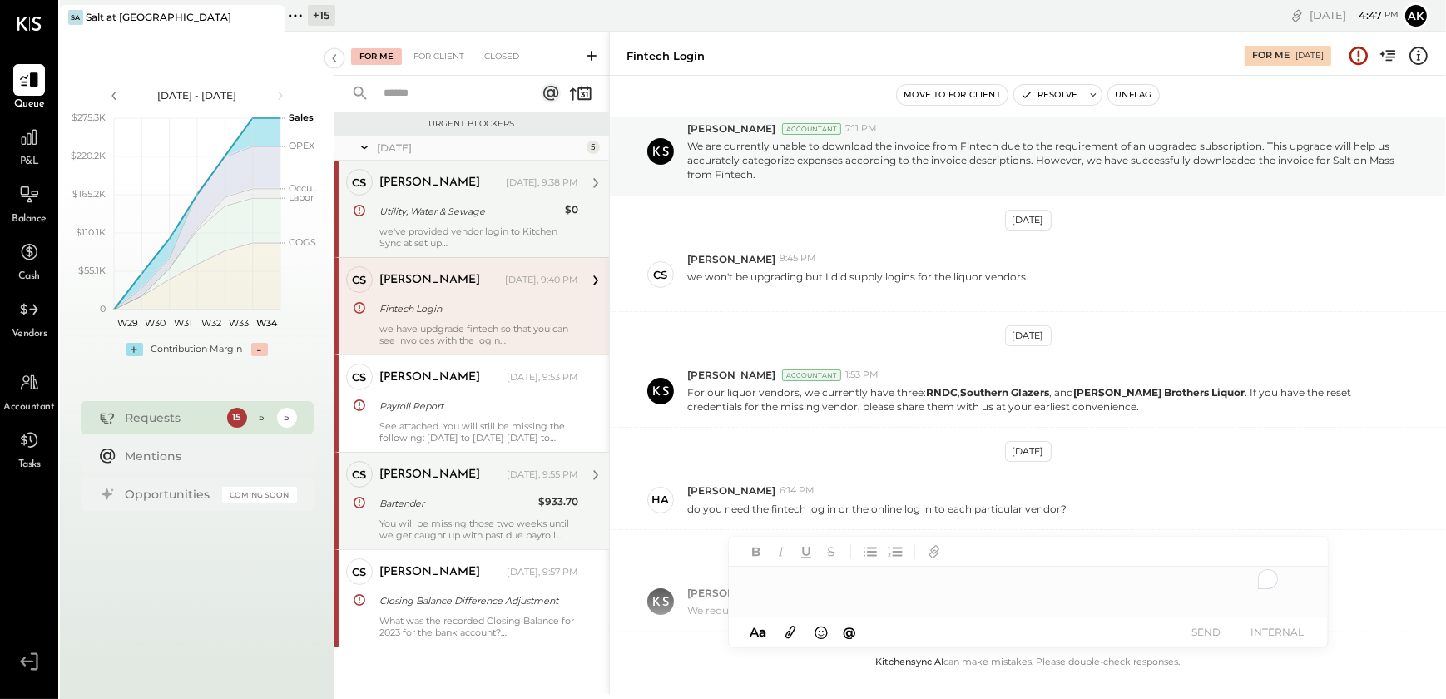
scroll to position [269, 0]
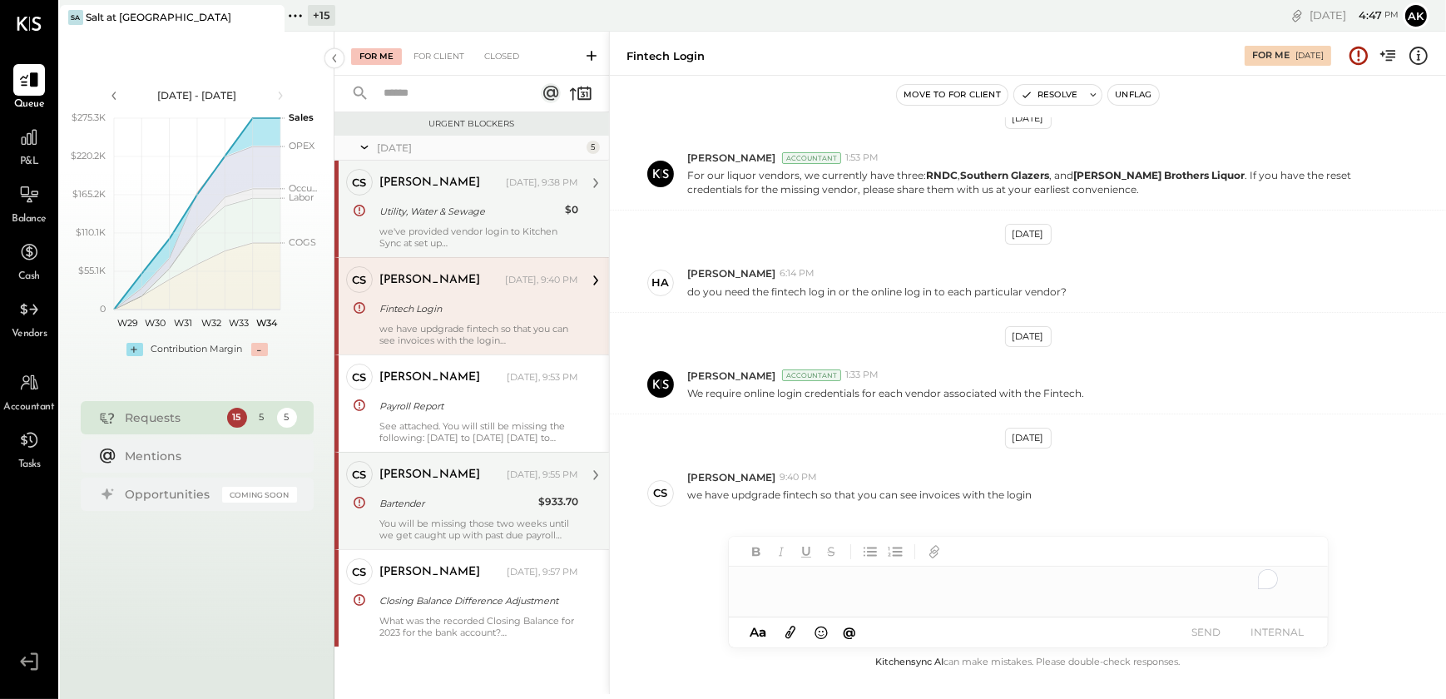
click at [773, 585] on div "To enrich screen reader interactions, please activate Accessibility in Grammarl…" at bounding box center [1028, 582] width 599 height 33
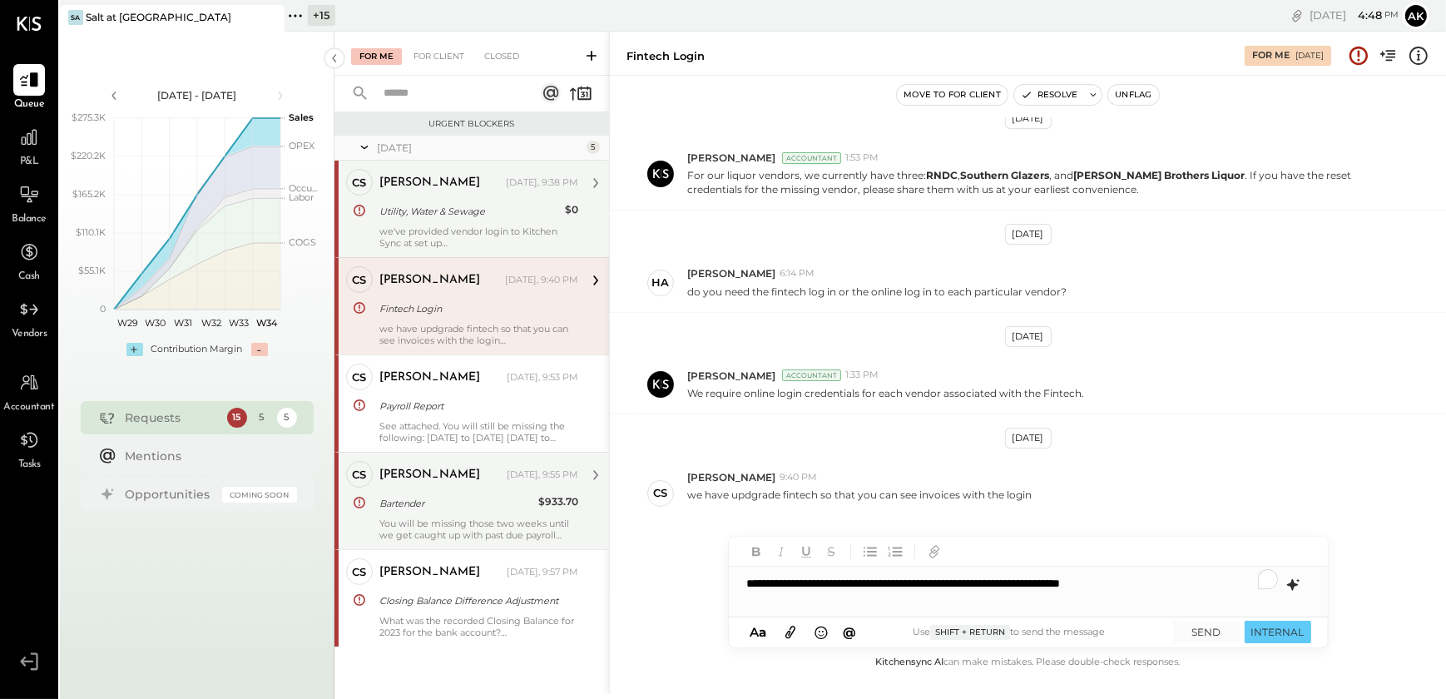
click at [1198, 575] on div "**********" at bounding box center [1028, 582] width 599 height 33
click at [1295, 585] on icon at bounding box center [1291, 585] width 11 height 12
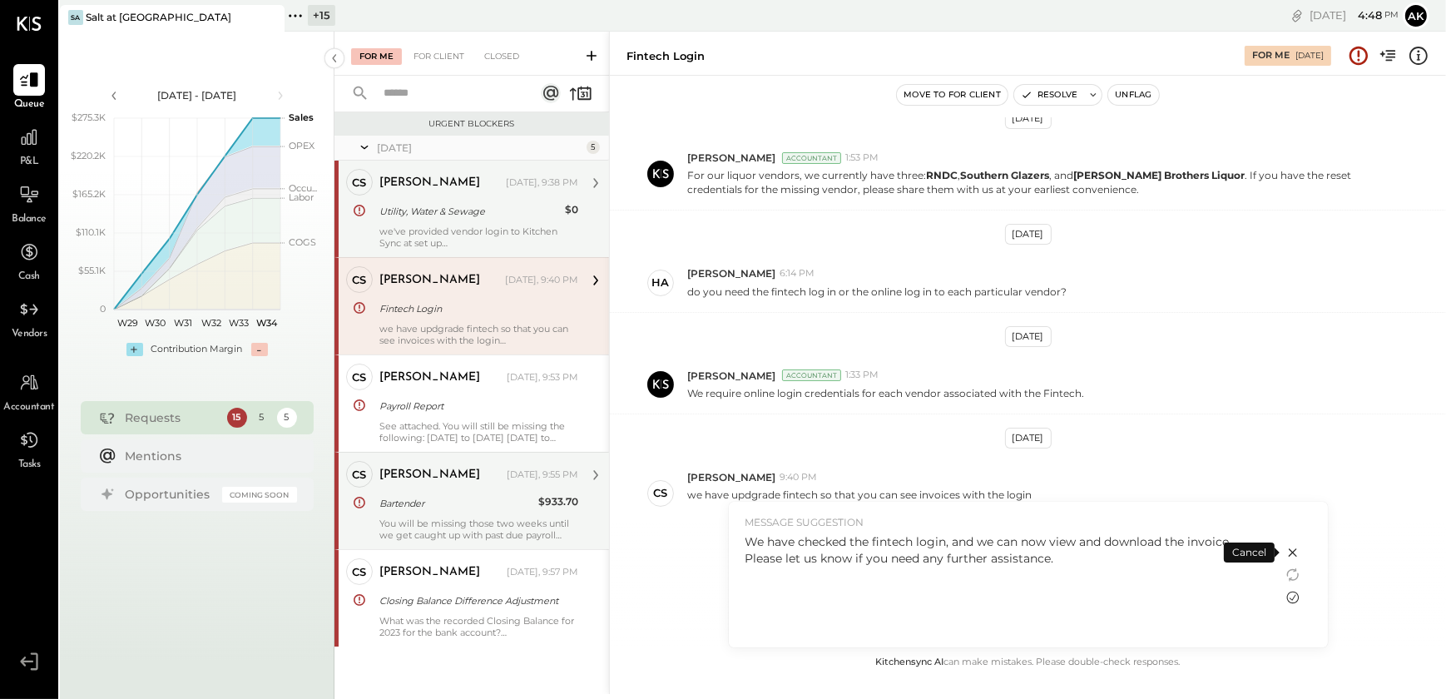
click at [1288, 595] on icon at bounding box center [1292, 597] width 20 height 20
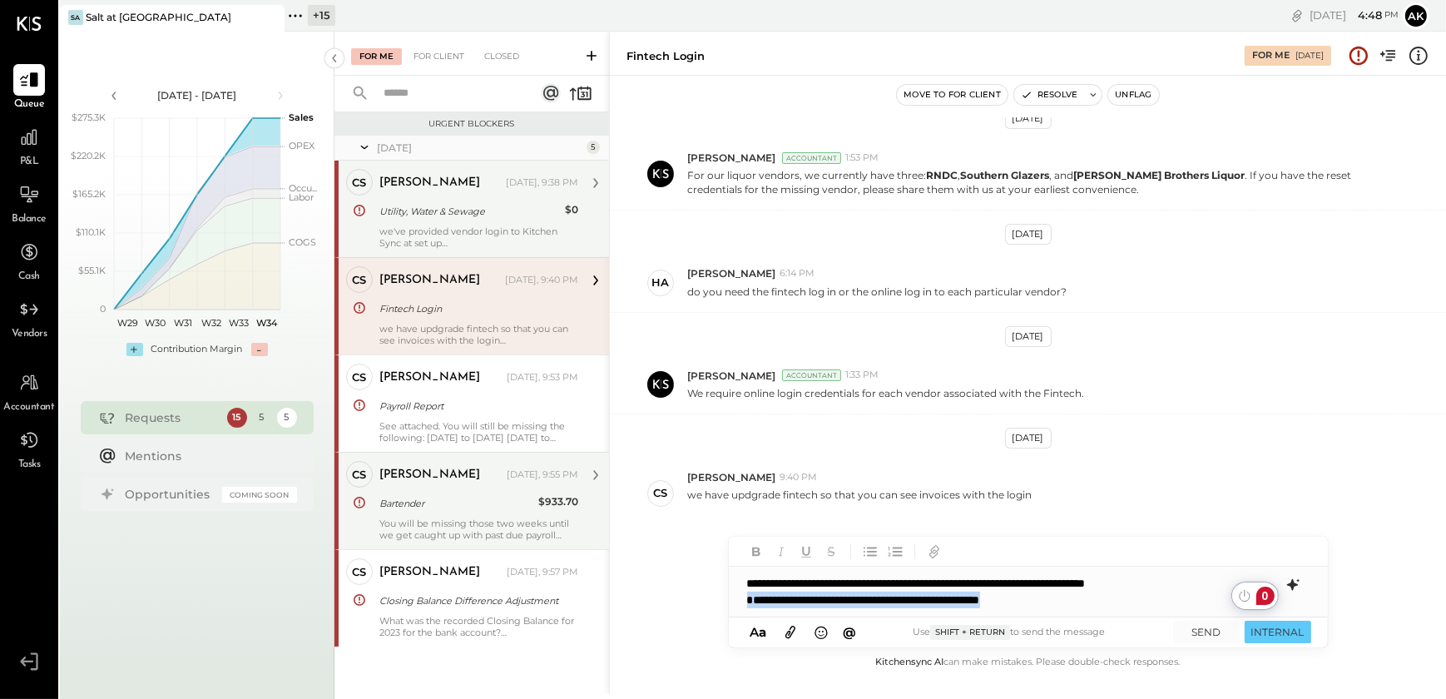
drag, startPoint x: 1075, startPoint y: 599, endPoint x: 738, endPoint y: 610, distance: 337.0
click at [738, 610] on div "**********" at bounding box center [1028, 591] width 599 height 50
click at [1201, 633] on button "SEND" at bounding box center [1206, 631] width 67 height 22
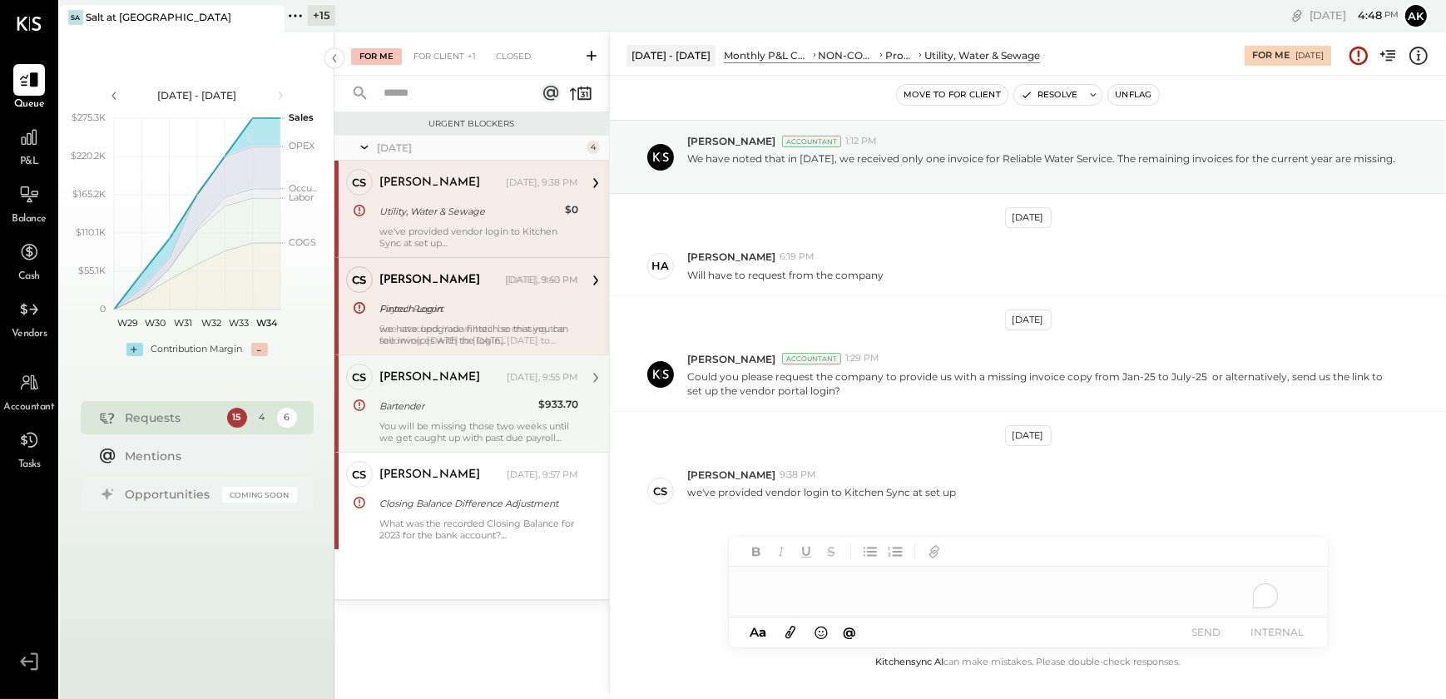
scroll to position [52, 0]
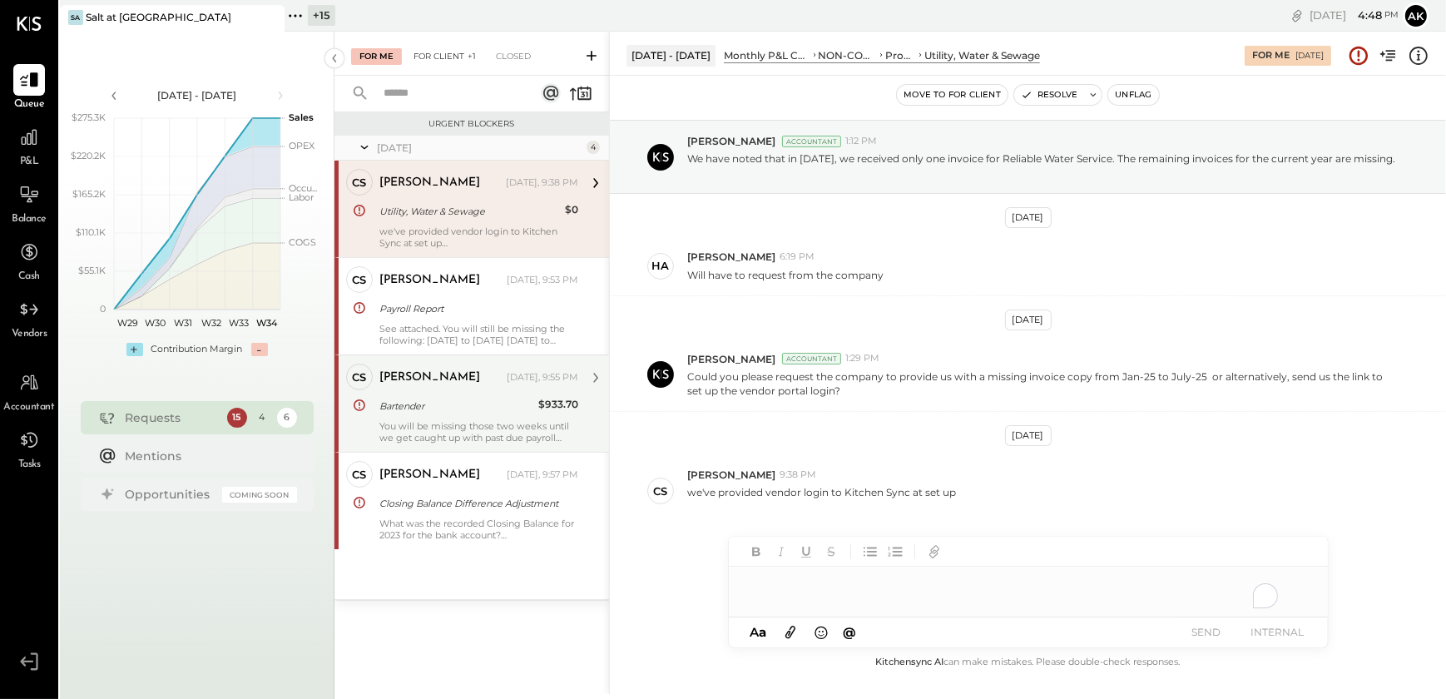
click at [447, 61] on div "For Client +1" at bounding box center [444, 56] width 79 height 17
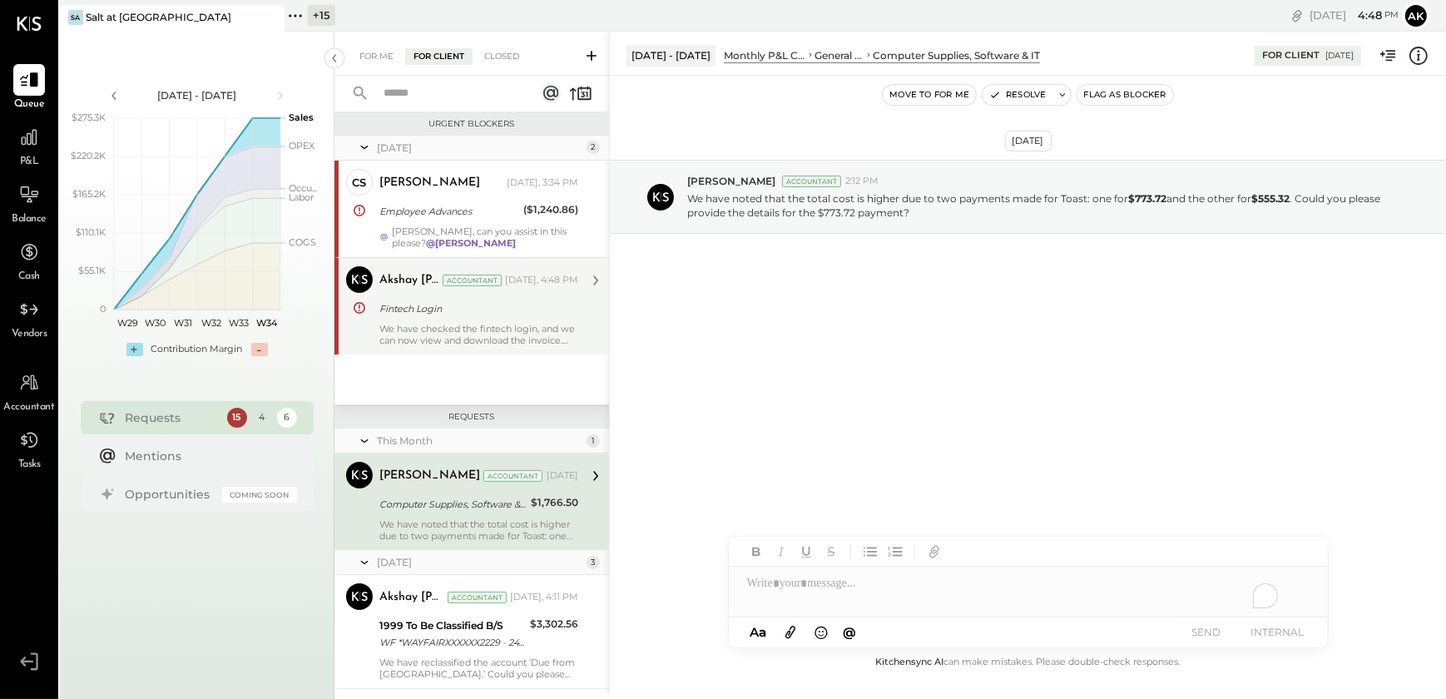
click at [417, 333] on div "We have checked the fintech login, and we can now view and download the invoice." at bounding box center [478, 334] width 199 height 23
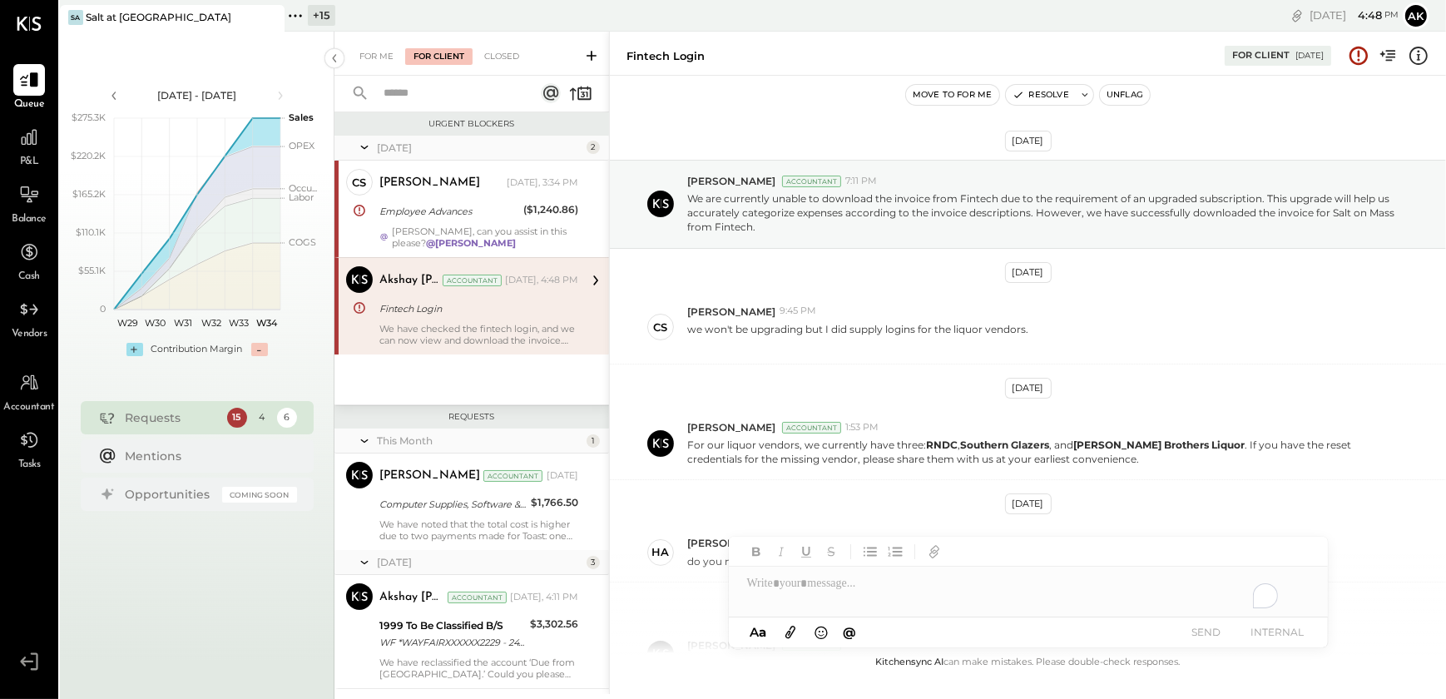
scroll to position [395, 0]
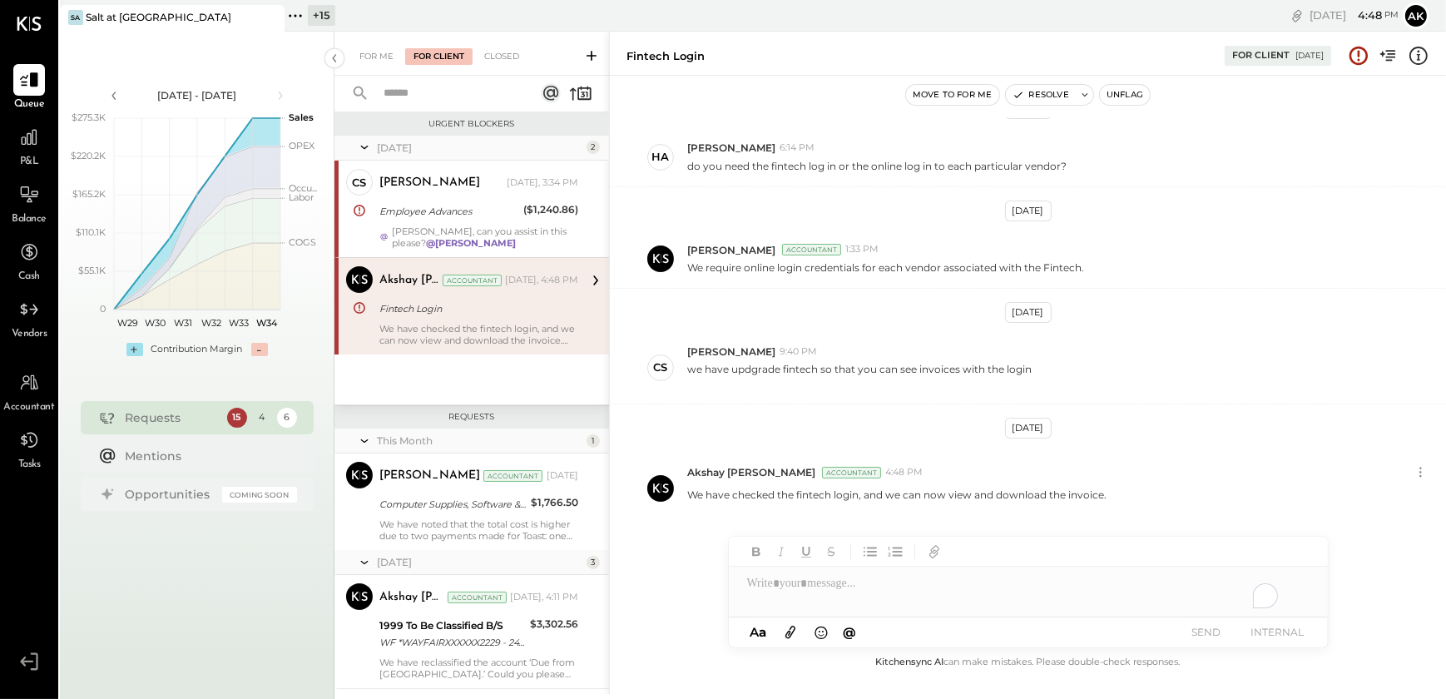
click at [1110, 99] on button "Unflag" at bounding box center [1125, 95] width 50 height 20
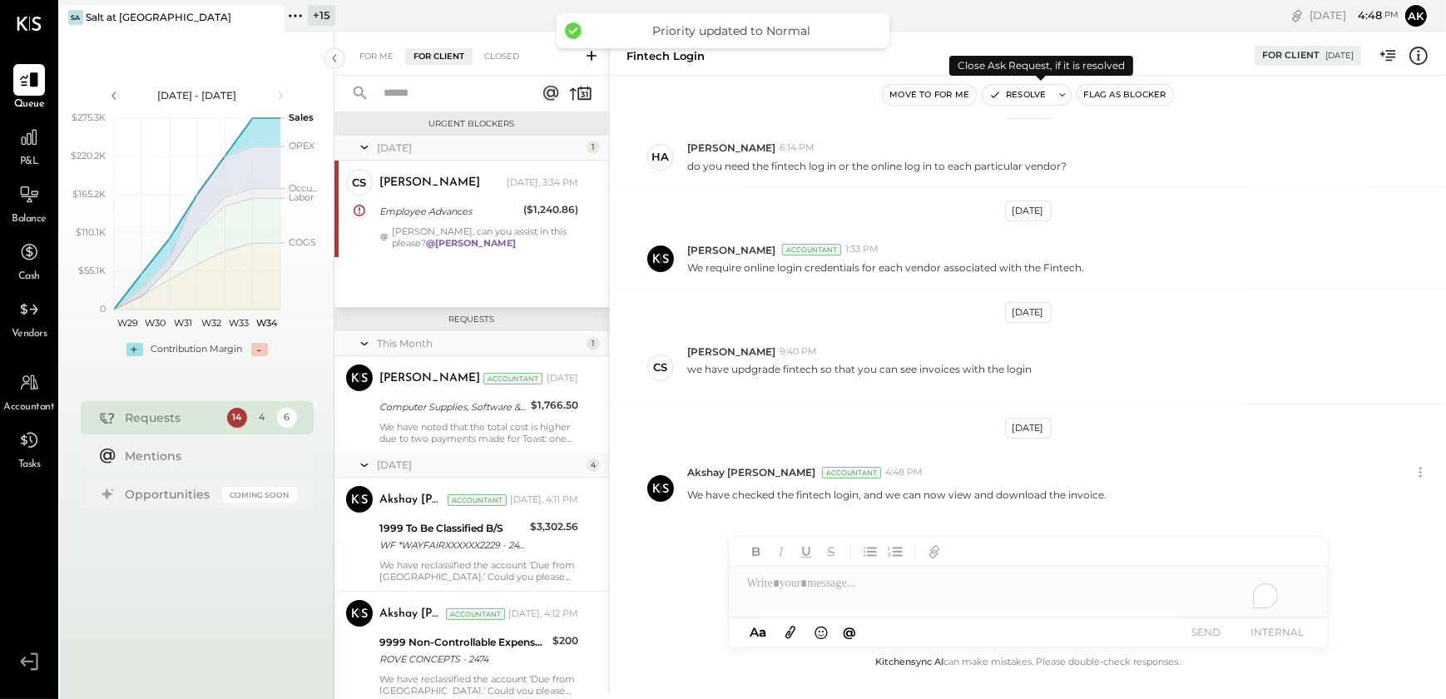
click at [1032, 94] on button "Resolve" at bounding box center [1017, 95] width 70 height 20
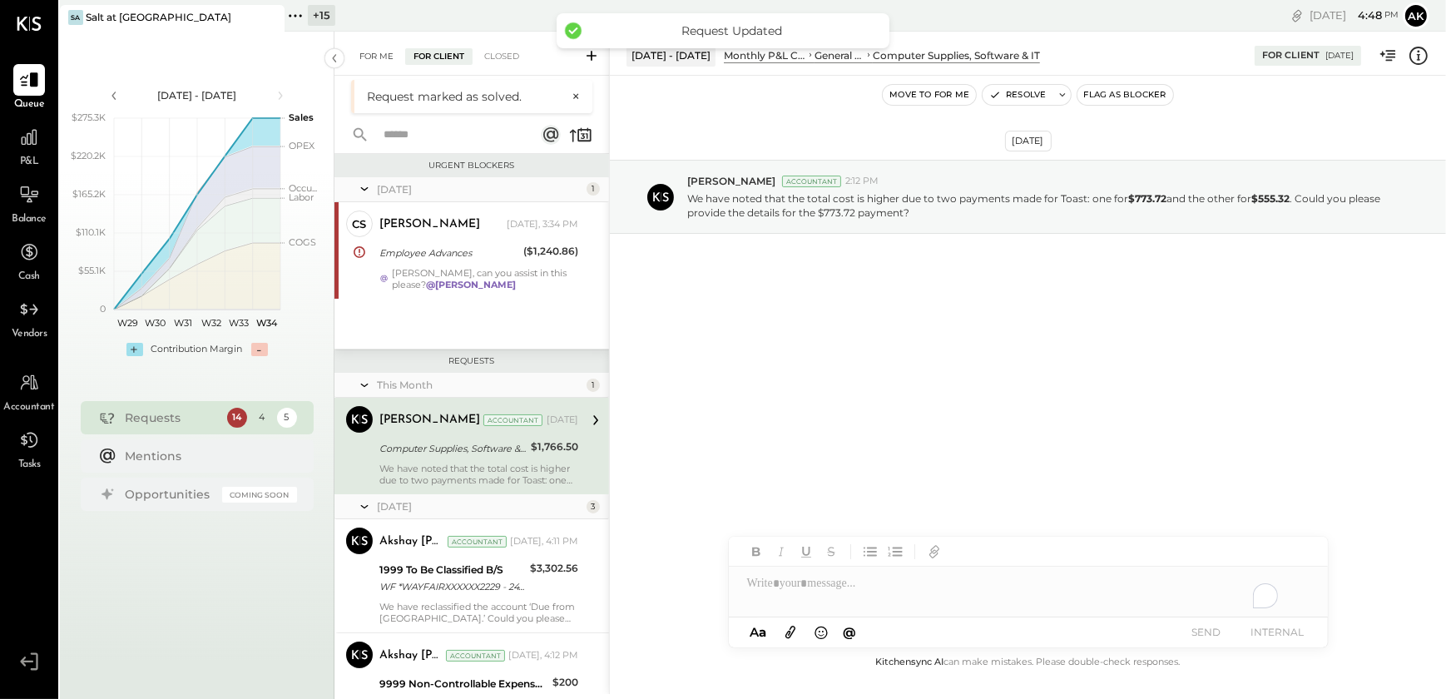
click at [378, 56] on div "For Me" at bounding box center [376, 56] width 51 height 17
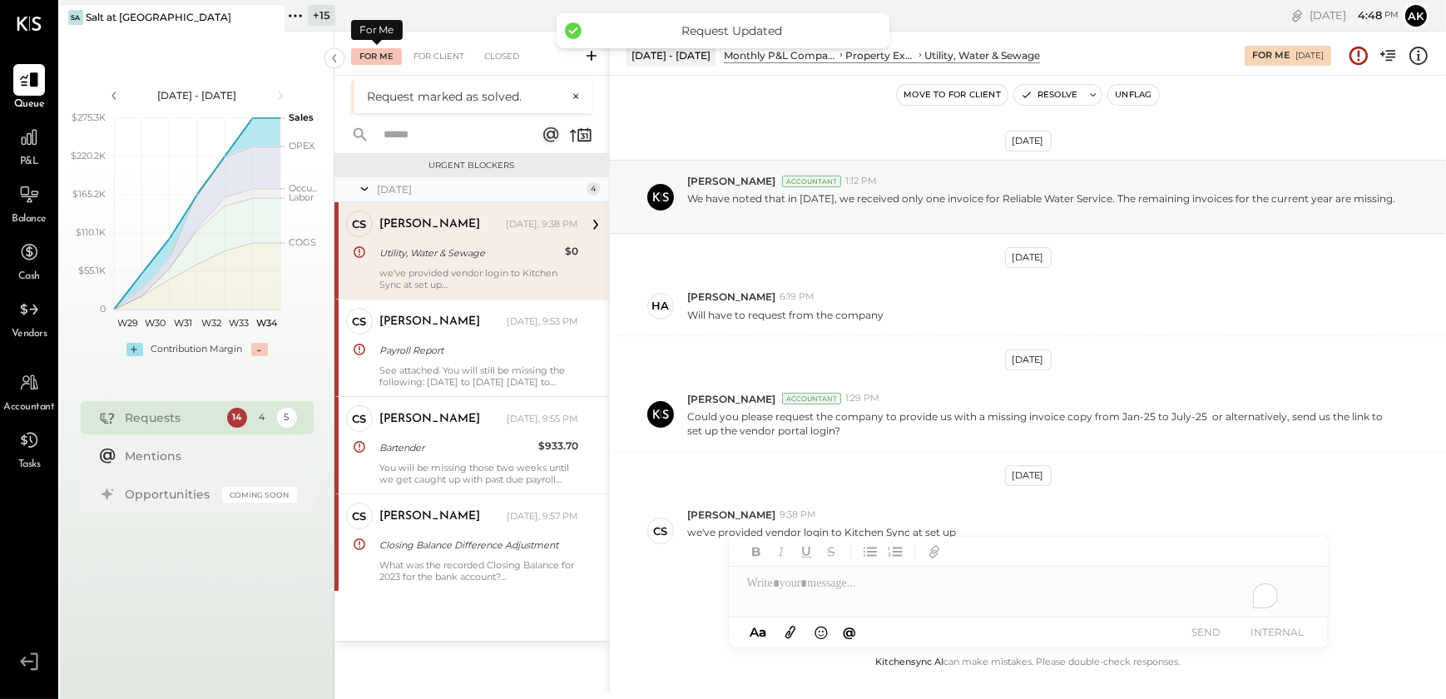
scroll to position [52, 0]
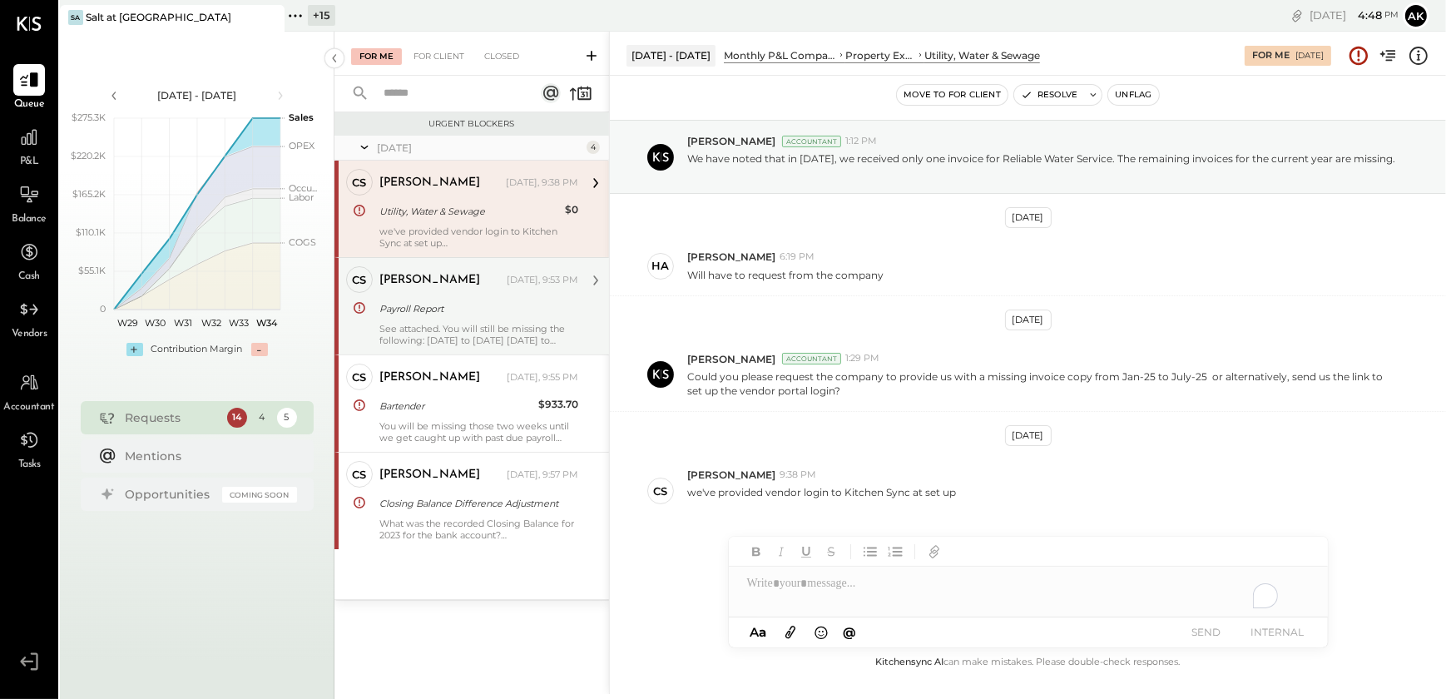
click at [472, 326] on div "See attached. You will still be missing the following: [DATE] to [DATE] [DATE] …" at bounding box center [478, 334] width 199 height 23
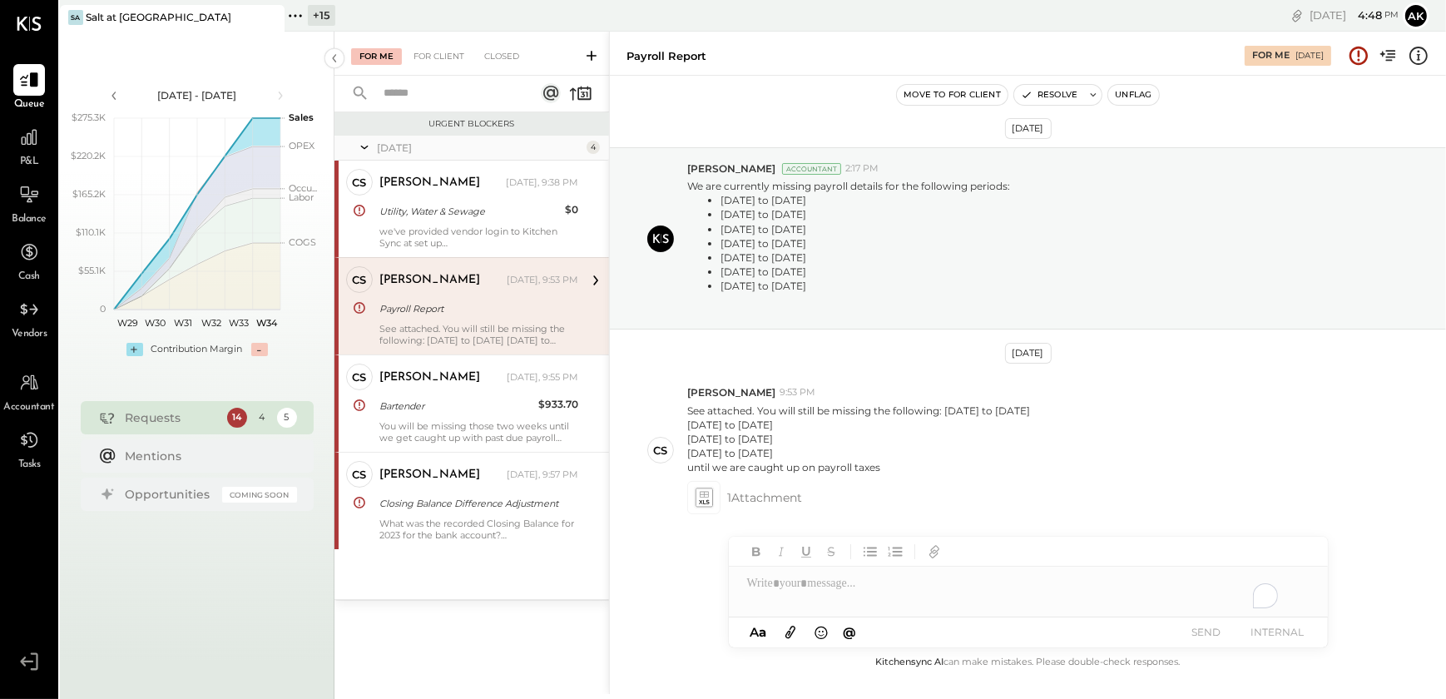
scroll to position [12, 0]
click at [707, 497] on icon at bounding box center [703, 495] width 9 height 6
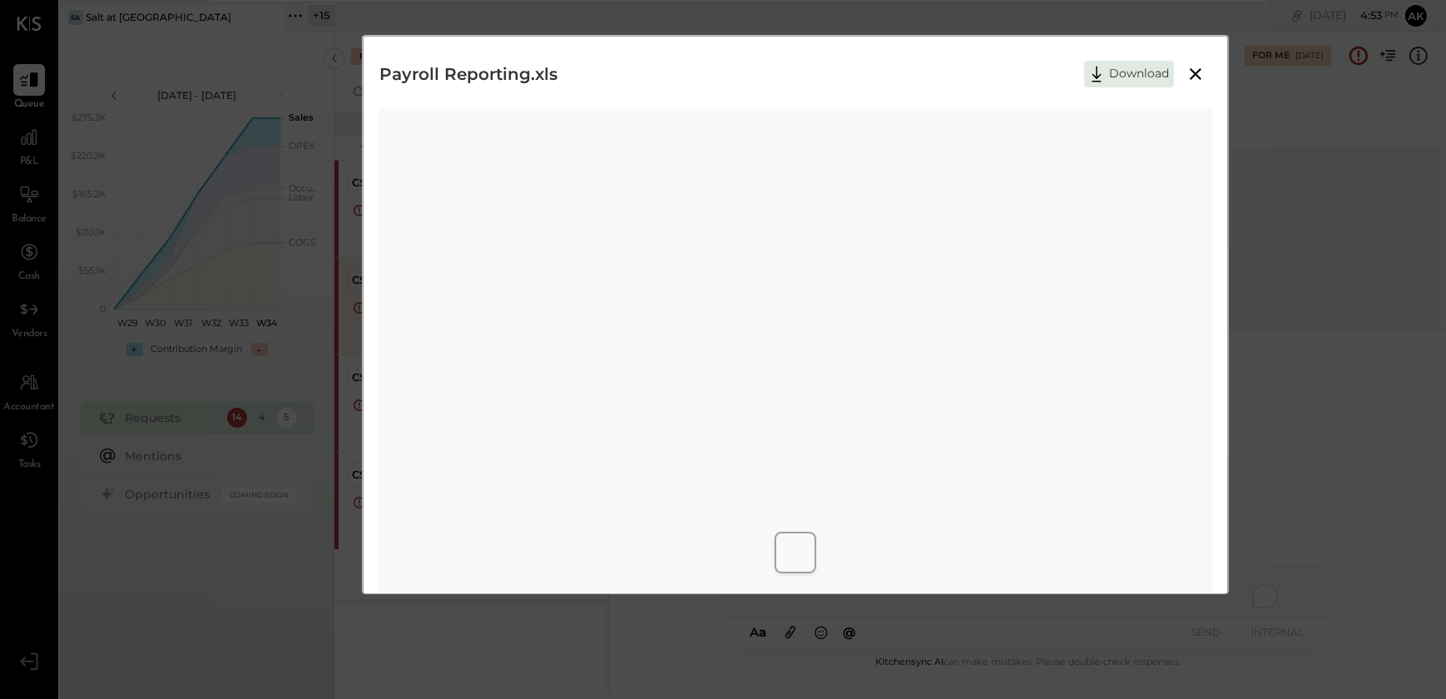
click at [1104, 73] on icon at bounding box center [1096, 74] width 25 height 25
click at [1090, 77] on icon at bounding box center [1096, 74] width 25 height 25
click at [1195, 71] on icon at bounding box center [1195, 74] width 20 height 20
click at [1188, 74] on div "Payroll Report For Me [DATE]" at bounding box center [1028, 54] width 836 height 44
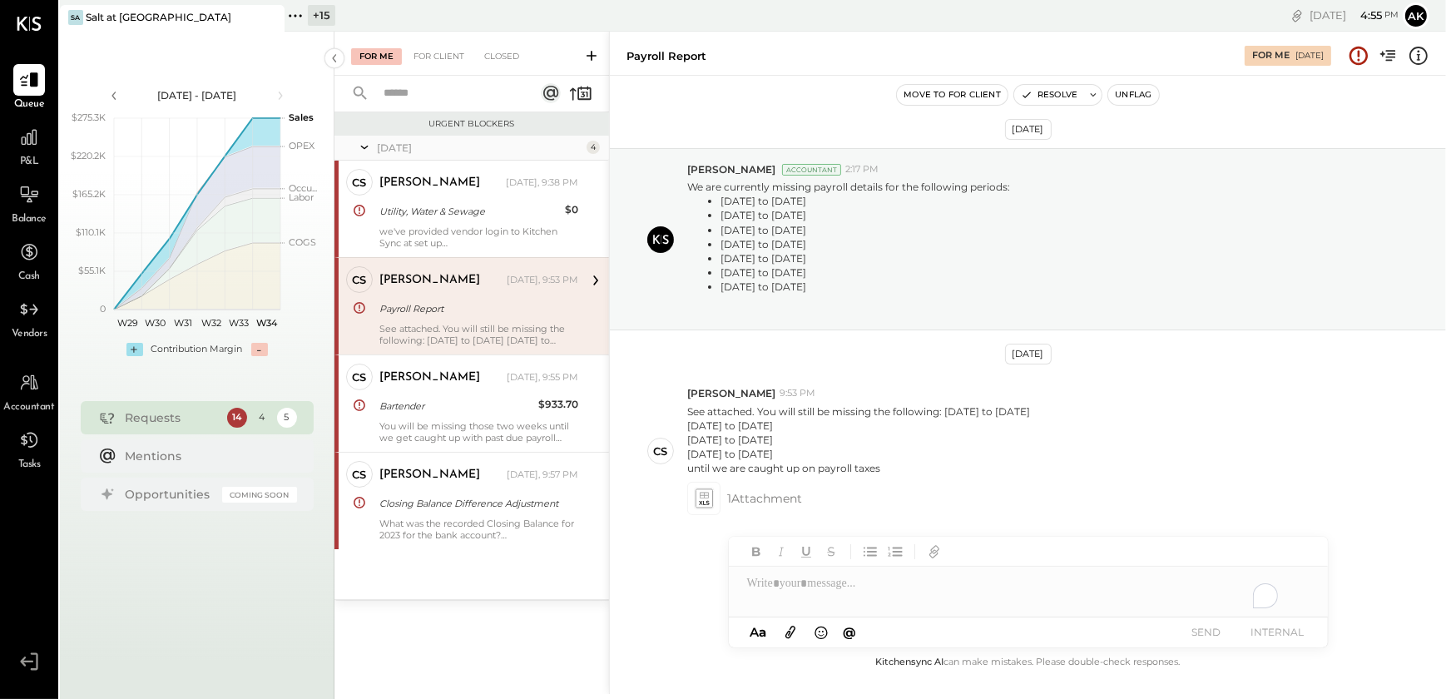
drag, startPoint x: 988, startPoint y: 473, endPoint x: 1297, endPoint y: 80, distance: 500.0
click at [988, 473] on div "until we are caught up on payroll taxes" at bounding box center [858, 468] width 343 height 14
drag, startPoint x: 689, startPoint y: 186, endPoint x: 798, endPoint y: 294, distance: 153.5
click at [798, 294] on p "We are currently missing payroll details for the following periods: [DATE] to […" at bounding box center [848, 248] width 323 height 136
copy p "We are currently missing payroll details for the following periods:"
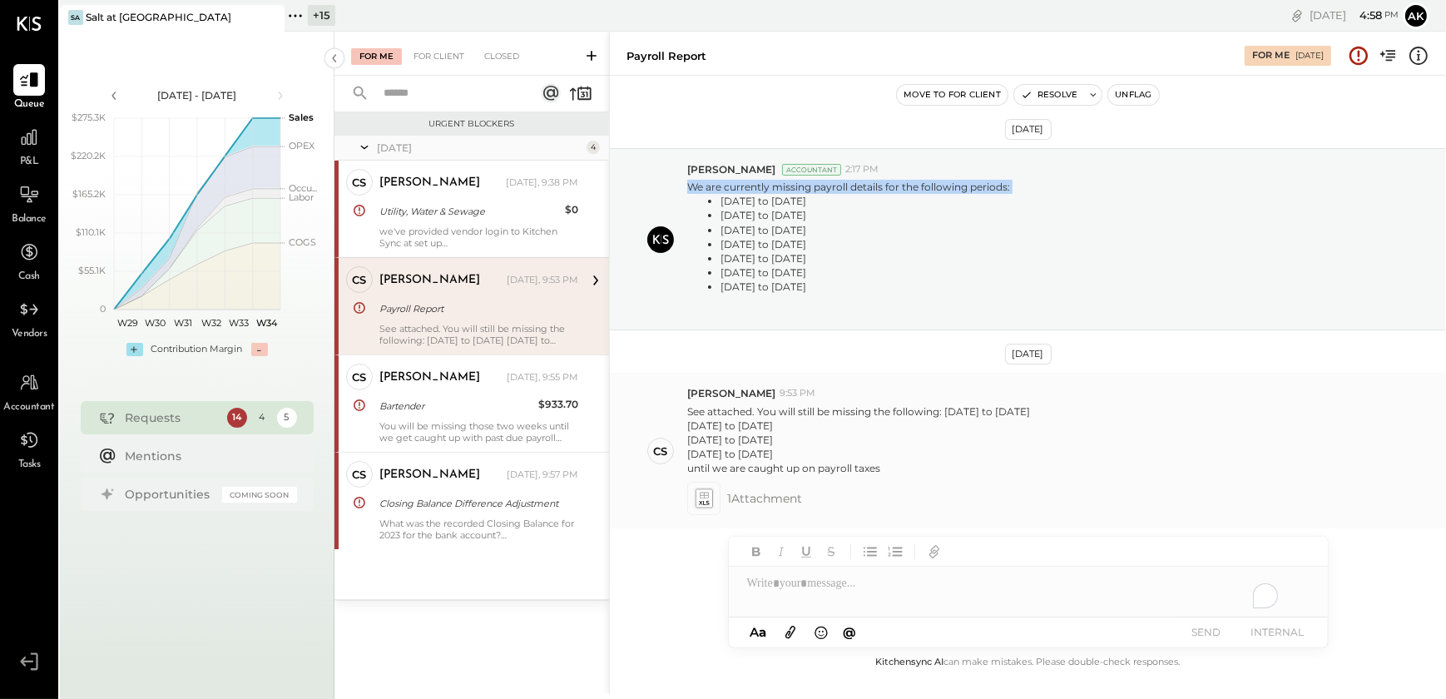
click at [697, 500] on icon at bounding box center [702, 498] width 17 height 19
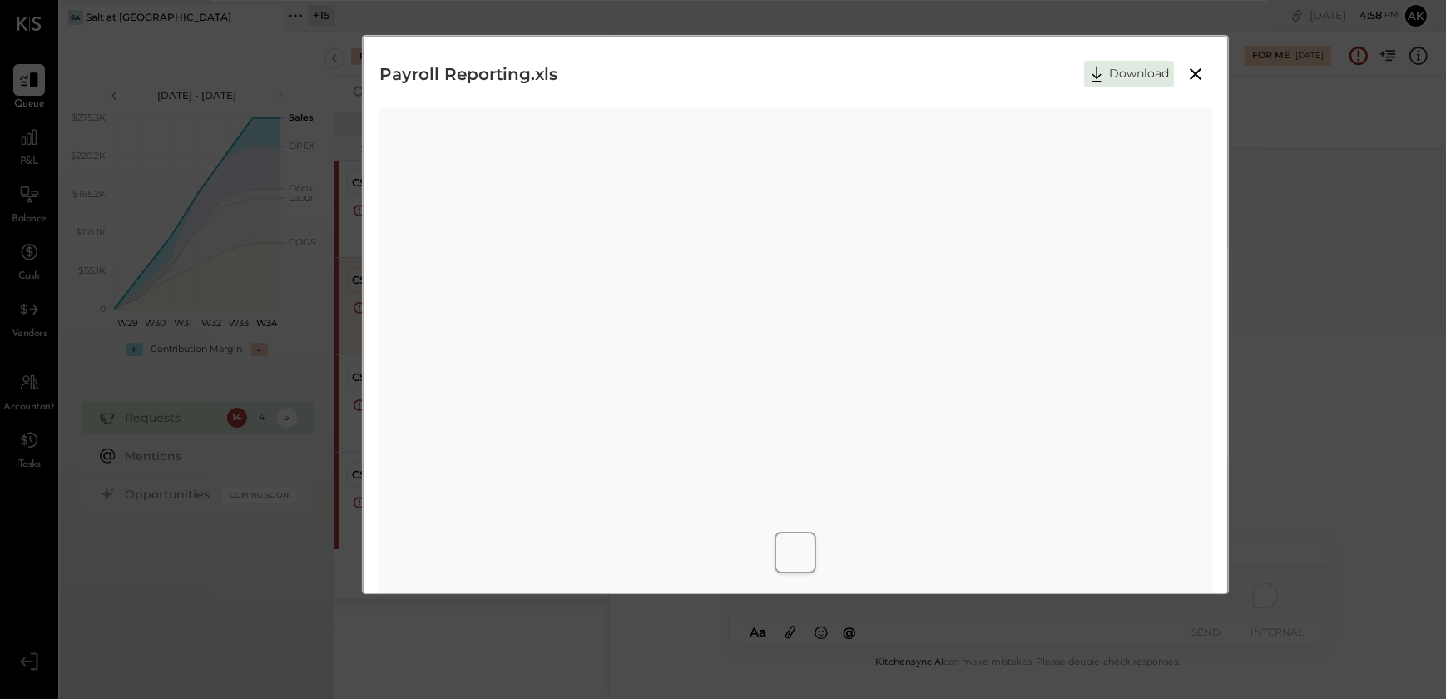
click at [1194, 73] on icon at bounding box center [1195, 74] width 12 height 12
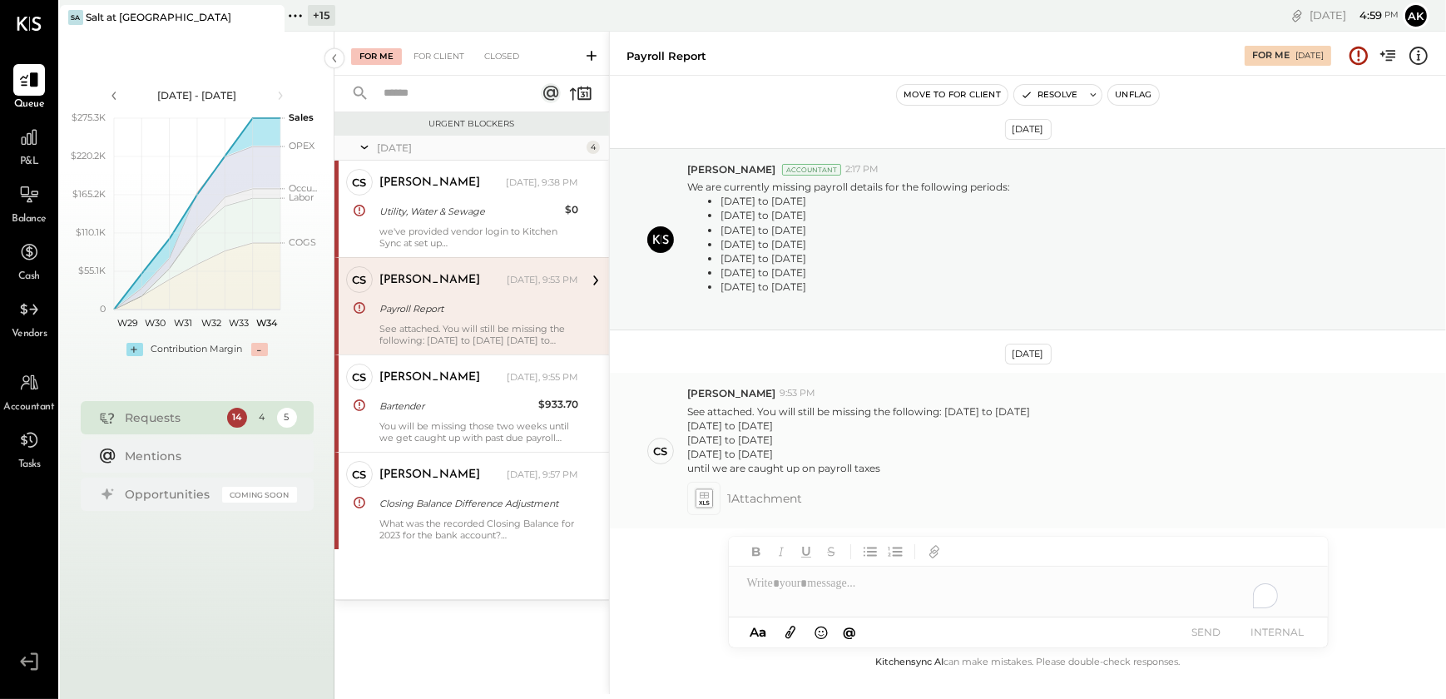
click at [906, 457] on p "See attached. You will still be missing the following: [DATE] to [DATE] [DATE] …" at bounding box center [858, 440] width 343 height 72
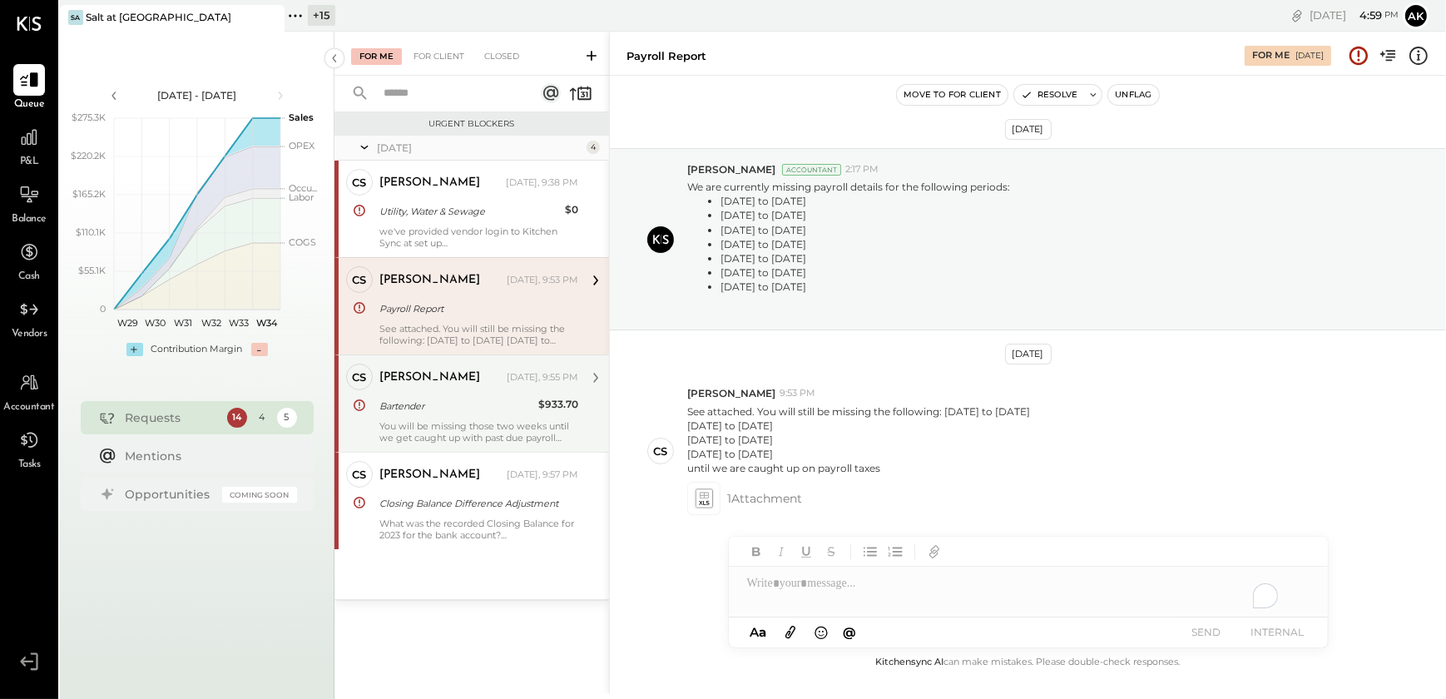
click at [486, 422] on div "You will be missing those two weeks until we get caught up with past due payrol…" at bounding box center [478, 431] width 199 height 23
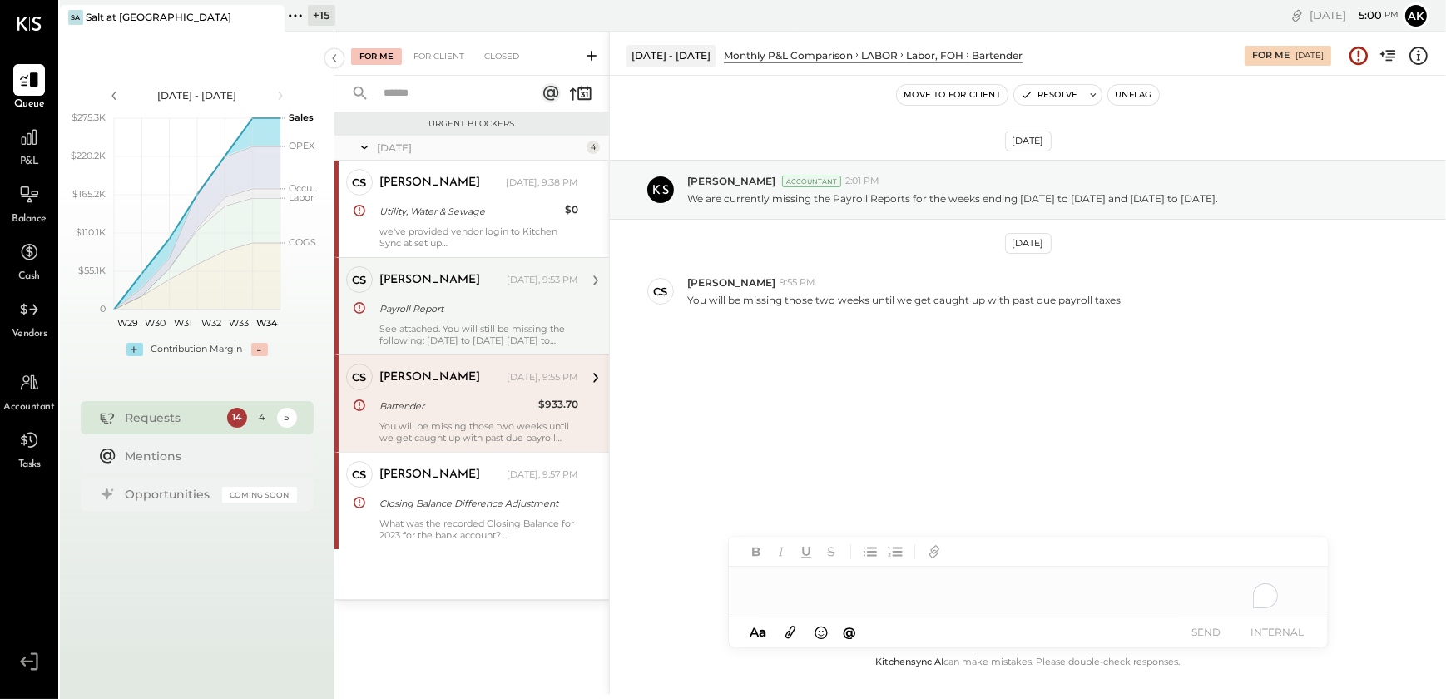
click at [788, 591] on div "To enrich screen reader interactions, please activate Accessibility in Grammarl…" at bounding box center [1028, 591] width 599 height 50
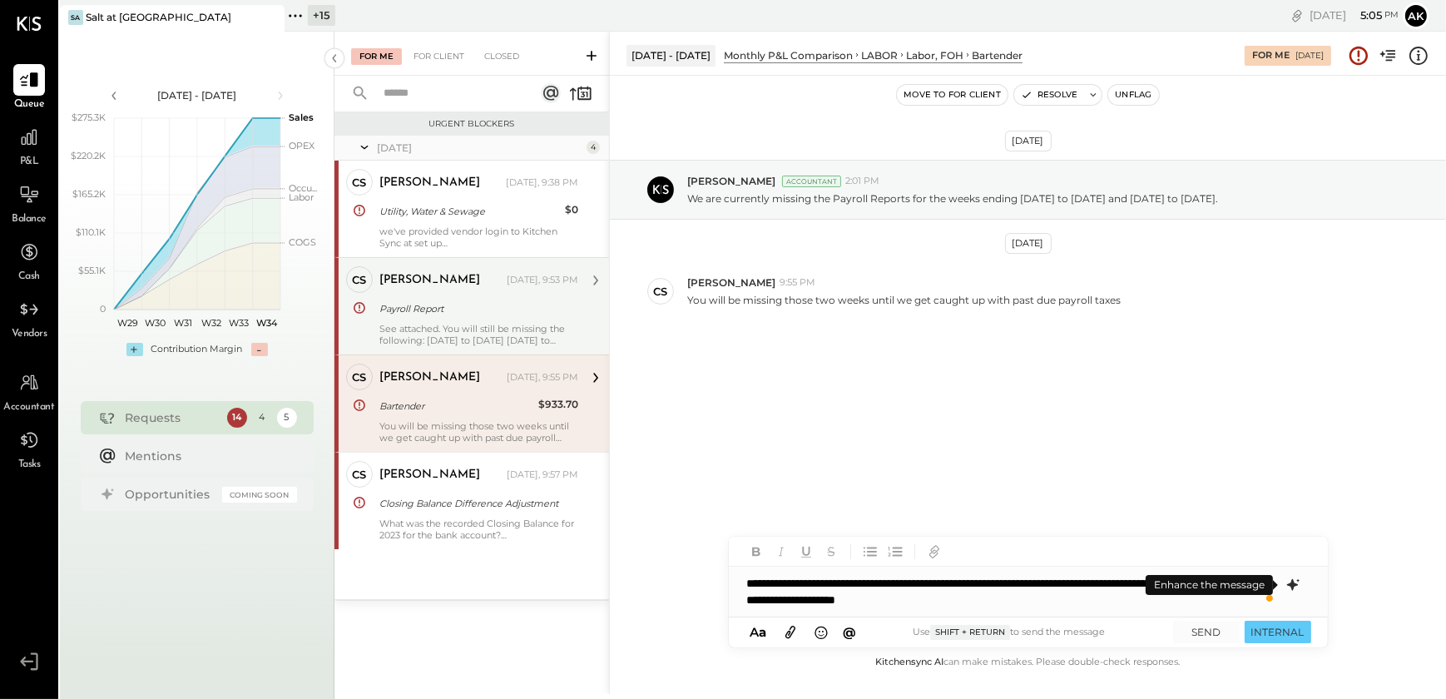
click at [1287, 588] on icon at bounding box center [1292, 585] width 20 height 20
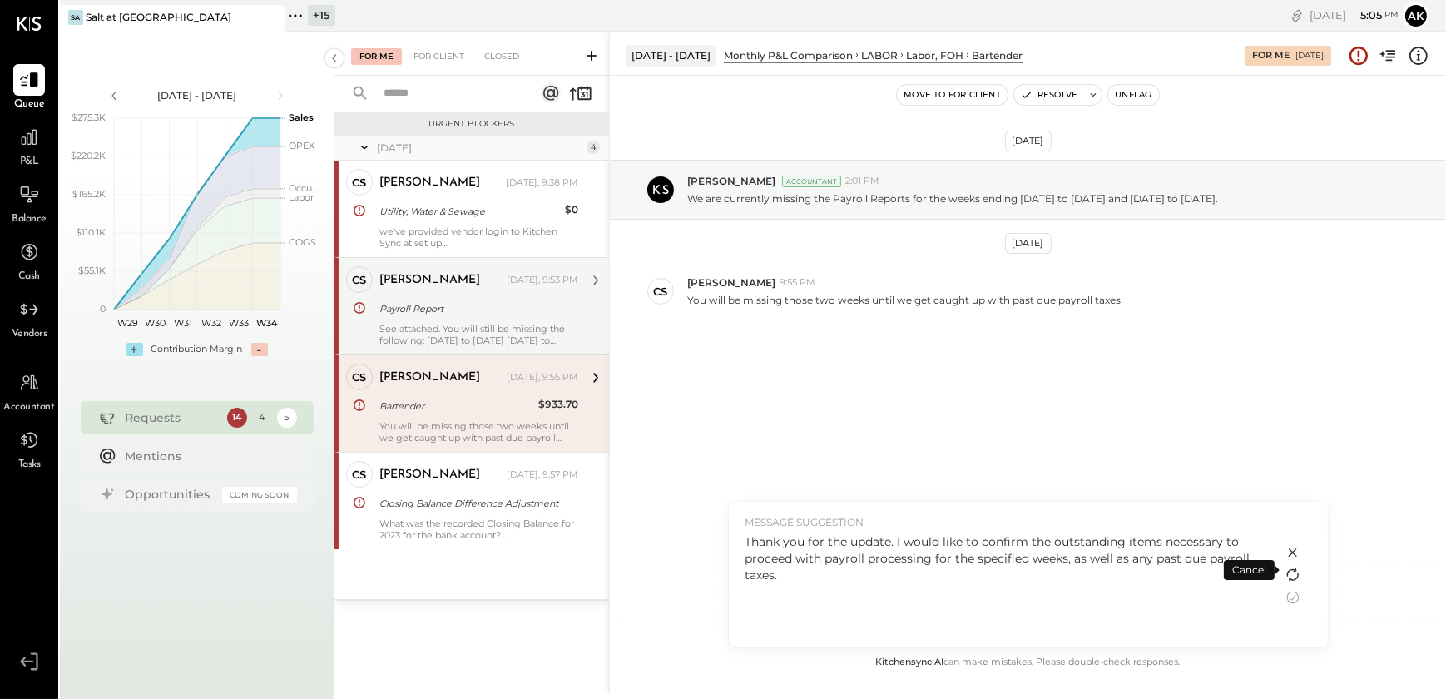
click at [1292, 573] on icon at bounding box center [1292, 575] width 20 height 20
click at [1284, 595] on icon at bounding box center [1292, 597] width 20 height 20
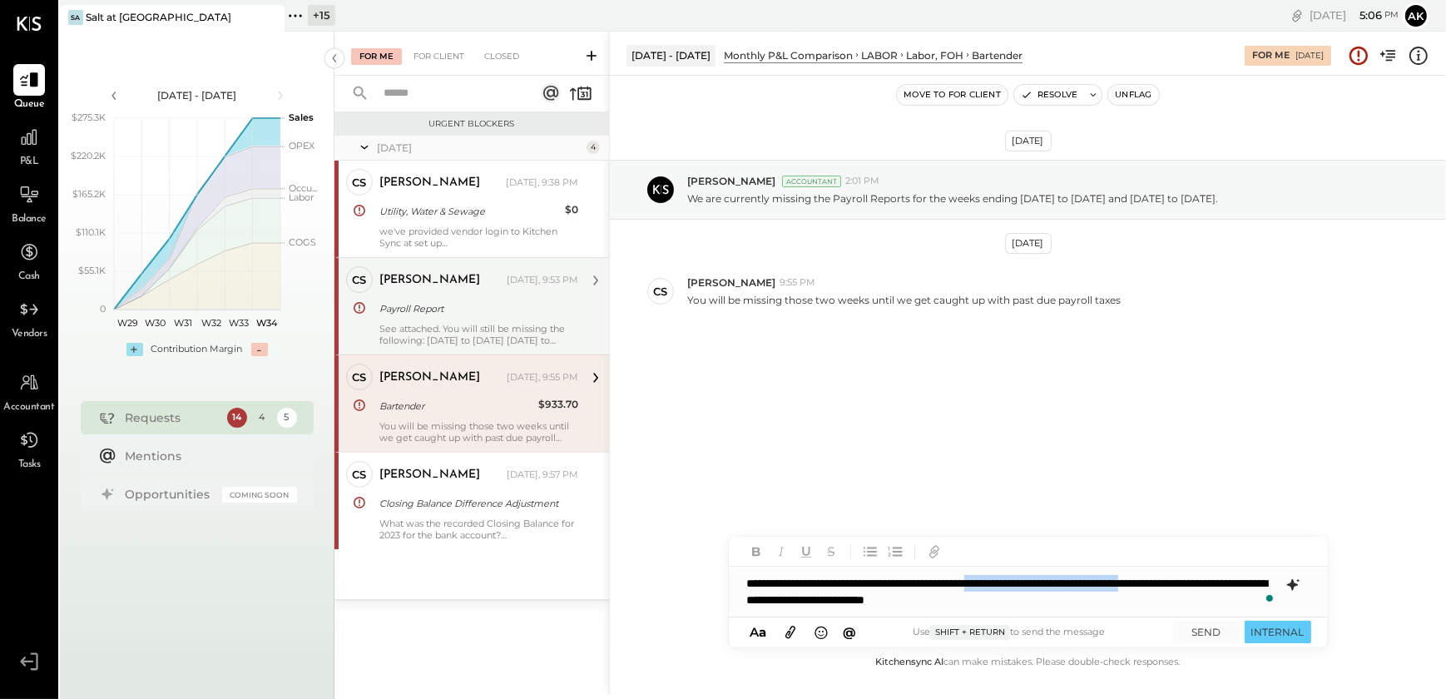
drag, startPoint x: 1058, startPoint y: 583, endPoint x: 1258, endPoint y: 586, distance: 199.6
click at [1258, 586] on div "**********" at bounding box center [1028, 591] width 599 height 50
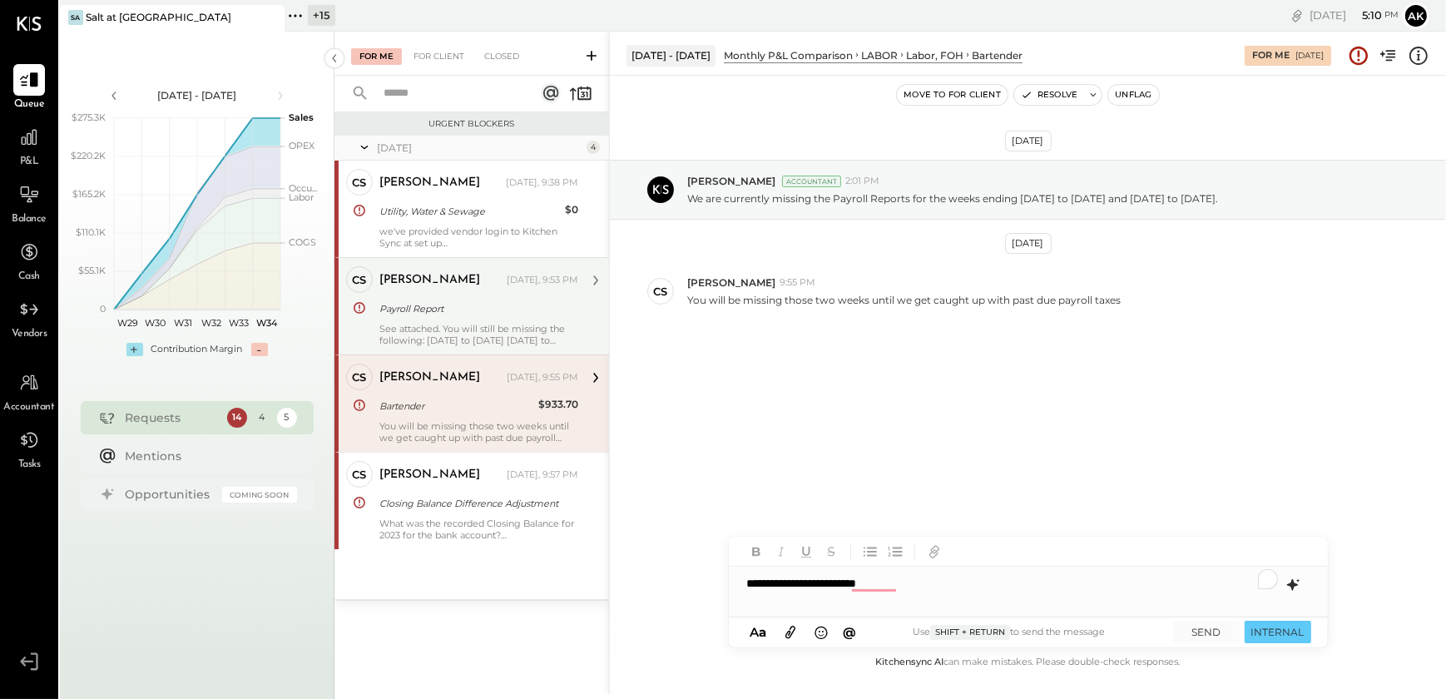
click at [904, 588] on div "**********" at bounding box center [1028, 582] width 599 height 33
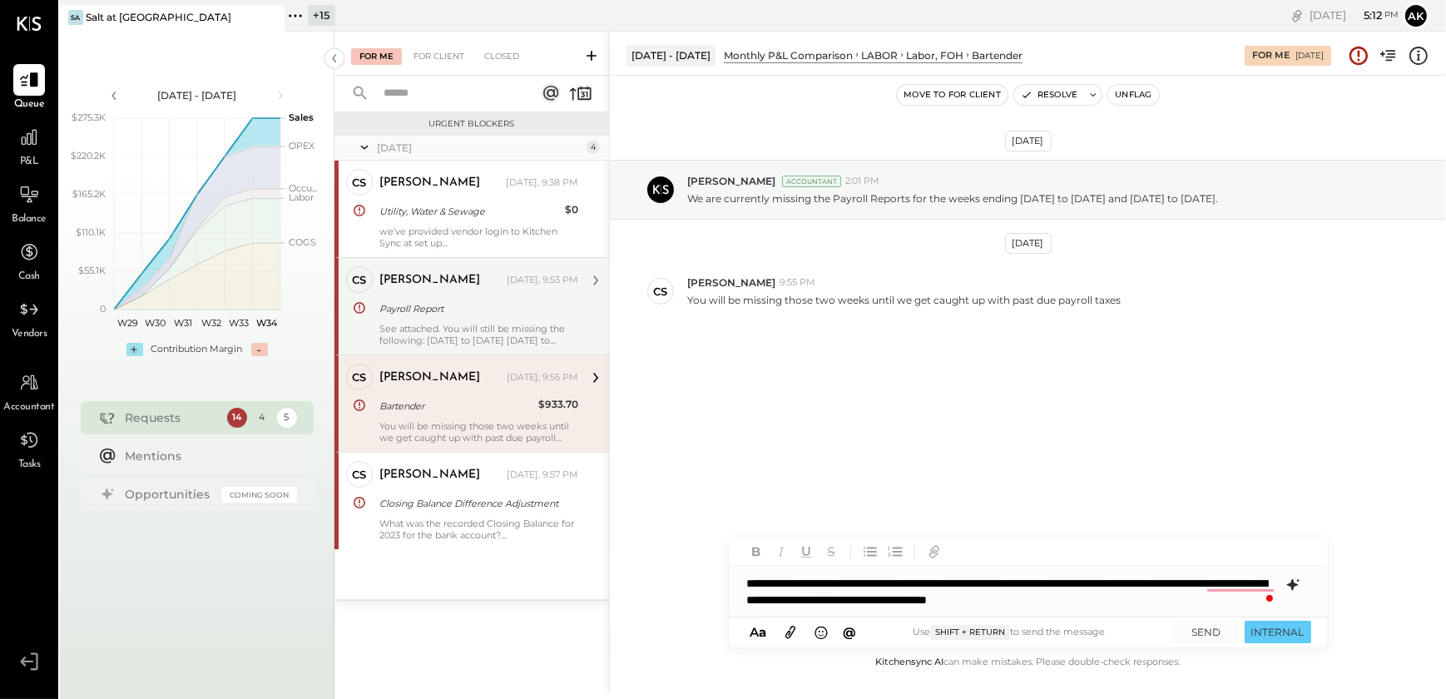
click at [1288, 584] on icon at bounding box center [1291, 585] width 11 height 12
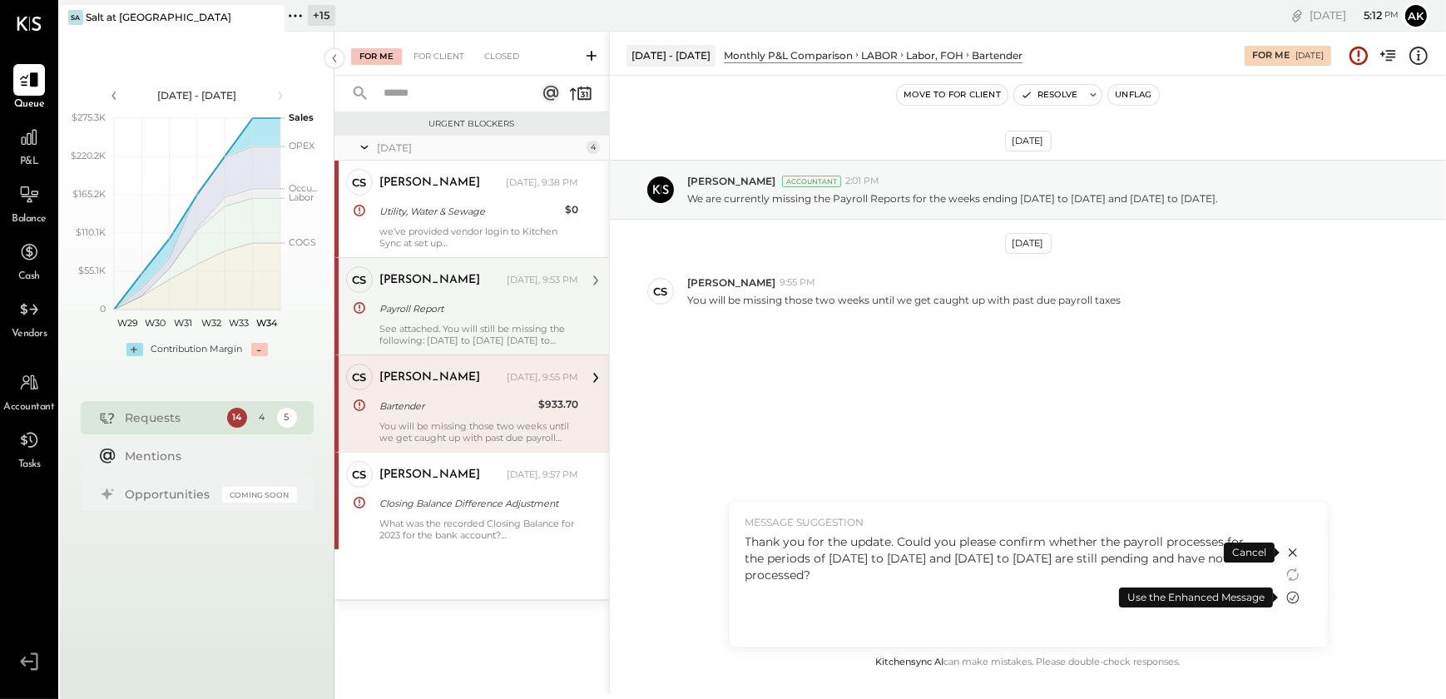
click at [1292, 597] on icon at bounding box center [1292, 597] width 12 height 12
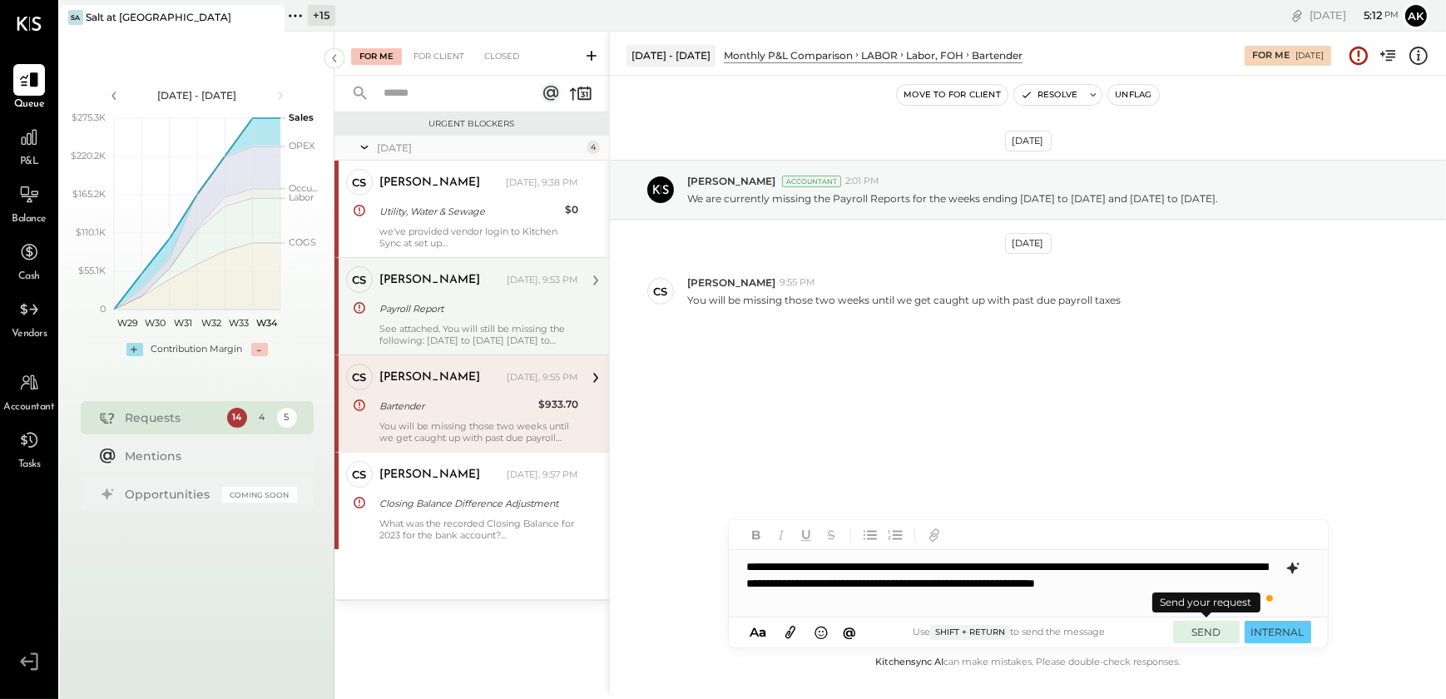
click at [1192, 621] on button "SEND" at bounding box center [1206, 631] width 67 height 22
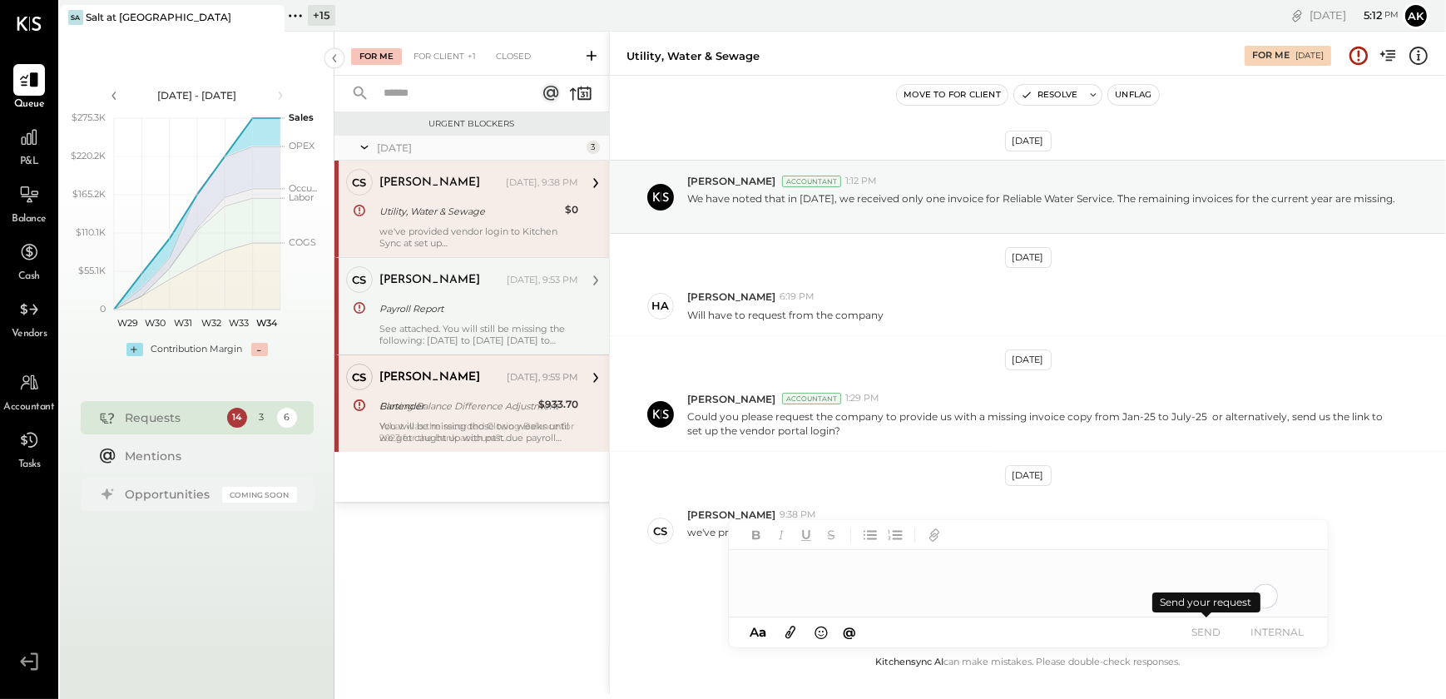
scroll to position [52, 0]
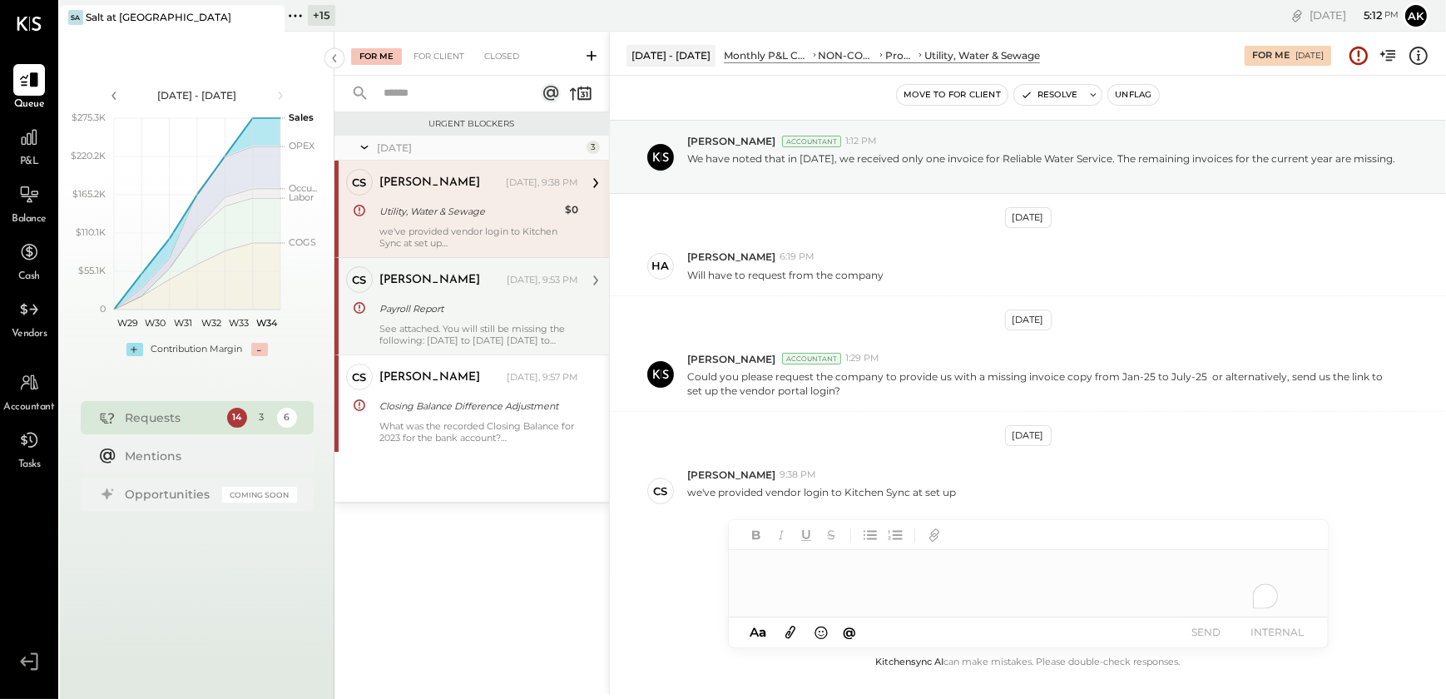
click at [423, 309] on div "Payroll Report" at bounding box center [476, 308] width 194 height 17
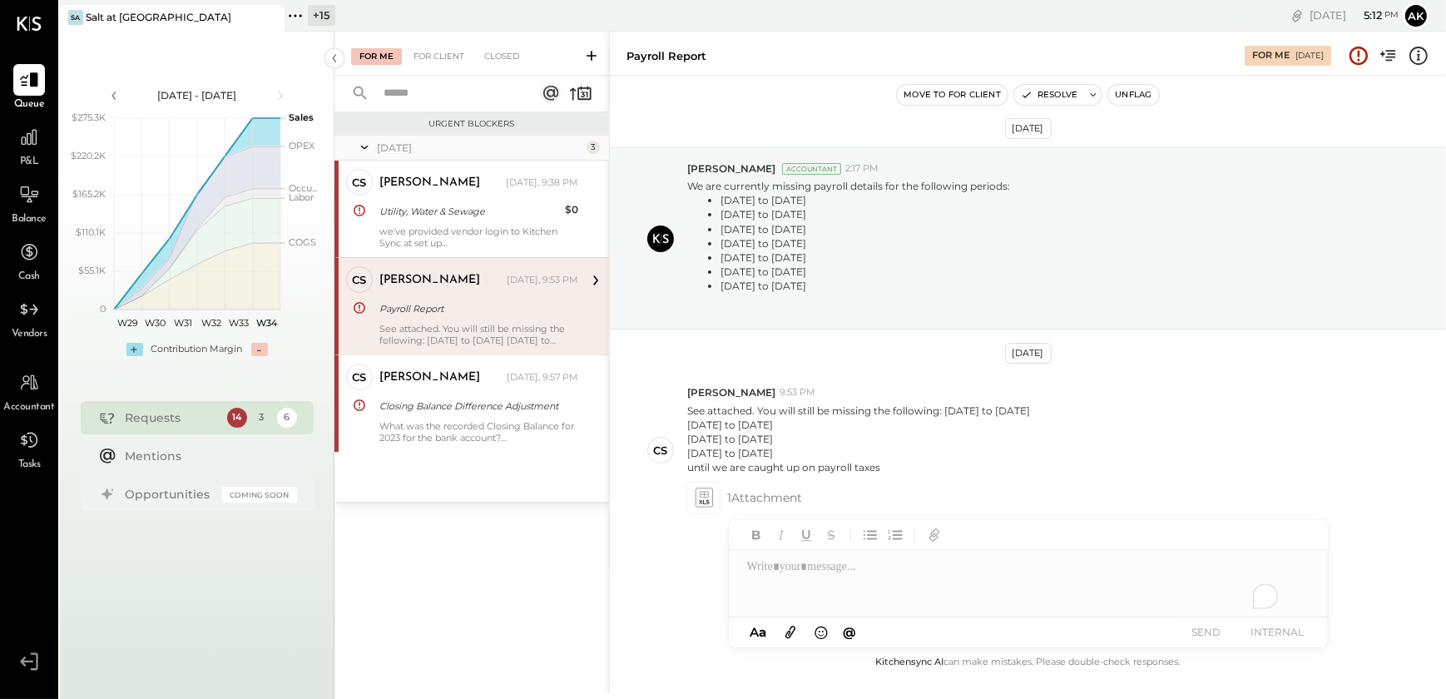
scroll to position [12, 0]
click at [766, 573] on div "To enrich screen reader interactions, please activate Accessibility in Grammarl…" at bounding box center [1028, 583] width 599 height 67
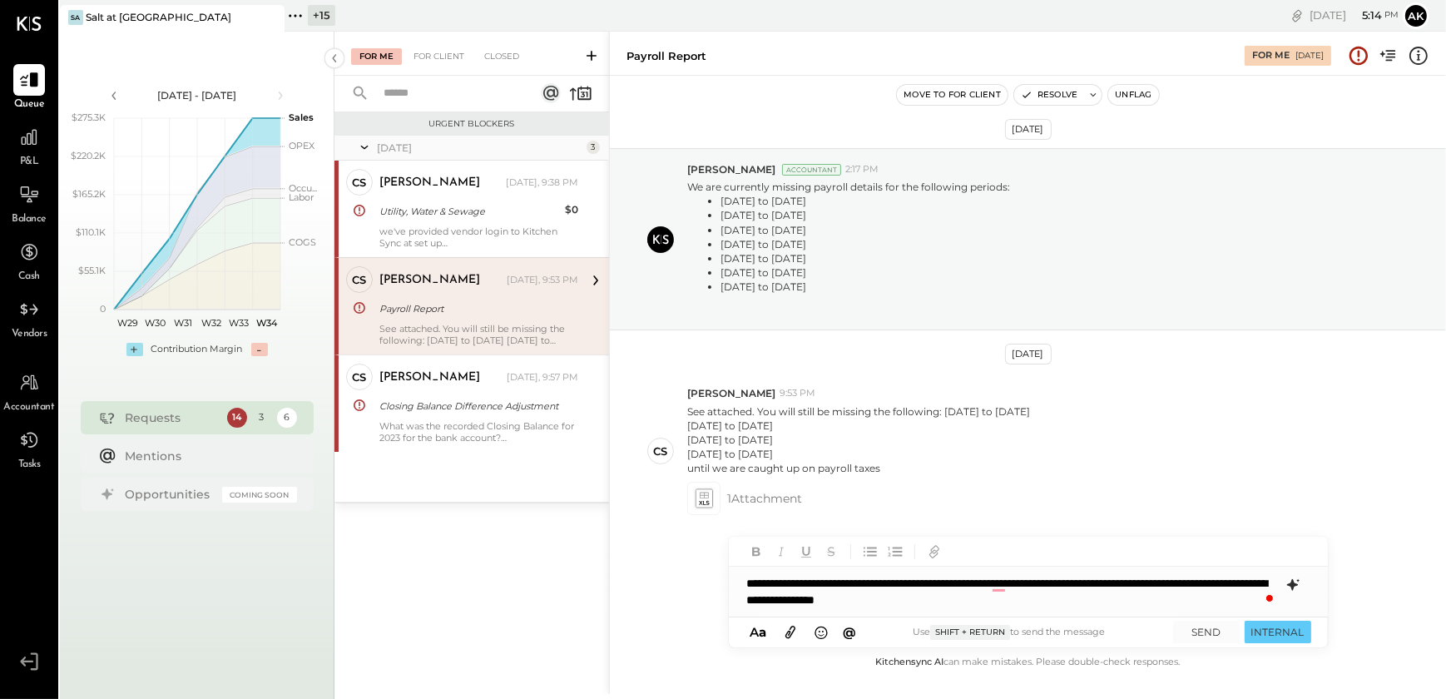
click at [1294, 584] on icon at bounding box center [1291, 585] width 11 height 12
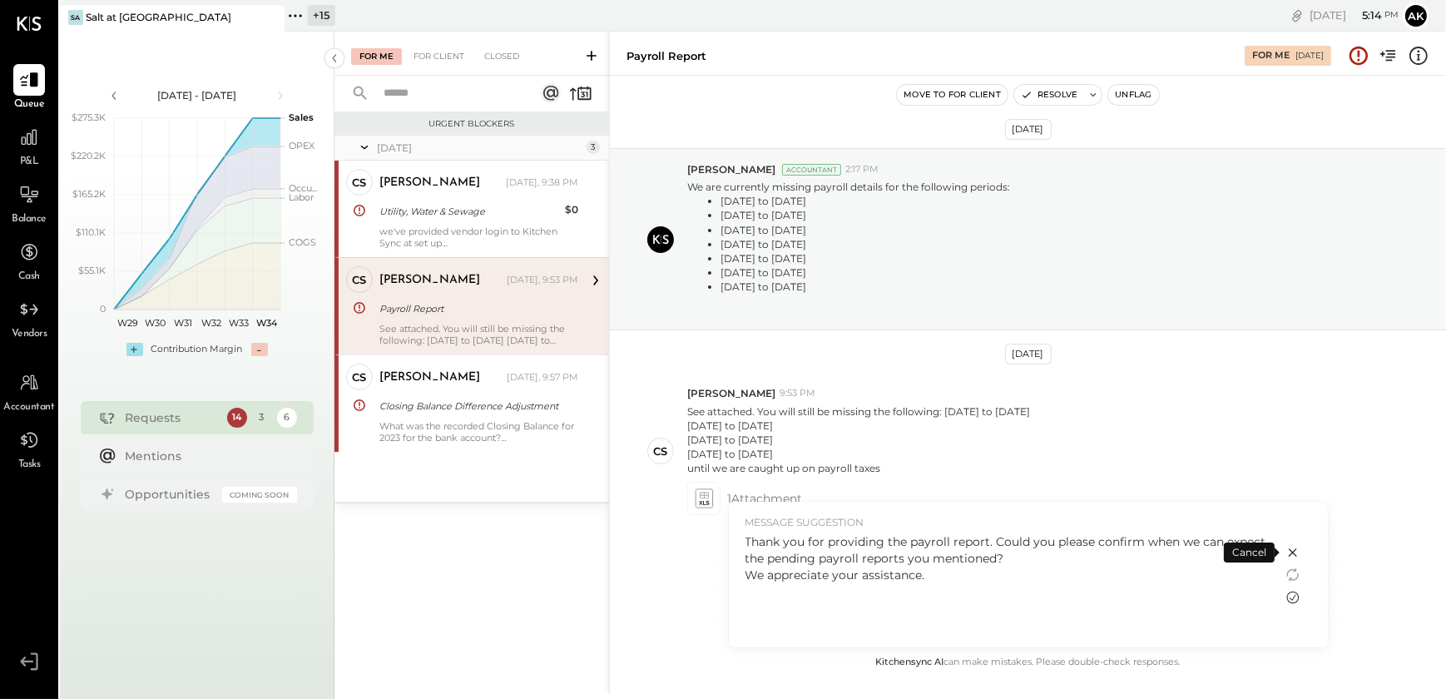
click at [1291, 599] on icon at bounding box center [1292, 597] width 12 height 12
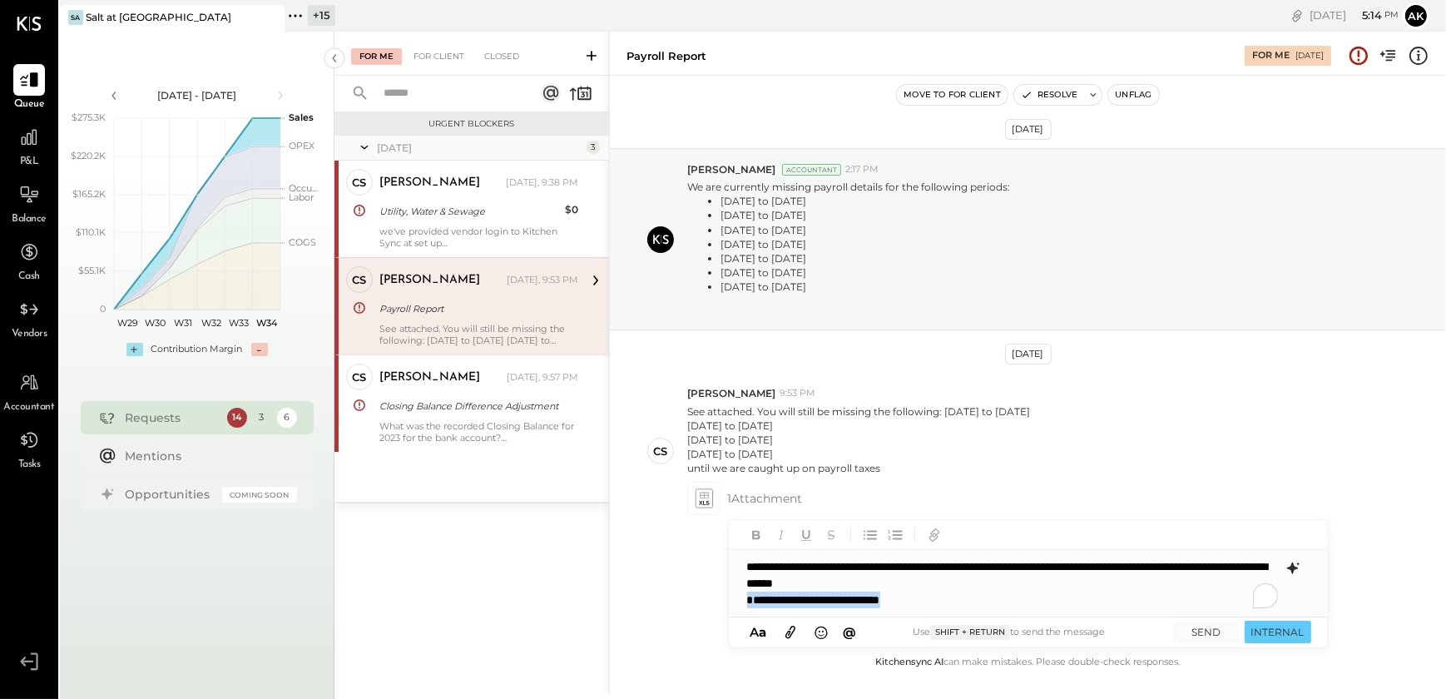
drag, startPoint x: 938, startPoint y: 597, endPoint x: 736, endPoint y: 599, distance: 202.1
click at [736, 599] on div "**********" at bounding box center [1028, 583] width 599 height 67
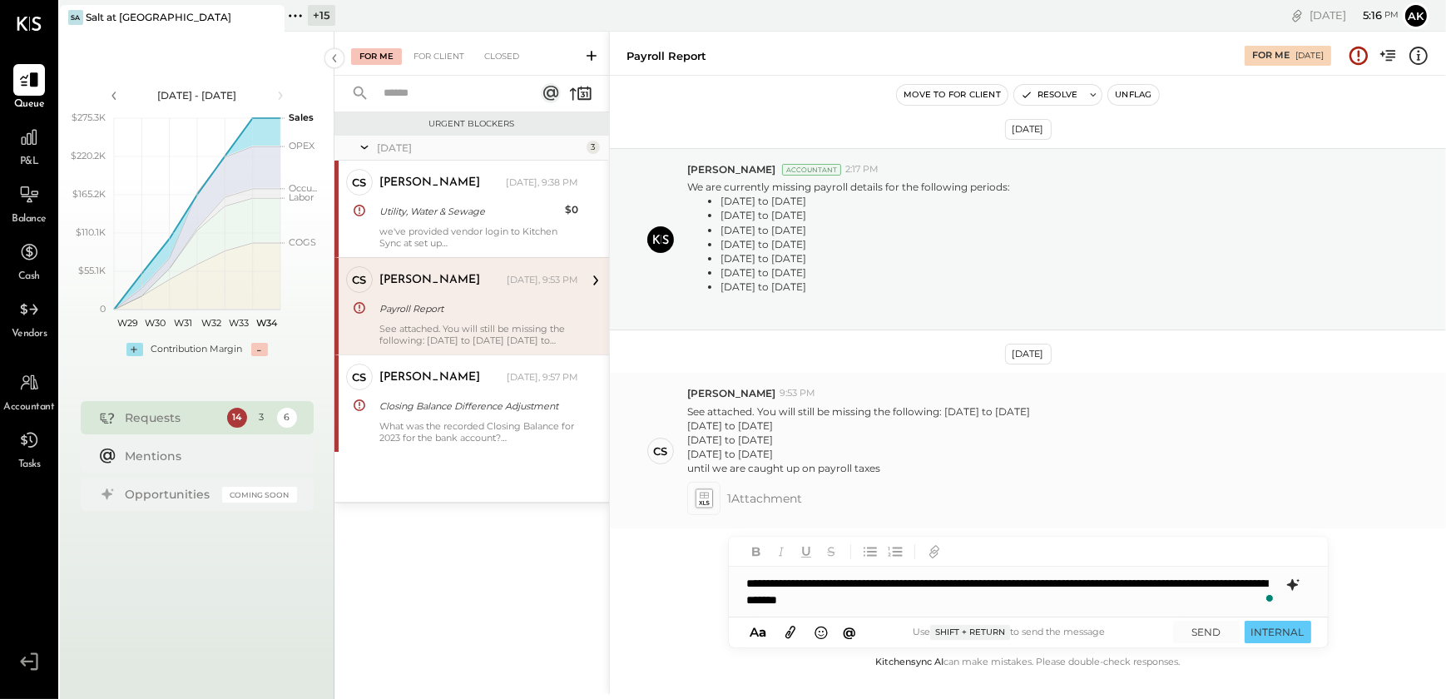
drag, startPoint x: 771, startPoint y: 449, endPoint x: 684, endPoint y: 429, distance: 88.8
click at [684, 429] on div "CS [PERSON_NAME] 9:53 PM See attached. You will still be missing the following:…" at bounding box center [1028, 451] width 836 height 156
copy p "[DATE] to [DATE] [DATE] to [DATE] [DATE] to [DATE]"
click at [1003, 604] on div "**********" at bounding box center [1028, 591] width 599 height 50
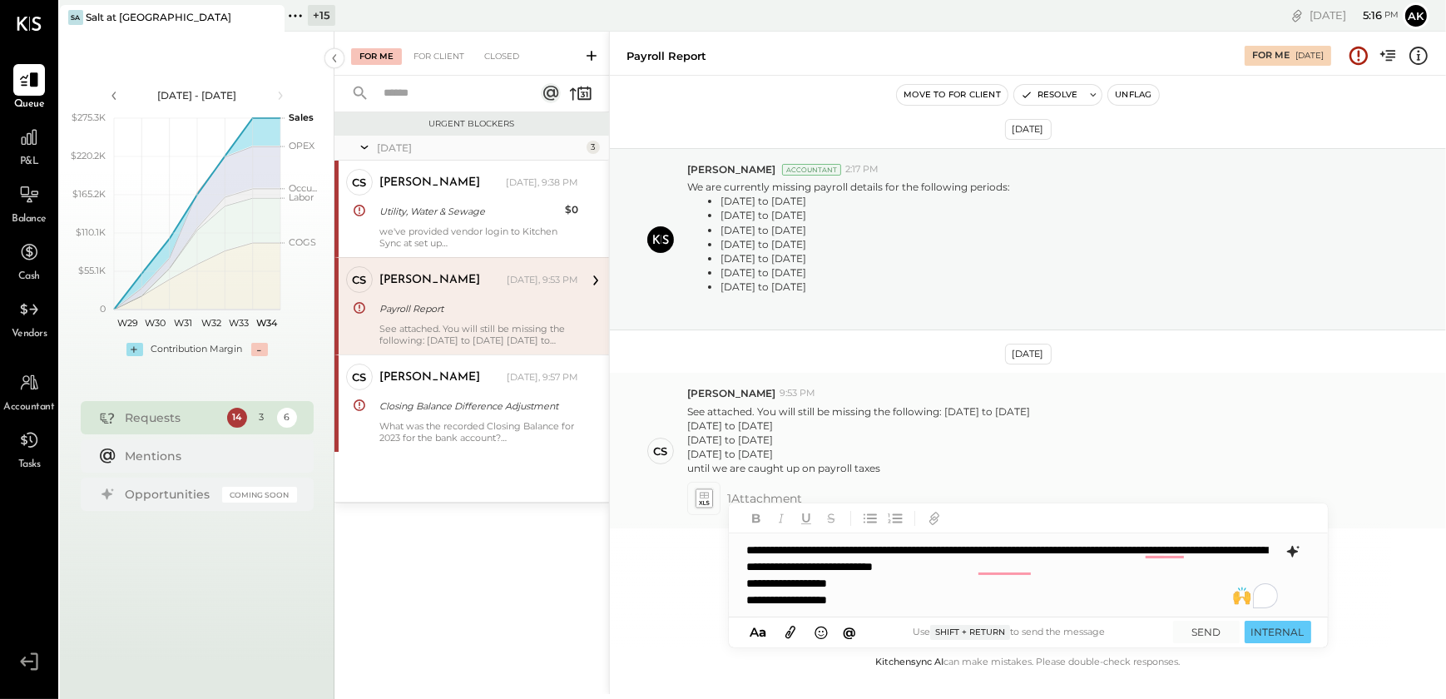
drag, startPoint x: 945, startPoint y: 413, endPoint x: 1006, endPoint y: 449, distance: 70.9
click at [1006, 449] on p "See attached. You will still be missing the following: [DATE] to [DATE] [DATE] …" at bounding box center [858, 440] width 343 height 72
drag, startPoint x: 976, startPoint y: 567, endPoint x: 1098, endPoint y: 594, distance: 124.3
click at [1098, 594] on div "**********" at bounding box center [1028, 574] width 599 height 83
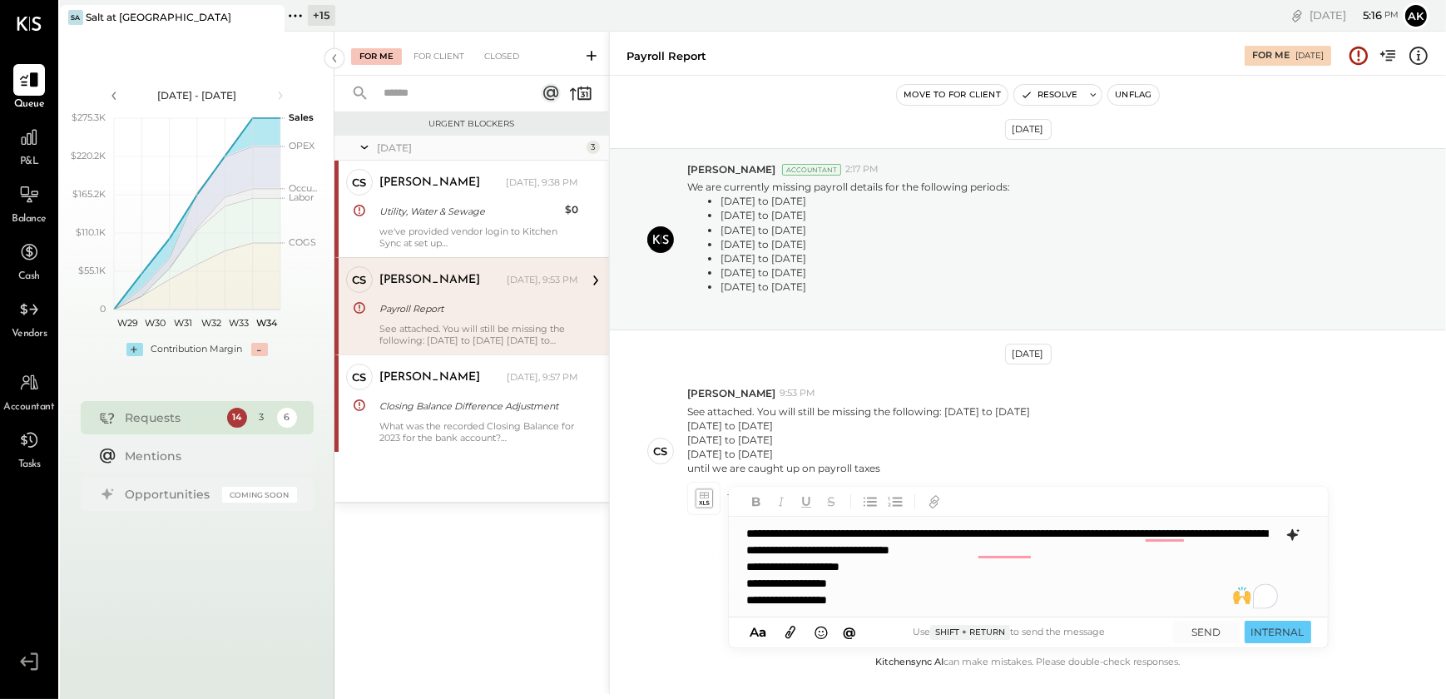
click at [1293, 536] on icon at bounding box center [1291, 535] width 11 height 12
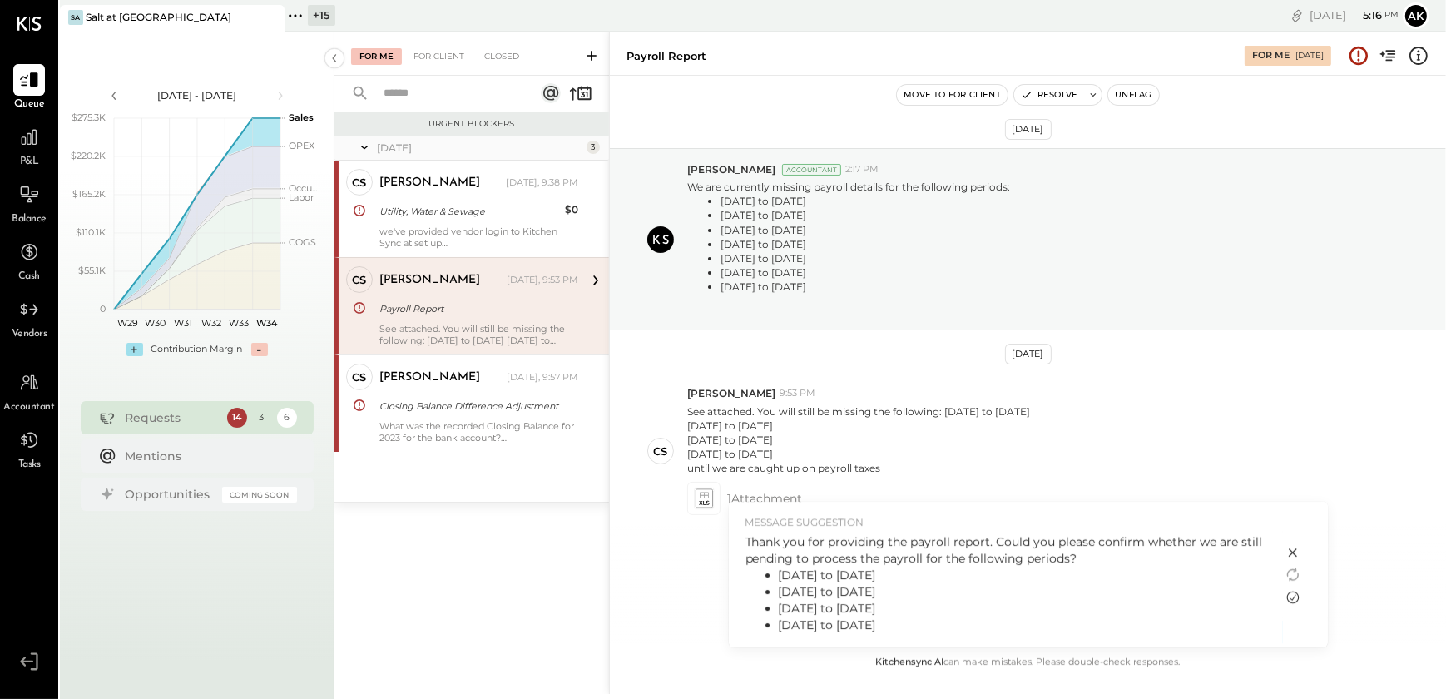
click at [1297, 599] on icon at bounding box center [1292, 597] width 12 height 12
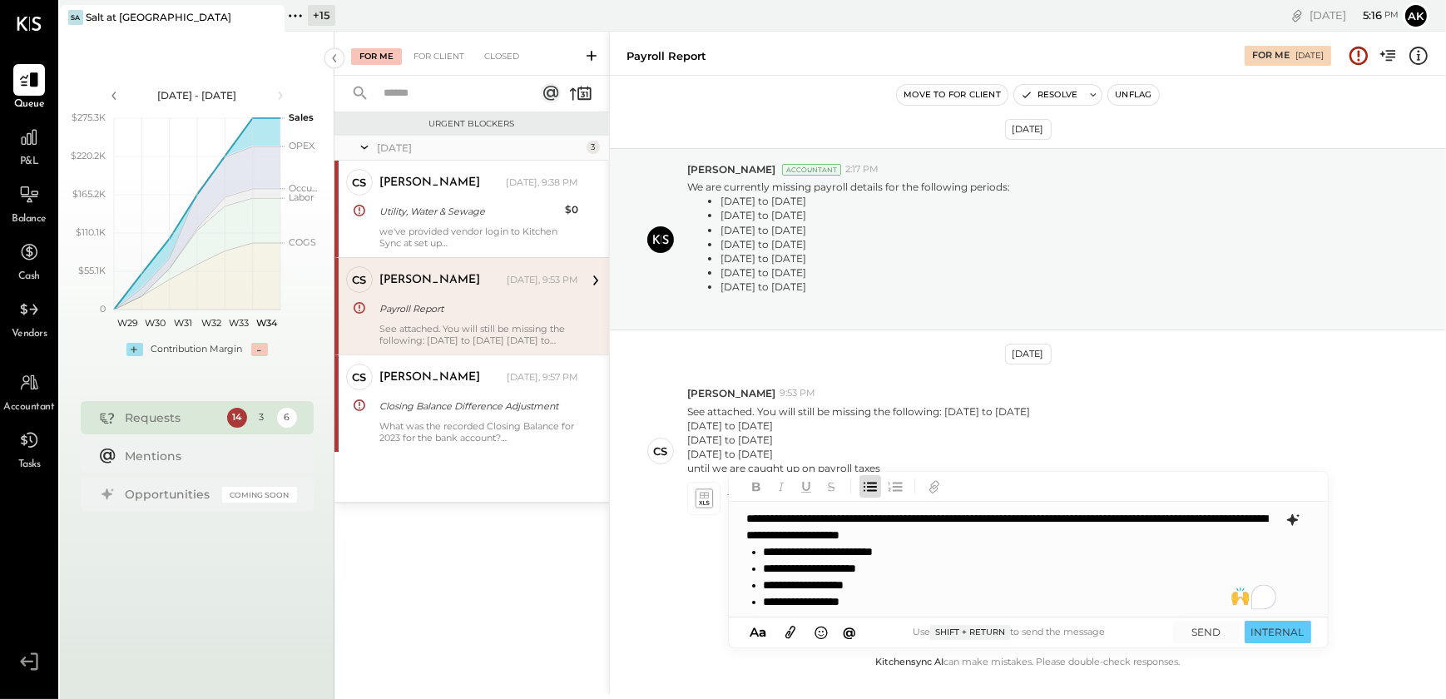
scroll to position [0, 0]
click at [1203, 621] on button "SEND" at bounding box center [1206, 631] width 67 height 22
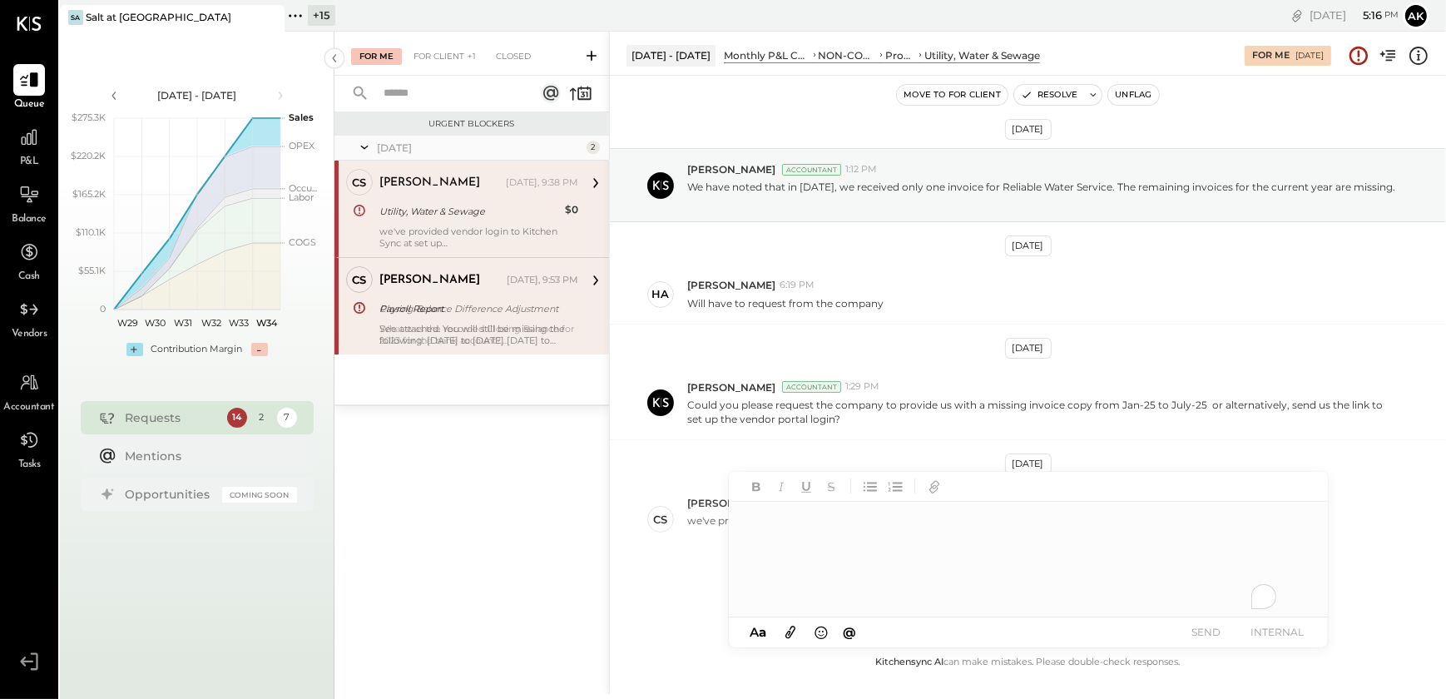
scroll to position [52, 0]
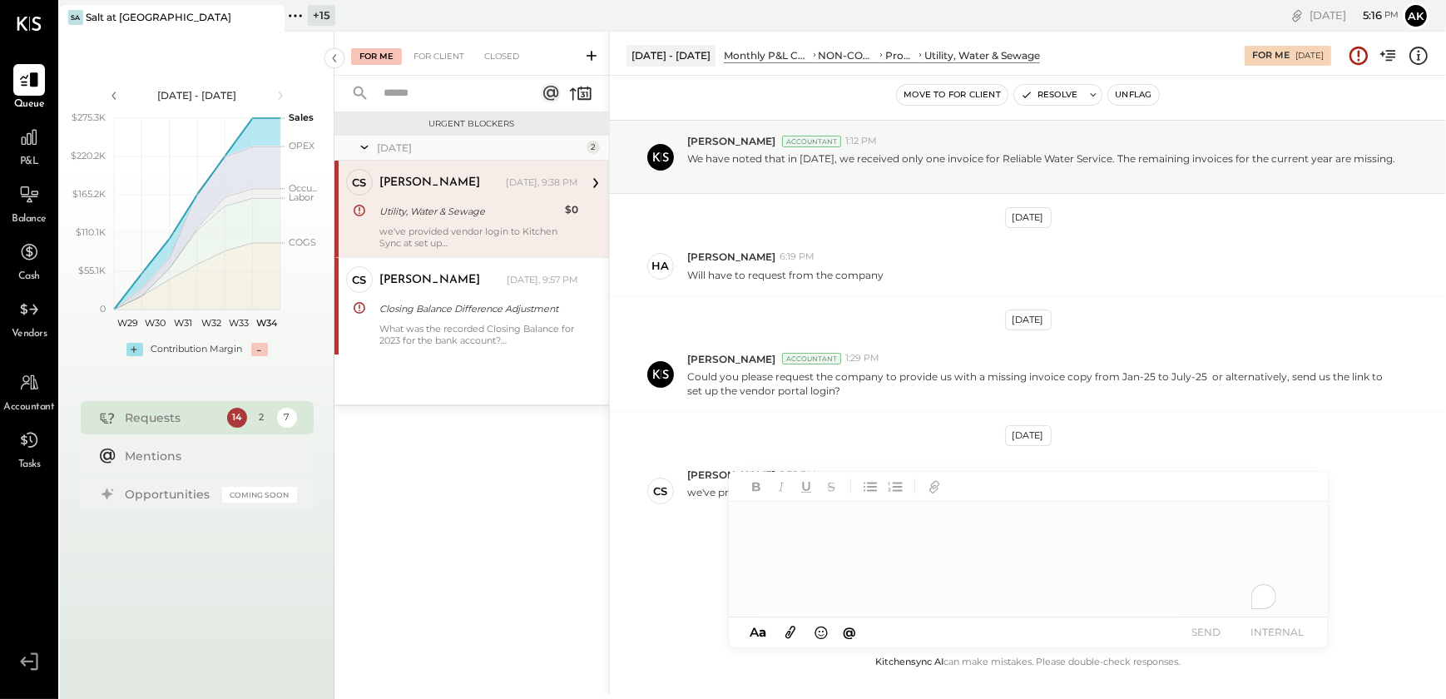
click at [388, 192] on div "[PERSON_NAME] [DATE], 9:38 PM" at bounding box center [478, 182] width 199 height 23
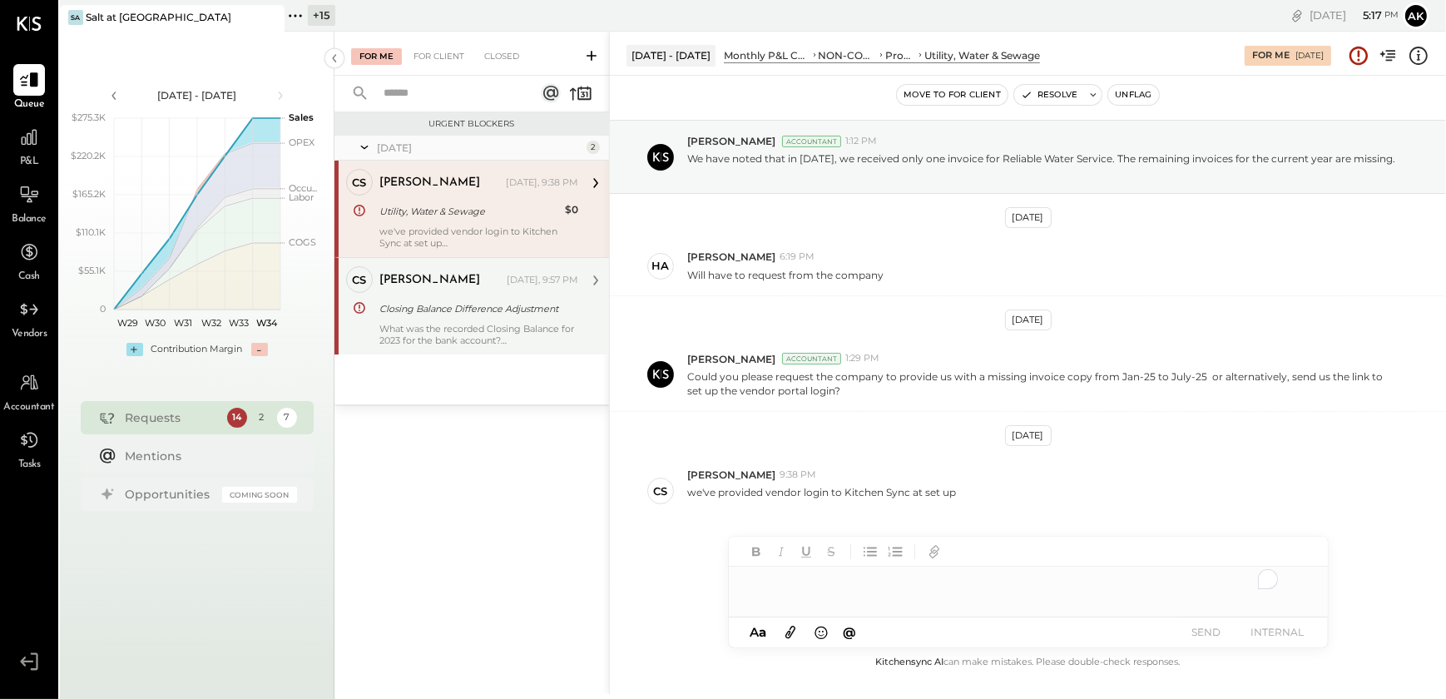
click at [414, 290] on div "Caroline Smith Yesterday, 9:57 PM" at bounding box center [478, 280] width 199 height 23
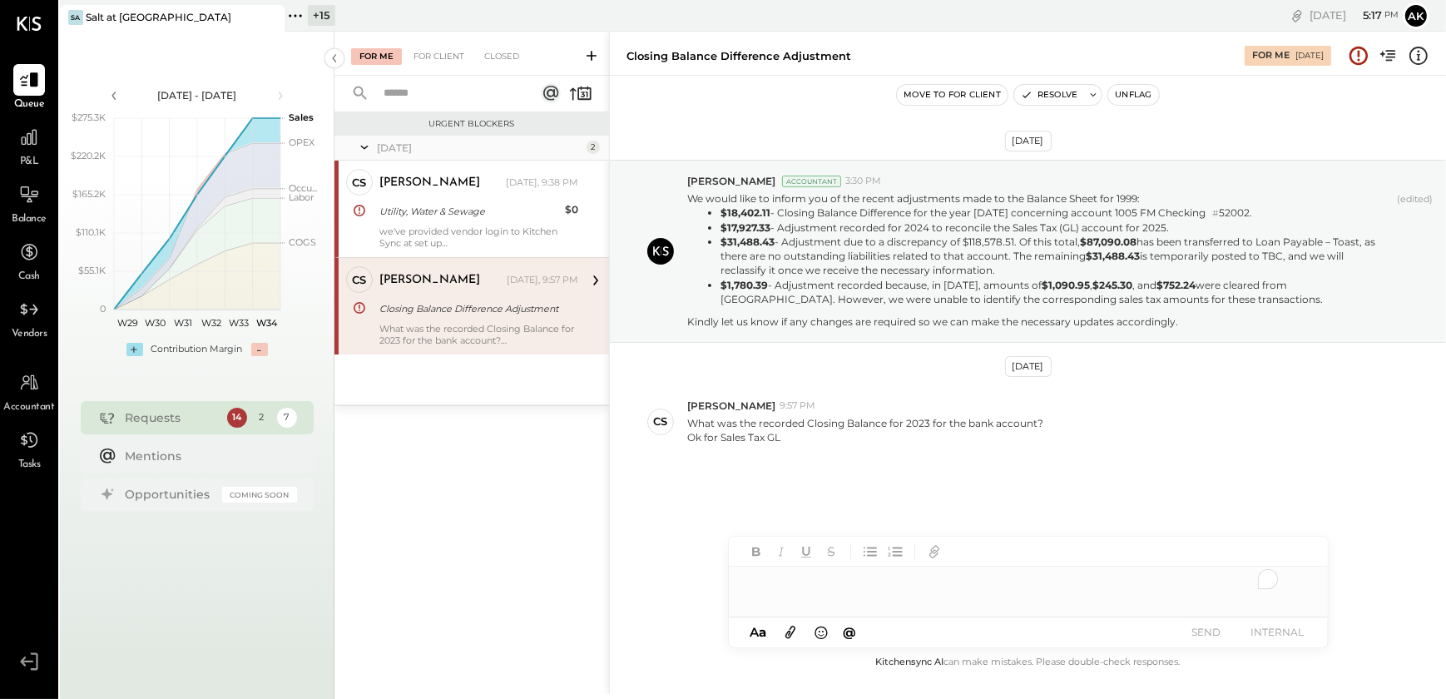
click at [773, 579] on div "To enrich screen reader interactions, please activate Accessibility in Grammarl…" at bounding box center [1028, 582] width 599 height 33
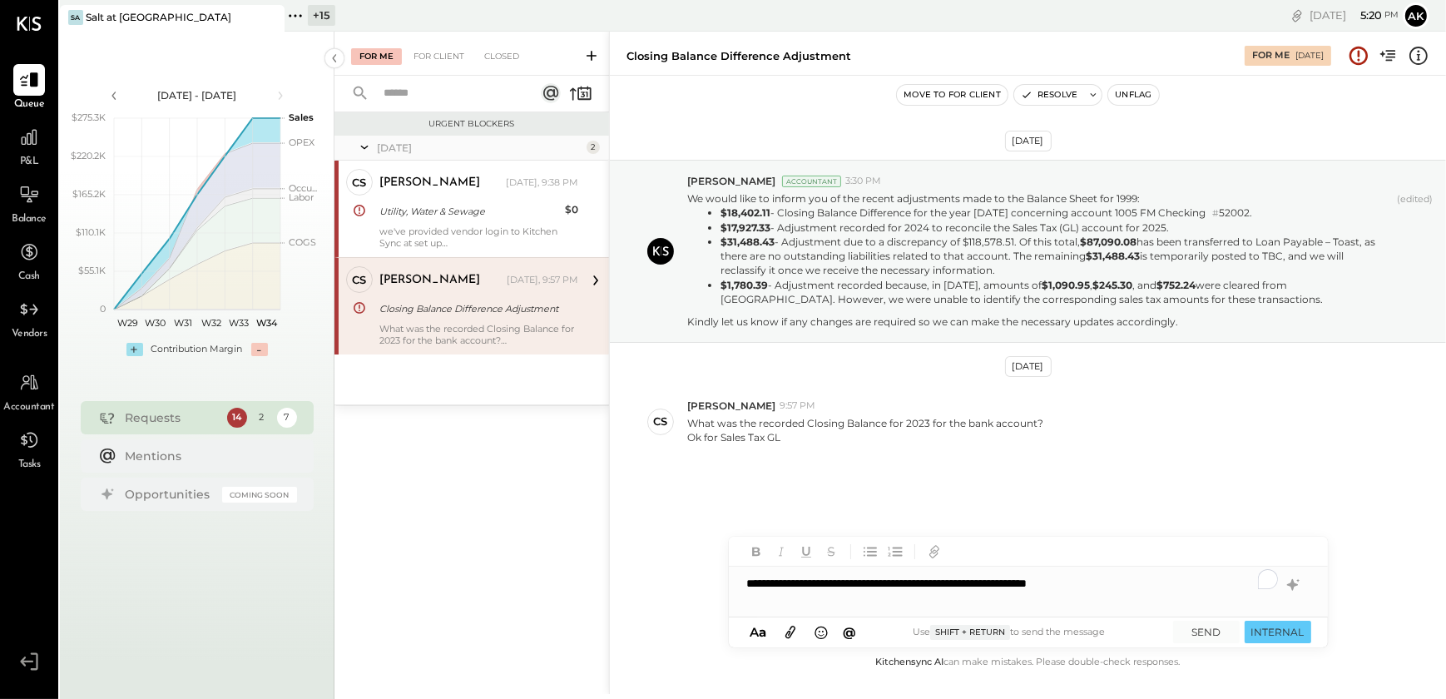
click at [1130, 582] on div "**********" at bounding box center [1028, 582] width 599 height 33
click at [1288, 583] on icon at bounding box center [1291, 585] width 11 height 12
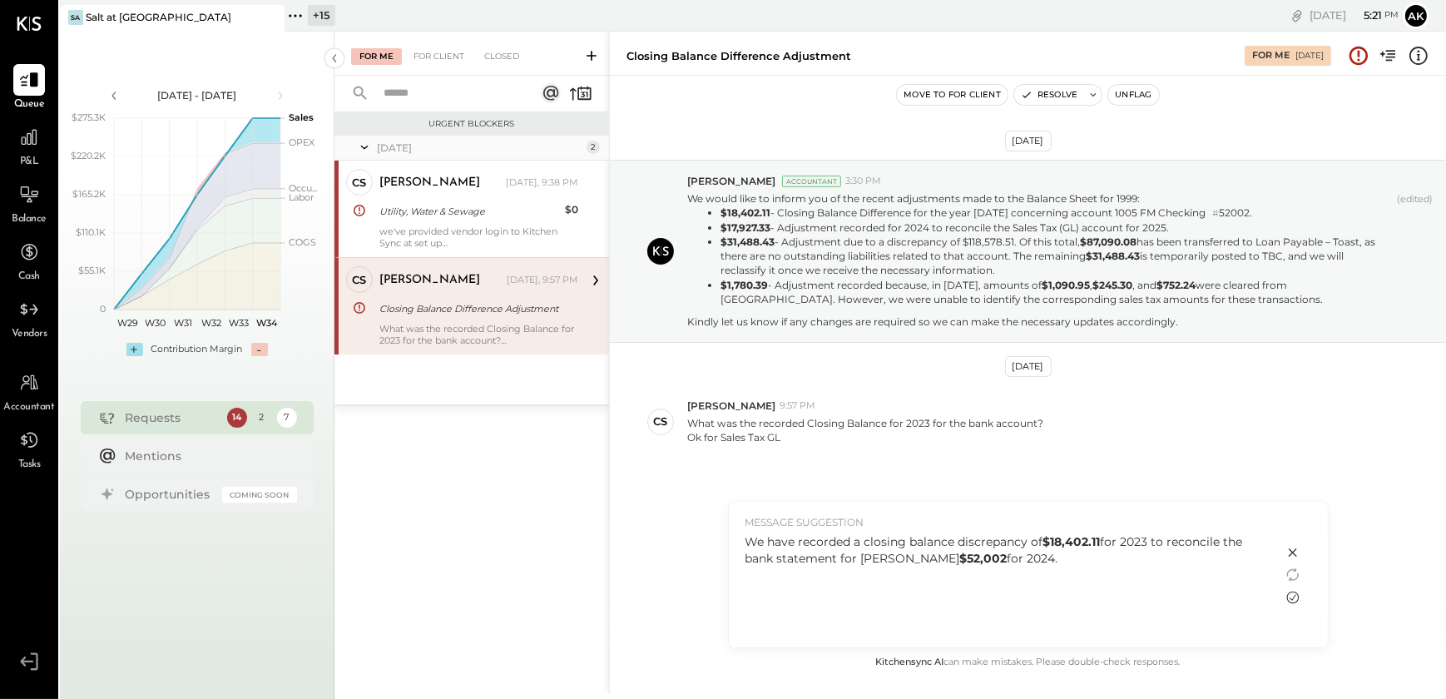
click at [1291, 597] on icon at bounding box center [1292, 597] width 20 height 20
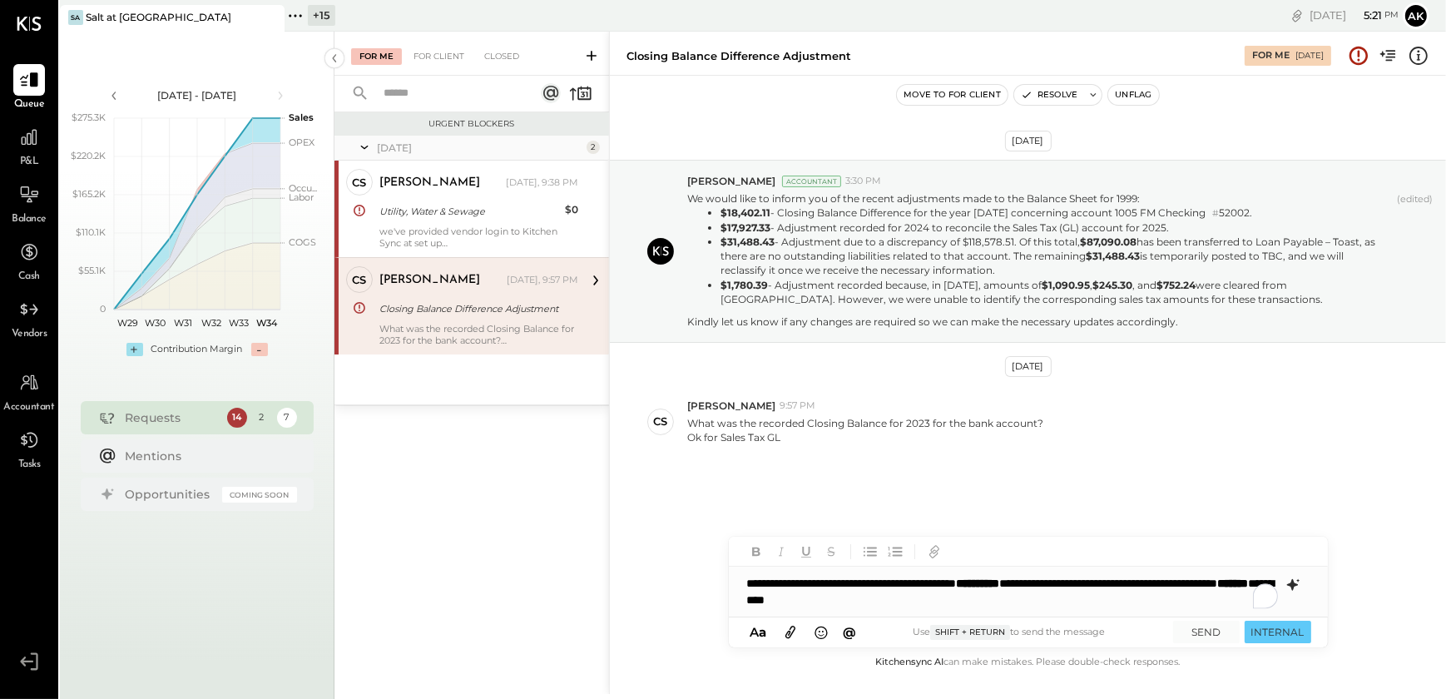
click at [1029, 582] on div "**********" at bounding box center [1028, 591] width 599 height 50
click at [1215, 633] on button "SEND" at bounding box center [1206, 631] width 67 height 22
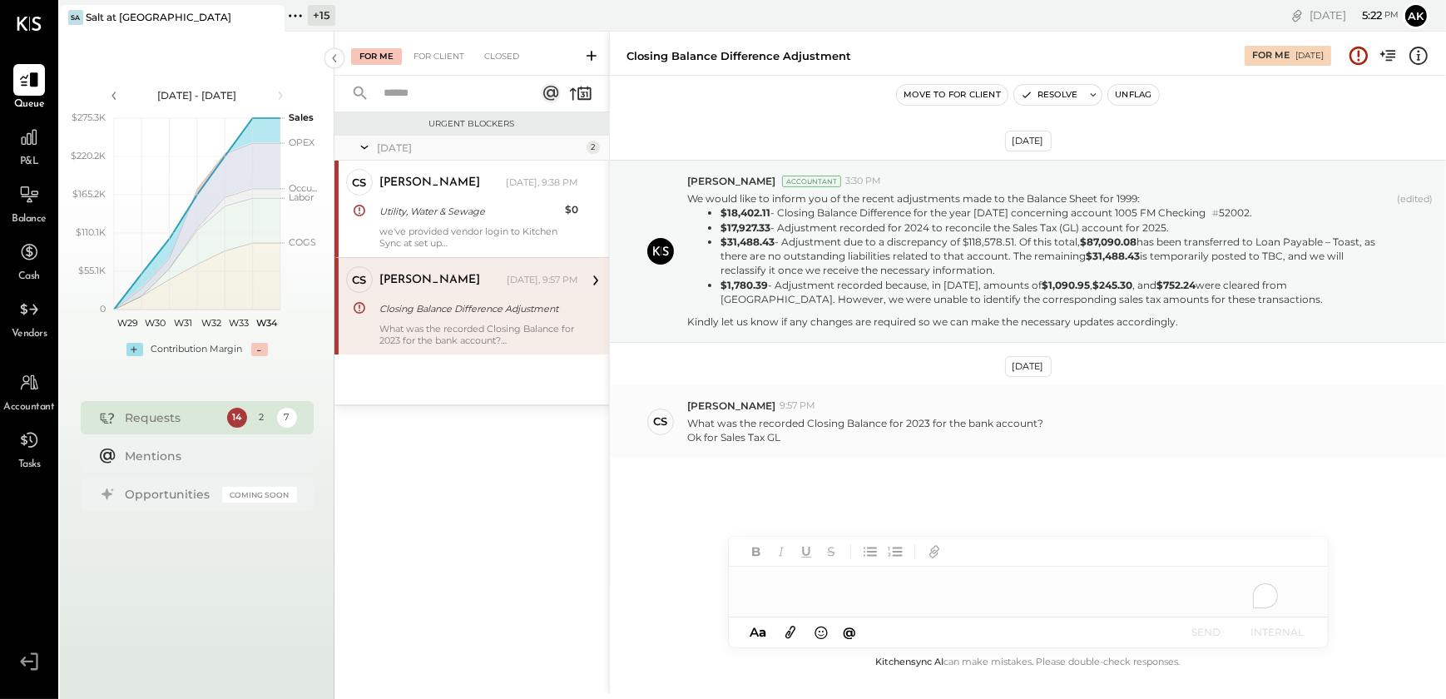
scroll to position [52, 0]
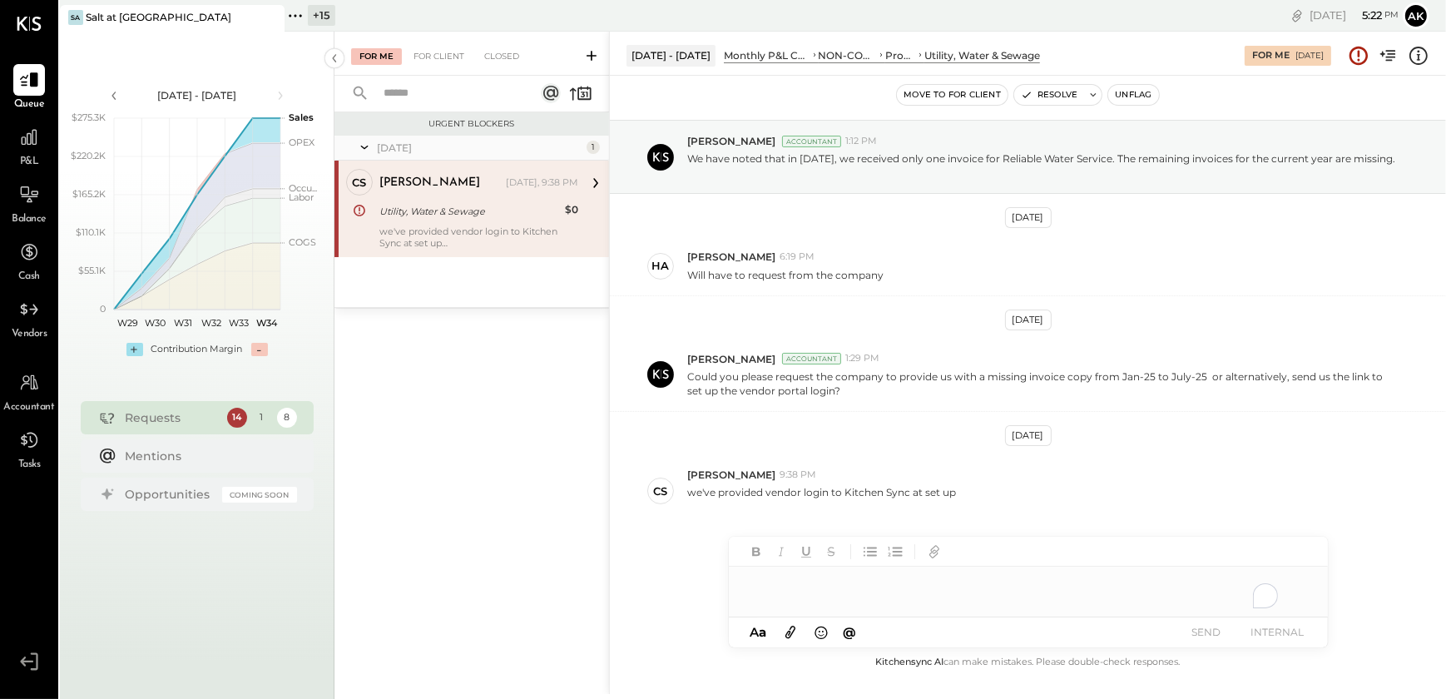
click at [768, 586] on div "To enrich screen reader interactions, please activate Accessibility in Grammarl…" at bounding box center [1028, 591] width 599 height 50
click at [862, 590] on div "**********" at bounding box center [1028, 582] width 599 height 33
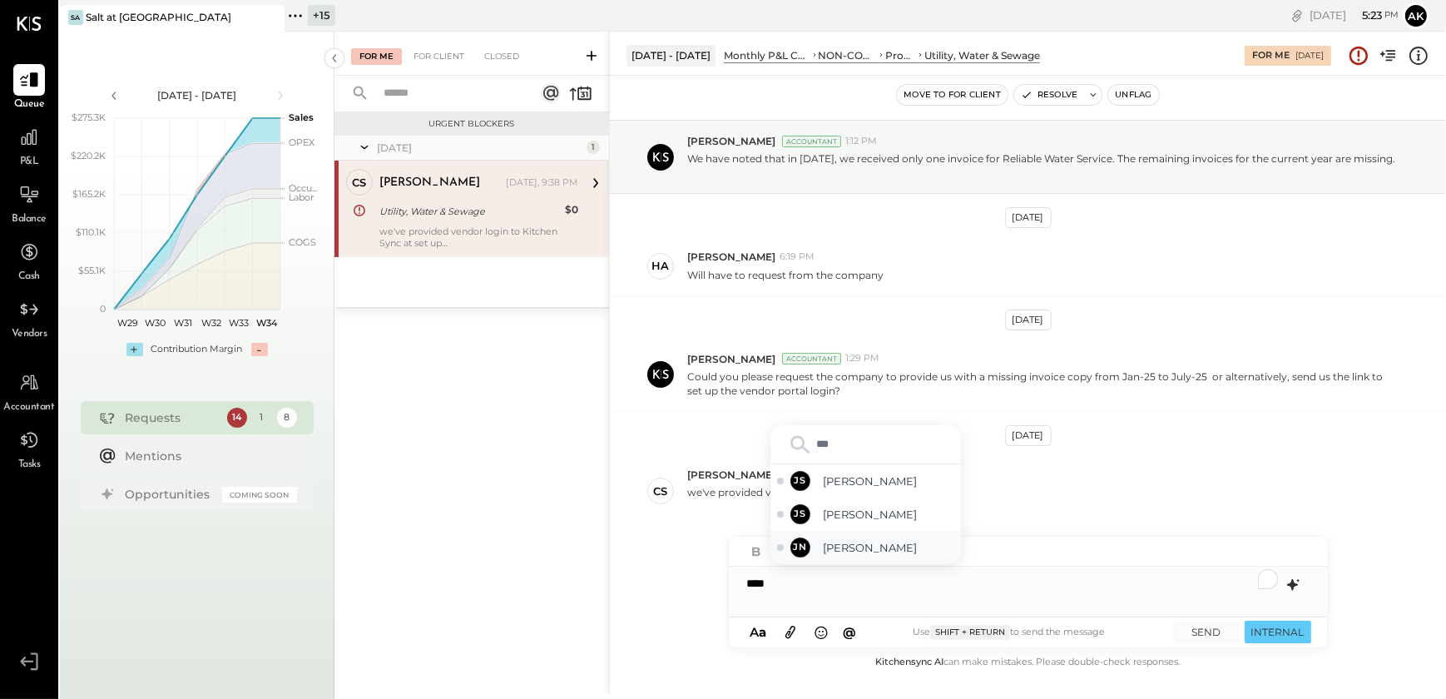
click at [856, 546] on span "[PERSON_NAME]" at bounding box center [888, 548] width 131 height 16
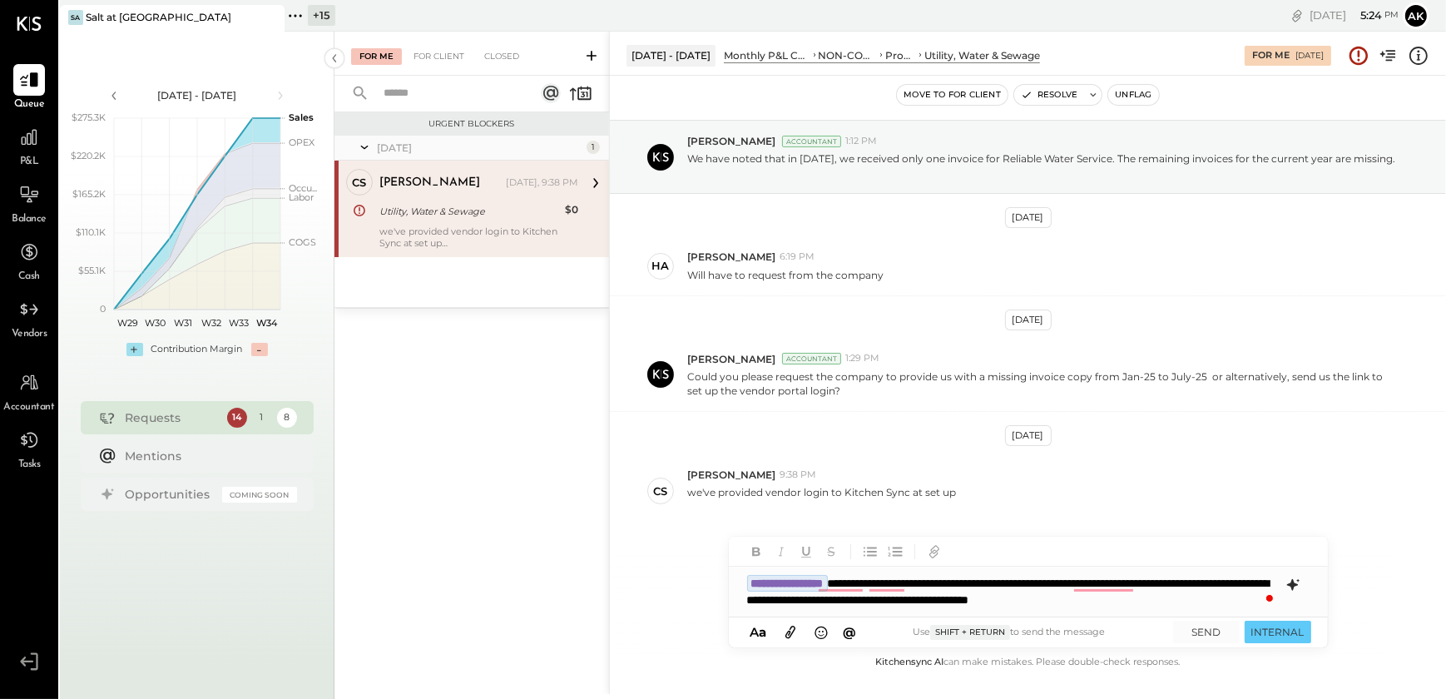
click at [1289, 584] on icon at bounding box center [1291, 585] width 11 height 12
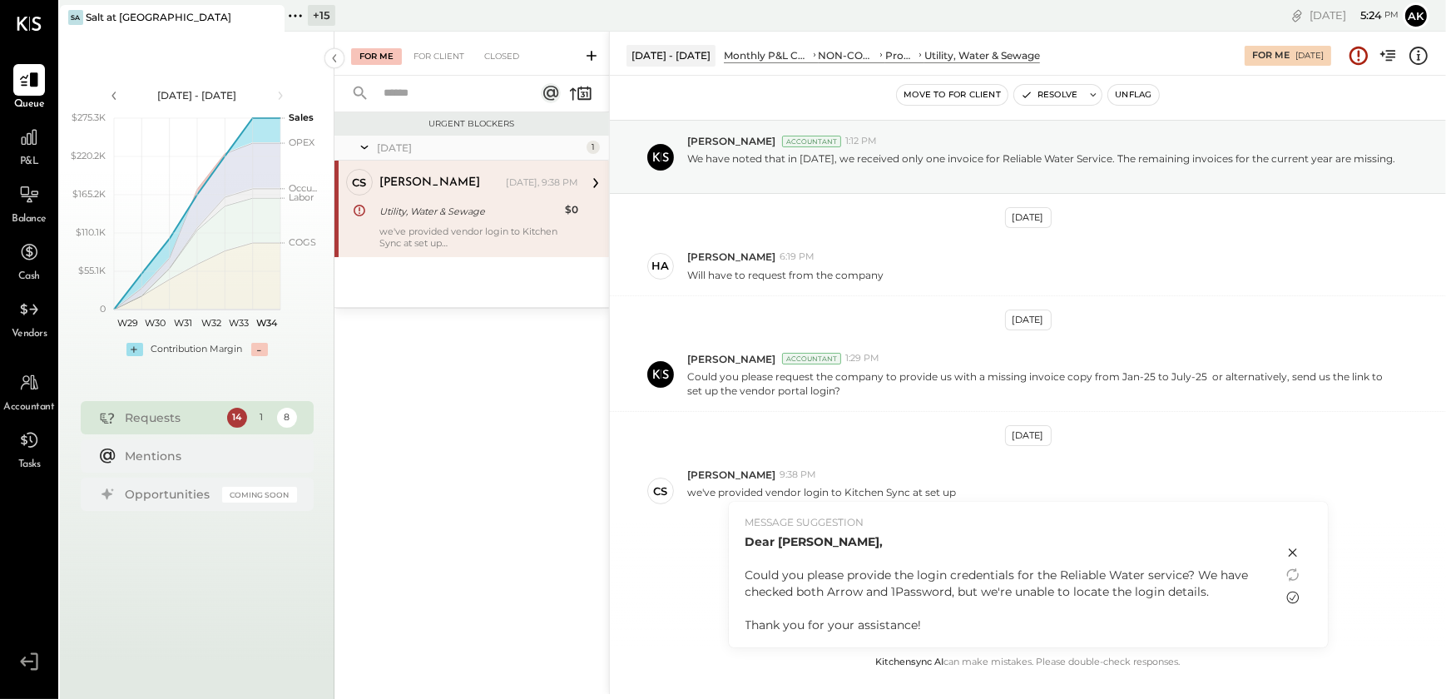
click at [1297, 598] on icon at bounding box center [1292, 597] width 12 height 12
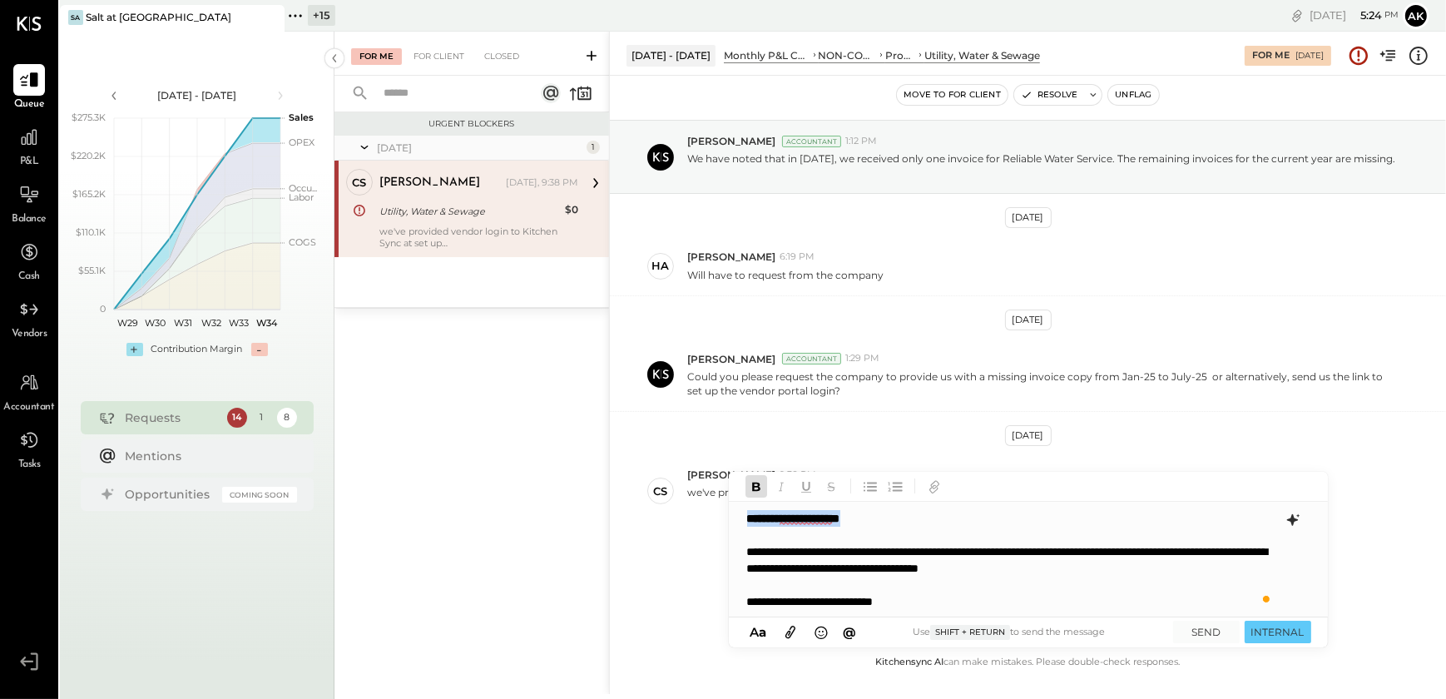
drag, startPoint x: 890, startPoint y: 516, endPoint x: 739, endPoint y: 512, distance: 151.5
click at [739, 512] on div "**********" at bounding box center [1027, 560] width 597 height 116
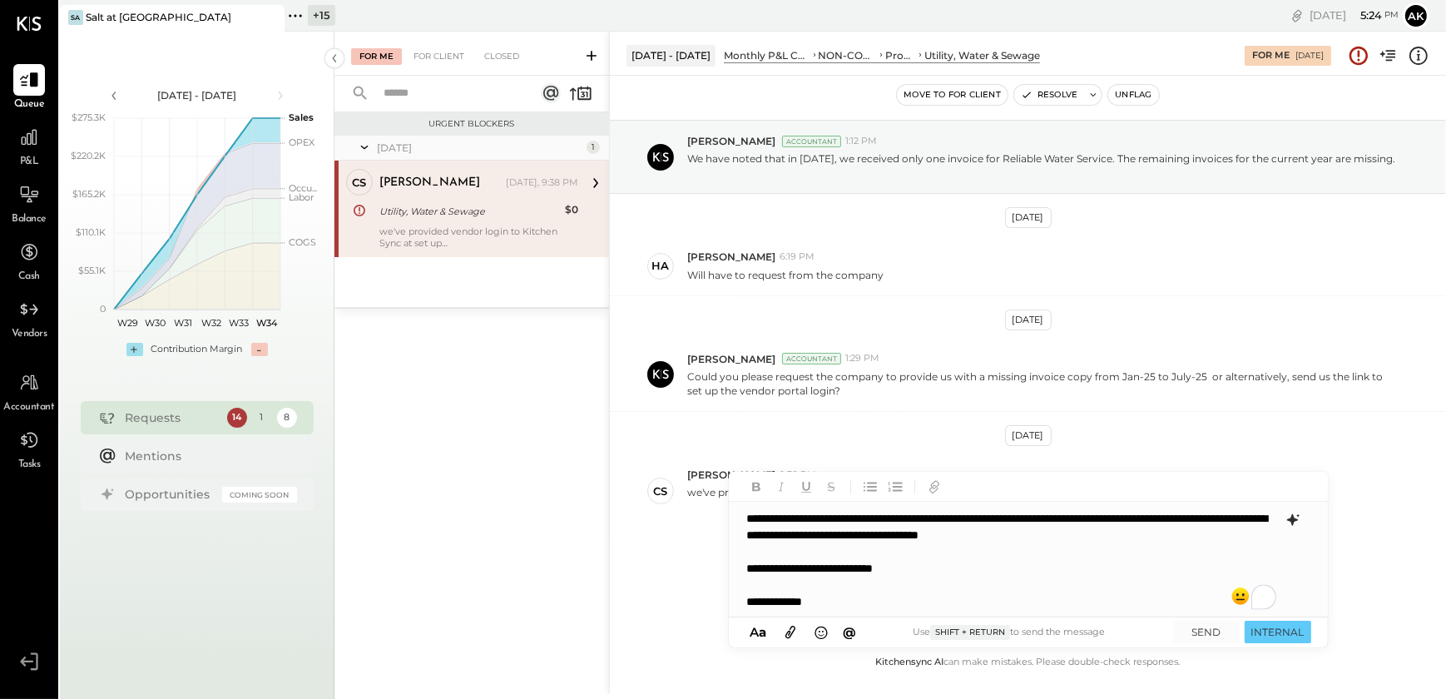
scroll to position [0, 0]
drag, startPoint x: 838, startPoint y: 600, endPoint x: 723, endPoint y: 566, distance: 119.5
click at [723, 566] on div "Jun 1 - 30, 2025 Monthly P&L Comparison NON-CONTROLLABLE EXPENSES Property Expe…" at bounding box center [1027, 363] width 837 height 662
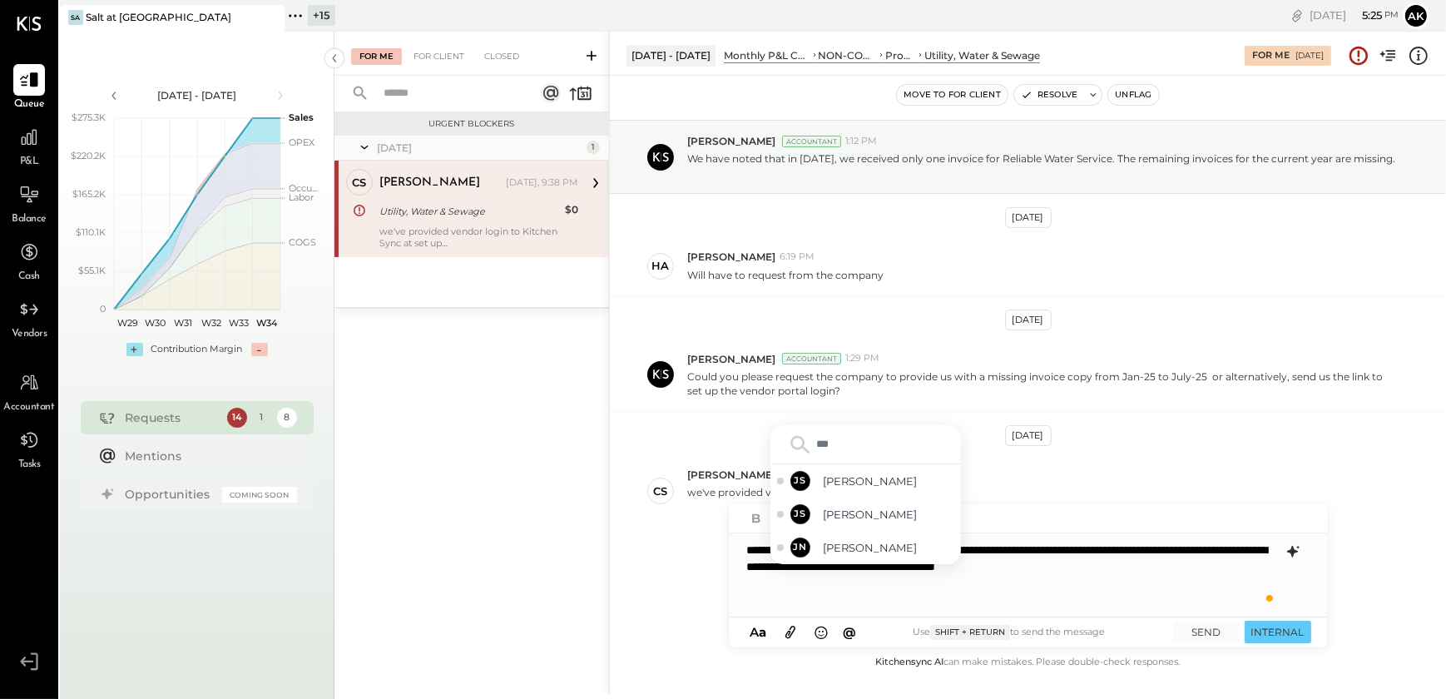
type input "****"
click at [881, 549] on span "[PERSON_NAME]" at bounding box center [888, 548] width 131 height 16
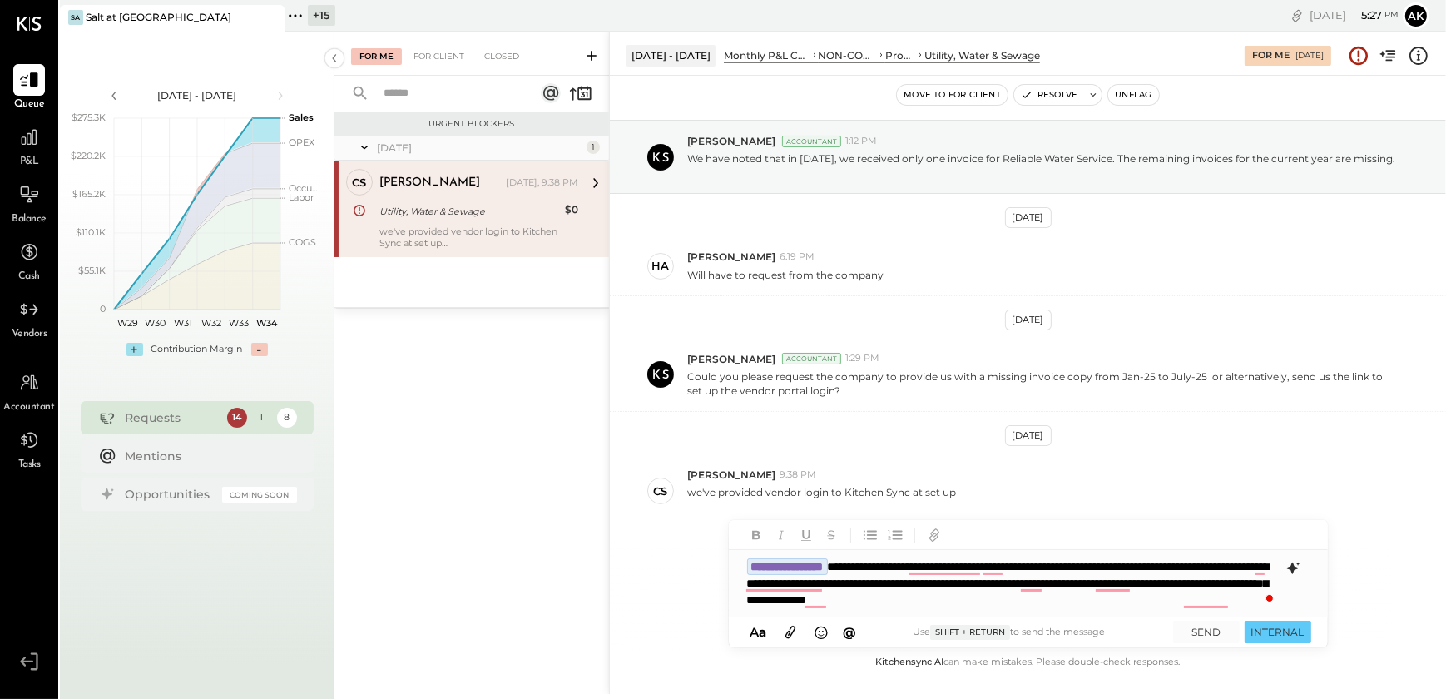
click at [1242, 606] on div "**********" at bounding box center [1028, 583] width 599 height 67
click at [1207, 632] on button "SEND" at bounding box center [1206, 631] width 67 height 22
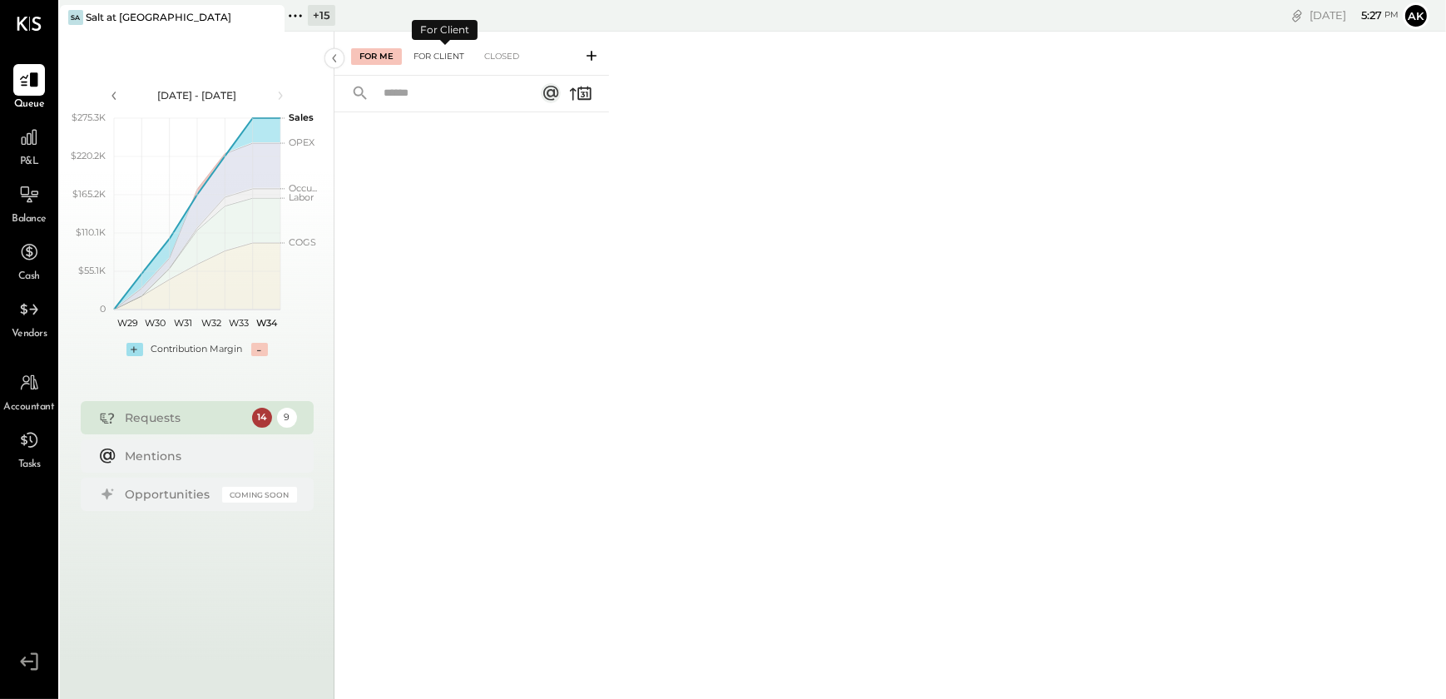
click at [451, 51] on div "For Client" at bounding box center [438, 56] width 67 height 17
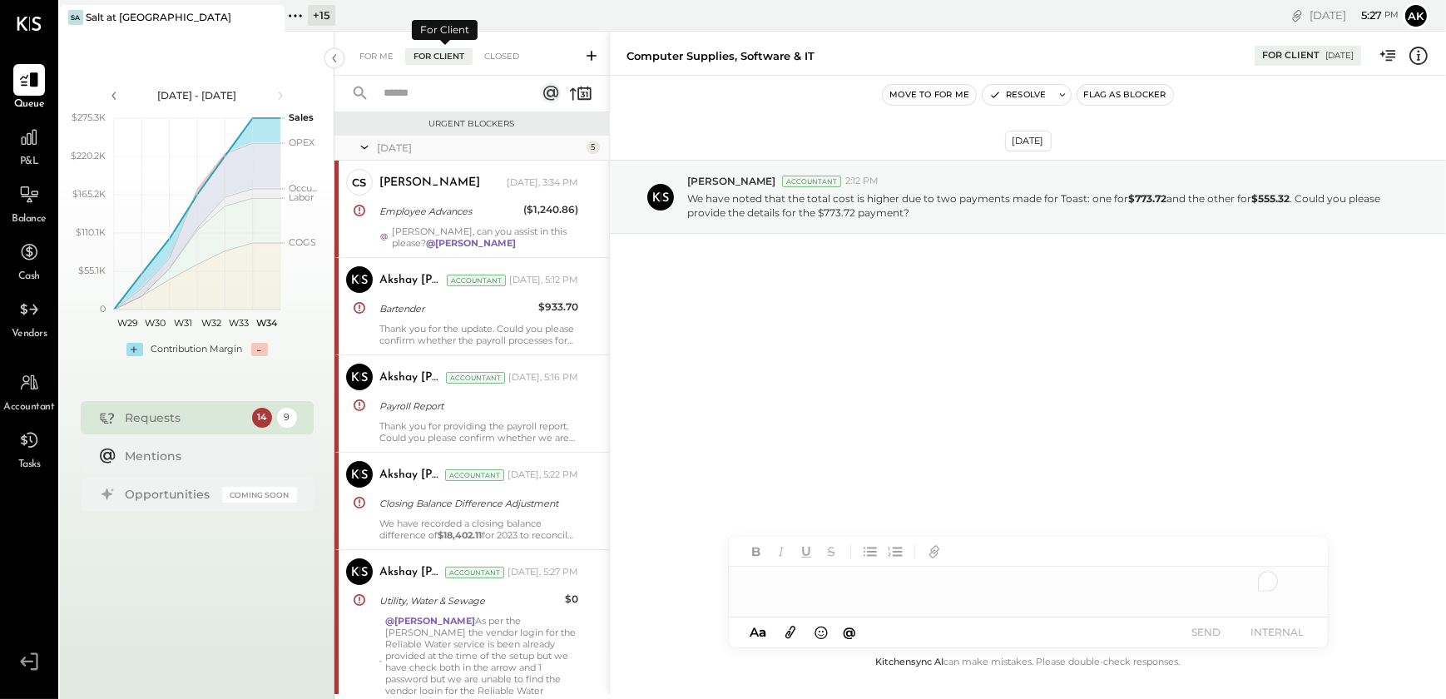
scroll to position [445, 0]
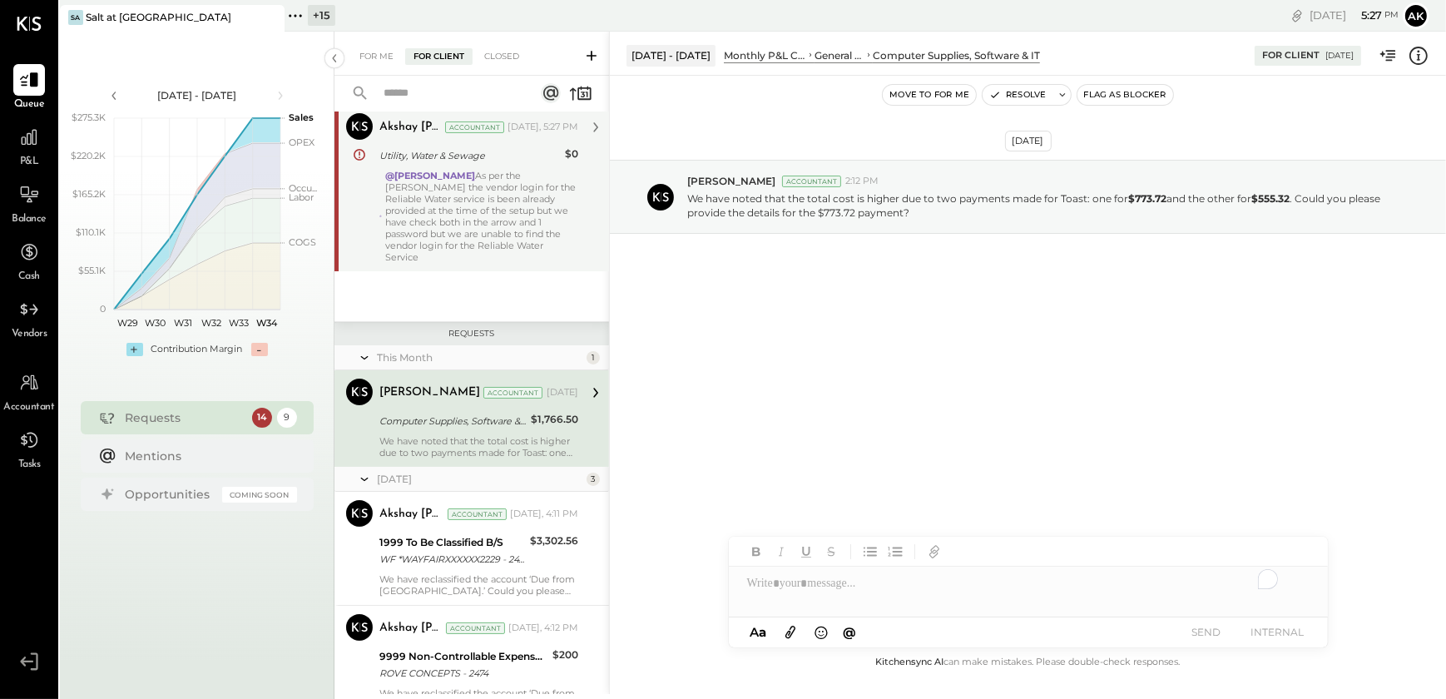
click at [458, 230] on div "@Jossiane Nicasio As per the Caroline the vendor login for the Reliable Water s…" at bounding box center [481, 216] width 193 height 93
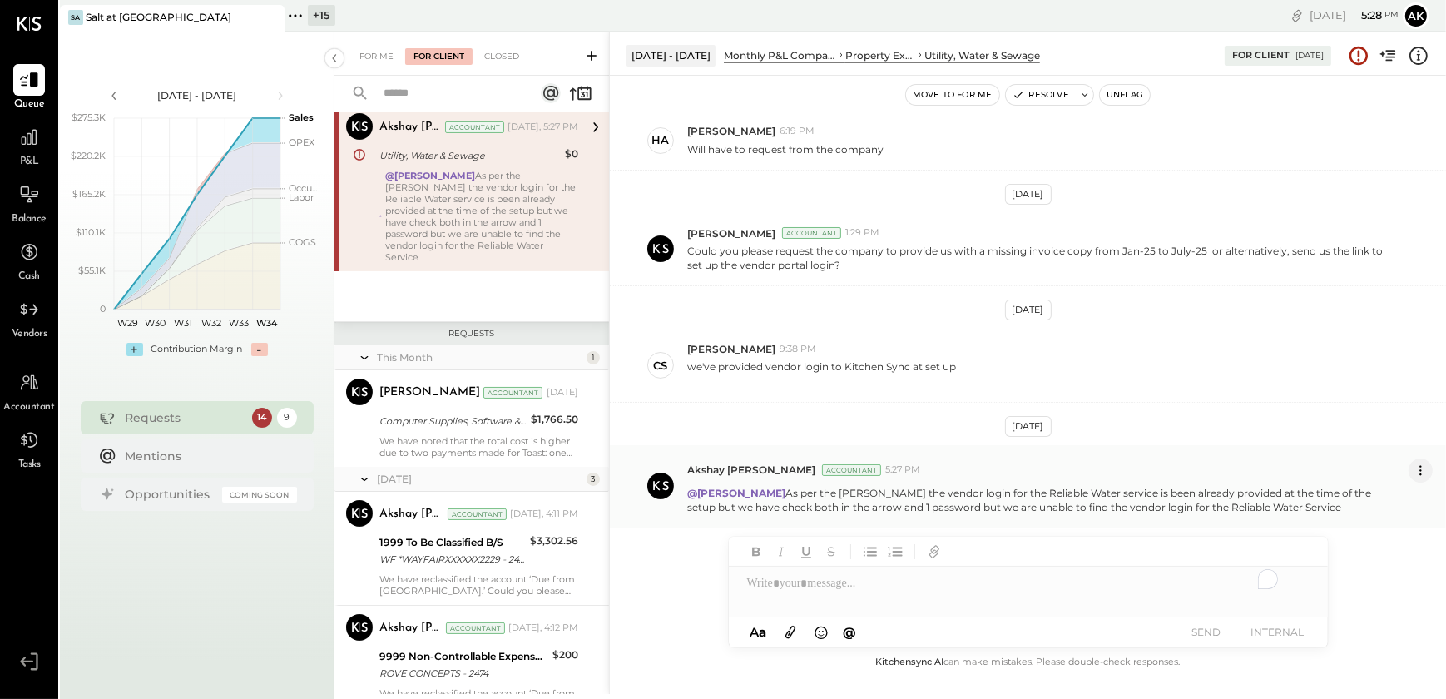
click at [1418, 472] on icon at bounding box center [1419, 470] width 17 height 17
click at [1344, 495] on button "Edit Message" at bounding box center [1376, 498] width 112 height 27
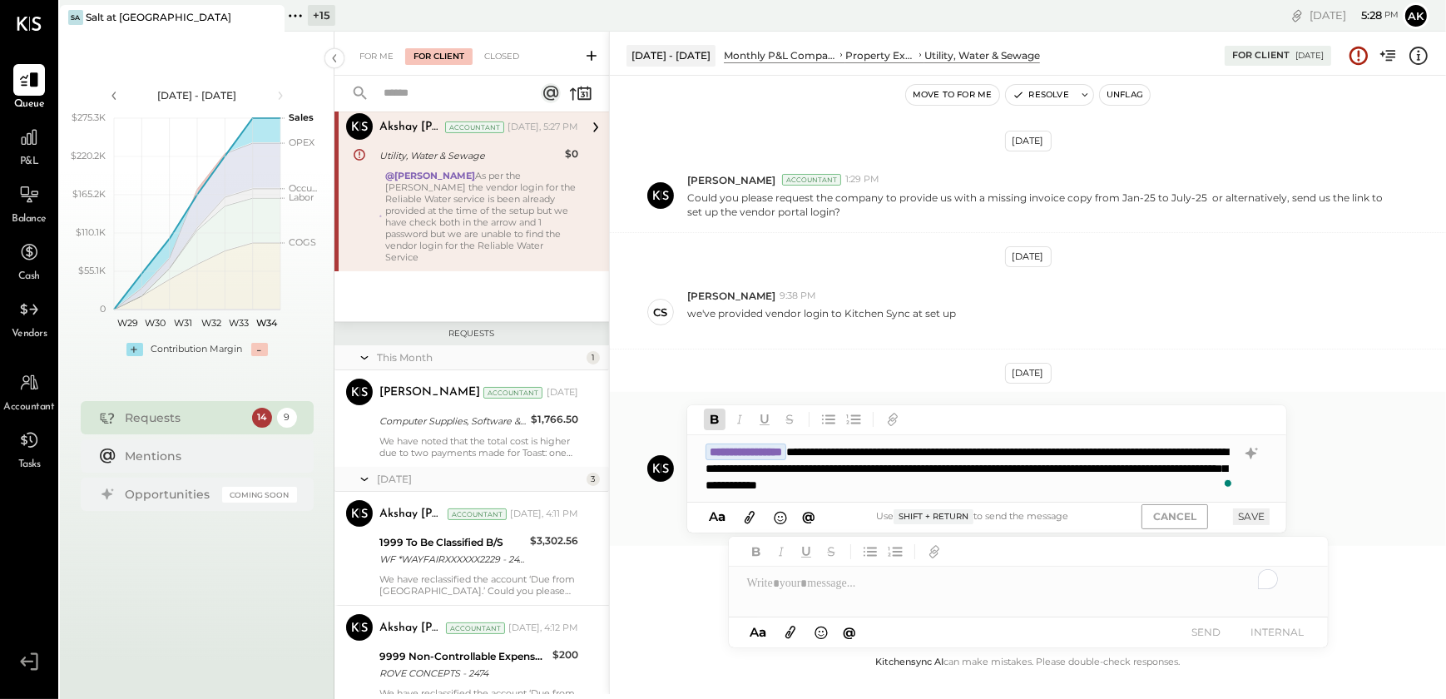
scroll to position [250, 0]
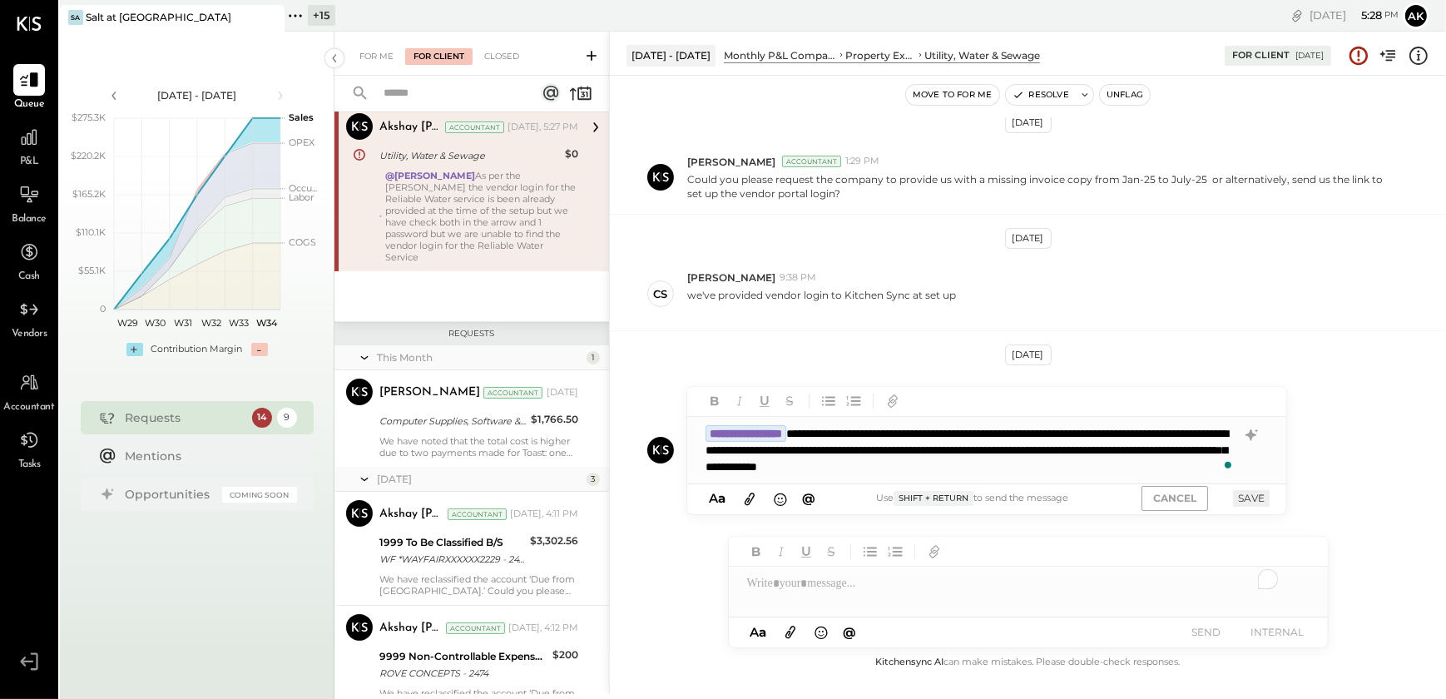
click at [1194, 469] on div "**********" at bounding box center [986, 450] width 599 height 67
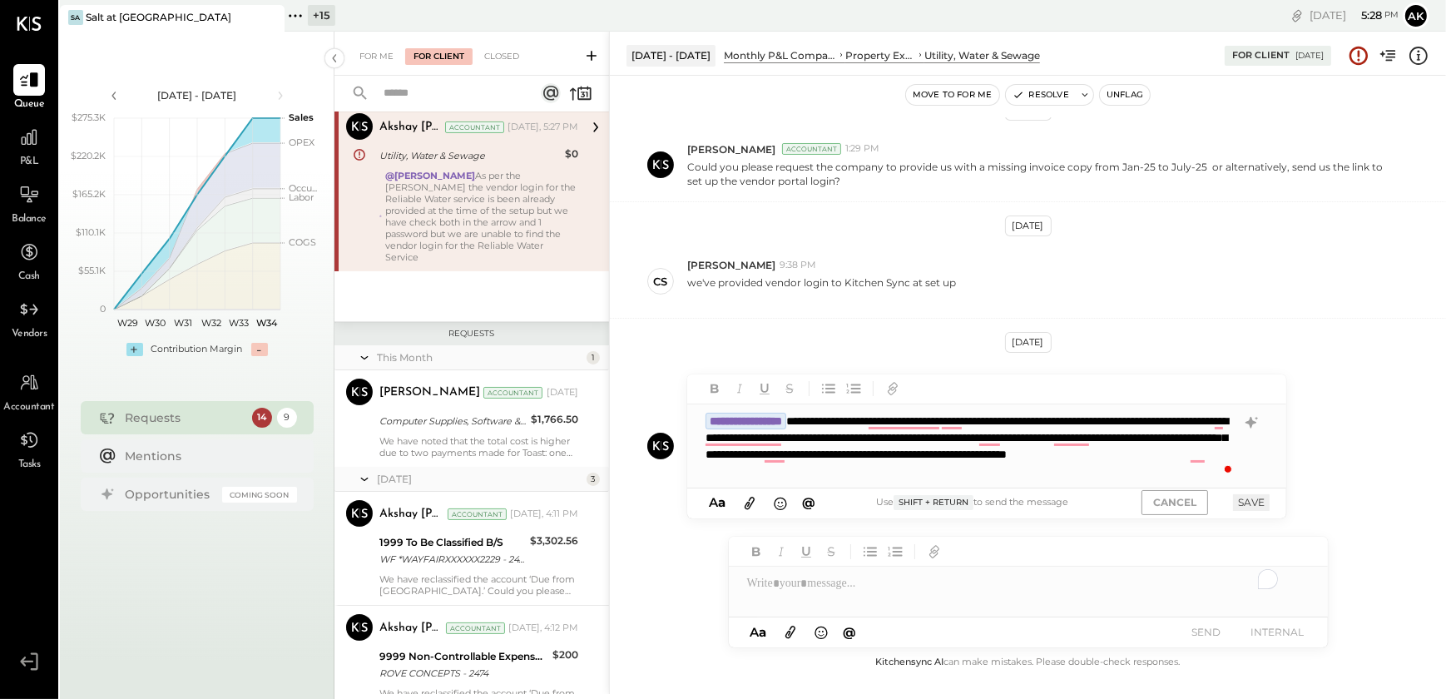
click at [1234, 509] on button "SAVE" at bounding box center [1251, 502] width 37 height 16
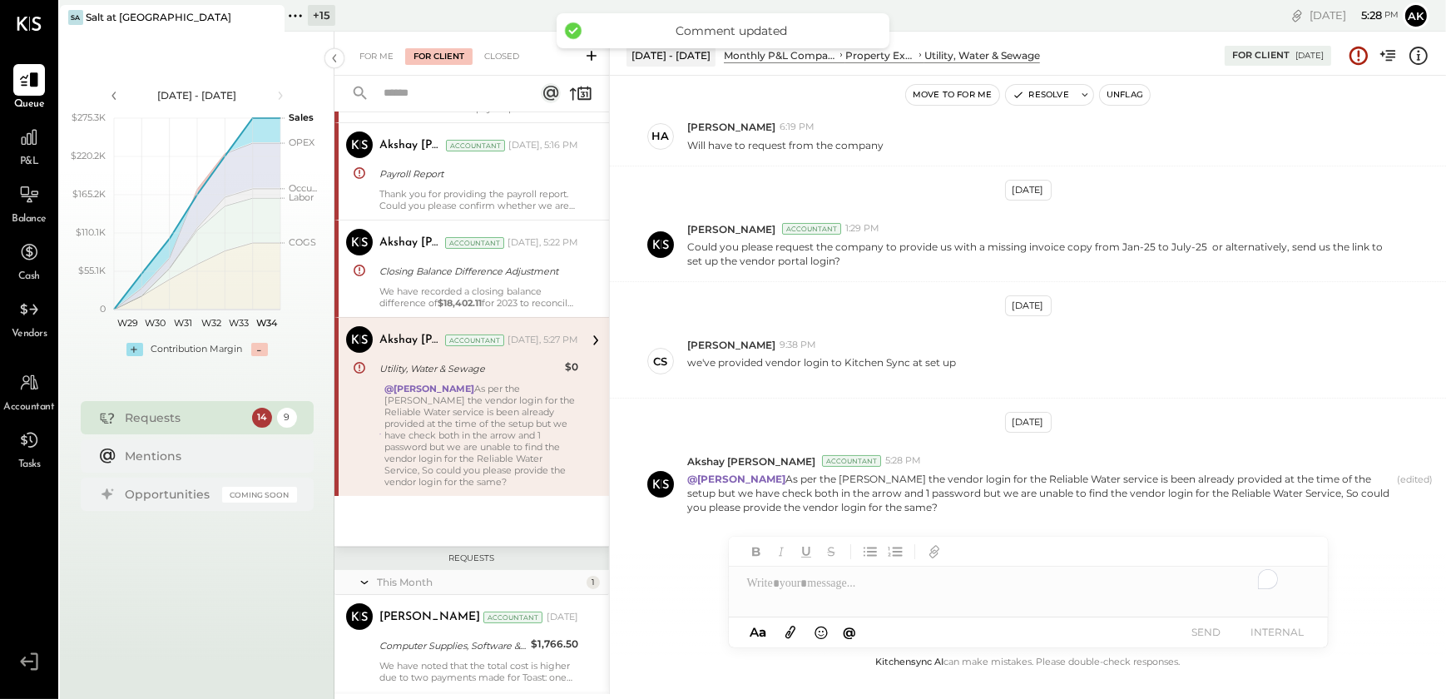
scroll to position [0, 0]
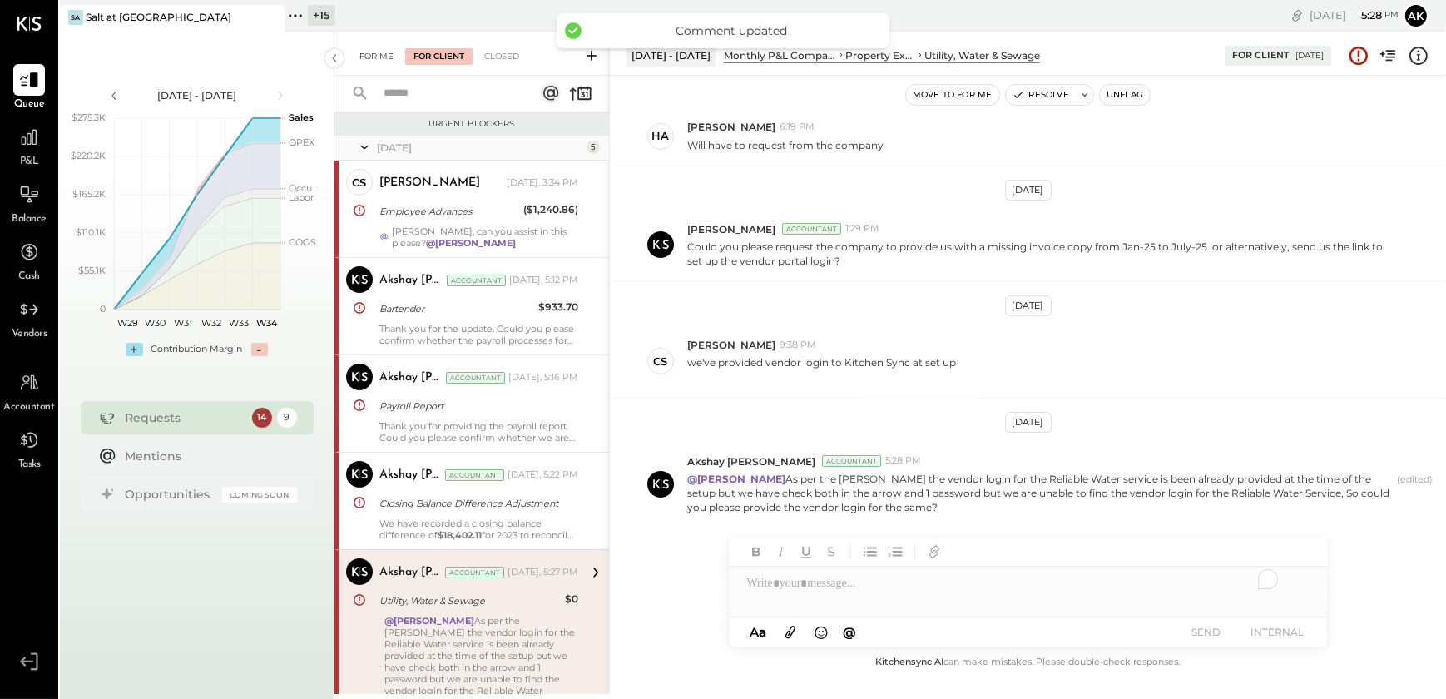
click at [365, 60] on div "For Me" at bounding box center [376, 56] width 51 height 17
